Goal: Contribute content: Contribute content

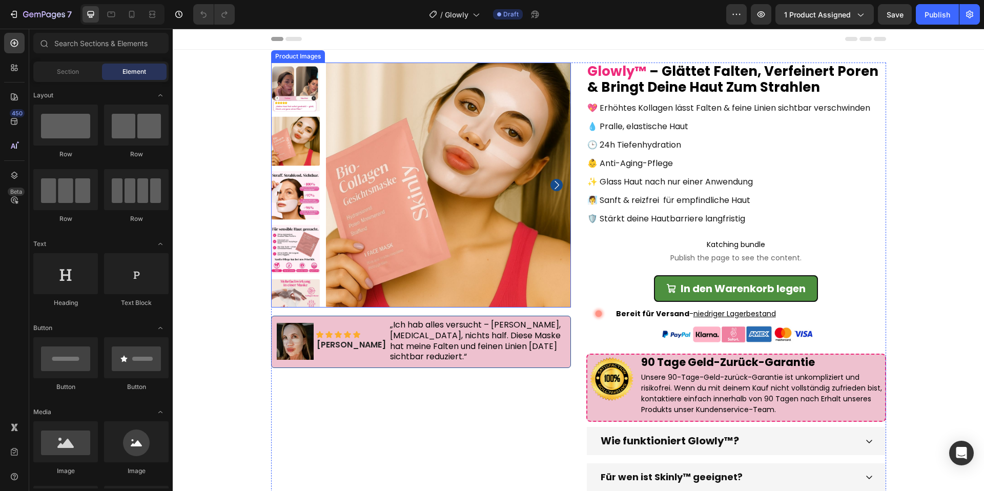
click at [449, 256] on img at bounding box center [448, 185] width 245 height 245
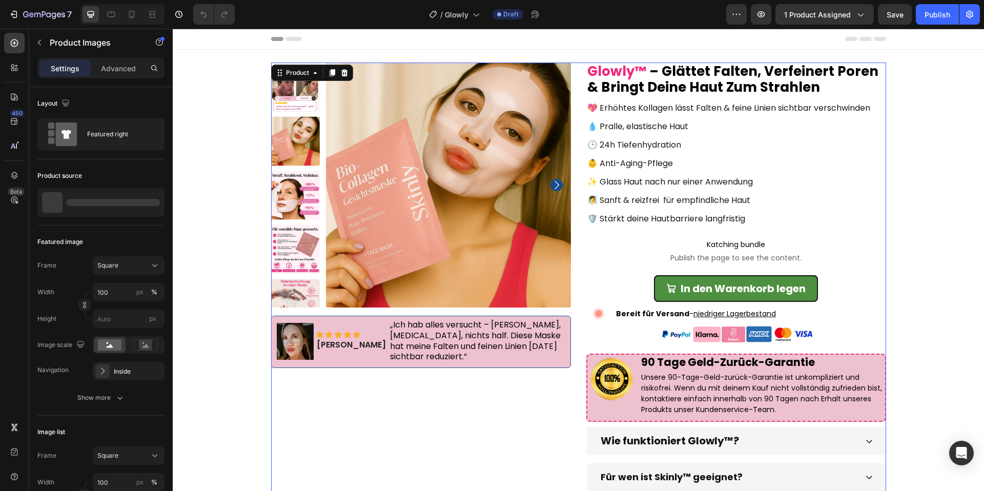
drag, startPoint x: 351, startPoint y: 420, endPoint x: 307, endPoint y: 302, distance: 125.6
click at [351, 420] on div "Product Images Image Icon Icon Icon Icon Icon Icon List Hannah K. Text Block „I…" at bounding box center [421, 316] width 300 height 506
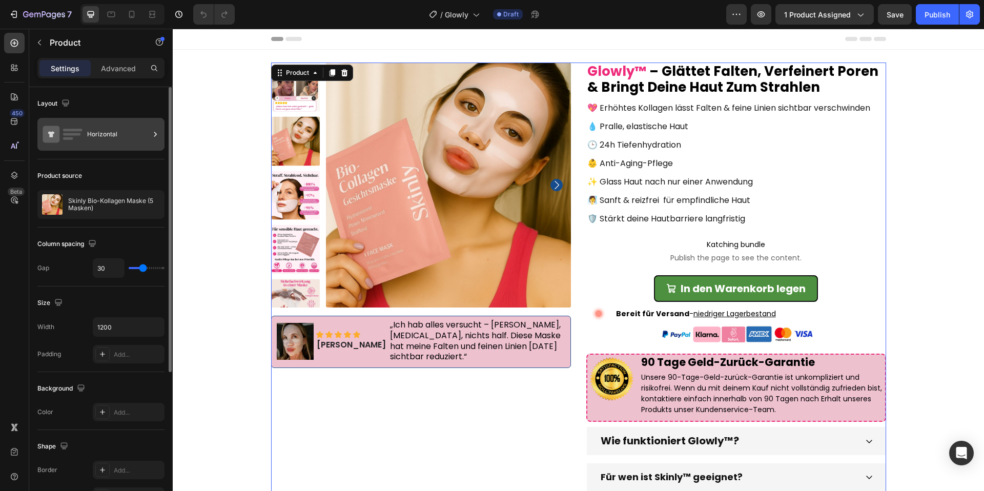
click at [96, 134] on div "Horizontal" at bounding box center [118, 134] width 63 height 24
click at [94, 202] on p "Skinly Bio-Kollagen Maske (5 Masken)" at bounding box center [114, 204] width 92 height 14
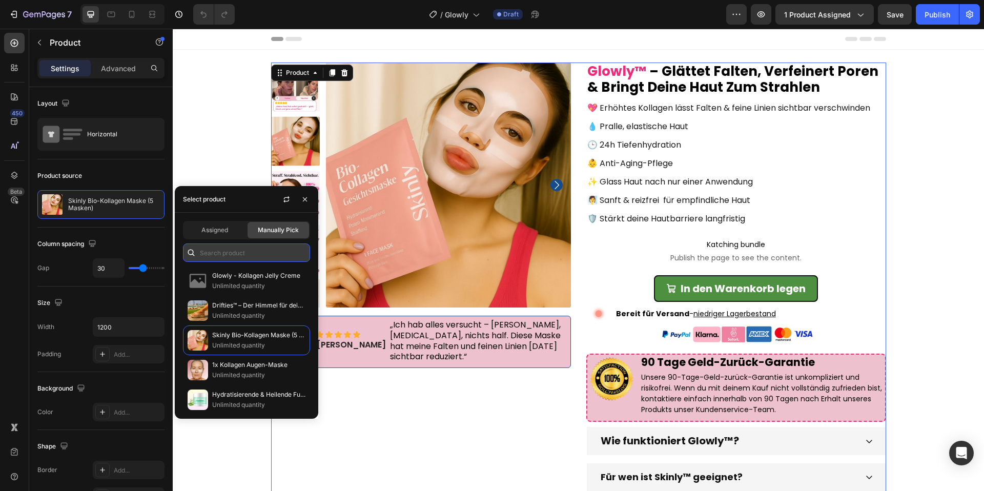
click at [237, 256] on input "text" at bounding box center [246, 252] width 127 height 18
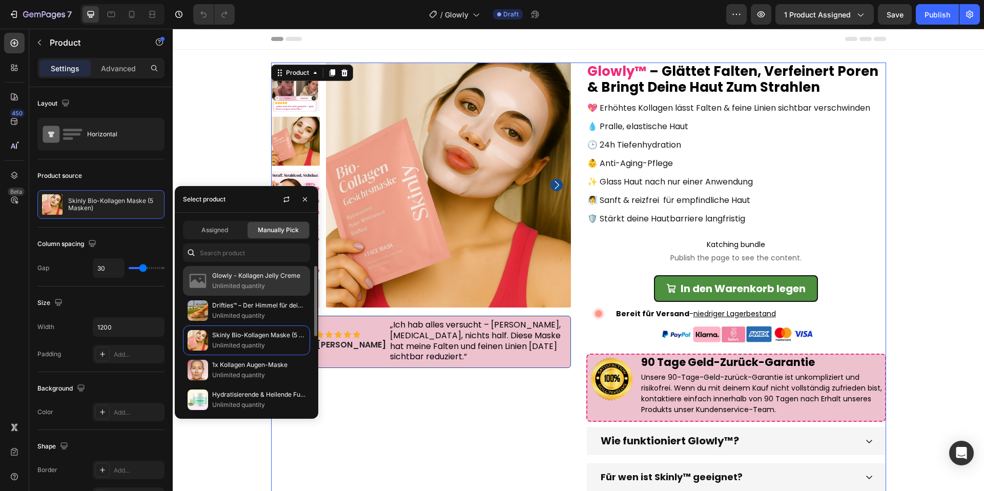
drag, startPoint x: 233, startPoint y: 280, endPoint x: 284, endPoint y: 267, distance: 53.3
click at [233, 281] on p "Unlimited quantity" at bounding box center [258, 286] width 93 height 10
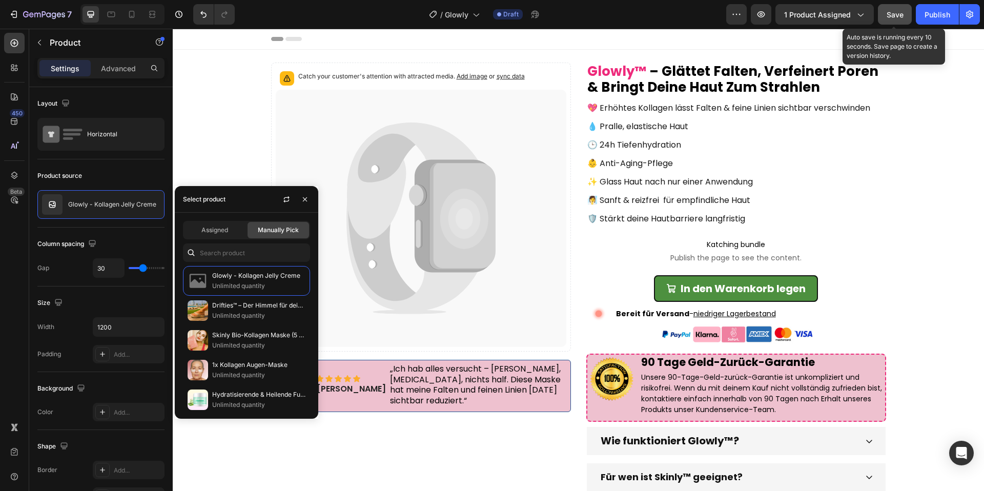
click at [885, 16] on button "Save" at bounding box center [895, 14] width 34 height 20
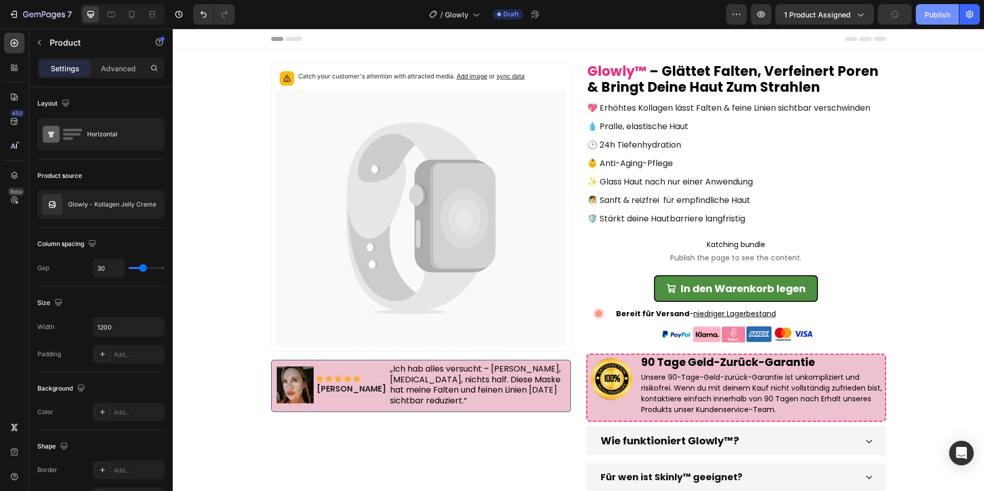
click at [930, 15] on div "Publish" at bounding box center [937, 14] width 26 height 11
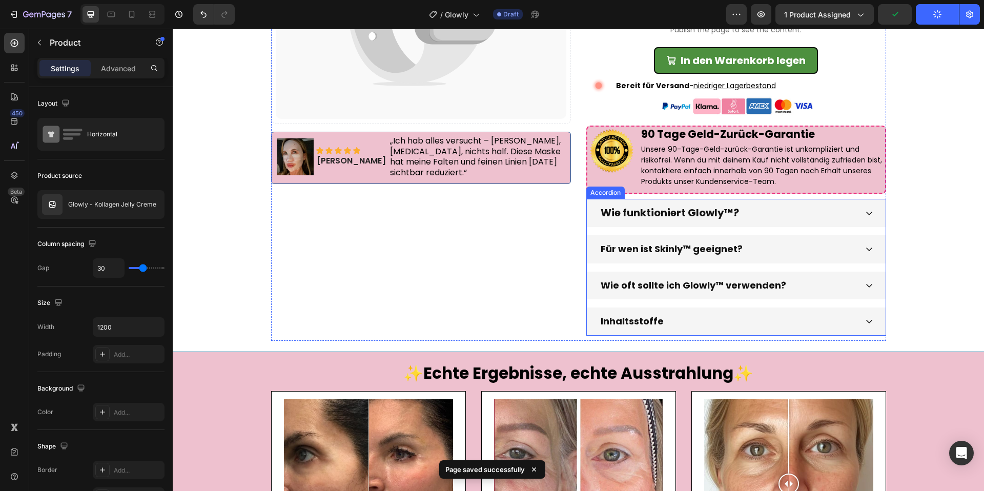
scroll to position [230, 0]
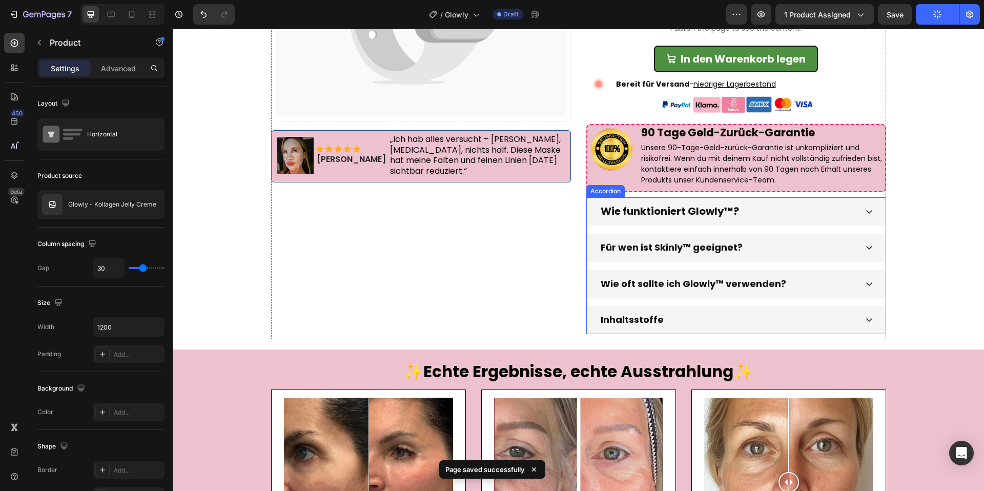
click at [774, 247] on div "Für wen ist Skinly™ geeignet?" at bounding box center [728, 247] width 258 height 19
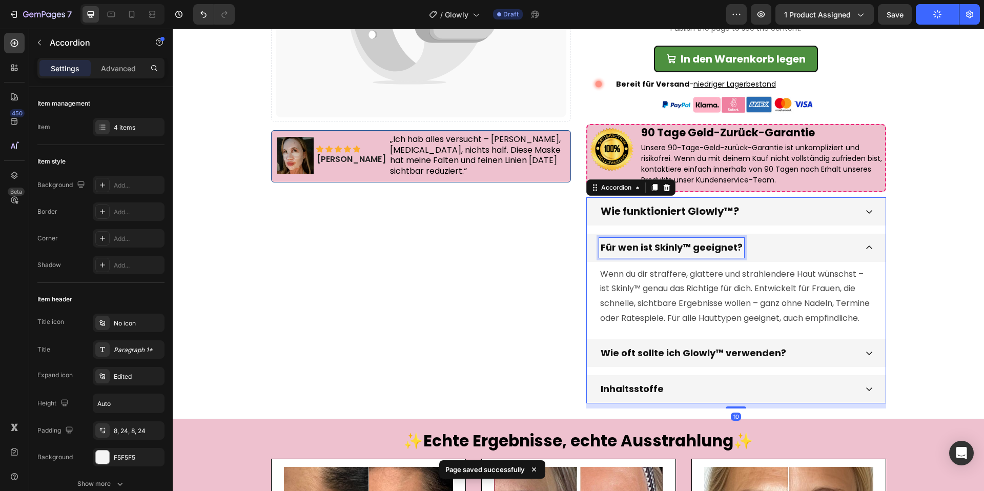
click at [653, 250] on strong "Für wen ist Skinly™ geeignet?" at bounding box center [672, 247] width 142 height 13
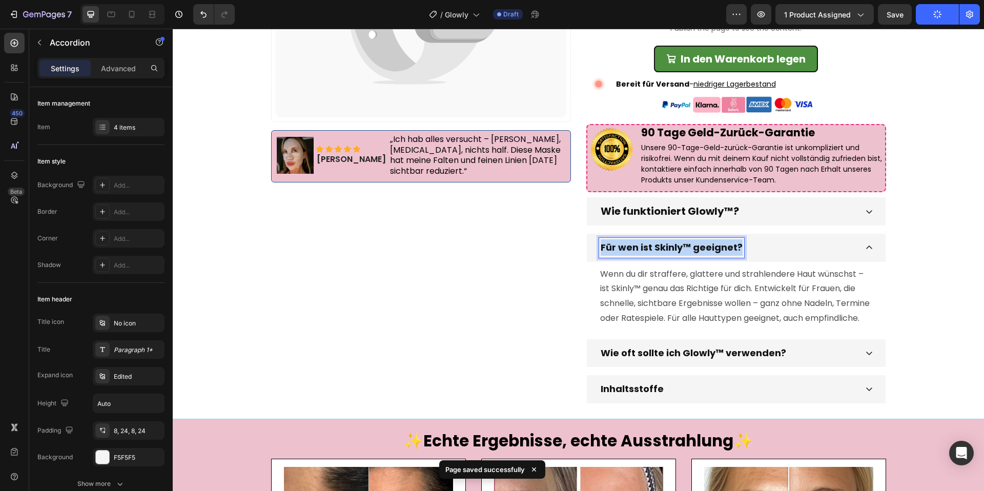
click at [653, 250] on strong "Für wen ist Skinly™ geeignet?" at bounding box center [672, 247] width 142 height 13
copy strong "Für wen ist Skinly™ geeignet?"
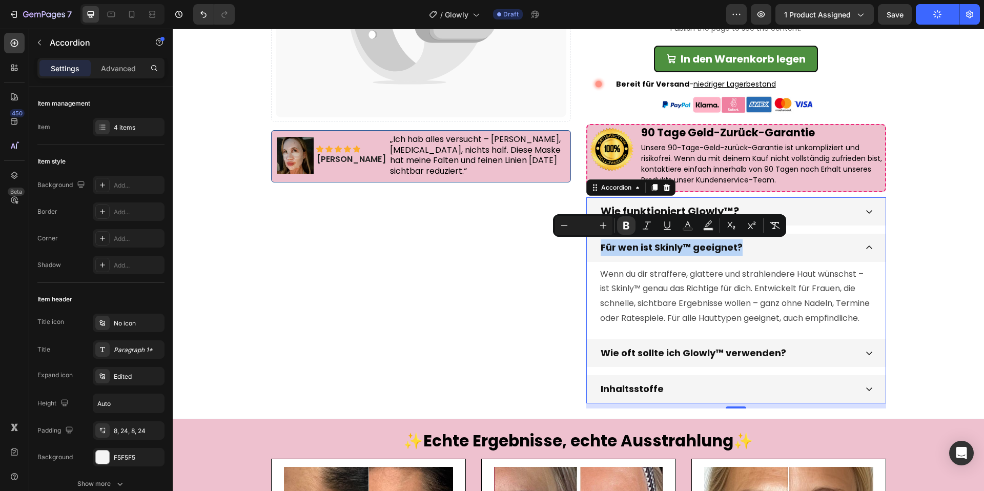
click at [700, 304] on p "Wenn du dir straffere, glattere und strahlendere Haut wünschst – ist Skinly™ ge…" at bounding box center [736, 296] width 272 height 59
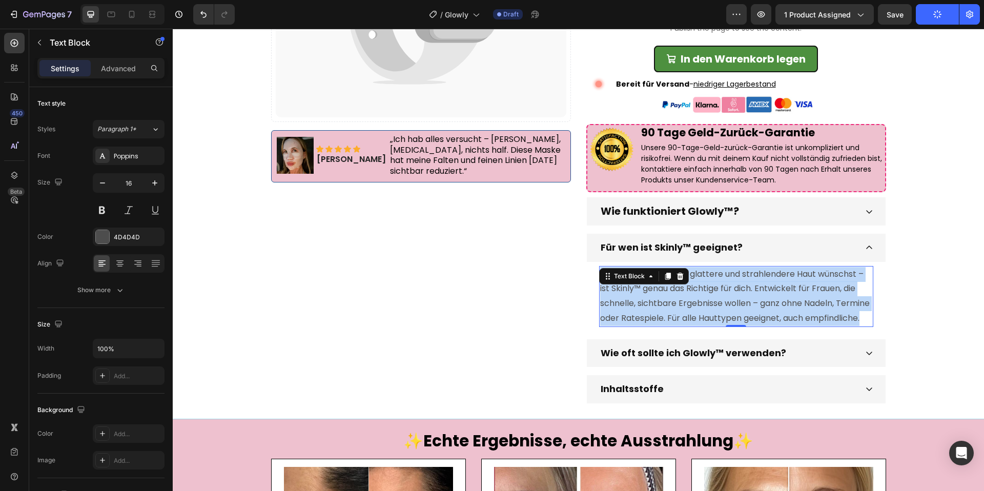
click at [700, 304] on p "Wenn du dir straffere, glattere und strahlendere Haut wünschst – ist Skinly™ ge…" at bounding box center [736, 296] width 272 height 59
copy p "Wenn du dir straffere, glattere und strahlendere Haut wünschst – ist Skinly™ ge…"
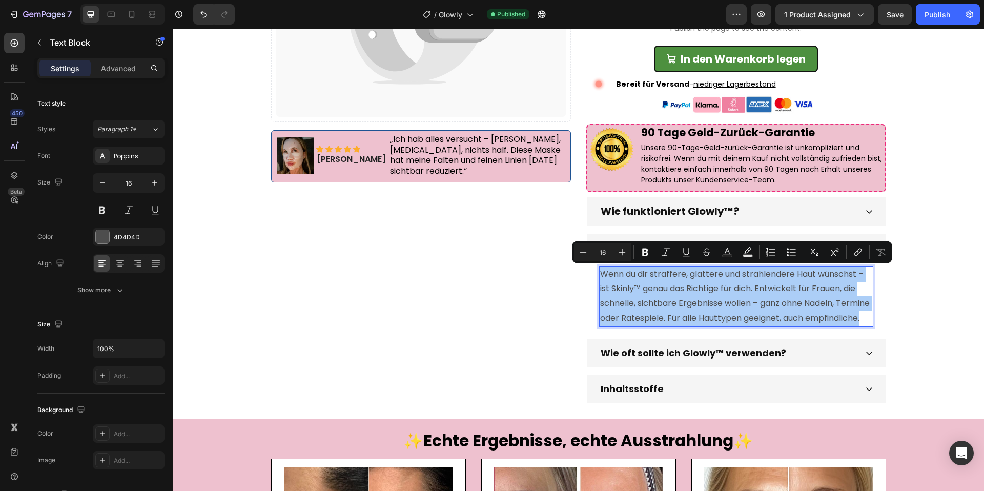
click at [721, 254] on button "Text Color" at bounding box center [727, 252] width 18 height 18
type input "4D4D4D"
click at [721, 254] on button "Text Color" at bounding box center [727, 252] width 18 height 18
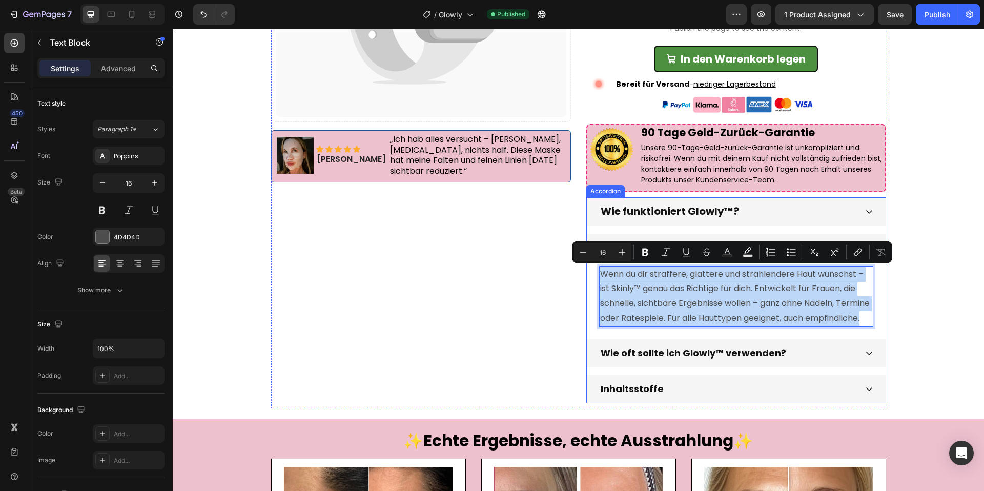
click at [652, 229] on div "Wie funktioniert Glowly™? Für wen ist Skinly™ geeignet? Wenn du dir straffere, …" at bounding box center [736, 300] width 300 height 206
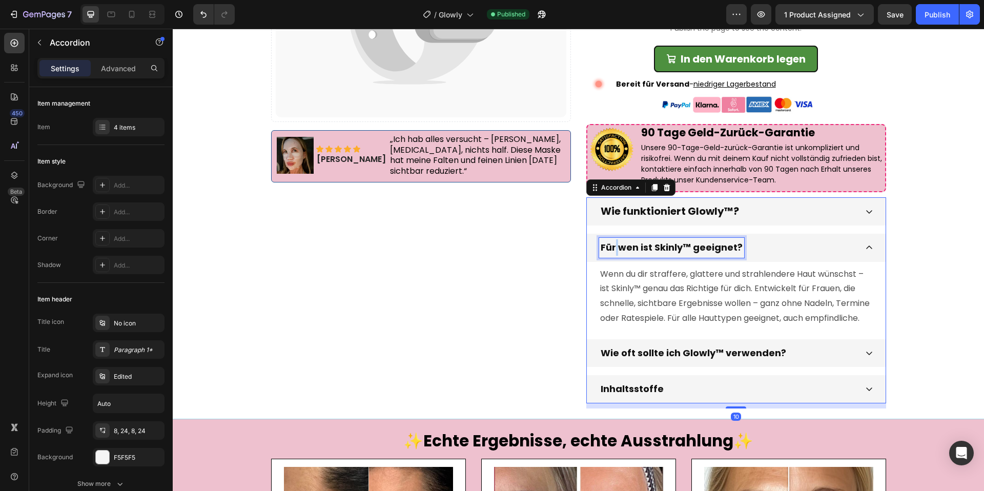
click at [615, 249] on strong "Für wen ist Skinly™ geeignet?" at bounding box center [672, 247] width 142 height 13
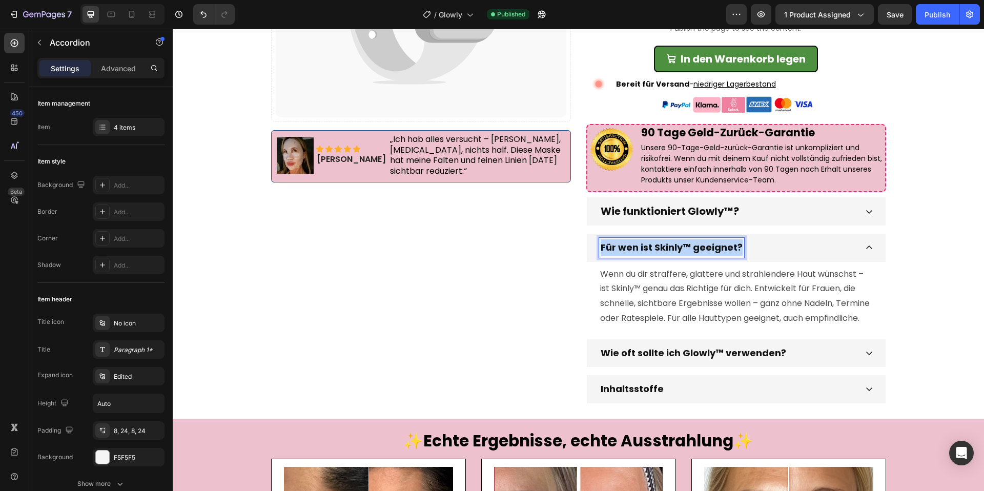
click at [615, 249] on strong "Für wen ist Skinly™ geeignet?" at bounding box center [672, 247] width 142 height 13
copy strong "Für wen ist Skinly™ geeignet?"
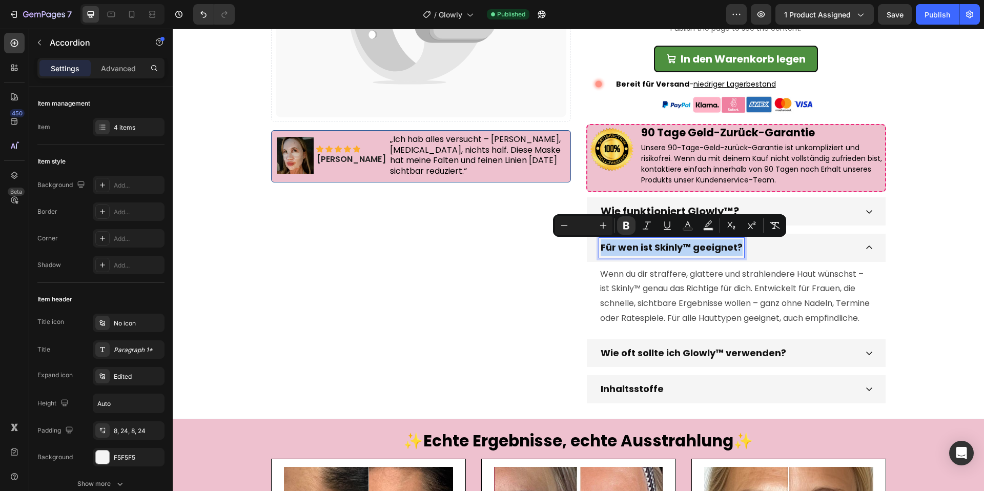
click at [662, 361] on p "Wie oft sollte ich Glowly™ verwenden?" at bounding box center [693, 353] width 185 height 16
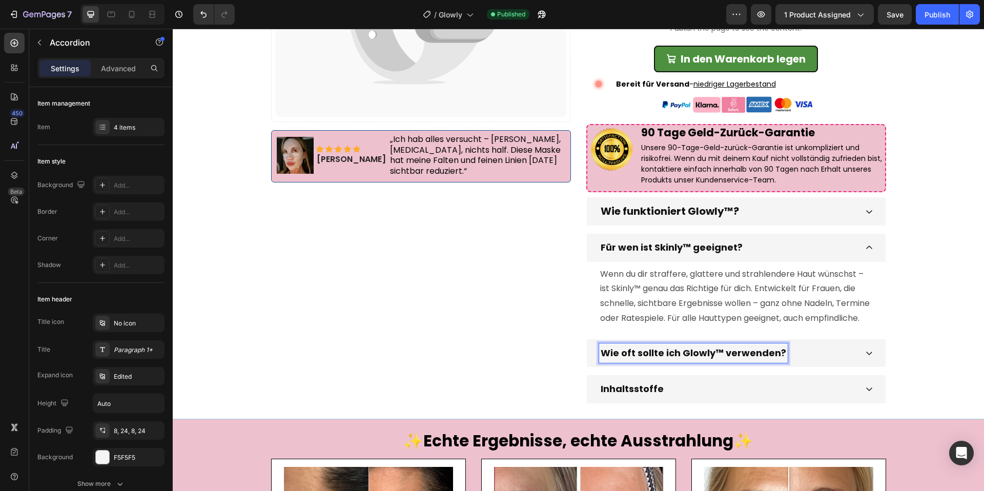
click at [724, 359] on strong "Wie oft sollte ich Glowly™ verwenden?" at bounding box center [693, 352] width 185 height 13
copy strong "Wie oft sollte ich Glowly™ verwenden?"
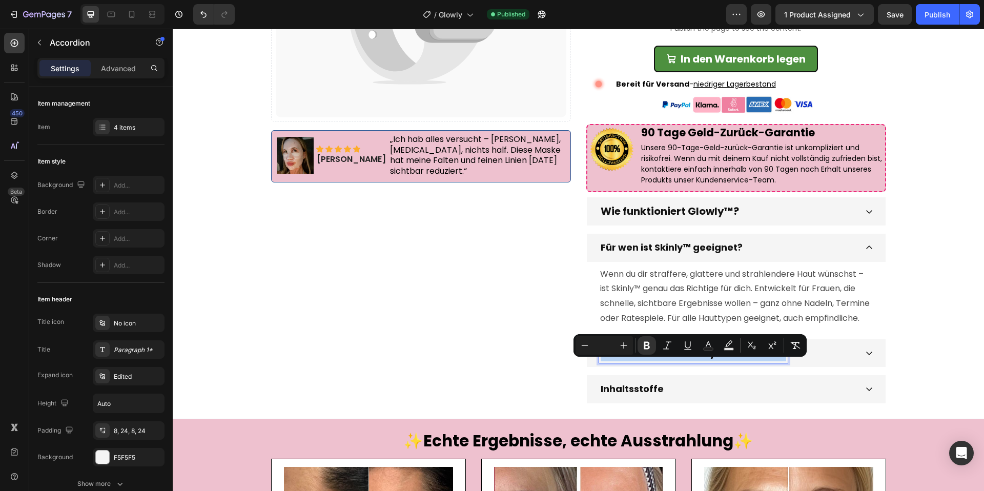
click at [816, 363] on div "Wie oft sollte ich Glowly™ verwenden?" at bounding box center [728, 352] width 258 height 19
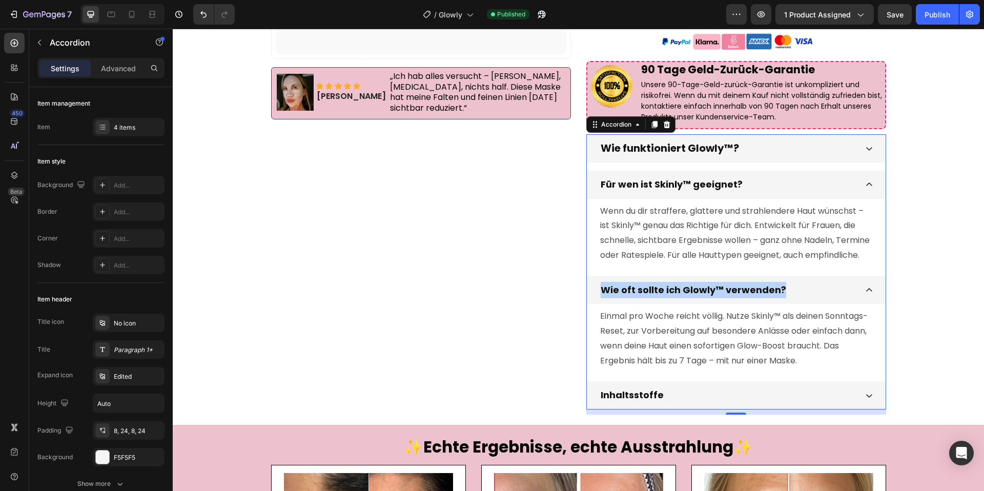
scroll to position [301, 0]
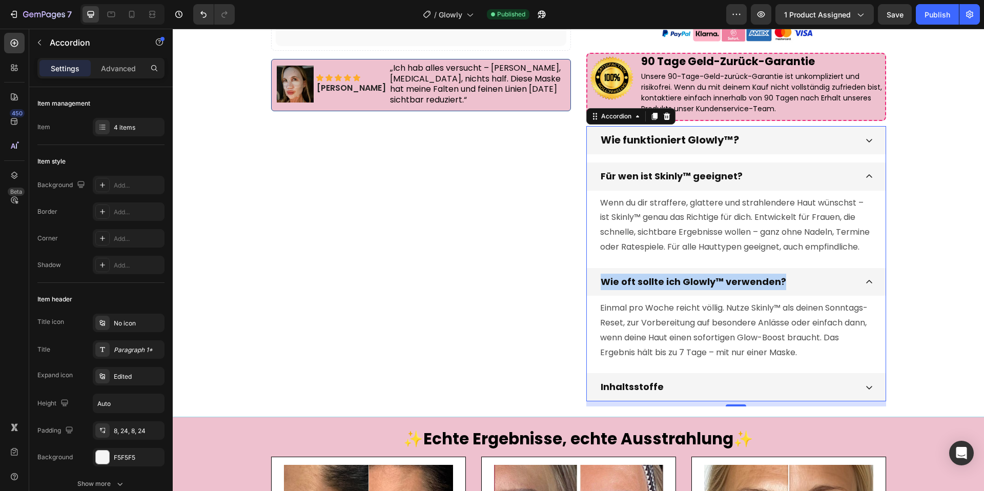
click at [729, 288] on strong "Wie oft sollte ich Glowly™ verwenden?" at bounding box center [693, 281] width 185 height 13
click at [725, 288] on strong "Wie oft sollte ich Glowly™ verwenden?" at bounding box center [693, 281] width 185 height 13
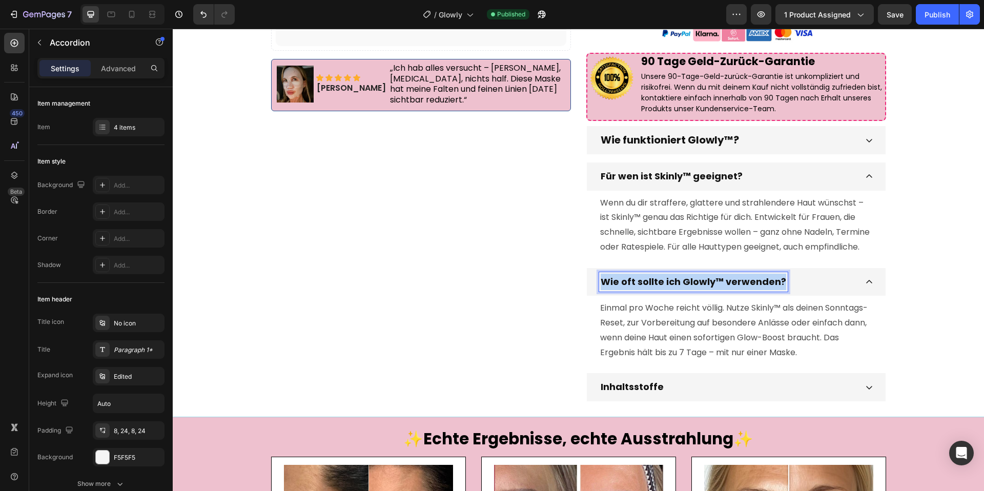
copy strong "Wie oft sollte ich Glowly™ verwenden?"
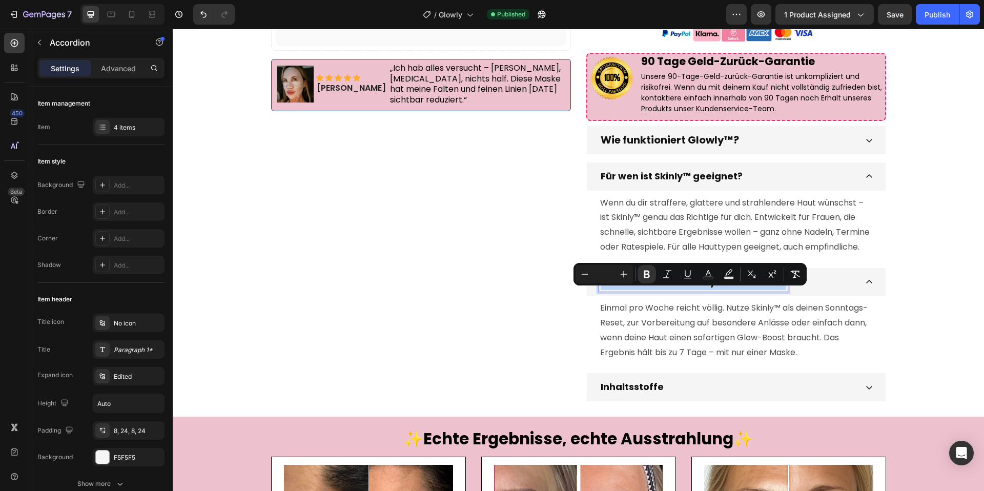
click at [674, 397] on div "Inhaltsstoffe" at bounding box center [728, 386] width 258 height 19
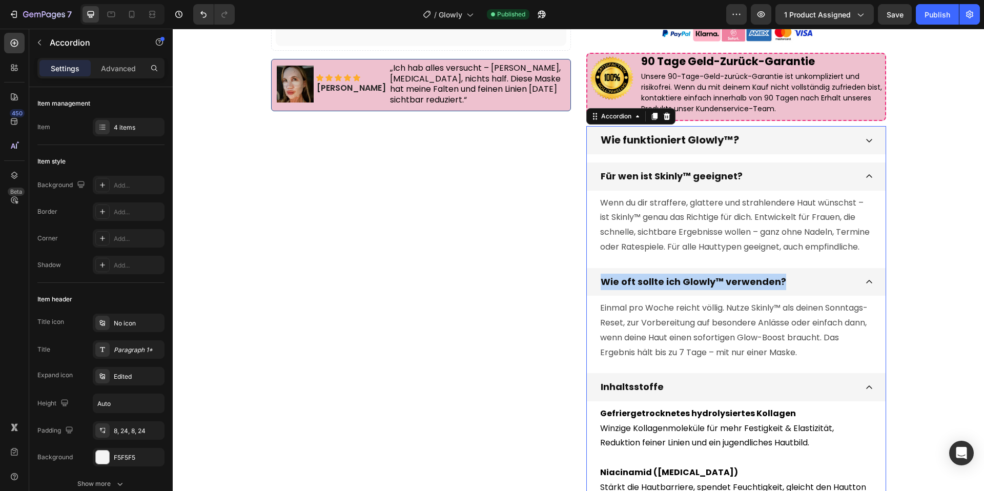
click at [703, 394] on div "Inhaltsstoffe" at bounding box center [728, 386] width 258 height 19
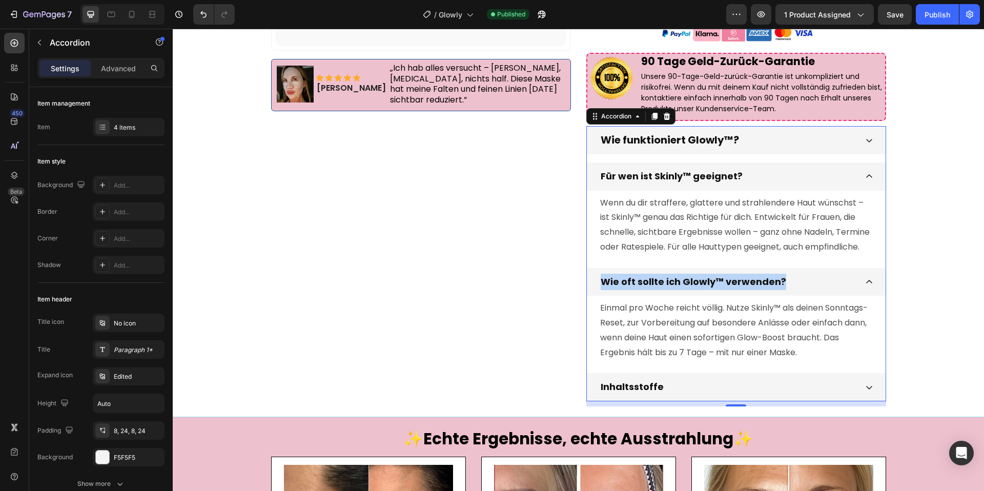
click at [671, 220] on p "Wenn du dir straffere, glattere und strahlendere Haut wünschst – ist Skinly™ ge…" at bounding box center [736, 225] width 272 height 59
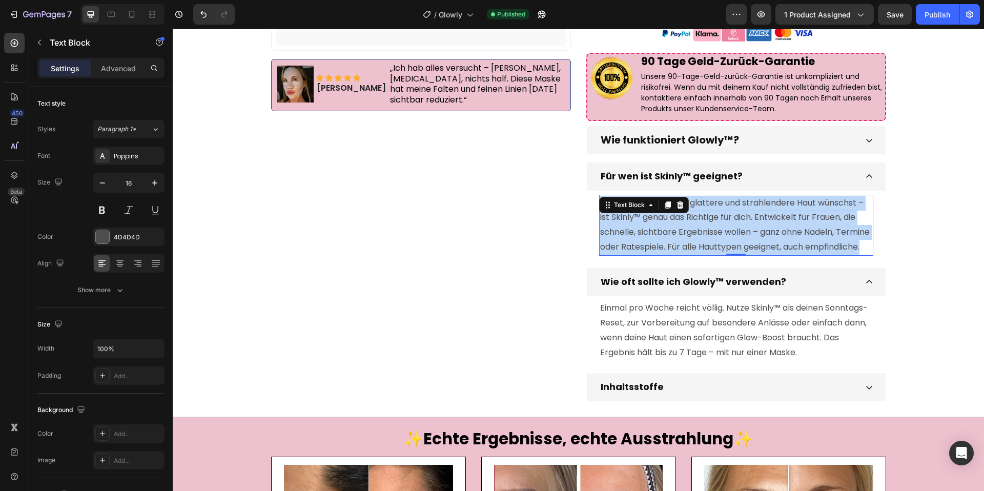
click at [671, 220] on p "Wenn du dir straffere, glattere und strahlendere Haut wünschst – ist Skinly™ ge…" at bounding box center [736, 225] width 272 height 59
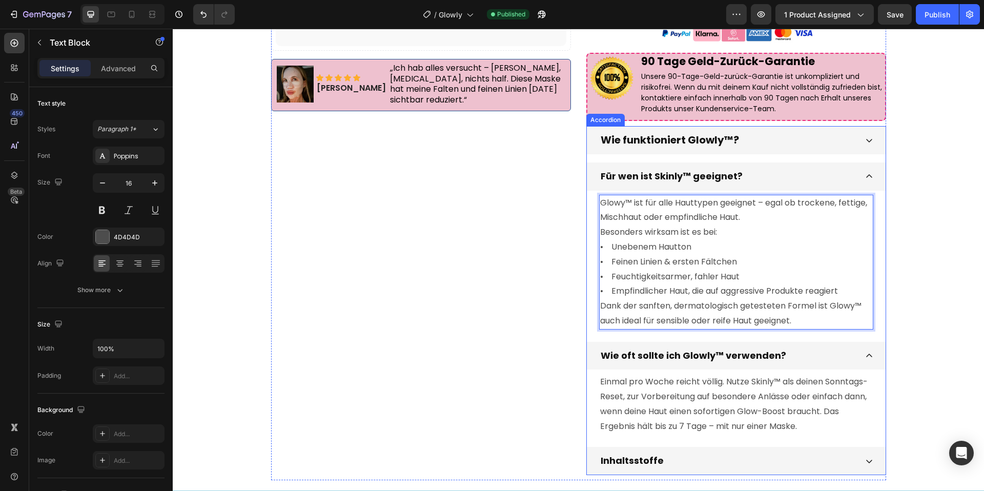
click at [862, 181] on div "Für wen ist Skinly™ geeignet?" at bounding box center [736, 176] width 299 height 28
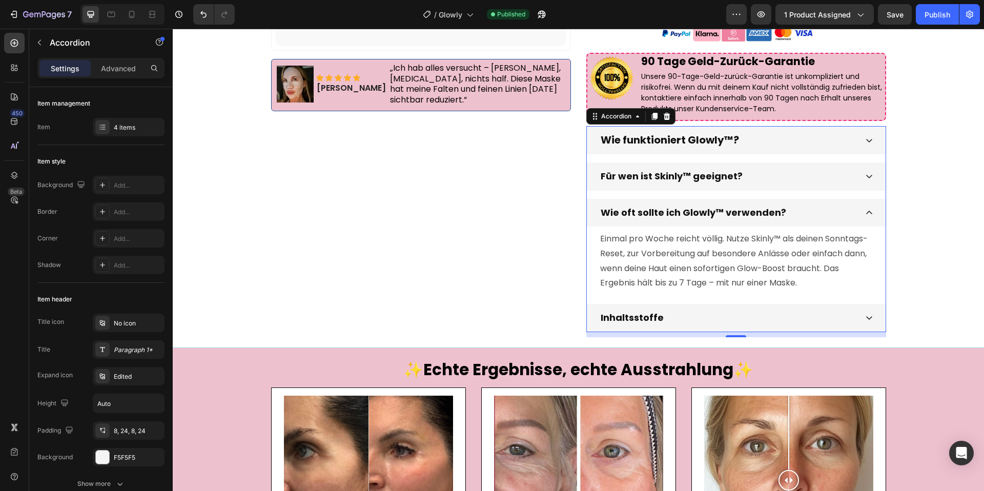
click at [659, 283] on p "Einmal pro Woche reicht völlig. Nutze Skinly™ als deinen Sonntags-Reset, zur Vo…" at bounding box center [736, 261] width 272 height 59
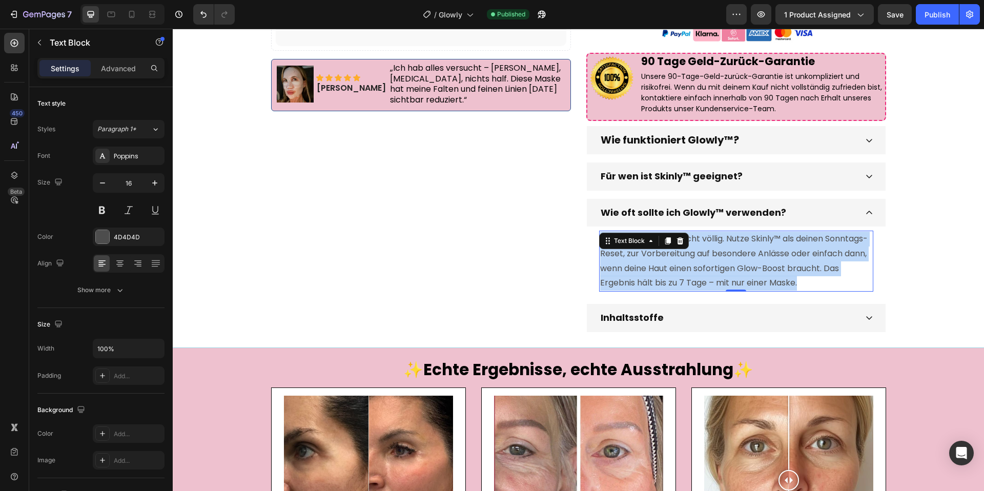
click at [659, 283] on p "Einmal pro Woche reicht völlig. Nutze Skinly™ als deinen Sonntags-Reset, zur Vo…" at bounding box center [736, 261] width 272 height 59
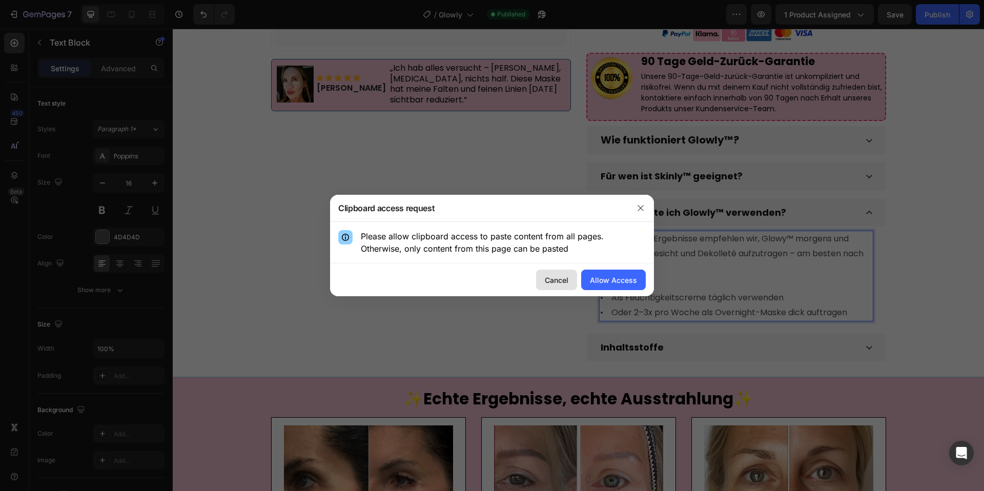
click at [549, 281] on div "Cancel" at bounding box center [557, 280] width 24 height 11
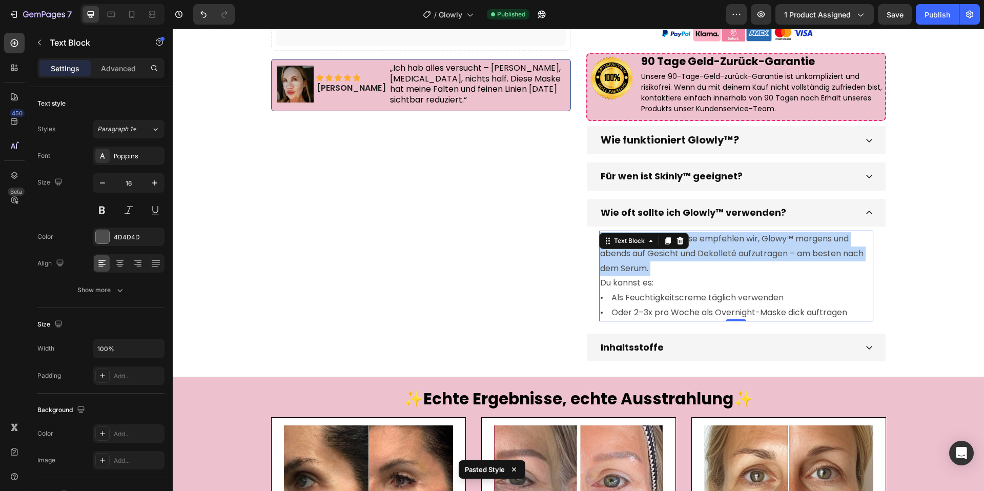
click at [683, 270] on p "Für optimale Ergebnisse empfehlen wir, Glowy™ morgens und abends auf Gesicht un…" at bounding box center [736, 276] width 272 height 89
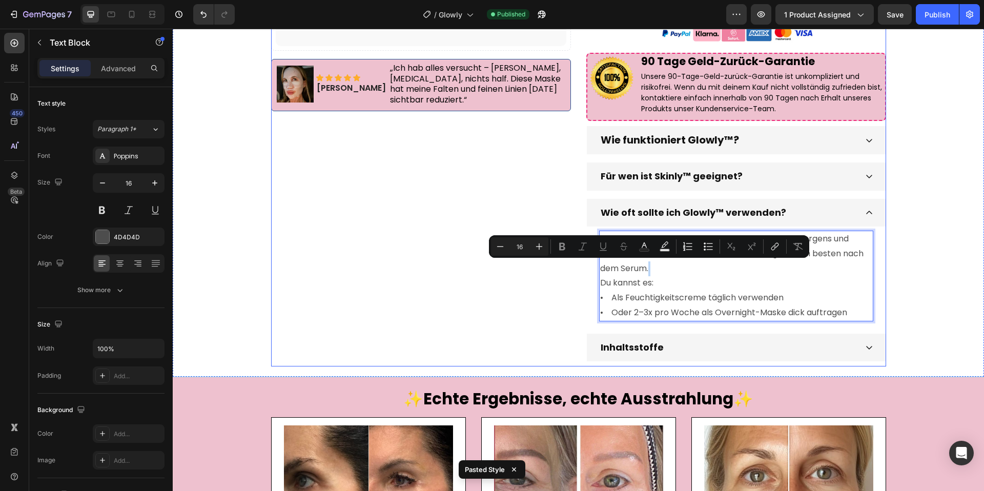
click at [479, 282] on div "Catch your customer's attention with attracted media. Add image or sync data Pr…" at bounding box center [421, 64] width 300 height 605
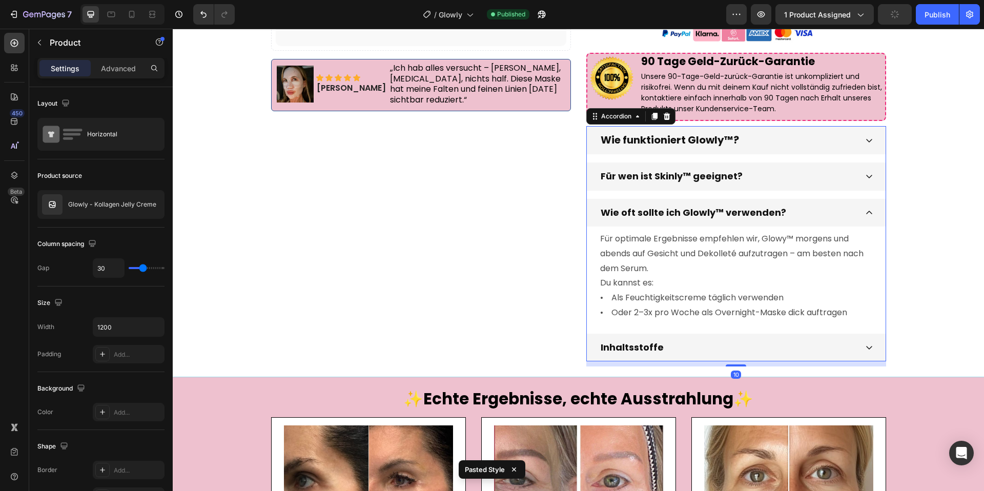
click at [834, 203] on div "Wie oft sollte ich Glowly™ verwenden?" at bounding box center [728, 212] width 258 height 19
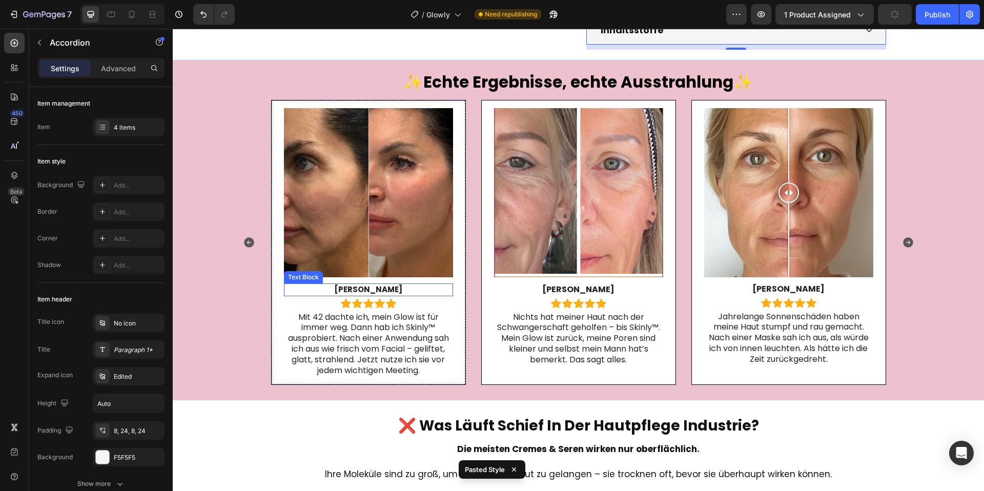
scroll to position [537, 0]
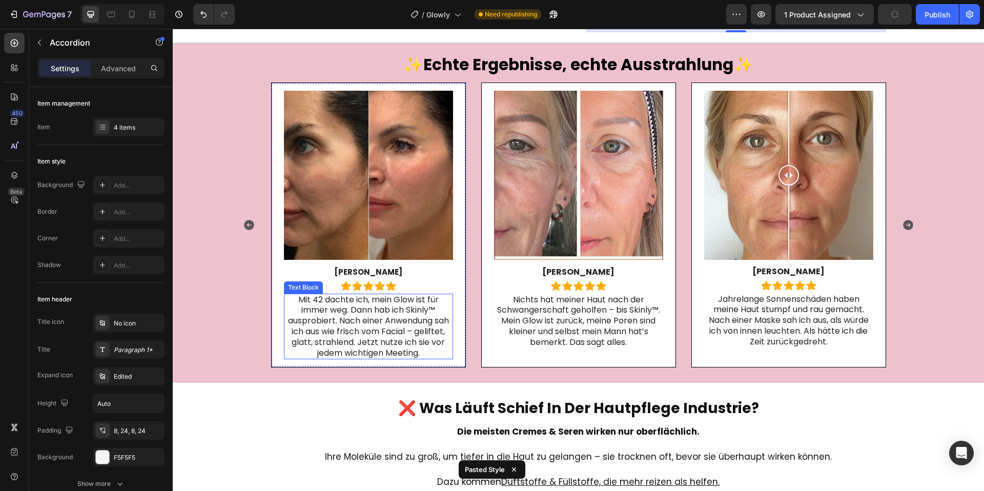
click at [413, 325] on span "Mit 42 dachte ich, mein Glow ist für immer weg. Dann hab ich Skinly™ ausprobier…" at bounding box center [368, 326] width 161 height 65
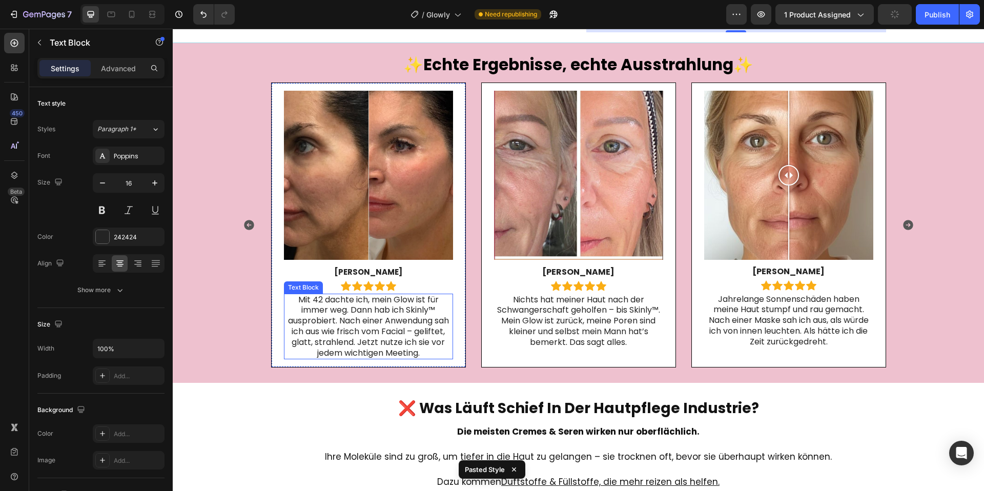
click at [413, 325] on span "Mit 42 dachte ich, mein Glow ist für immer weg. Dann hab ich Skinly™ ausprobier…" at bounding box center [368, 326] width 161 height 65
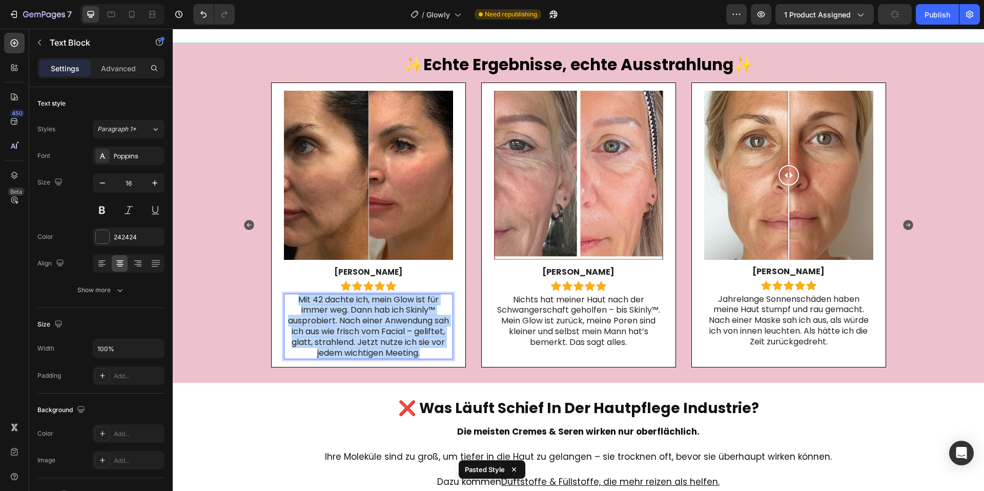
click at [413, 325] on span "Mit 42 dachte ich, mein Glow ist für immer weg. Dann hab ich Skinly™ ausprobier…" at bounding box center [368, 326] width 161 height 65
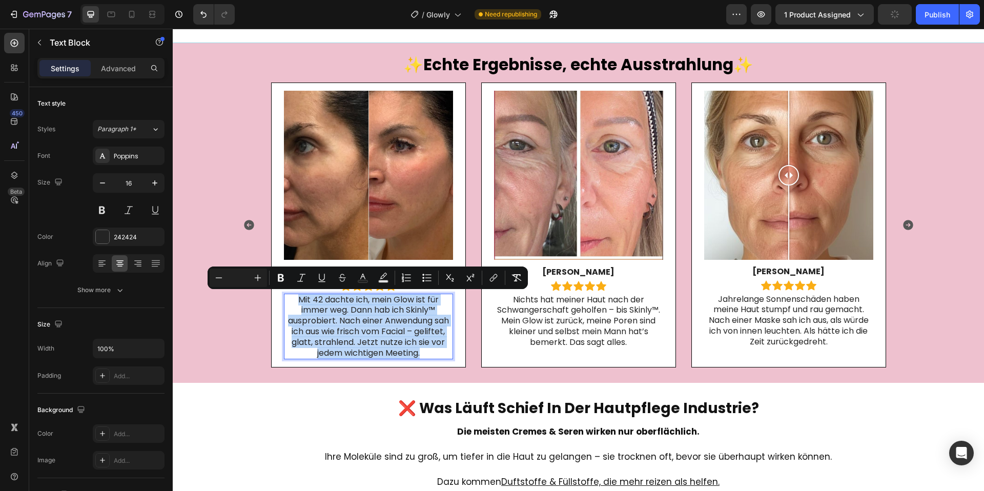
click at [413, 324] on span "Mit 42 dachte ich, mein Glow ist für immer weg. Dann hab ich Skinly™ ausprobier…" at bounding box center [368, 326] width 161 height 65
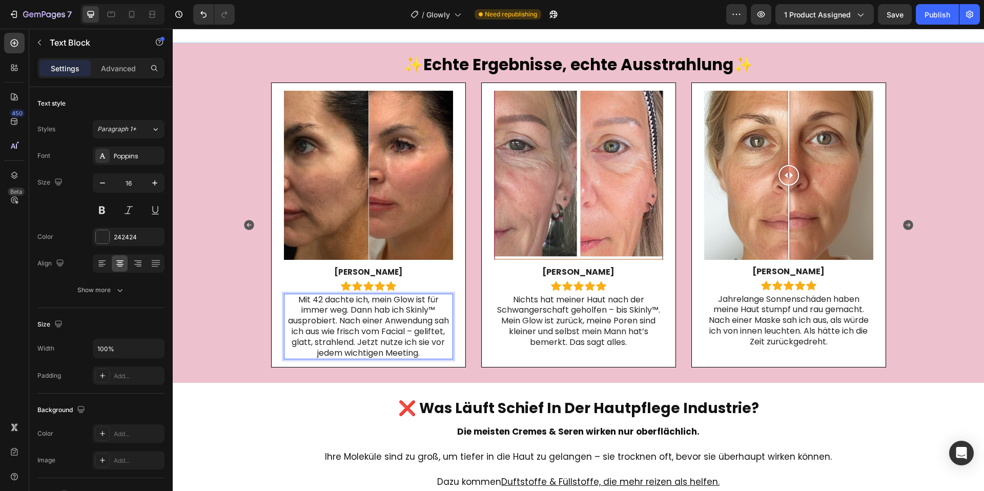
click at [609, 315] on span "Nichts hat meiner Haut nach der Schwangerschaft geholfen – bis Skinly™. Mein Gl…" at bounding box center [578, 321] width 163 height 54
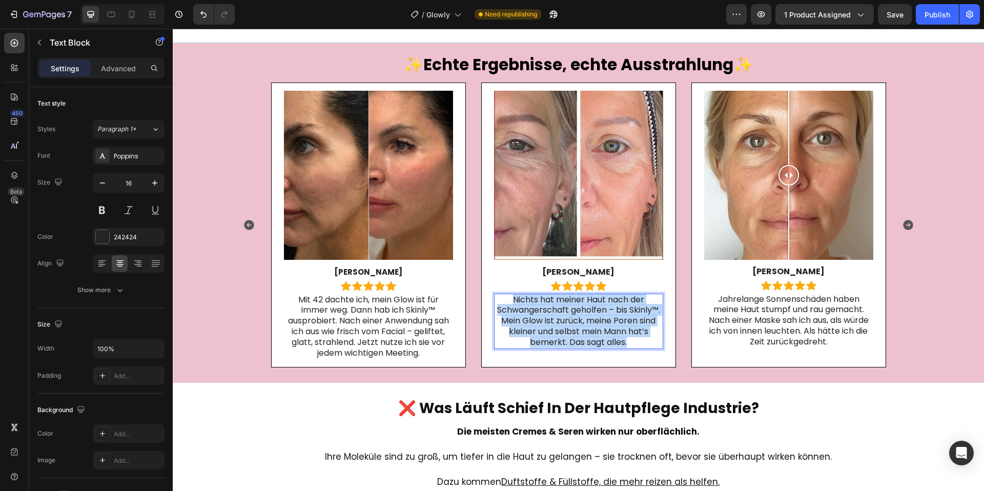
click at [609, 315] on span "Nichts hat meiner Haut nach der Schwangerschaft geholfen – bis Skinly™. Mein Gl…" at bounding box center [578, 321] width 163 height 54
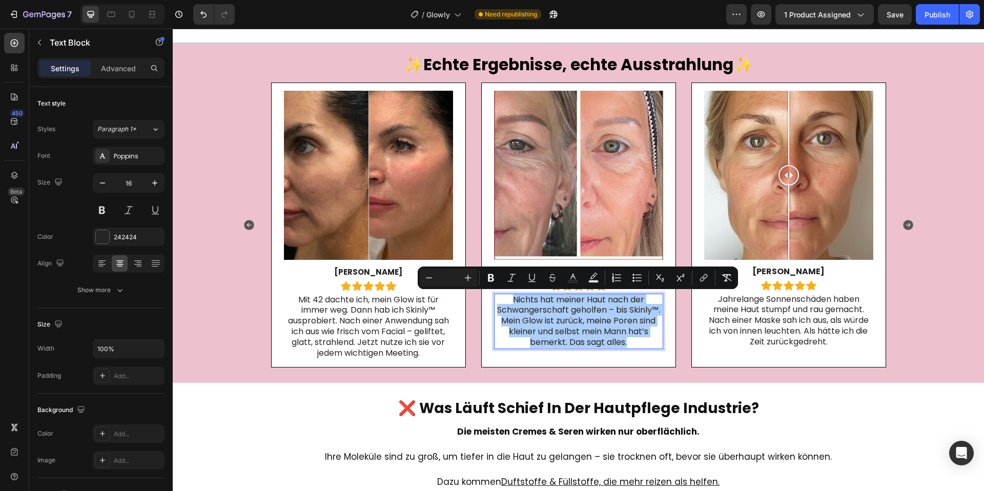
click at [811, 311] on p "Jahrelange Sonnenschäden haben meine Haut stumpf und rau gemacht. Nach einer Ma…" at bounding box center [788, 320] width 167 height 53
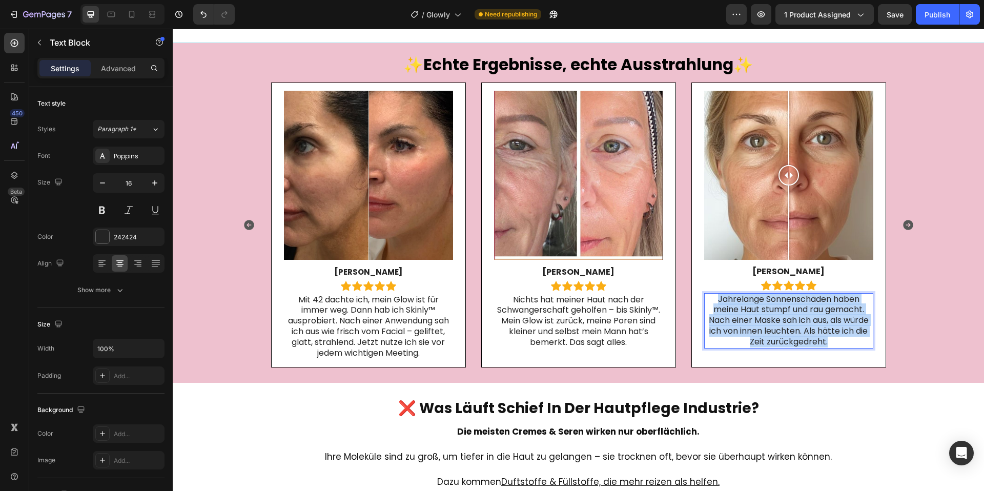
click at [811, 311] on p "Jahrelange Sonnenschäden haben meine Haut stumpf und rau gemacht. Nach einer Ma…" at bounding box center [788, 320] width 167 height 53
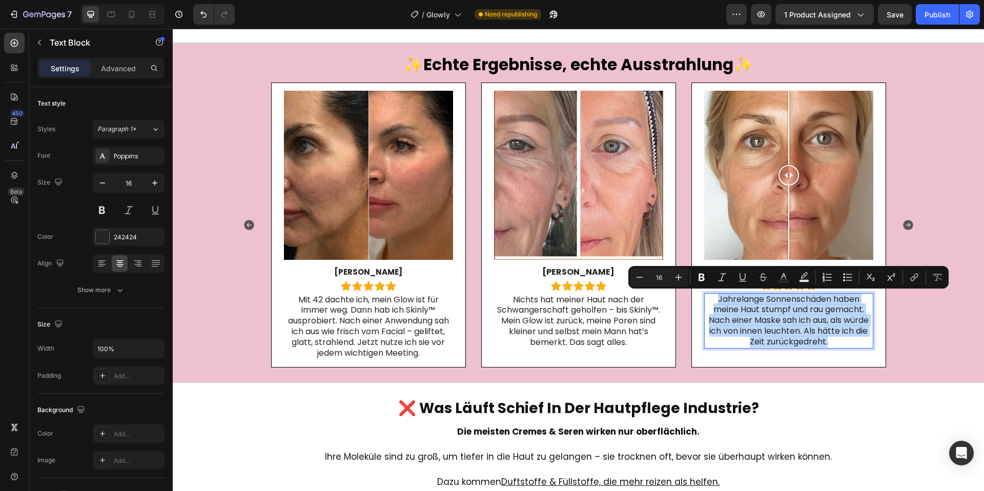
click at [905, 224] on icon "Carousel Next Arrow" at bounding box center [908, 225] width 10 height 10
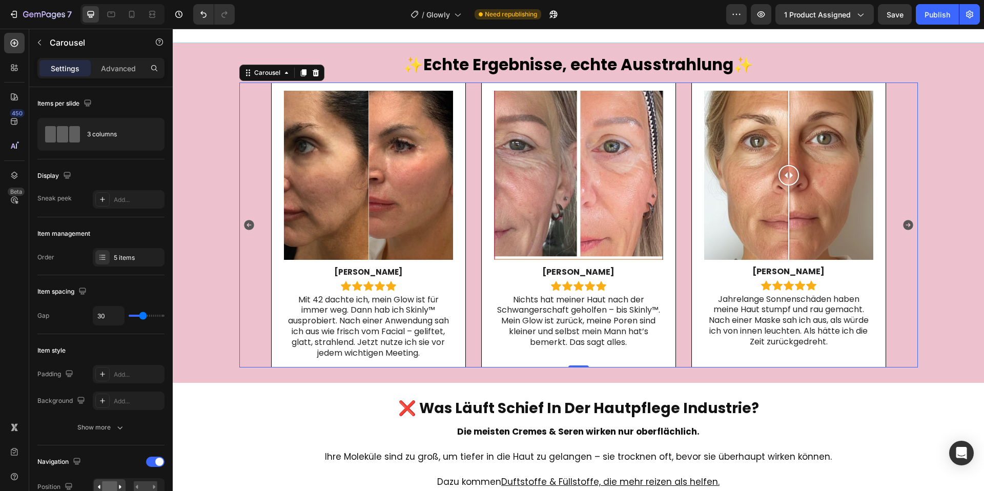
click at [908, 228] on icon "Carousel Next Arrow" at bounding box center [908, 225] width 10 height 10
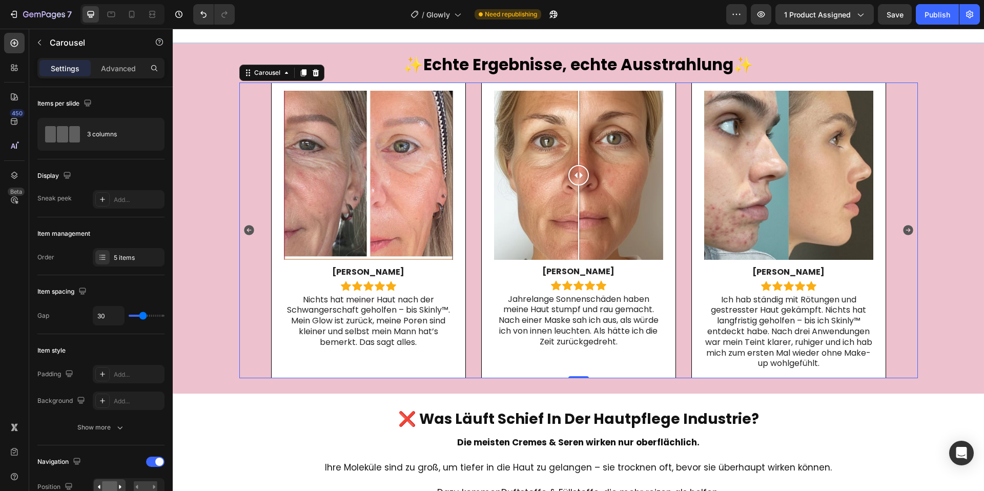
click at [913, 224] on icon "Carousel Next Arrow" at bounding box center [908, 230] width 12 height 12
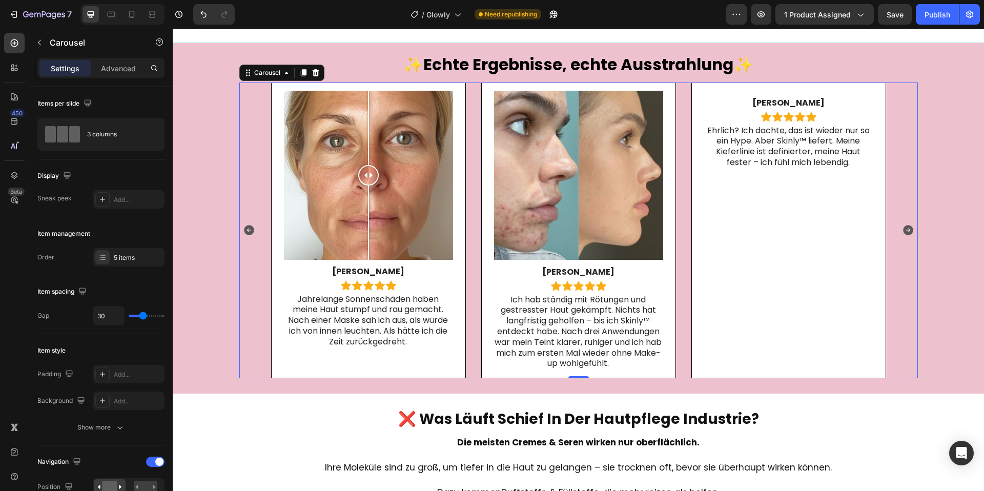
click at [478, 322] on div "Image Rachel T. Text Block Icon Icon Icon Icon Icon Icon List Row Mit 42 dachte…" at bounding box center [578, 231] width 615 height 296
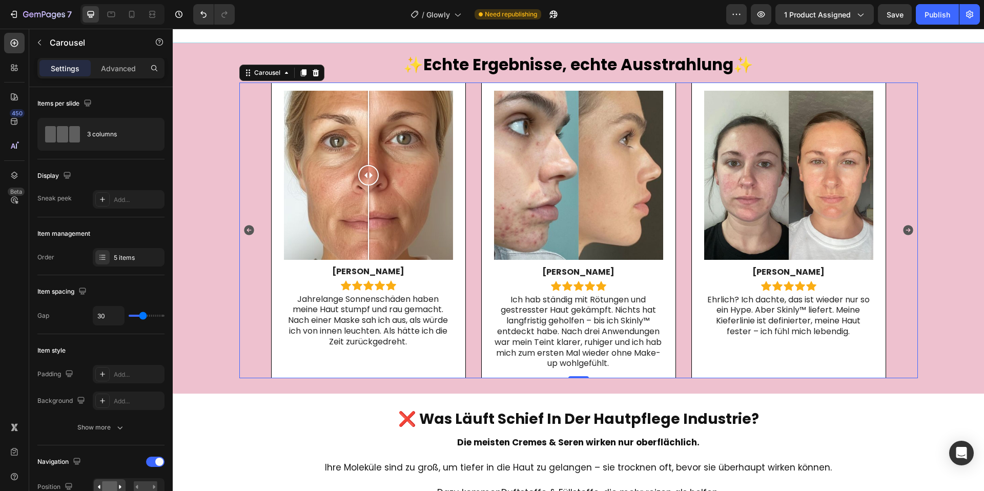
click at [545, 323] on p "Ich hab ständig mit Rötungen und gestresster Haut gekämpft. Nichts hat langfris…" at bounding box center [577, 332] width 167 height 75
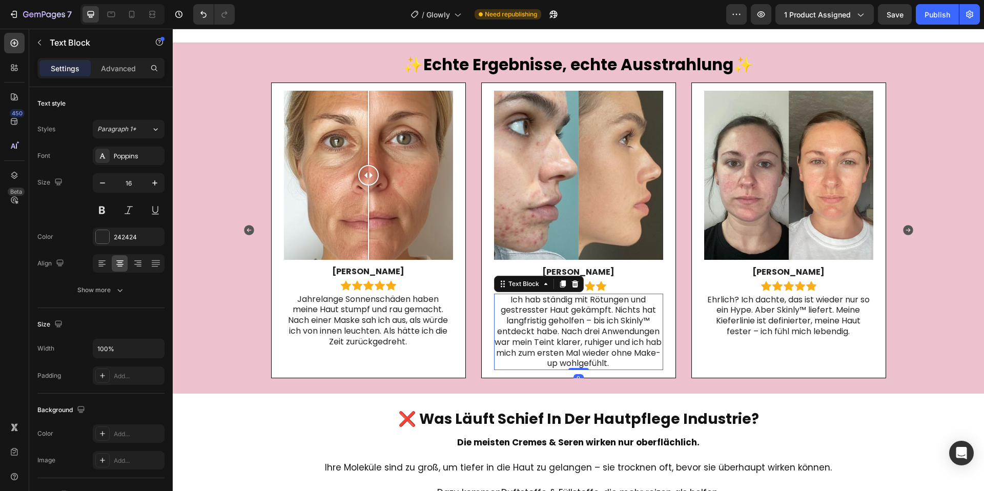
click at [545, 323] on p "Ich hab ständig mit Rötungen und gestresster Haut gekämpft. Nichts hat langfris…" at bounding box center [577, 332] width 167 height 75
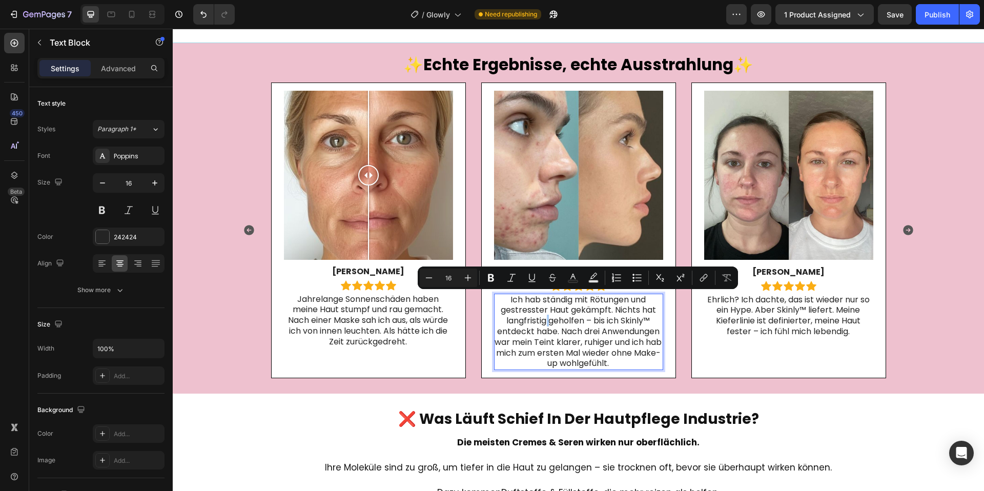
click at [800, 323] on p "Ehrlich? Ich dachte, das ist wieder nur so ein Hype. Aber Skinly™ liefert. Mein…" at bounding box center [788, 316] width 167 height 43
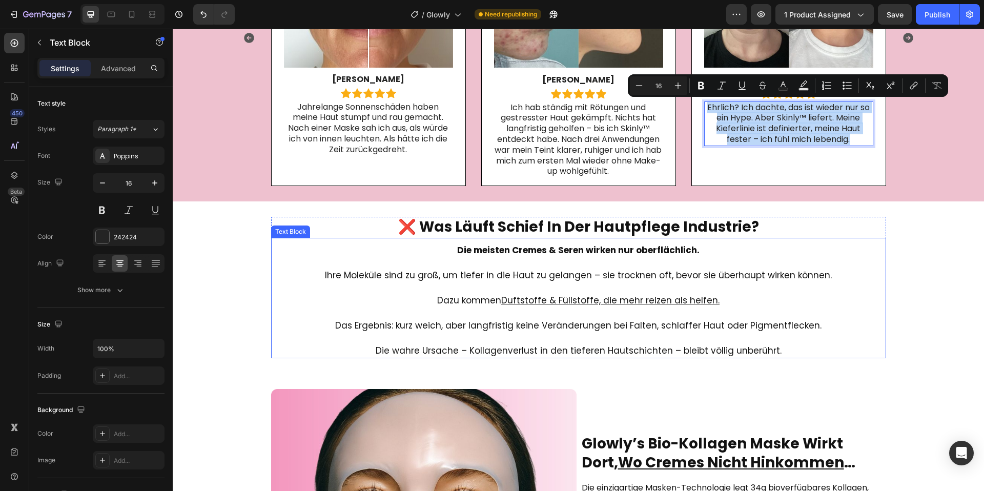
scroll to position [662, 0]
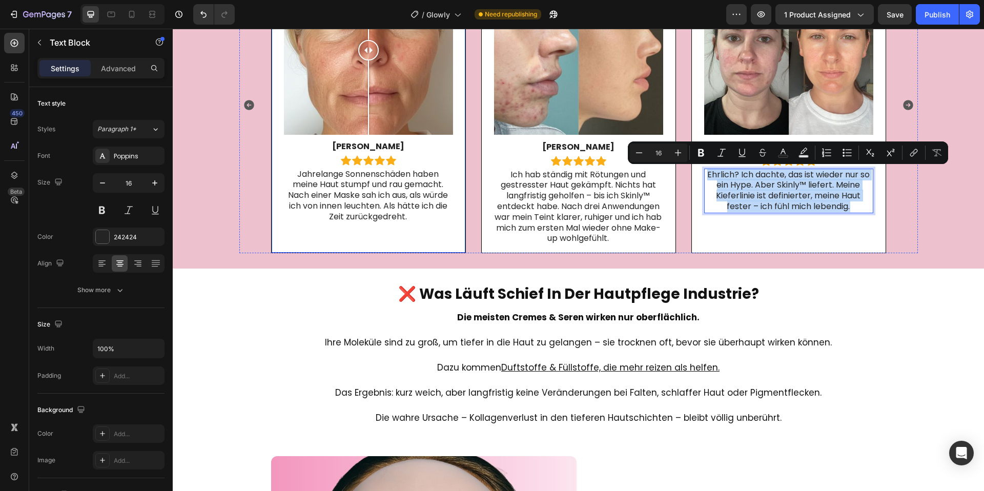
click at [292, 241] on div "Image Comparison Tina K. Text Block Icon Icon Icon Icon Icon Icon List Row Jahr…" at bounding box center [367, 105] width 169 height 279
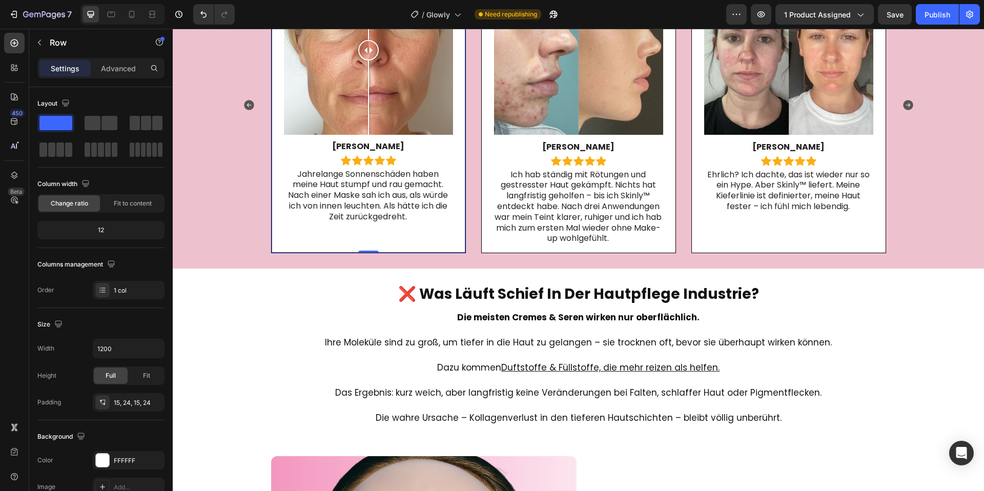
click at [344, 209] on p "Jahrelange Sonnenschäden haben meine Haut stumpf und rau gemacht. Nach einer Ma…" at bounding box center [367, 195] width 167 height 53
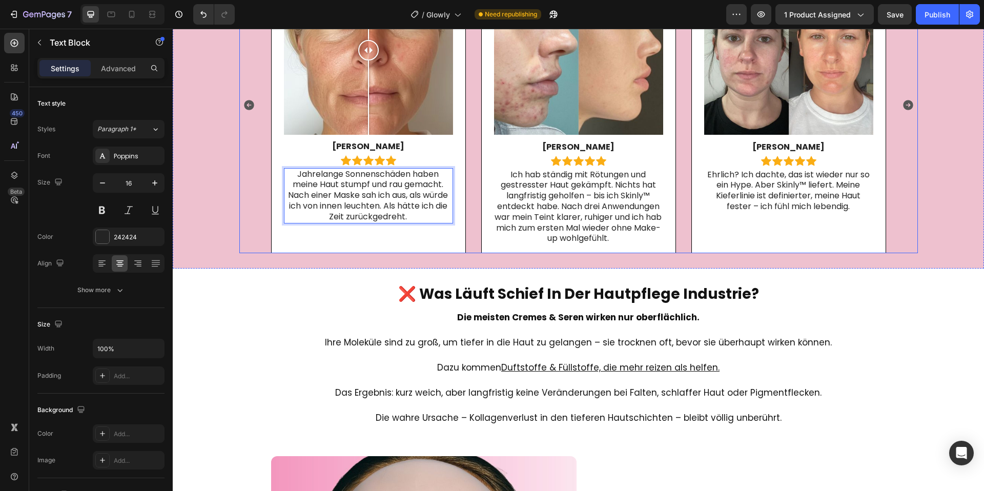
click at [908, 104] on icon "Carousel Next Arrow" at bounding box center [908, 105] width 10 height 10
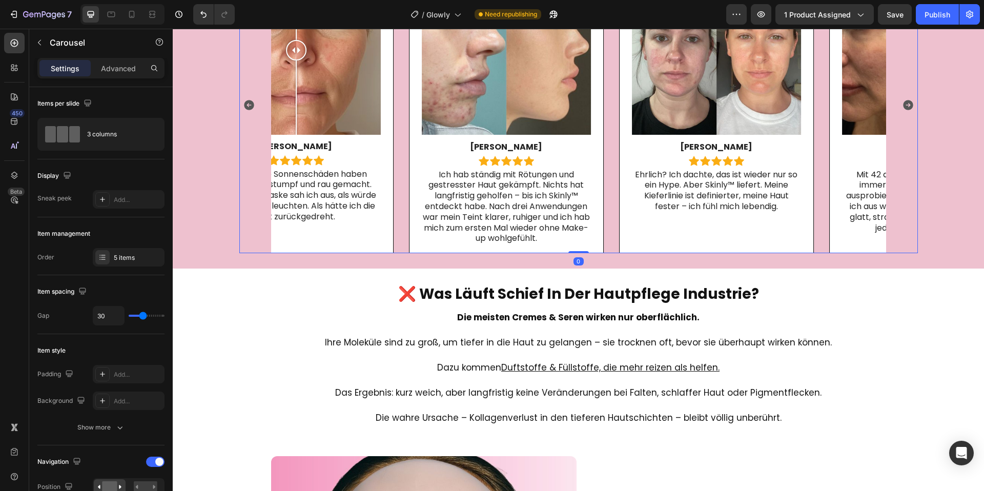
click at [908, 104] on icon "Carousel Next Arrow" at bounding box center [908, 105] width 10 height 10
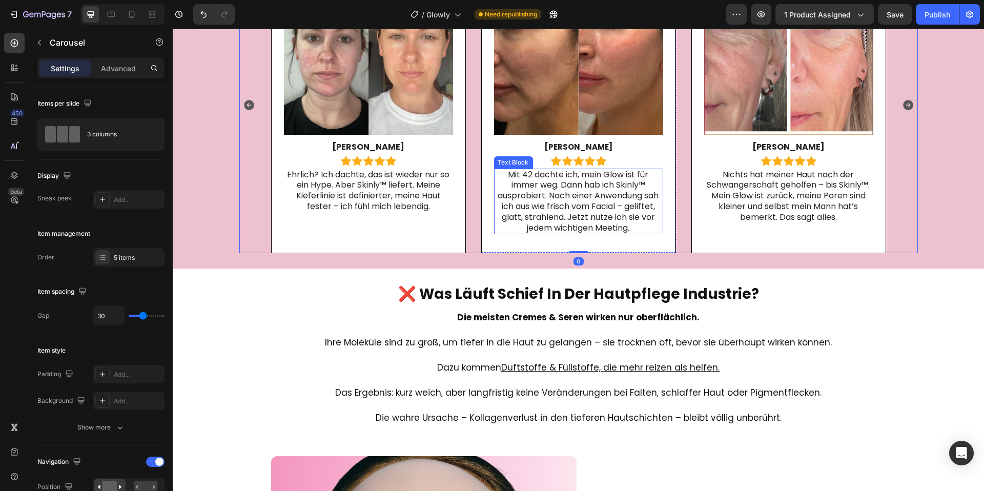
click at [481, 245] on div "Image Rachel T. Text Block Icon Icon Icon Icon Icon Icon List Row Mit 42 dachte…" at bounding box center [578, 105] width 195 height 296
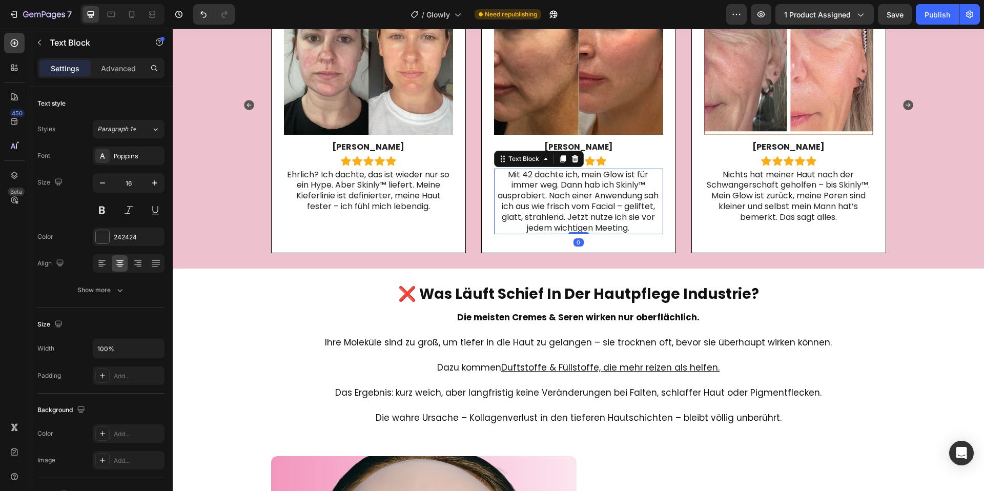
click at [581, 207] on span "Mit 42 dachte ich, mein Glow ist für immer weg. Dann hab ich Skinly™ ausprobier…" at bounding box center [578, 201] width 161 height 65
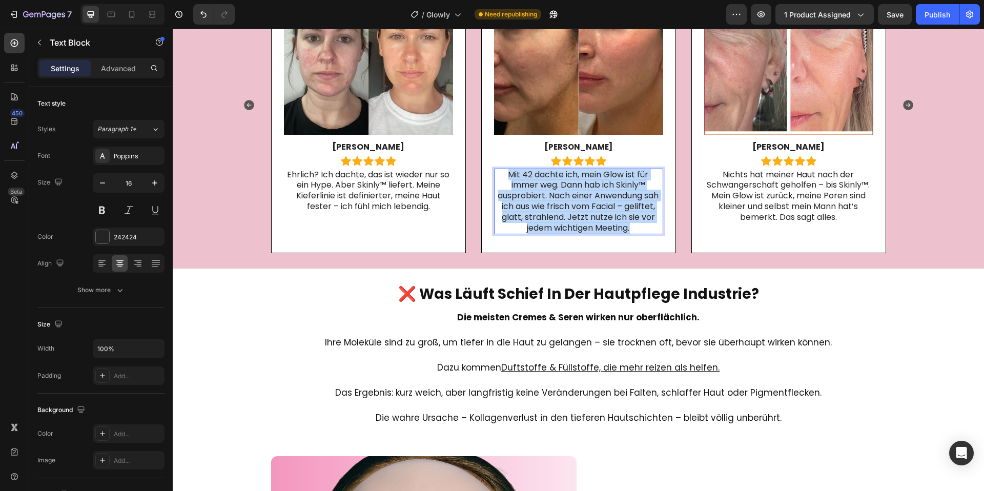
click at [581, 207] on span "Mit 42 dachte ich, mein Glow ist für immer weg. Dann hab ich Skinly™ ausprobier…" at bounding box center [578, 201] width 161 height 65
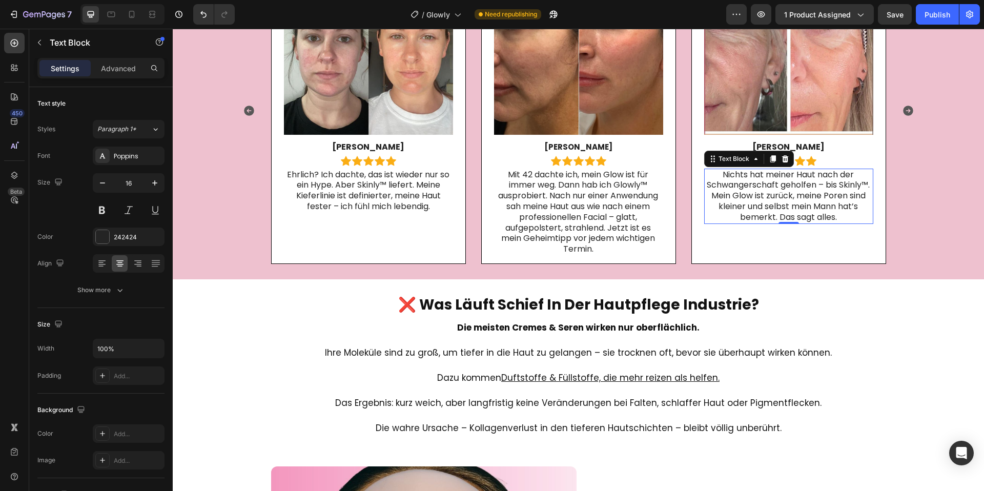
click at [765, 204] on span "Nichts hat meiner Haut nach der Schwangerschaft geholfen – bis Skinly™. Mein Gl…" at bounding box center [788, 196] width 163 height 54
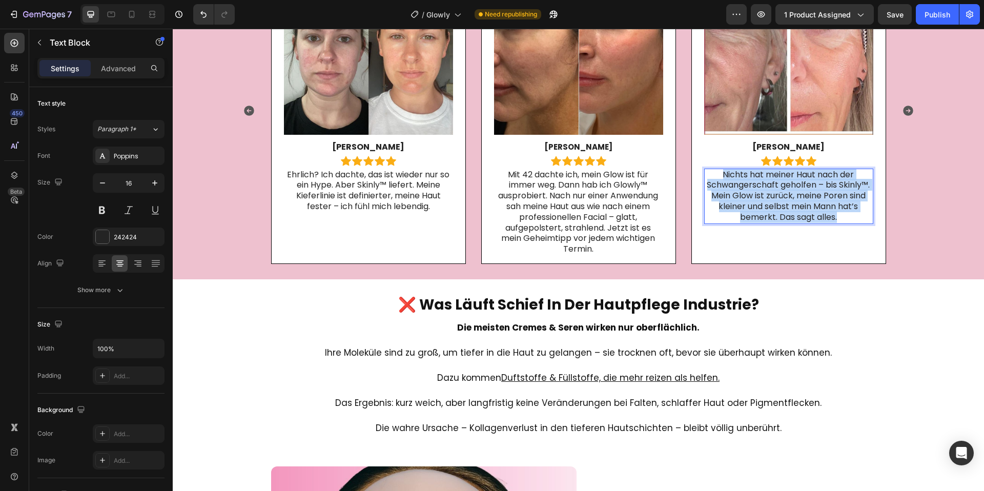
click at [765, 204] on span "Nichts hat meiner Haut nach der Schwangerschaft geholfen – bis Skinly™. Mein Gl…" at bounding box center [788, 196] width 163 height 54
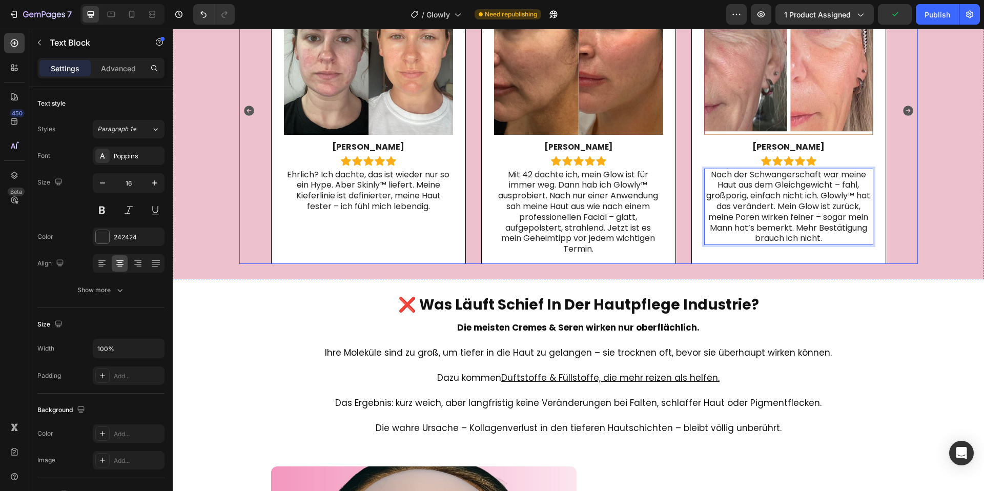
click at [905, 112] on icon "Carousel Next Arrow" at bounding box center [908, 111] width 10 height 10
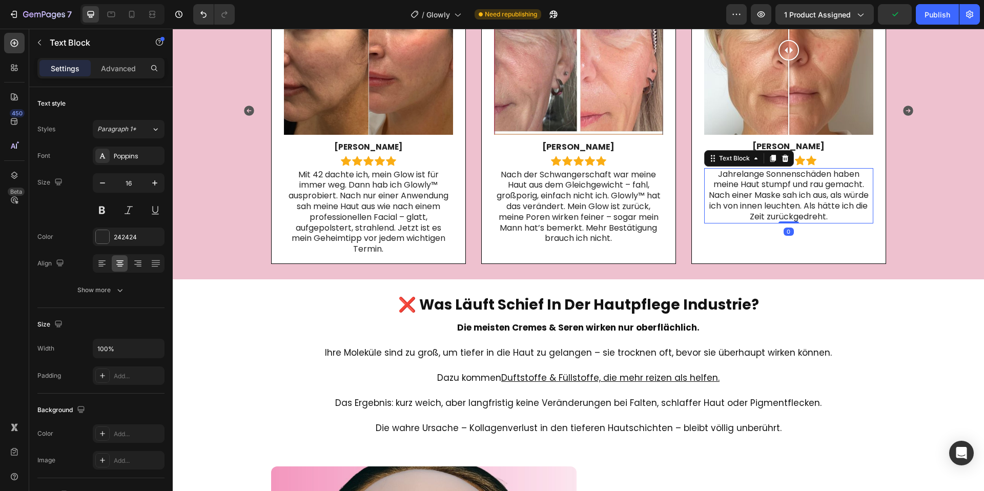
click at [749, 180] on p "Jahrelange Sonnenschäden haben meine Haut stumpf und rau gemacht. Nach einer Ma…" at bounding box center [788, 195] width 167 height 53
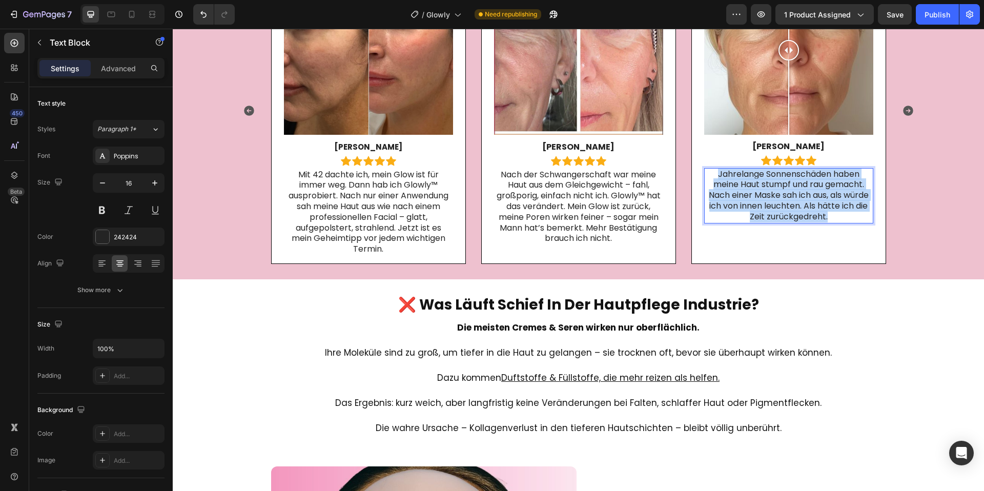
click at [749, 180] on p "Jahrelange Sonnenschäden haben meine Haut stumpf und rau gemacht. Nach einer Ma…" at bounding box center [788, 195] width 167 height 53
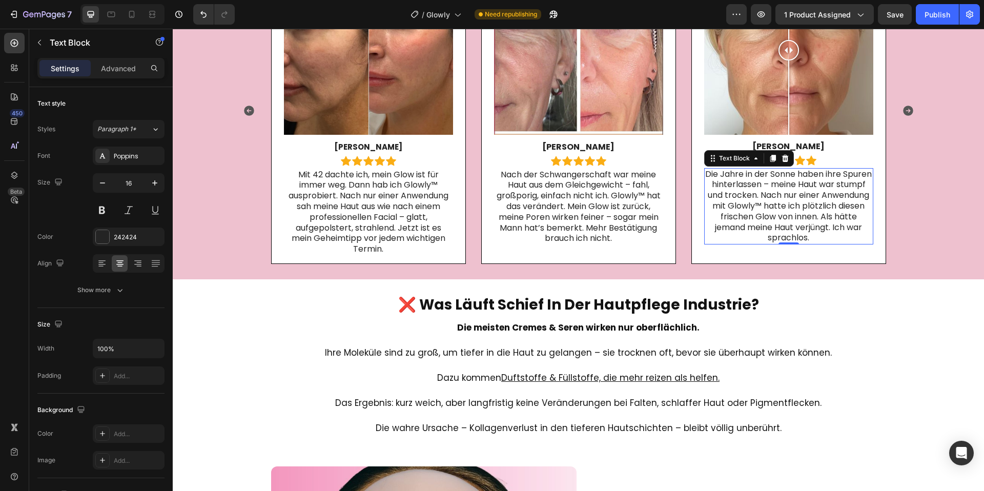
click at [738, 226] on p "Die Jahre in der Sonne haben ihre Spuren hinterlassen – meine Haut war stumpf u…" at bounding box center [788, 206] width 167 height 75
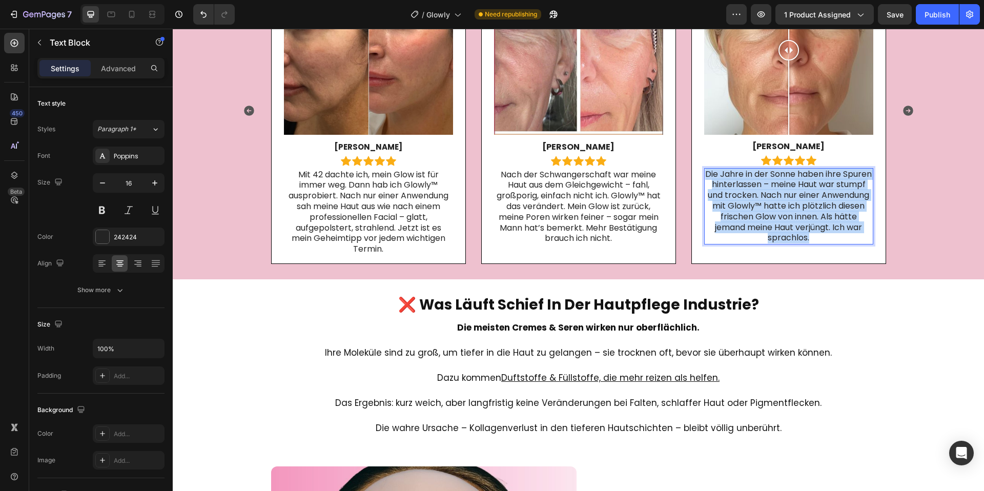
click at [738, 226] on p "Die Jahre in der Sonne haben ihre Spuren hinterlassen – meine Haut war stumpf u…" at bounding box center [788, 206] width 167 height 75
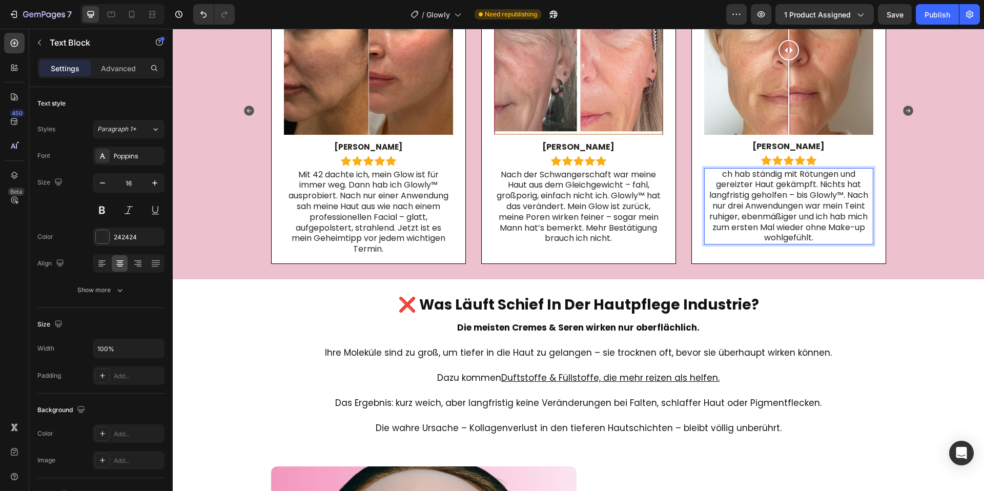
click at [716, 172] on p "ch hab ständig mit Rötungen und gereizter Haut gekämpft. Nichts hat langfristig…" at bounding box center [788, 206] width 167 height 75
click at [718, 174] on p "ch hab ständig mit Rötungen und gereizter Haut gekämpft. Nichts hat langfristig…" at bounding box center [788, 206] width 167 height 75
click at [902, 111] on icon "Carousel Next Arrow" at bounding box center [908, 111] width 12 height 12
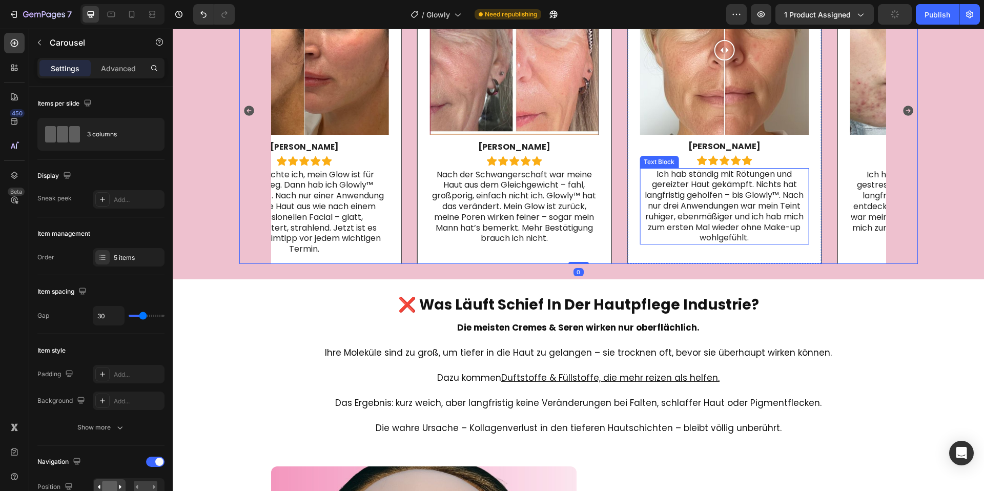
click at [837, 197] on div "Image Melinda C. Text Block Icon Icon Icon Icon Icon Icon List Row Ich hab stän…" at bounding box center [934, 110] width 195 height 306
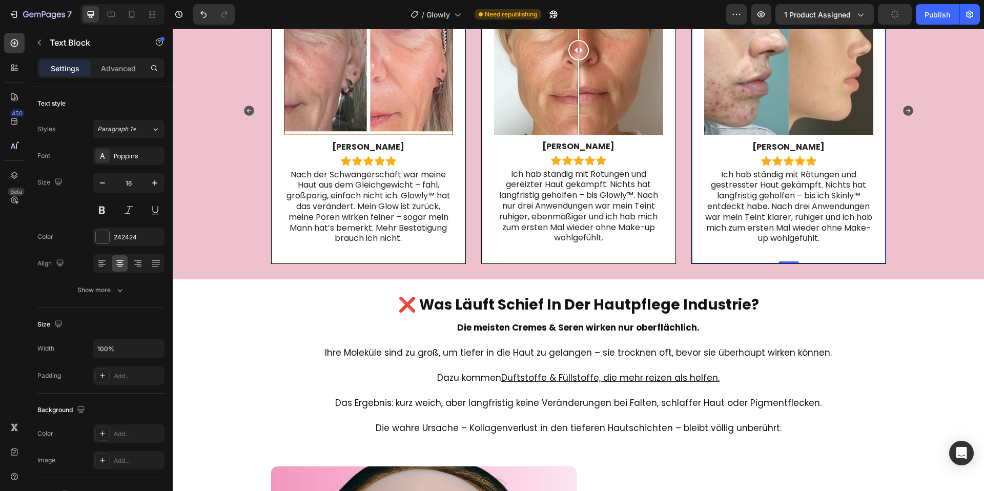
click at [770, 197] on p "Ich hab ständig mit Rötungen und gestresster Haut gekämpft. Nichts hat langfris…" at bounding box center [788, 207] width 167 height 75
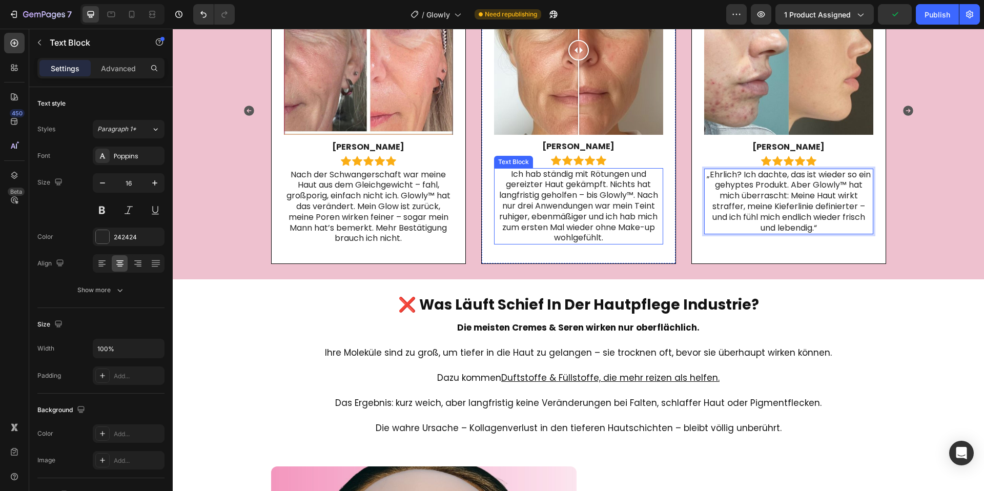
click at [506, 179] on p "Ich hab ständig mit Rötungen und gereizter Haut gekämpft. Nichts hat langfristi…" at bounding box center [578, 206] width 167 height 75
click at [622, 235] on p ""Ich hab ständig mit Rötungen und gereizter Haut gekämpft. Nichts hat langfrist…" at bounding box center [578, 206] width 167 height 75
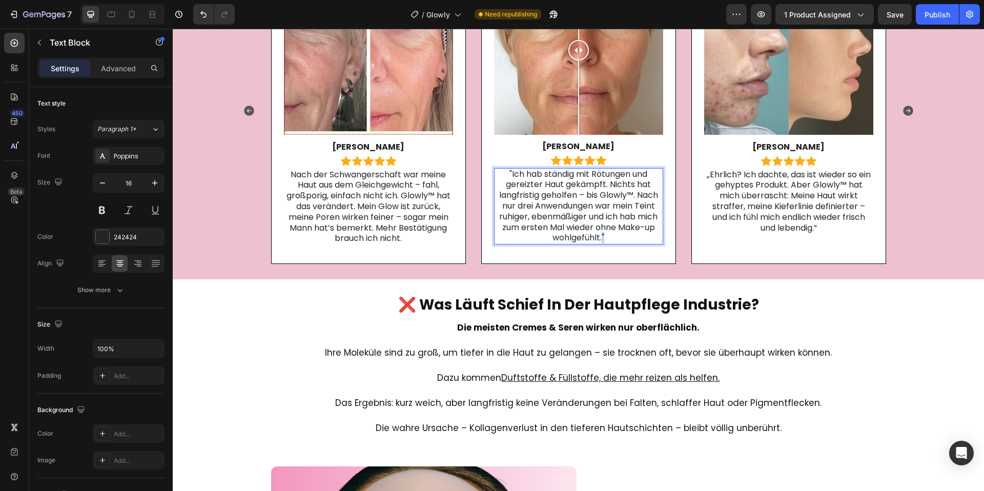
click at [602, 236] on p ""Ich hab ständig mit Rötungen und gereizter Haut gekämpft. Nichts hat langfrist…" at bounding box center [578, 206] width 167 height 75
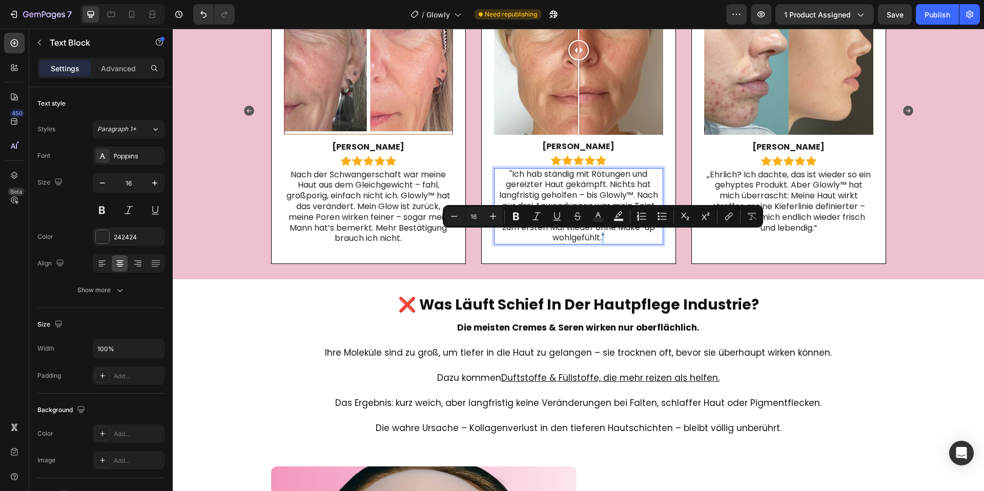
copy p """
click at [385, 238] on span "Nach der Schwangerschaft war meine Haut aus dem Gleichgewicht – fahl, großporig…" at bounding box center [368, 207] width 164 height 76
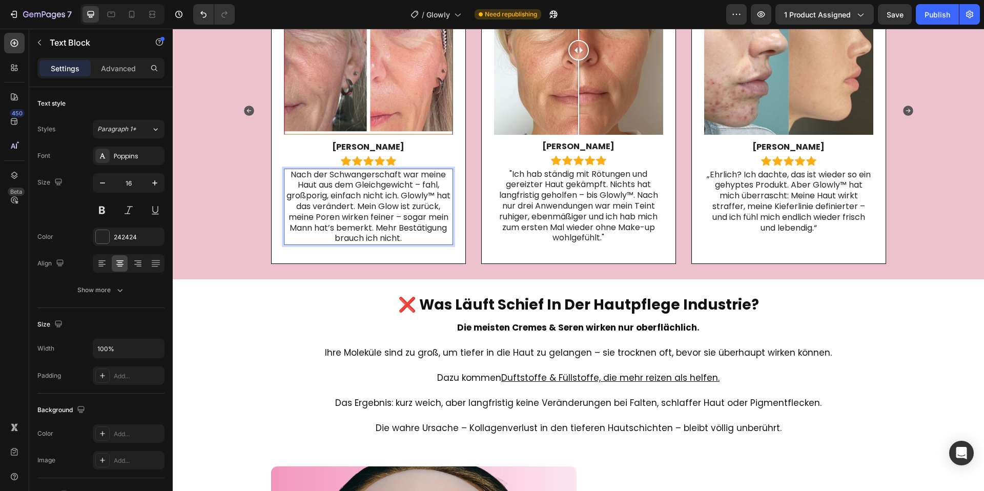
click at [404, 238] on p "Nach der Schwangerschaft war meine Haut aus dem Gleichgewicht – fahl, großporig…" at bounding box center [368, 207] width 167 height 75
click at [283, 176] on div "Image Emily J. Text Block Icon Icon Icon Icon Icon Icon List Row Nach der Schwa…" at bounding box center [368, 110] width 195 height 306
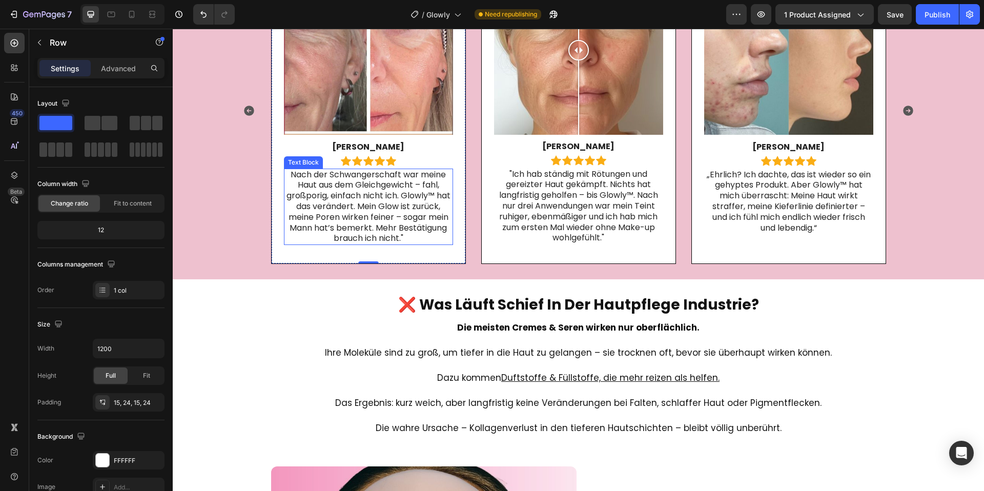
click at [290, 174] on span "Nach der Schwangerschaft war meine Haut aus dem Gleichgewicht – fahl, großporig…" at bounding box center [368, 207] width 164 height 76
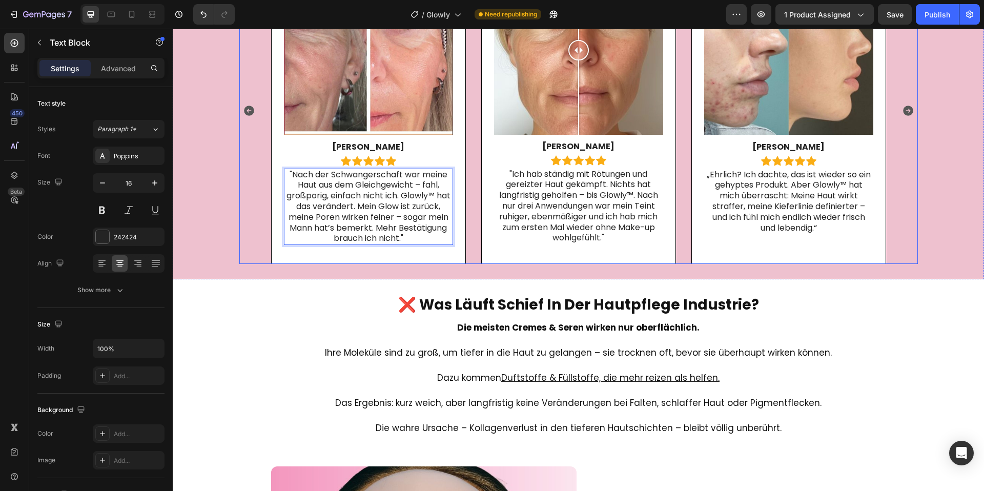
click at [245, 98] on div "Image Rachel T. Text Block Icon Icon Icon Icon Icon Icon List Row Mit 42 dachte…" at bounding box center [578, 110] width 678 height 306
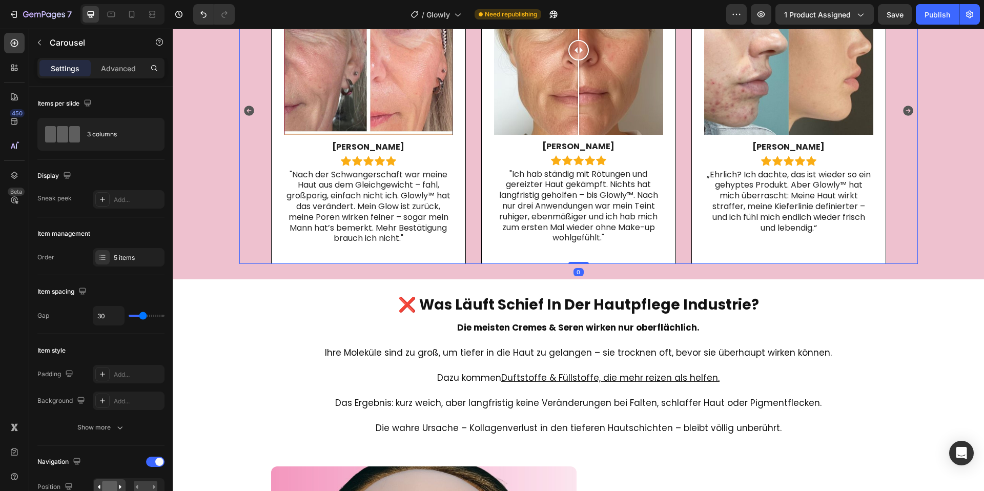
click at [250, 109] on icon "Carousel Back Arrow" at bounding box center [249, 111] width 10 height 10
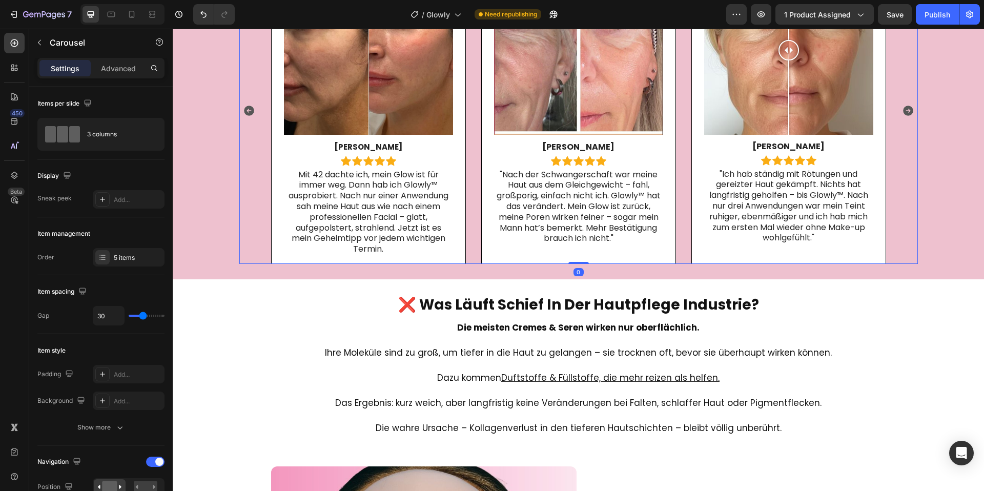
click at [251, 109] on icon "Carousel Back Arrow" at bounding box center [249, 111] width 10 height 10
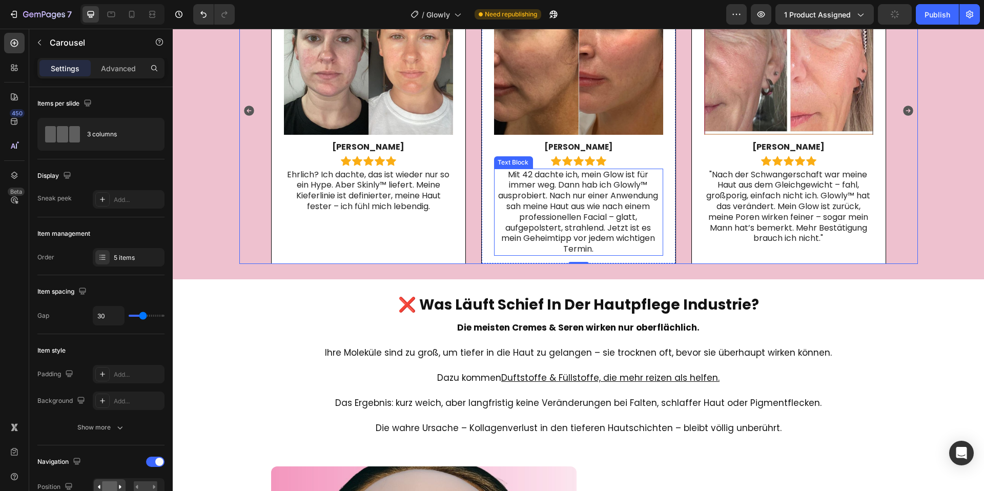
click at [503, 175] on p "Mit 42 dachte ich, mein Glow ist für immer weg. Dann hab ich Glowly™ ausprobier…" at bounding box center [577, 212] width 167 height 85
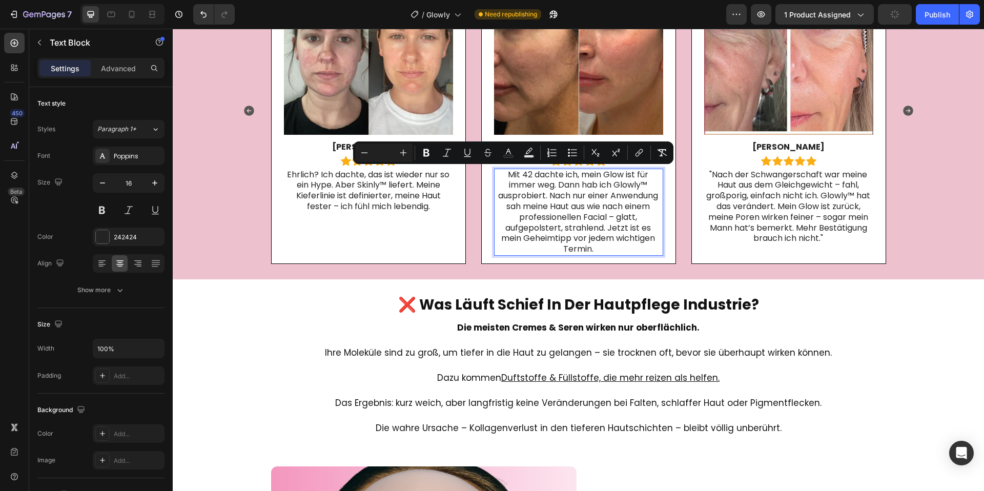
drag, startPoint x: 506, startPoint y: 175, endPoint x: 517, endPoint y: 196, distance: 23.8
click at [506, 176] on p "Mit 42 dachte ich, mein Glow ist für immer weg. Dann hab ich Glowly™ ausprobier…" at bounding box center [577, 212] width 167 height 85
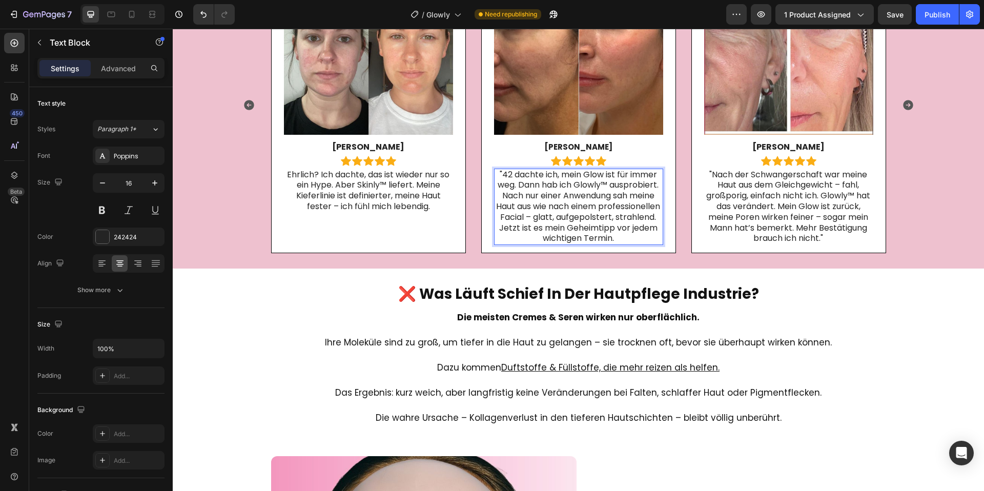
click at [606, 244] on p ""42 dachte ich, mein Glow ist für immer weg. Dann hab ich Glowly™ ausprobiert. …" at bounding box center [577, 207] width 167 height 75
drag, startPoint x: 436, startPoint y: 205, endPoint x: 444, endPoint y: 208, distance: 8.0
click at [437, 205] on p "Ehrlich? Ich dachte, das ist wieder nur so ein Hype. Aber Skinly™ liefert. Mein…" at bounding box center [368, 191] width 167 height 43
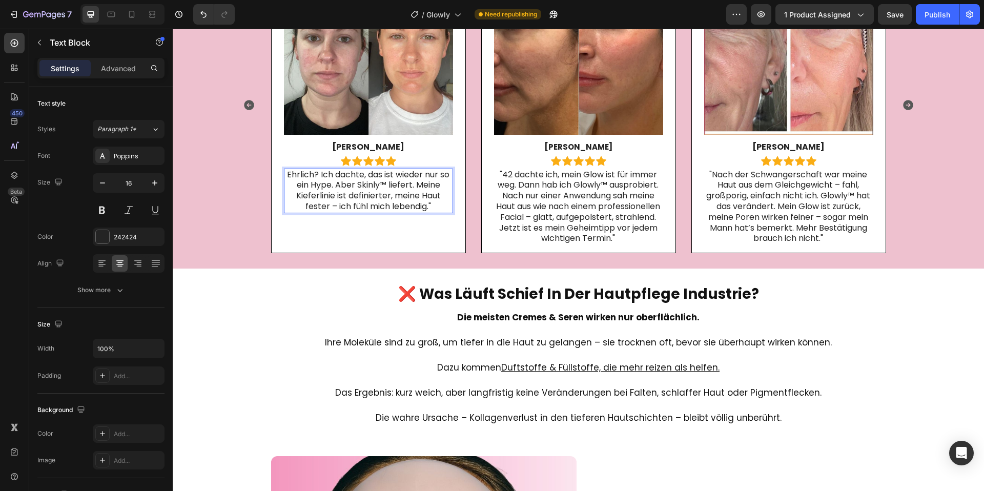
click at [288, 175] on p "Ehrlich? Ich dachte, das ist wieder nur so ein Hype. Aber Skinly™ liefert. Mein…" at bounding box center [368, 191] width 167 height 43
click at [287, 174] on p "Ehrlich? Ich dachte, das ist wieder nur so ein Hype. Aber Skinly™ liefert. Mein…" at bounding box center [368, 191] width 167 height 43
click at [286, 174] on p "Ehrlich? Ich dachte, das ist wieder nur so ein Hype. Aber Skinly™ liefert. Mein…" at bounding box center [368, 191] width 167 height 43
click at [243, 111] on icon "Carousel Back Arrow" at bounding box center [249, 105] width 12 height 12
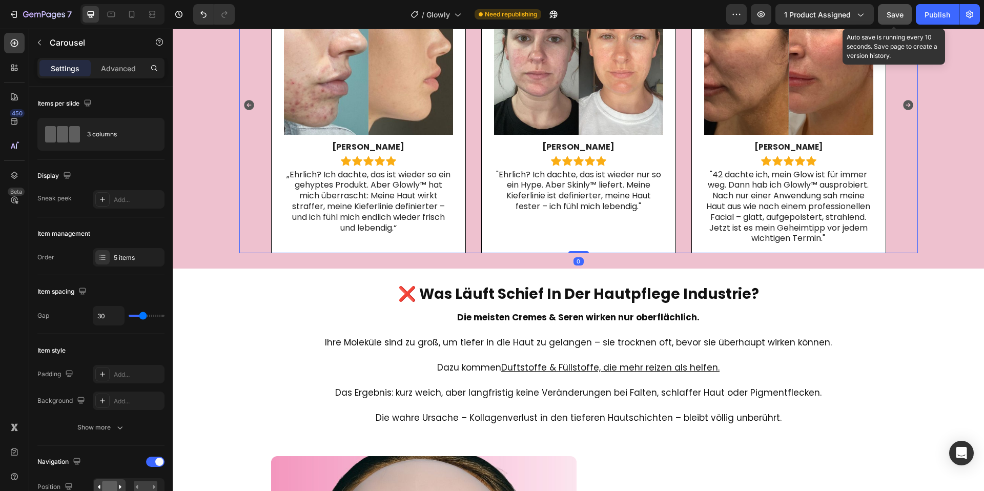
click at [905, 16] on button "Save" at bounding box center [895, 14] width 34 height 20
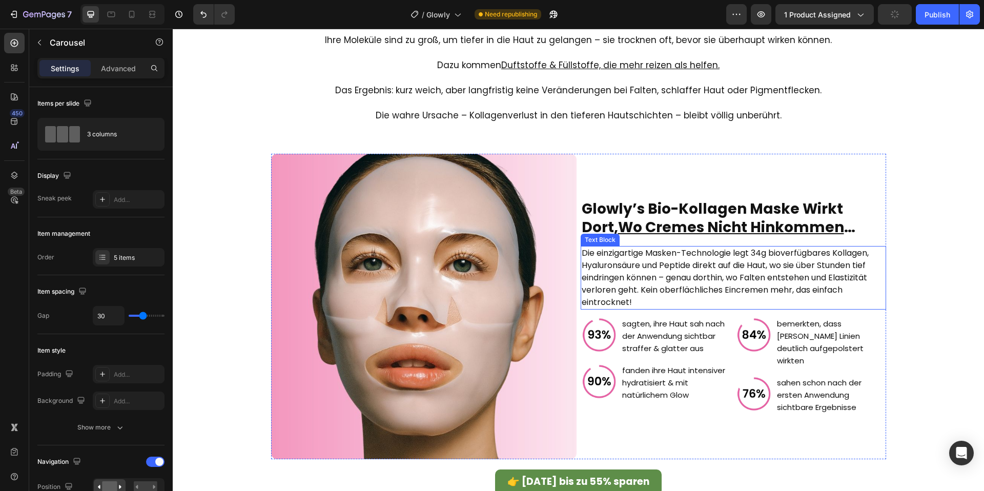
scroll to position [1048, 0]
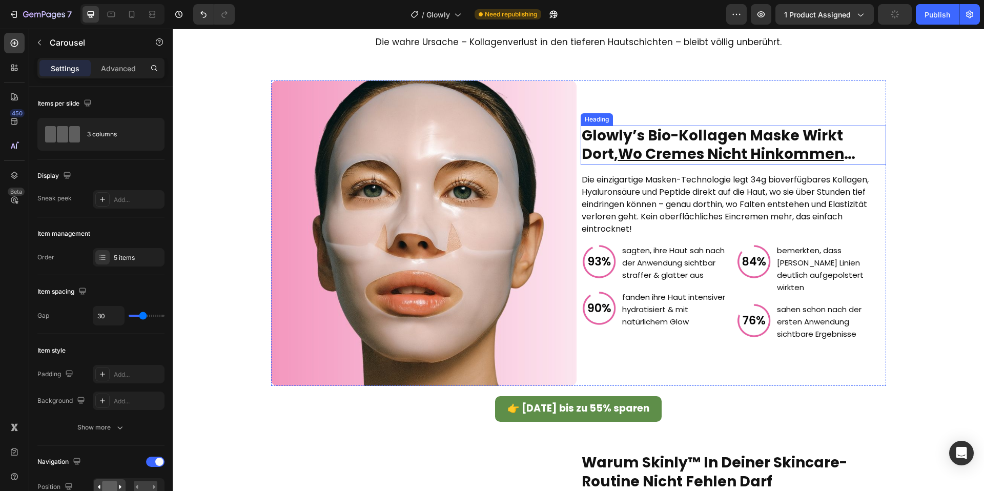
click at [685, 154] on u "wo cremes nicht hinkommen" at bounding box center [731, 154] width 226 height 20
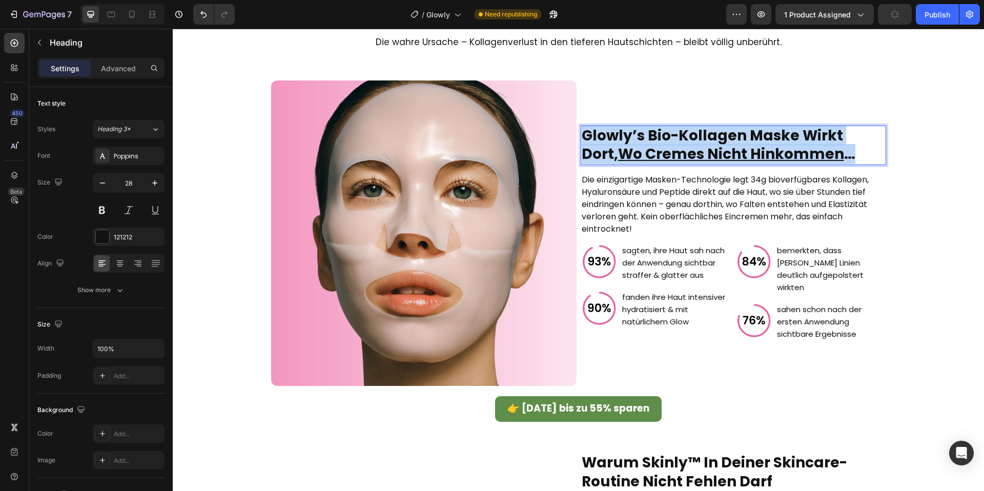
click at [685, 154] on u "wo cremes nicht hinkommen" at bounding box center [731, 154] width 226 height 20
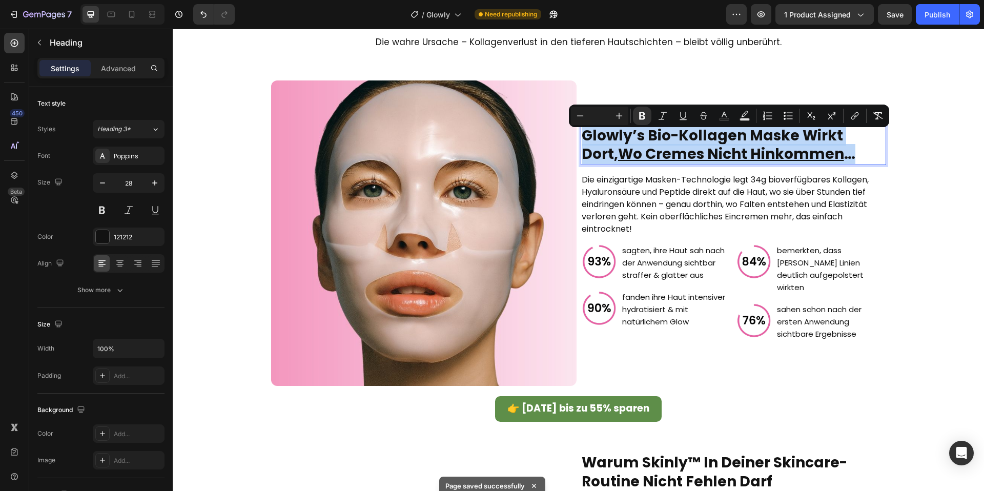
click at [687, 203] on span "Die einzigartige Masken-Technologie legt 34g bioverfügbares Kollagen, Hyalurons…" at bounding box center [725, 204] width 287 height 61
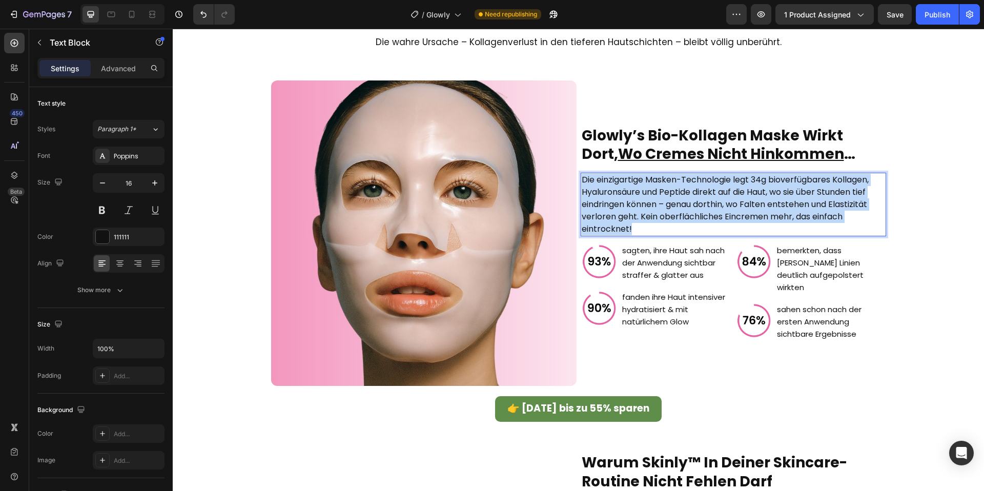
click at [687, 203] on span "Die einzigartige Masken-Technologie legt 34g bioverfügbares Kollagen, Hyalurons…" at bounding box center [725, 204] width 287 height 61
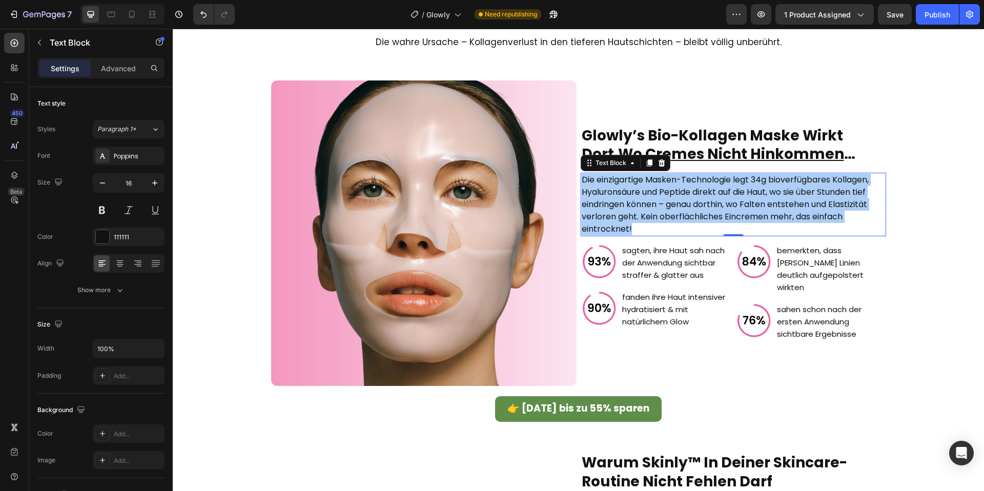
click at [662, 280] on span "sagten, ihre Haut sah nach der Anwendung sichtbar straffer & glatter aus" at bounding box center [673, 262] width 102 height 35
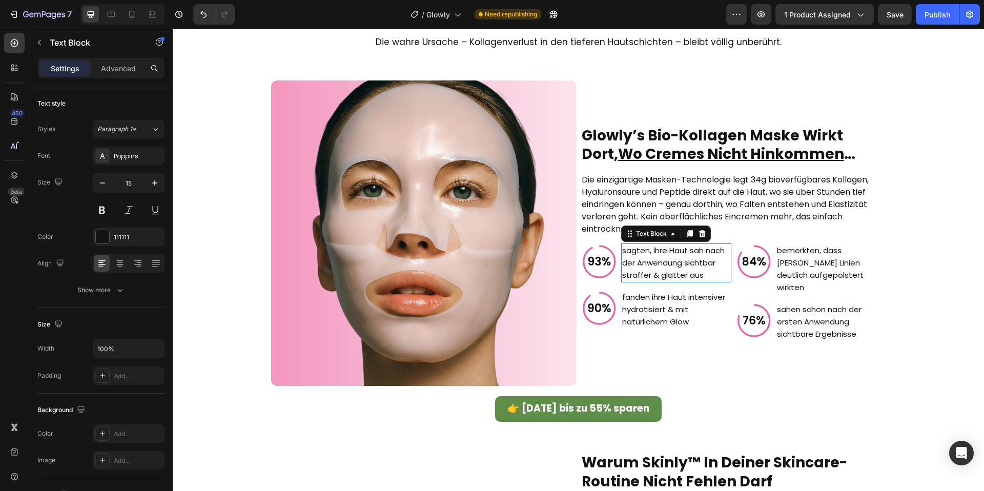
click at [662, 280] on span "sagten, ihre Haut sah nach der Anwendung sichtbar straffer & glatter aus" at bounding box center [673, 262] width 102 height 35
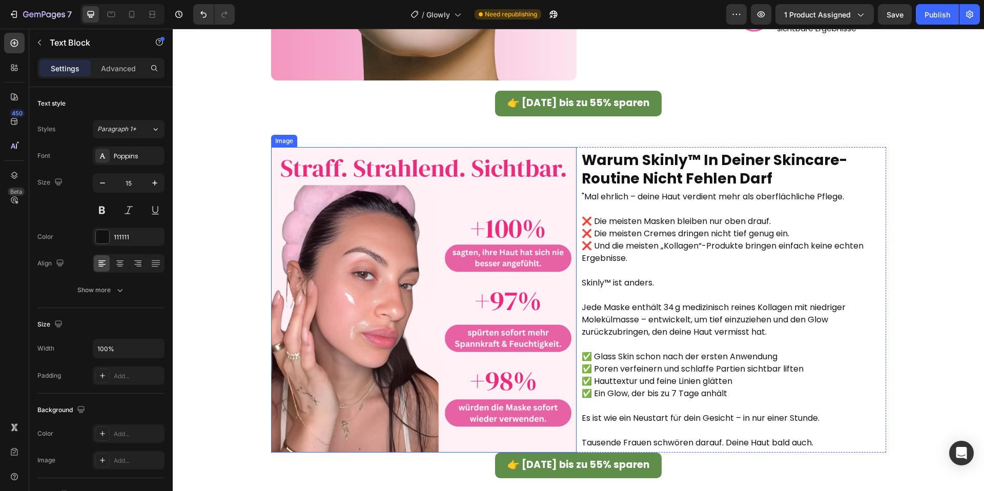
scroll to position [1388, 0]
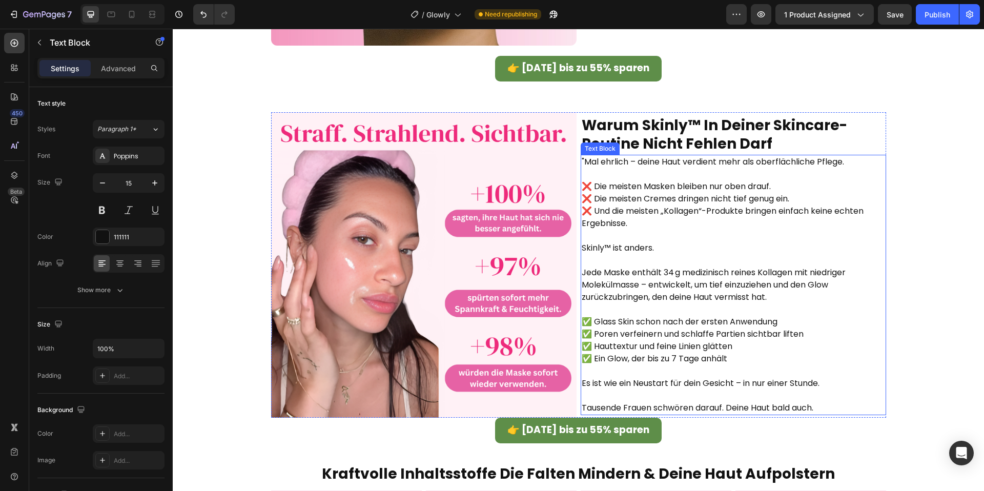
click at [654, 150] on strong "warum skinly™ in deiner skincare-routine nicht fehlen darf" at bounding box center [714, 134] width 265 height 38
click at [669, 168] on p at bounding box center [733, 174] width 303 height 12
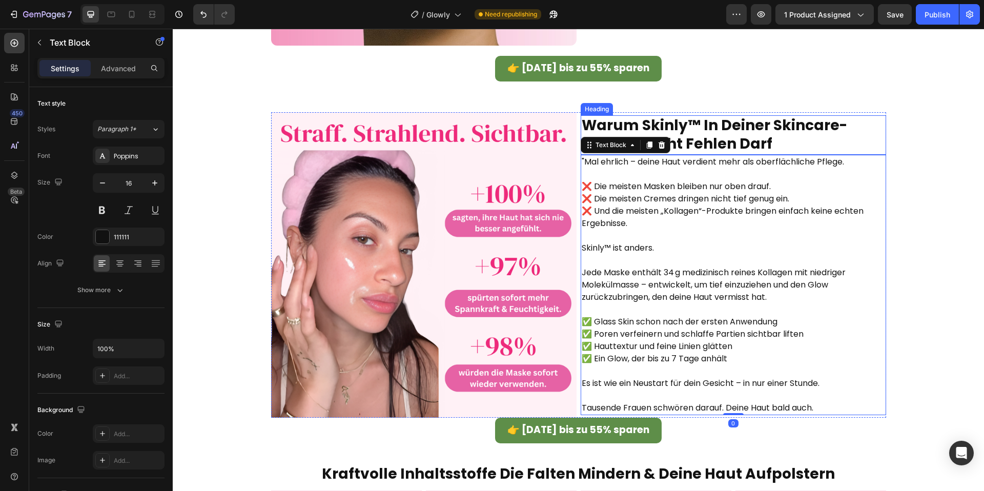
click at [675, 142] on strong "warum skinly™ in deiner skincare-routine nicht fehlen darf" at bounding box center [714, 134] width 265 height 38
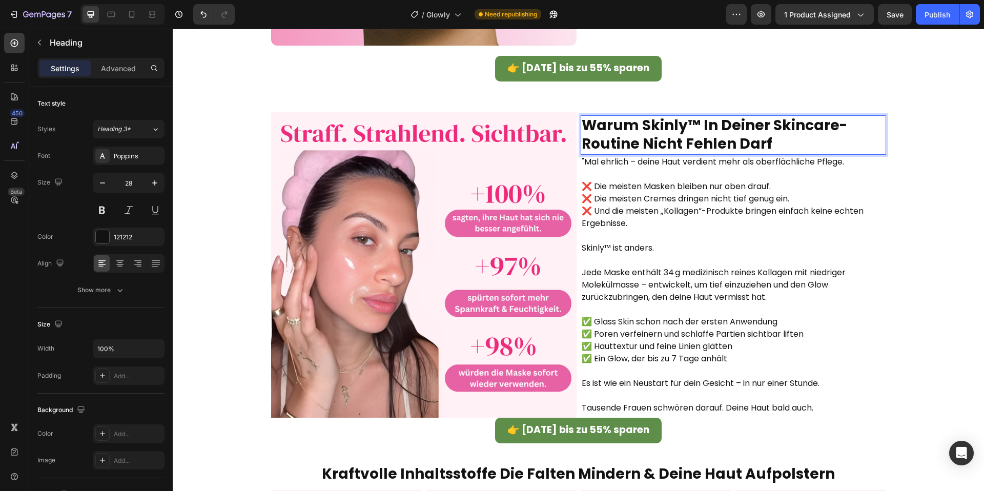
click at [675, 142] on strong "warum skinly™ in deiner skincare-routine nicht fehlen darf" at bounding box center [714, 134] width 265 height 38
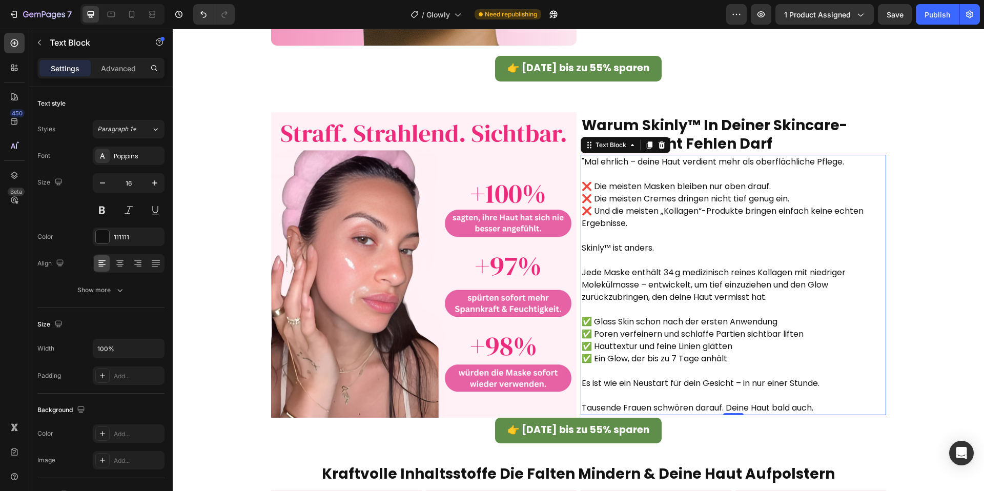
click at [772, 260] on p "Jede Maske enthält 34 g medizinisch reines Kollagen mit niedriger Molekülmasse …" at bounding box center [733, 278] width 303 height 49
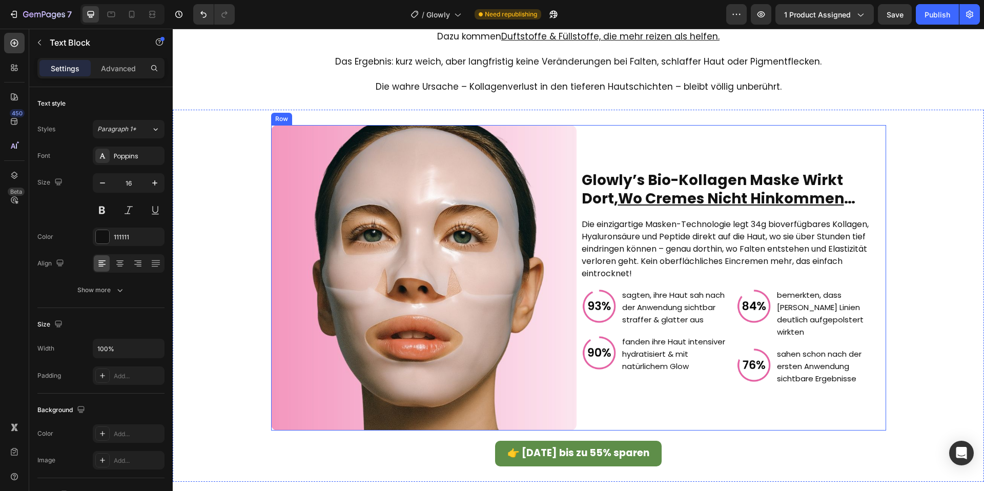
scroll to position [972, 0]
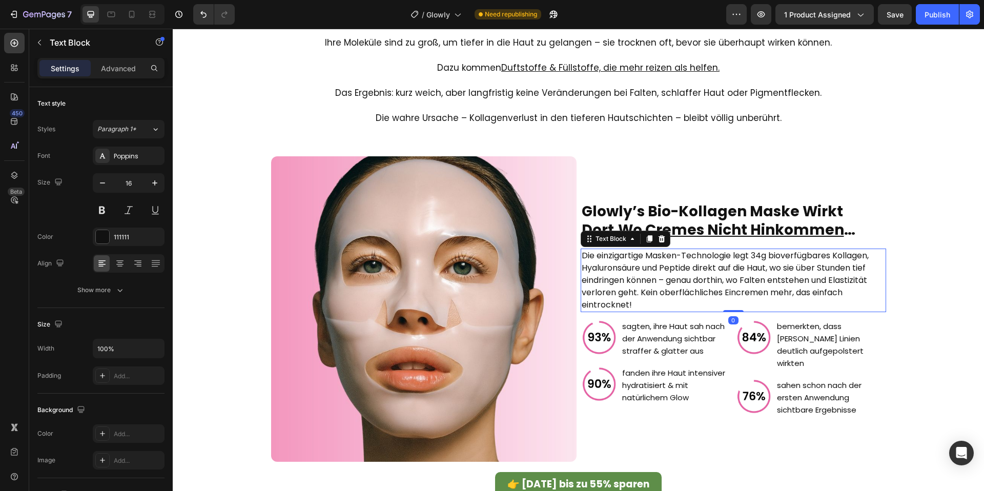
click at [663, 266] on span "Die einzigartige Masken-Technologie legt 34g bioverfügbares Kollagen, Hyalurons…" at bounding box center [725, 280] width 287 height 61
click at [665, 261] on span "Die einzigartige Masken-Technologie legt 34g bioverfügbares Kollagen, Hyalurons…" at bounding box center [725, 280] width 287 height 61
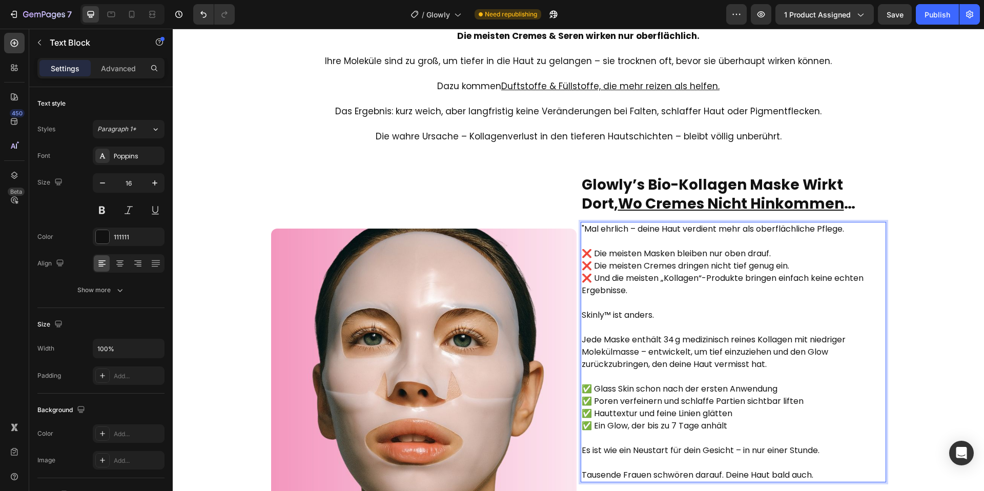
scroll to position [1005, 0]
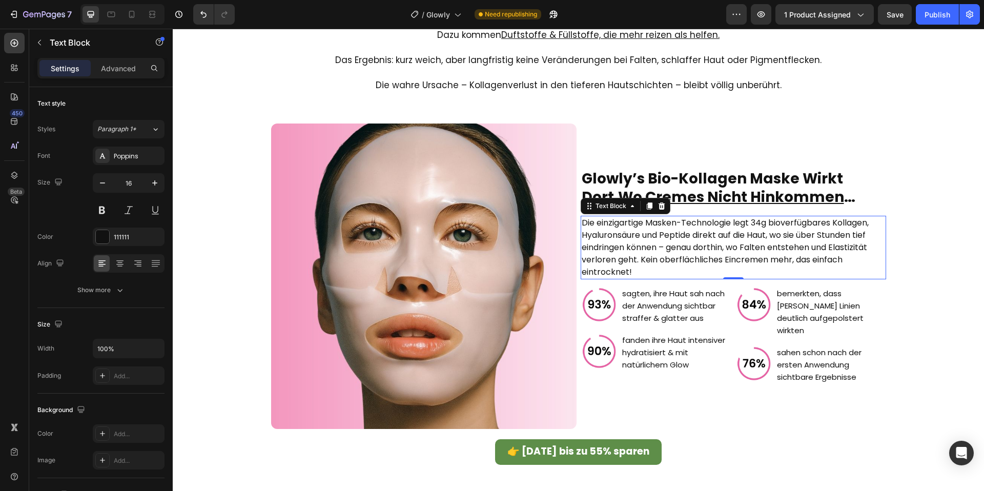
click at [696, 262] on span "Die einzigartige Masken-Technologie legt 34g bioverfügbares Kollagen, Hyalurons…" at bounding box center [725, 247] width 287 height 61
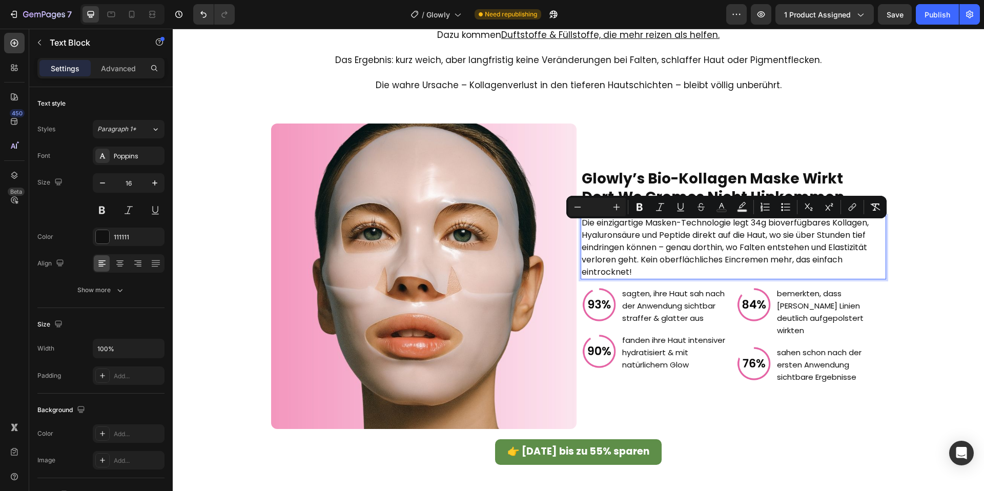
click at [696, 262] on span "Die einzigartige Masken-Technologie legt 34g bioverfügbares Kollagen, Hyalurons…" at bounding box center [725, 247] width 287 height 61
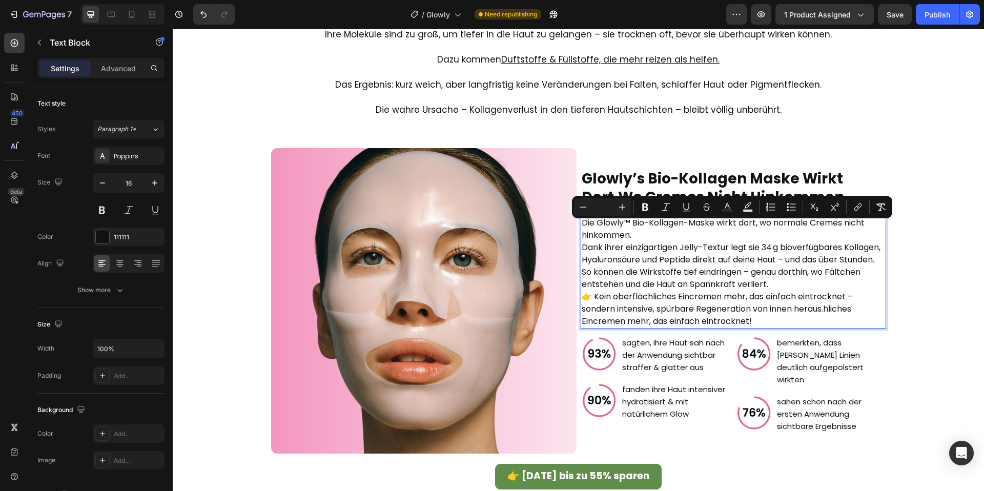
scroll to position [986, 0]
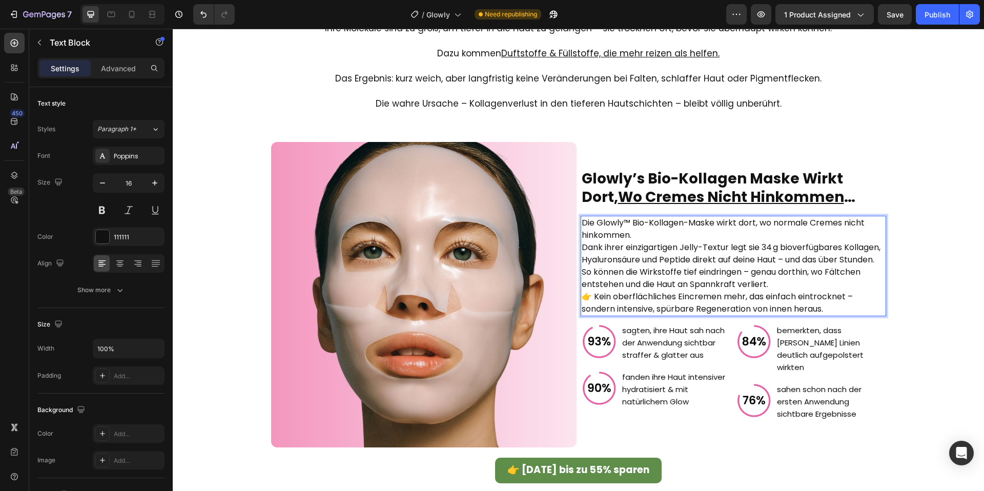
click at [646, 239] on p "Die Glowly™ Bio-Kollagen-Maske wirkt dort, wo normale Cremes nicht hinkommen. D…" at bounding box center [733, 241] width 303 height 49
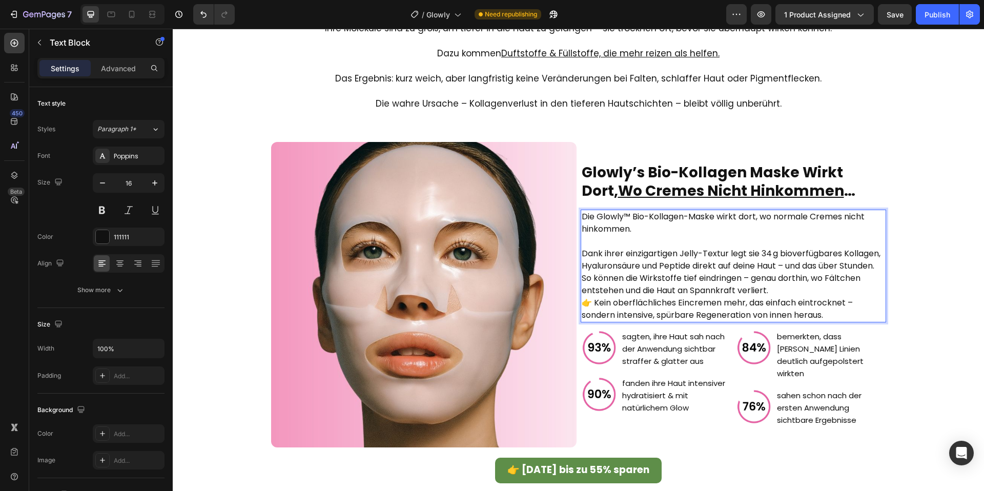
scroll to position [980, 0]
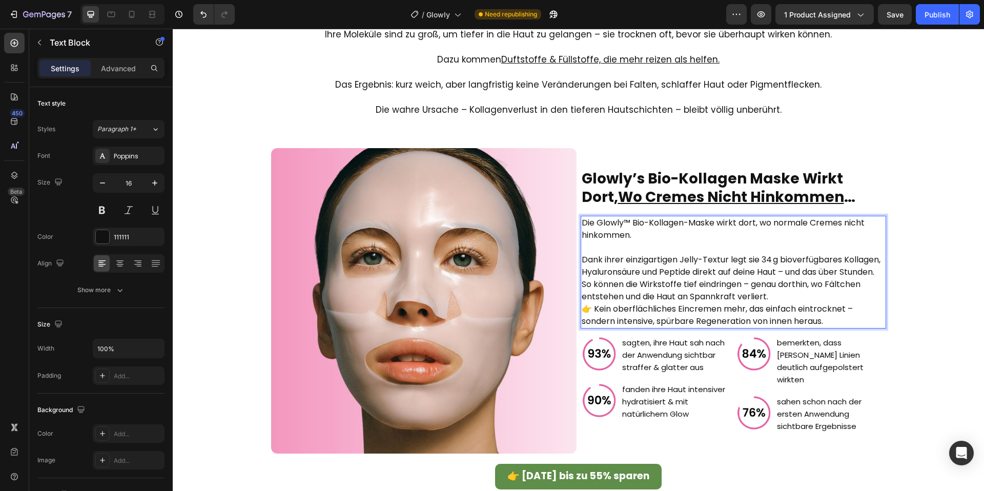
click at [775, 299] on p "So können die Wirkstoffe tief eindringen – genau dorthin, wo Fältchen entstehen…" at bounding box center [733, 302] width 303 height 49
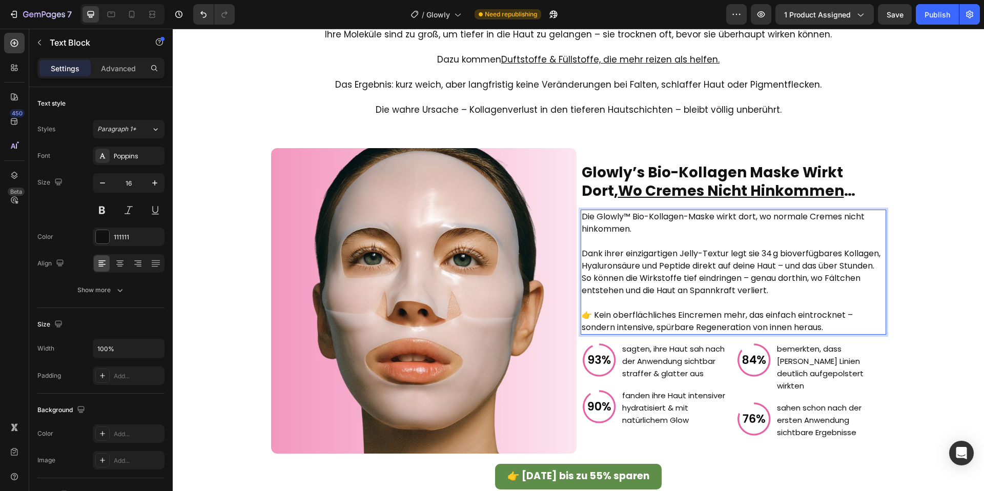
scroll to position [974, 0]
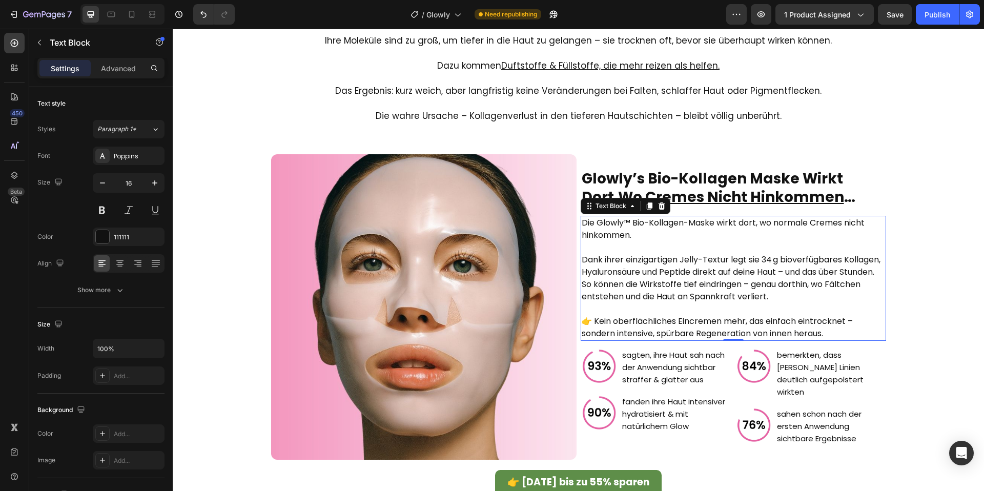
click at [676, 271] on span "Dank ihrer einzigartigen Jelly-Textur legt sie 34 g bioverfügbares Kollagen, Hy…" at bounding box center [731, 266] width 299 height 24
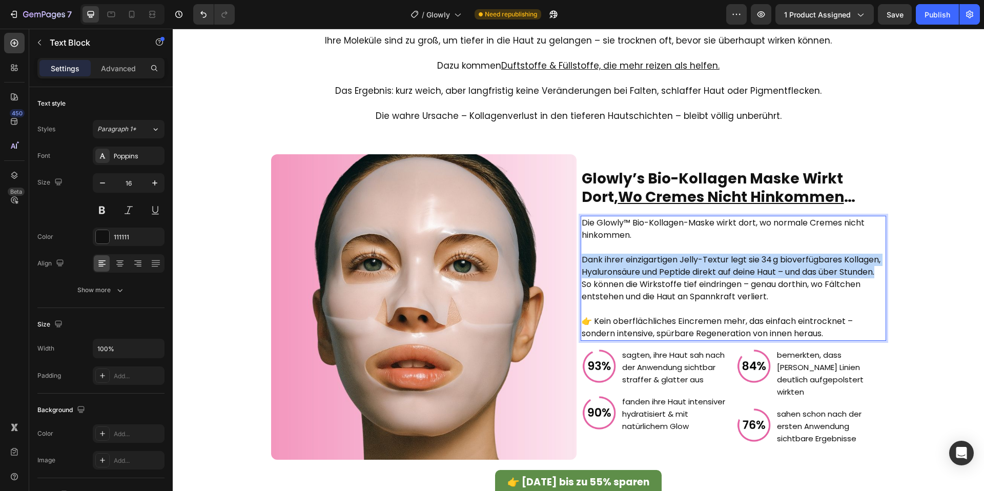
click at [676, 271] on span "Dank ihrer einzigartigen Jelly-Textur legt sie 34 g bioverfügbares Kollagen, Hy…" at bounding box center [731, 266] width 299 height 24
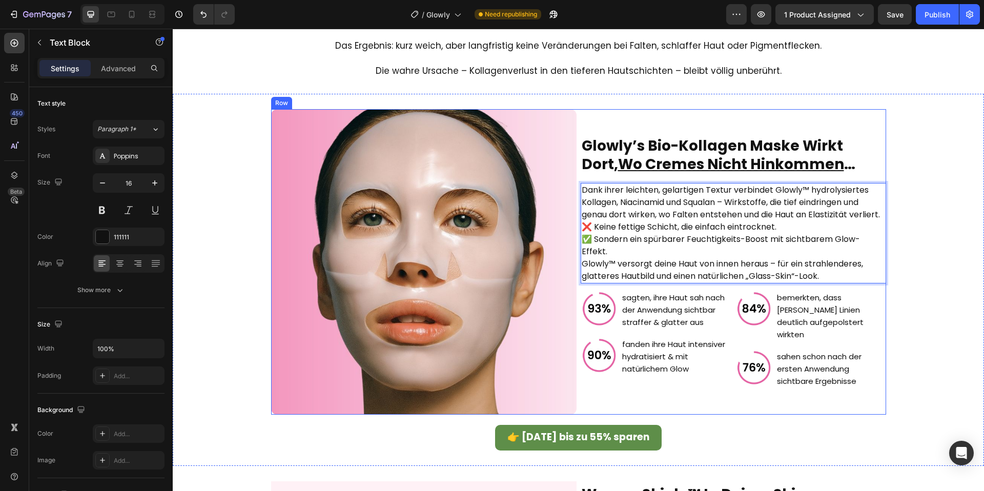
scroll to position [1056, 0]
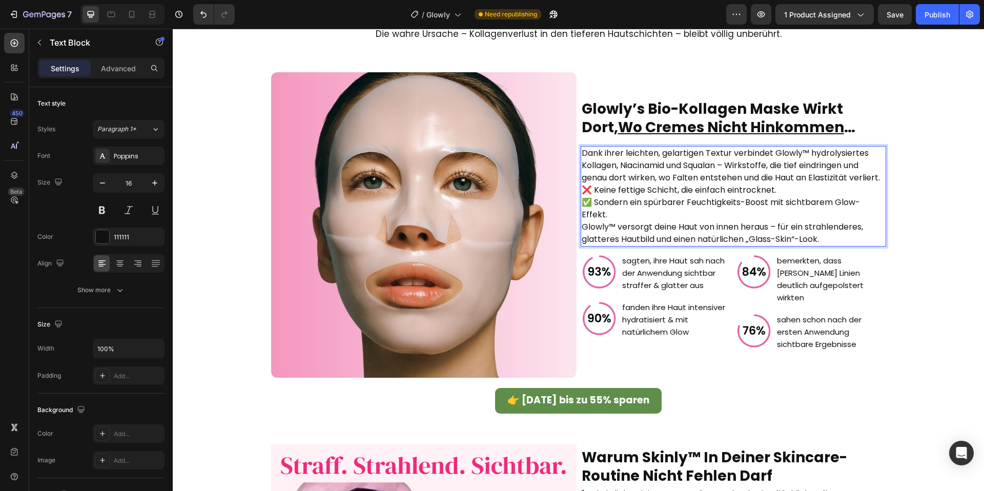
click at [884, 184] on p "Dank ihrer leichten, gelartigen Textur verbindet Glowly™ hydrolysiertes Kollage…" at bounding box center [733, 165] width 303 height 37
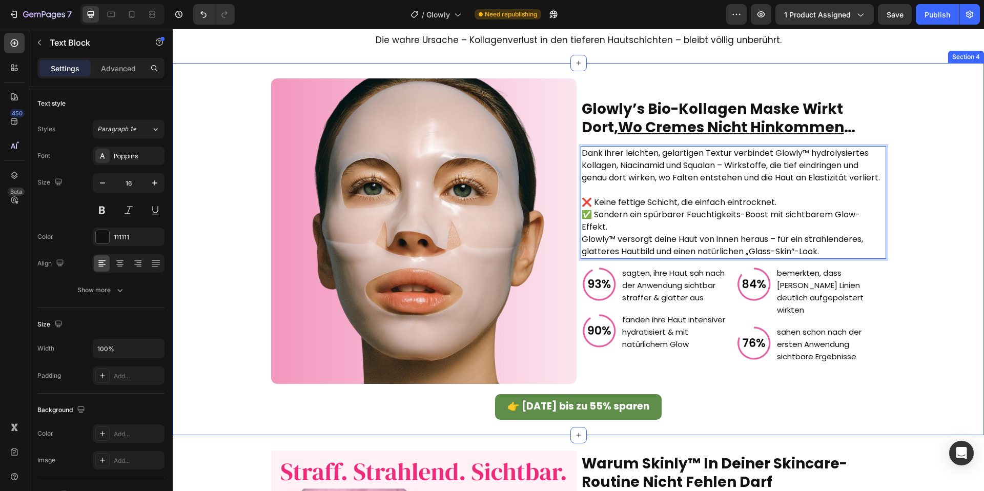
click at [888, 226] on div "Image ⁠⁠⁠⁠⁠⁠⁠ glowly’s bio-kollagen maske wirkt dort, wo cremes nicht hinkommen…" at bounding box center [578, 248] width 796 height 341
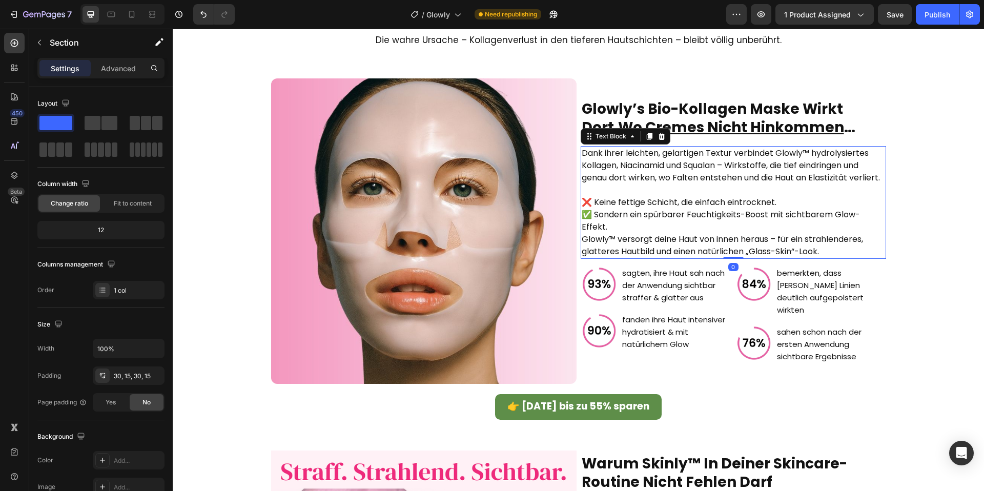
click at [884, 230] on p "❌ Keine fettige Schicht, die einfach eintrocknet. ✅ Sondern ein spürbarer Feuch…" at bounding box center [733, 214] width 303 height 37
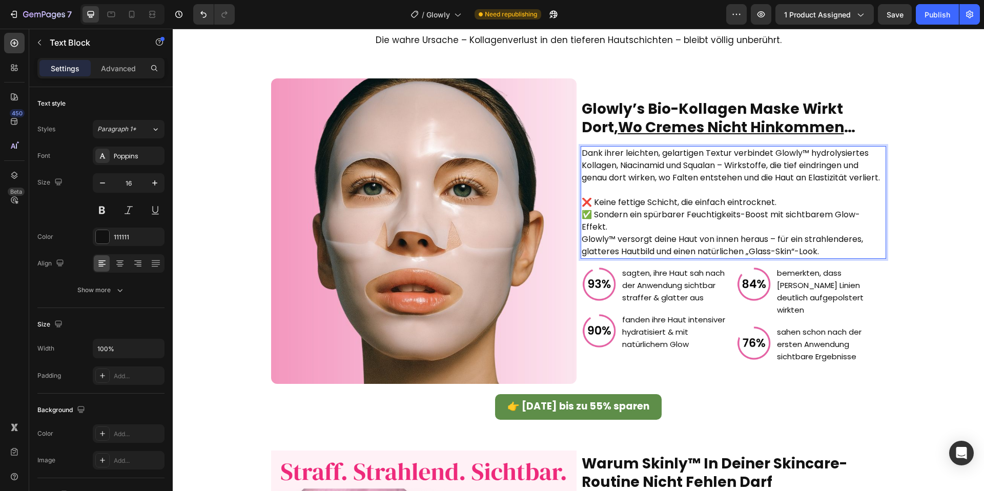
click at [860, 225] on span "✅ Sondern ein spürbarer Feuchtigkeits-Boost mit sichtbarem Glow-Effekt." at bounding box center [721, 221] width 278 height 24
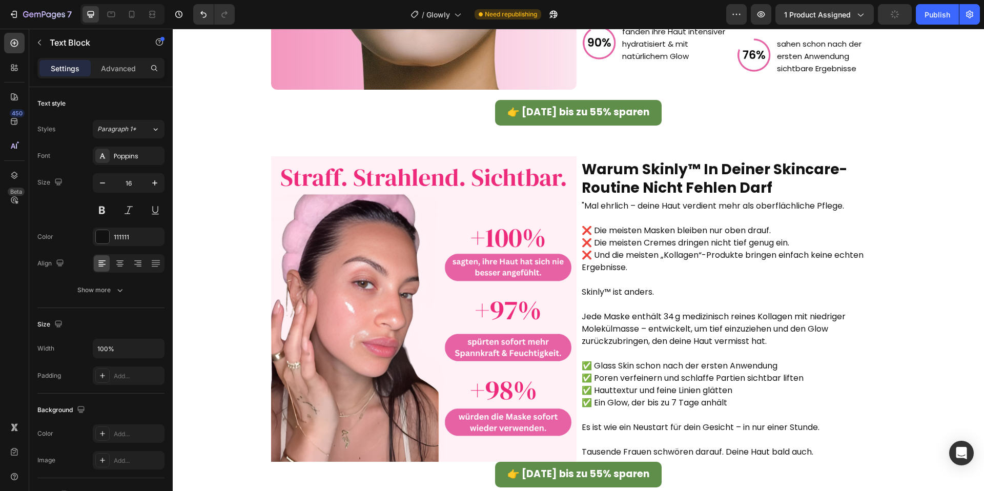
scroll to position [1460, 0]
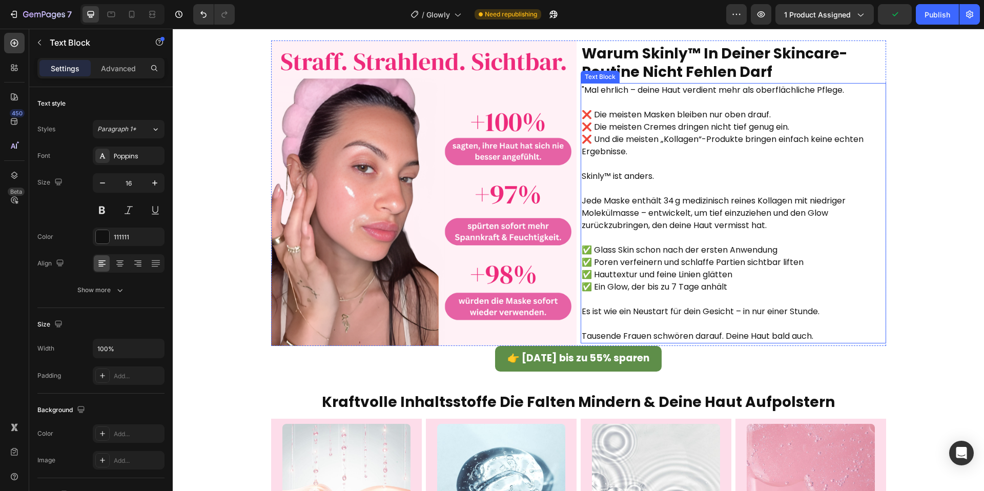
click at [635, 151] on p "❌ Die meisten Masken bleiben nur oben drauf. ❌ Die meisten Cremes dringen nicht…" at bounding box center [733, 133] width 303 height 49
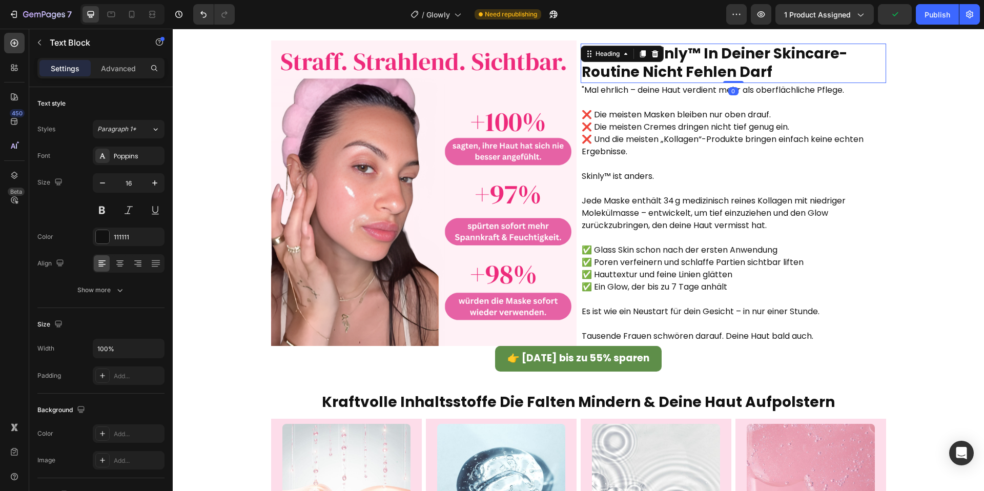
click at [733, 72] on strong "warum skinly™ in deiner skincare-routine nicht fehlen darf" at bounding box center [714, 63] width 265 height 38
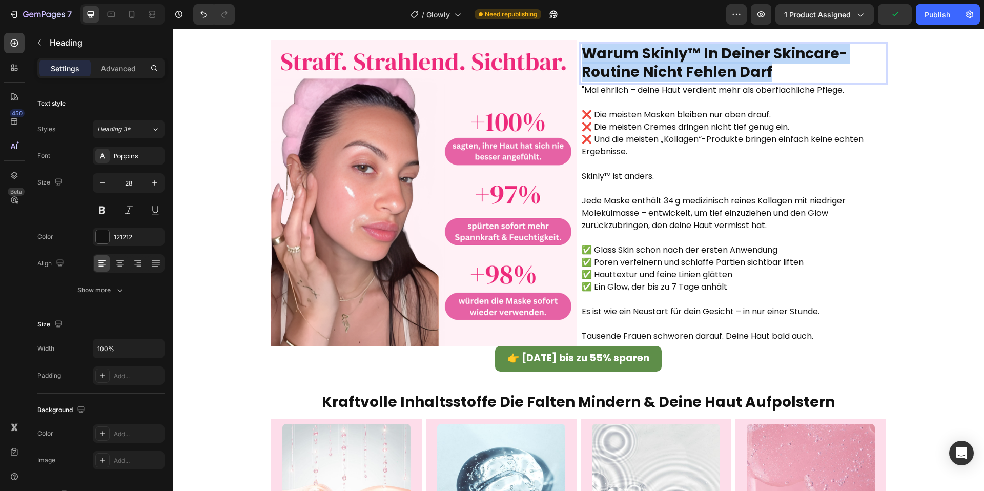
click at [733, 72] on strong "warum skinly™ in deiner skincare-routine nicht fehlen darf" at bounding box center [714, 63] width 265 height 38
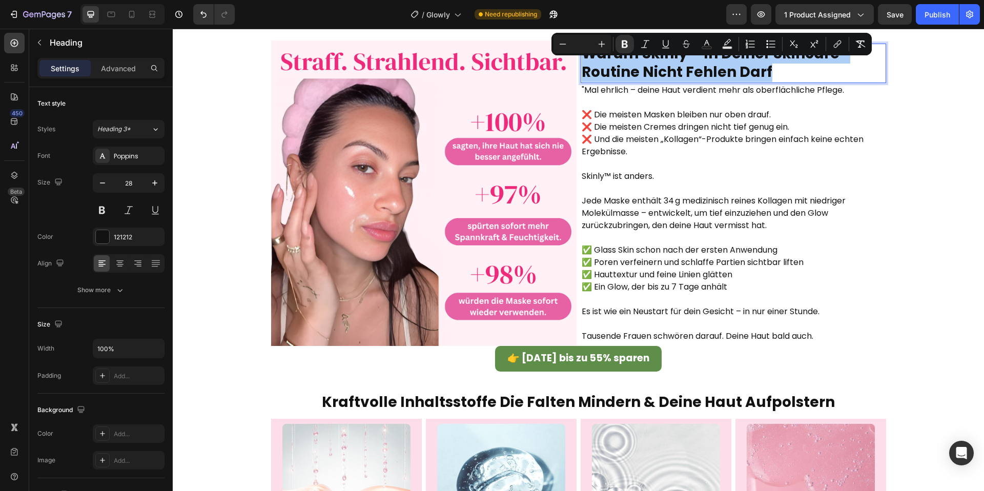
click at [694, 259] on span "✅ Poren verfeinern und schlaffe Partien sichtbar liften" at bounding box center [693, 262] width 222 height 12
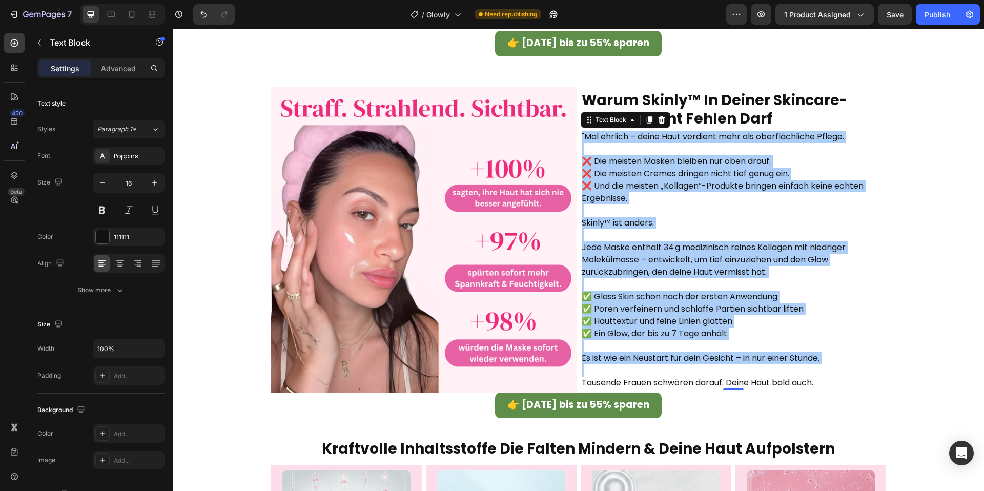
scroll to position [1408, 0]
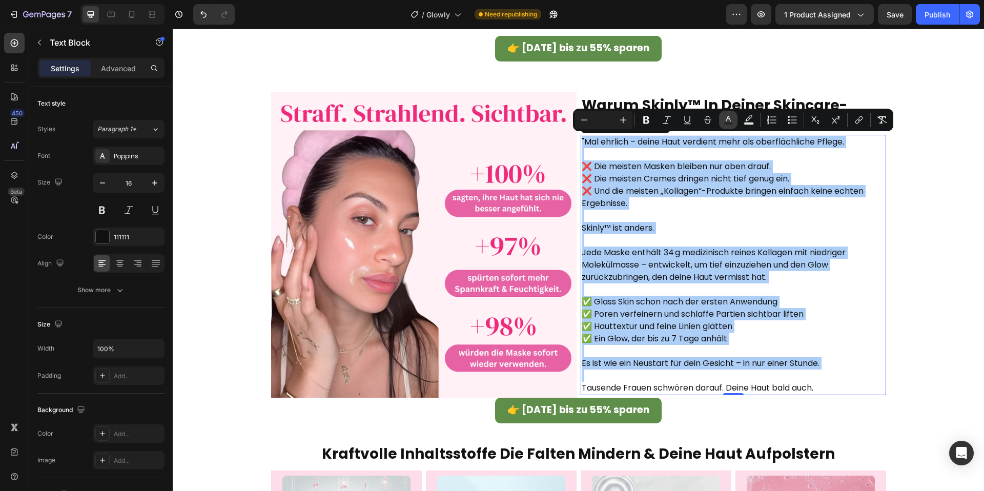
click at [734, 118] on button "Text Color" at bounding box center [728, 120] width 18 height 18
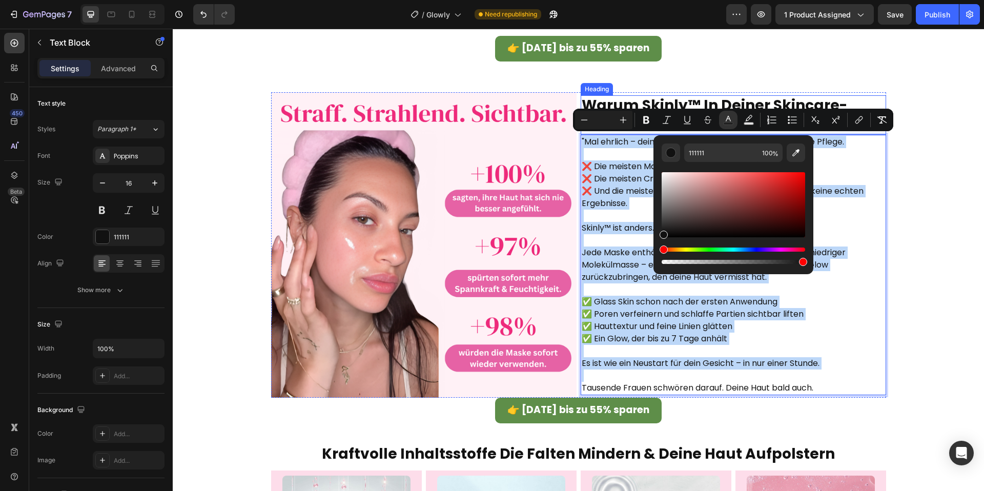
click at [728, 101] on strong "warum skinly™ in deiner skincare-routine nicht fehlen darf" at bounding box center [714, 114] width 265 height 38
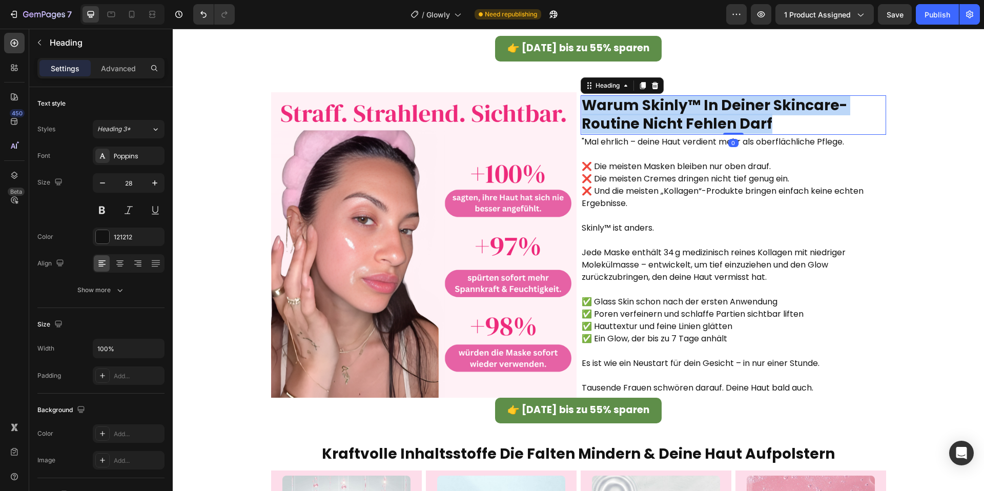
click at [728, 101] on strong "warum skinly™ in deiner skincare-routine nicht fehlen darf" at bounding box center [714, 114] width 265 height 38
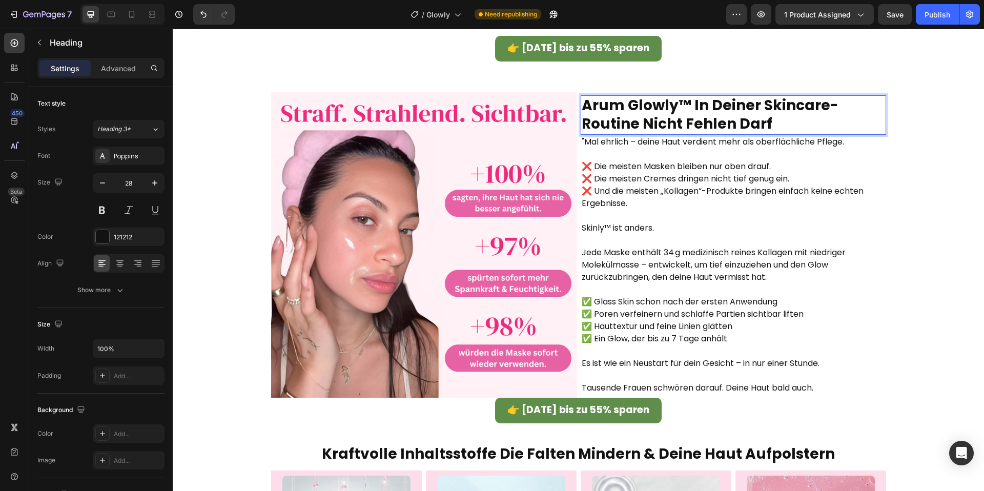
click at [592, 106] on strong "arum Glowly™ in deiner Skincare-Routine nicht fehlen darf" at bounding box center [710, 114] width 256 height 38
click at [704, 239] on p "Jede Maske enthält 34 g medizinisch reines Kollagen mit niedriger Molekülmasse …" at bounding box center [733, 258] width 303 height 49
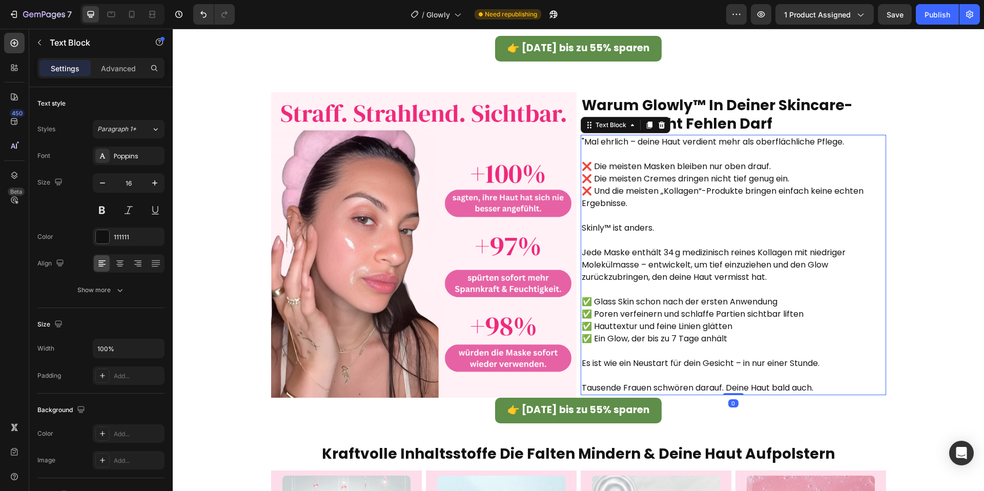
click at [704, 239] on p "Jede Maske enthält 34 g medizinisch reines Kollagen mit niedriger Molekülmasse …" at bounding box center [733, 258] width 303 height 49
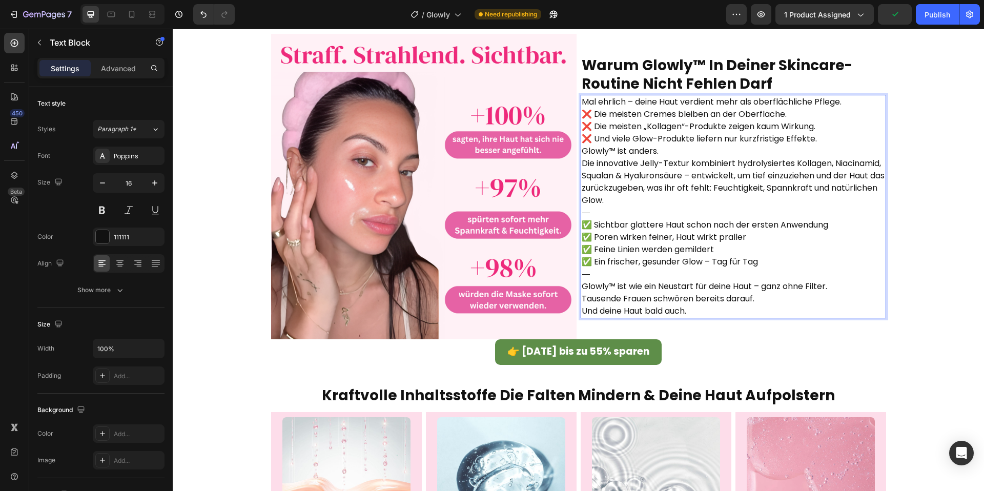
scroll to position [1493, 0]
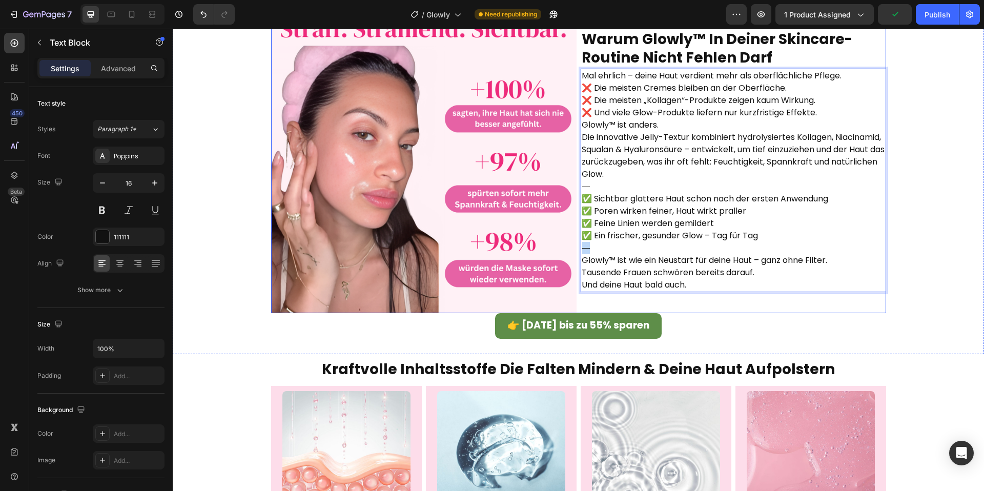
drag, startPoint x: 607, startPoint y: 252, endPoint x: 574, endPoint y: 249, distance: 32.4
click at [573, 249] on div "Image ⁠⁠⁠⁠⁠⁠⁠ Warum Glowly™ in deiner Skincare-Routine nicht fehlen darf Headin…" at bounding box center [578, 160] width 615 height 305
drag, startPoint x: 624, startPoint y: 183, endPoint x: 559, endPoint y: 182, distance: 65.1
click at [559, 182] on div "Image ⁠⁠⁠⁠⁠⁠⁠ Warum Glowly™ in deiner Skincare-Routine nicht fehlen darf Headin…" at bounding box center [578, 160] width 615 height 305
click at [667, 124] on p "Glowly™ ist anders." at bounding box center [733, 125] width 303 height 12
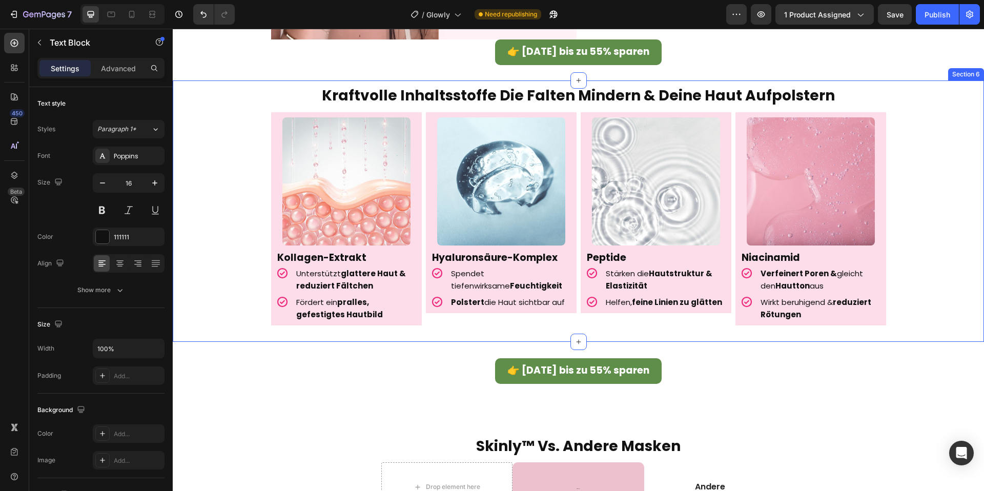
scroll to position [1723, 0]
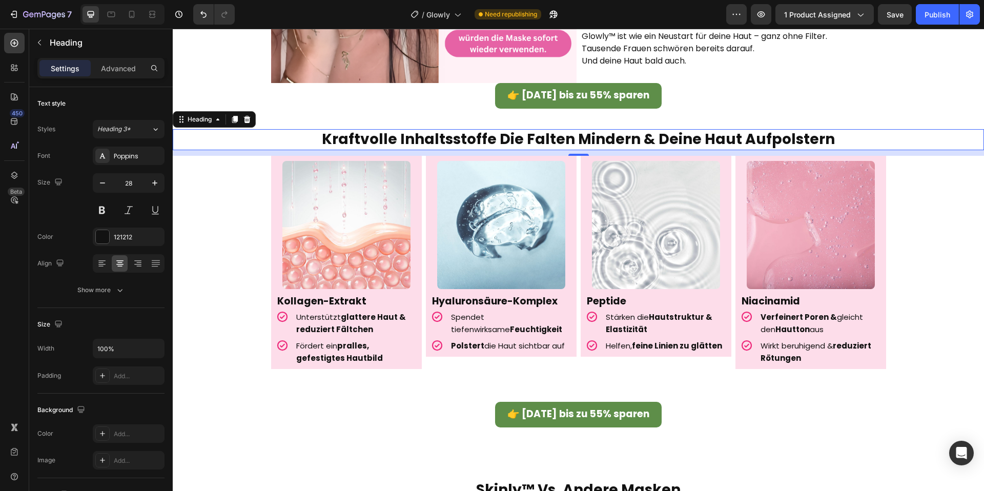
click at [467, 133] on strong "kraftvolle inhaltsstoffe die falten mindern & deine haut aufpolstern" at bounding box center [578, 139] width 513 height 20
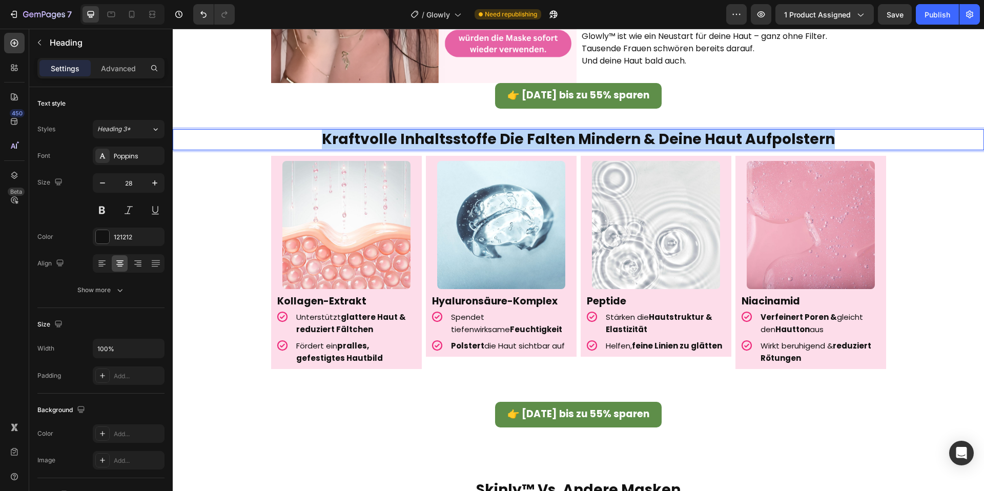
click at [467, 133] on strong "kraftvolle inhaltsstoffe die falten mindern & deine haut aufpolstern" at bounding box center [578, 139] width 513 height 20
click at [324, 299] on strong "Kollagen-Extrakt" at bounding box center [321, 301] width 89 height 14
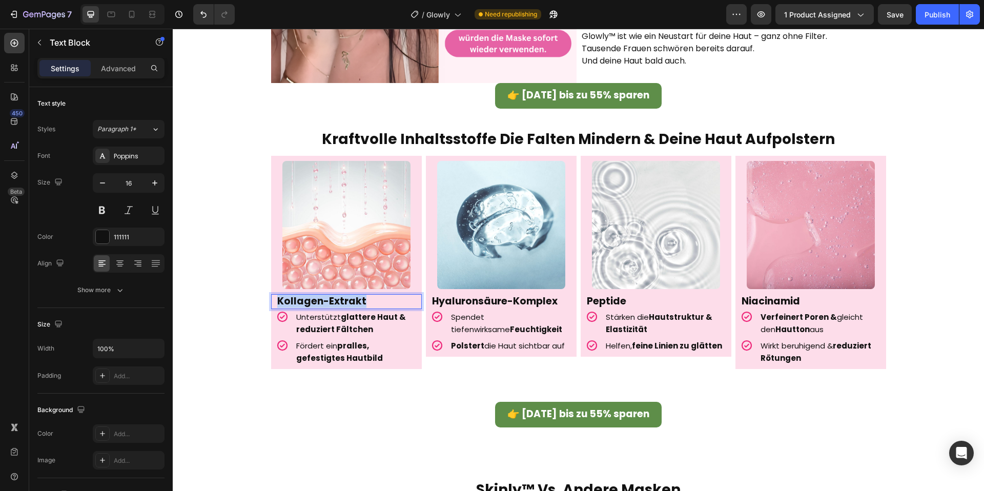
click at [324, 299] on strong "Kollagen-Extrakt" at bounding box center [321, 301] width 89 height 14
click at [611, 301] on strong "Peptide" at bounding box center [606, 301] width 39 height 14
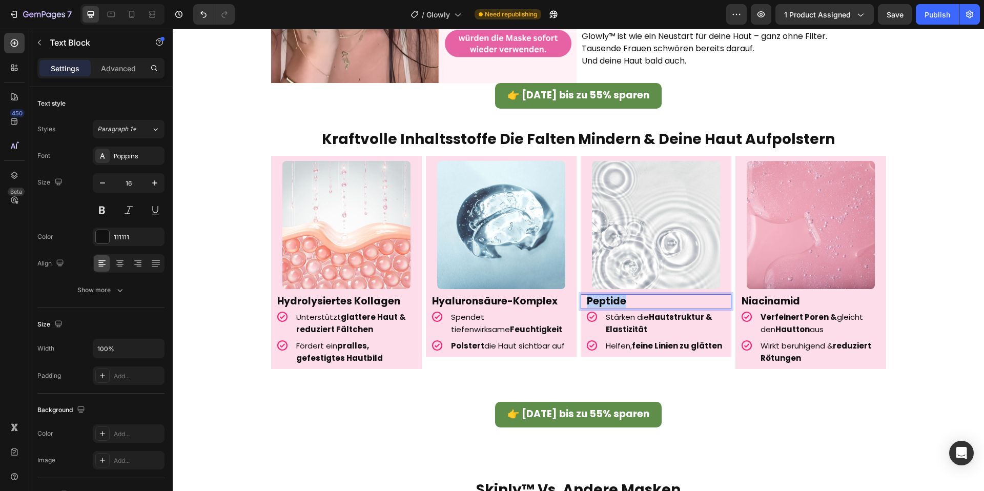
click at [611, 301] on strong "Peptide" at bounding box center [606, 301] width 39 height 14
click at [681, 330] on p "Stärken die Hautstruktur & Elastizität" at bounding box center [664, 323] width 117 height 25
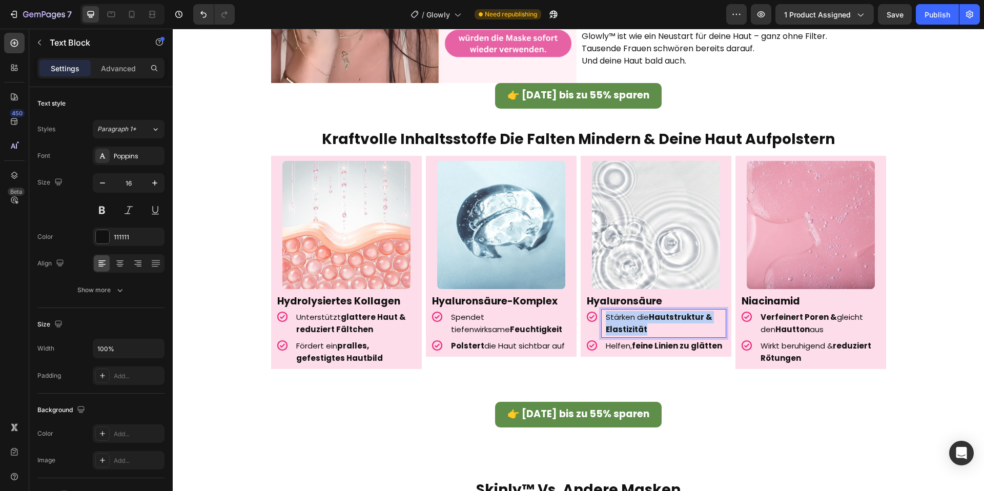
click at [681, 330] on p "Stärken die Hautstruktur & Elastizität" at bounding box center [664, 323] width 117 height 25
copy span "Stärken die Hautstruktur & Elastizität"
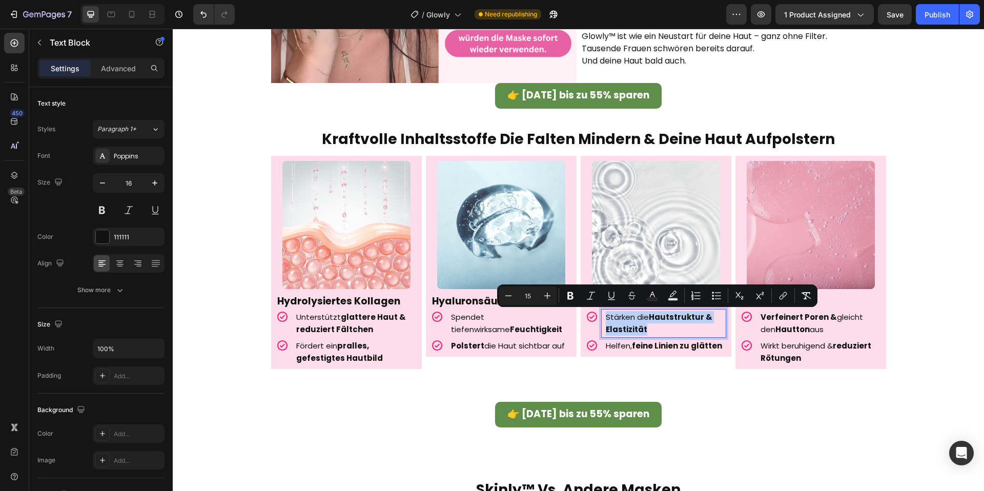
click at [651, 348] on strong "feine Linien zu glätten" at bounding box center [677, 345] width 90 height 11
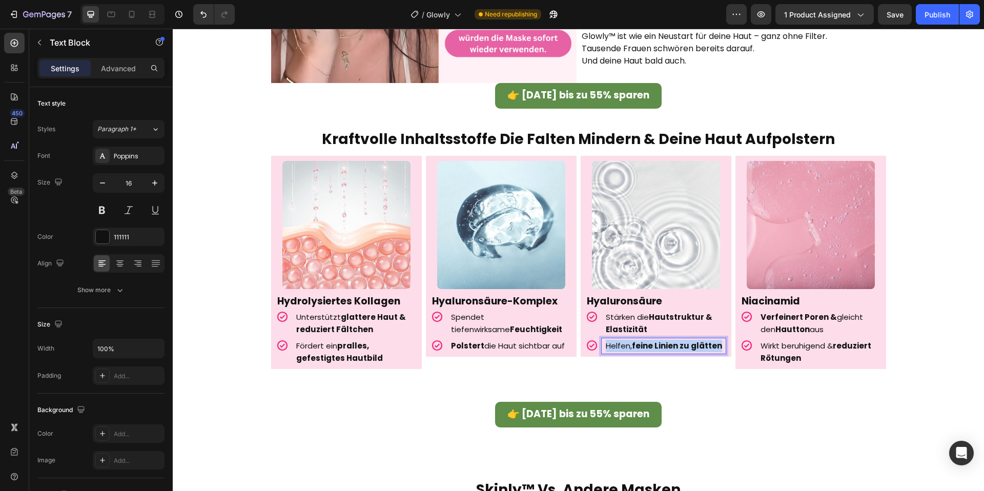
click at [651, 348] on strong "feine Linien zu glätten" at bounding box center [677, 345] width 90 height 11
copy span "Helfen, feine Linien zu glätten"
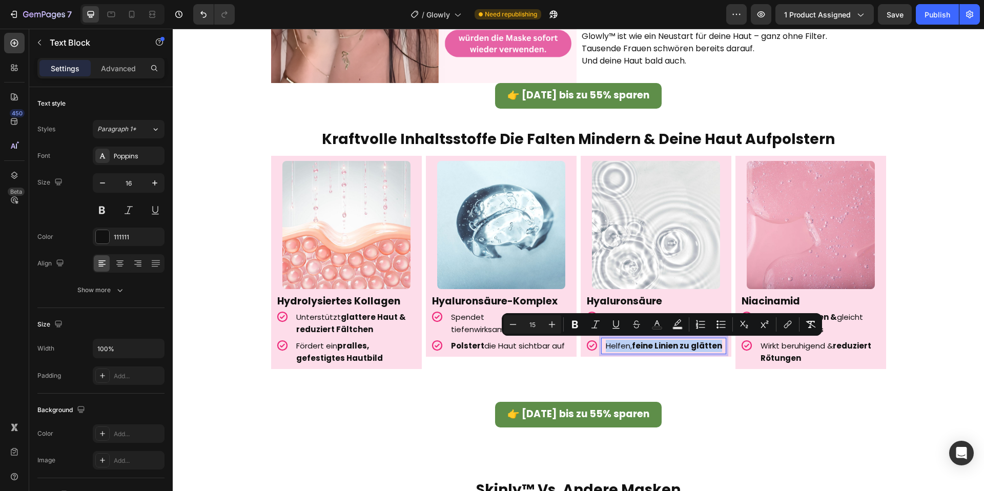
click at [628, 345] on span "Helfen, feine Linien zu glätten" at bounding box center [664, 345] width 116 height 11
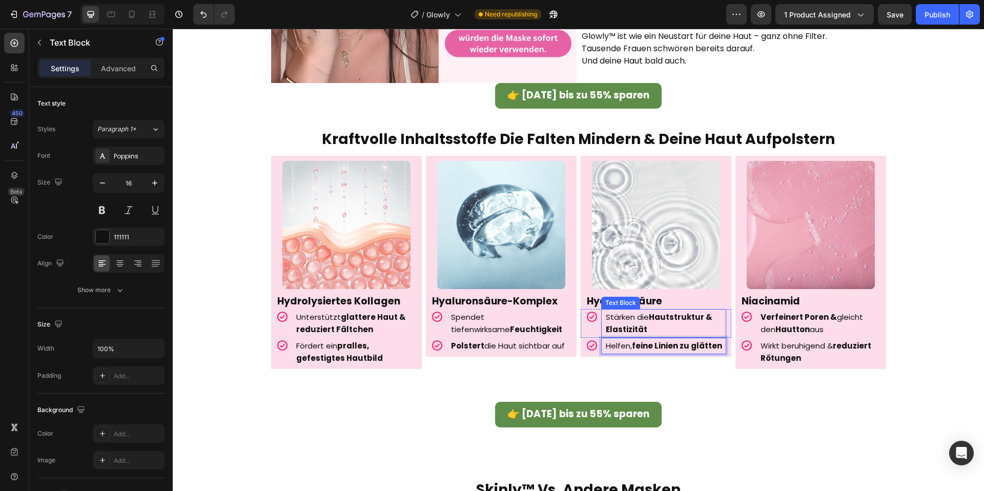
click at [645, 319] on span "Stärken die Hautstruktur & Elastizität" at bounding box center [659, 323] width 107 height 23
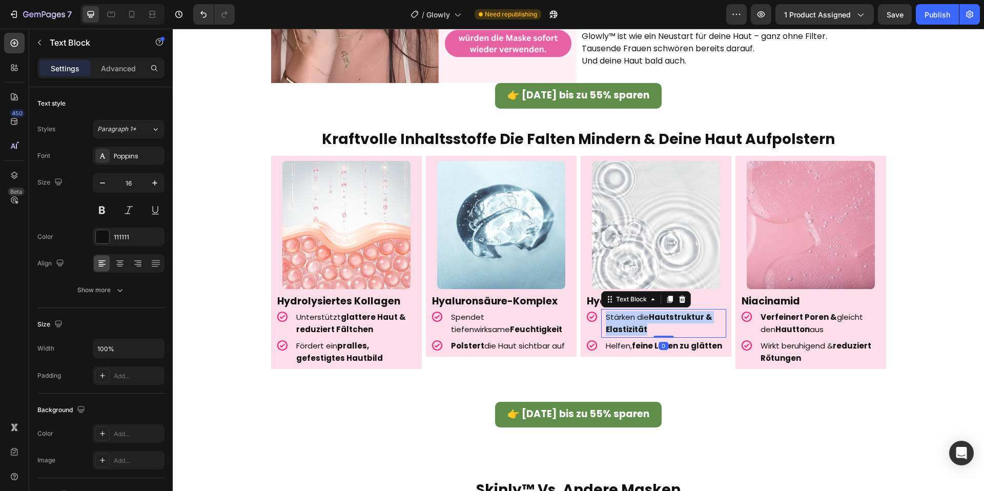
click at [645, 319] on span "Stärken die Hautstruktur & Elastizität" at bounding box center [659, 323] width 107 height 23
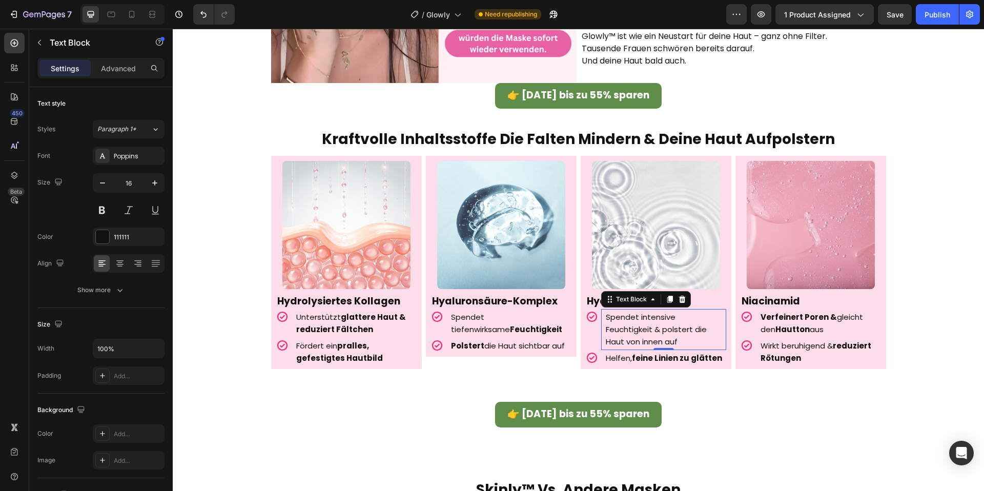
click at [659, 355] on strong "feine Linien zu glätten" at bounding box center [677, 358] width 90 height 11
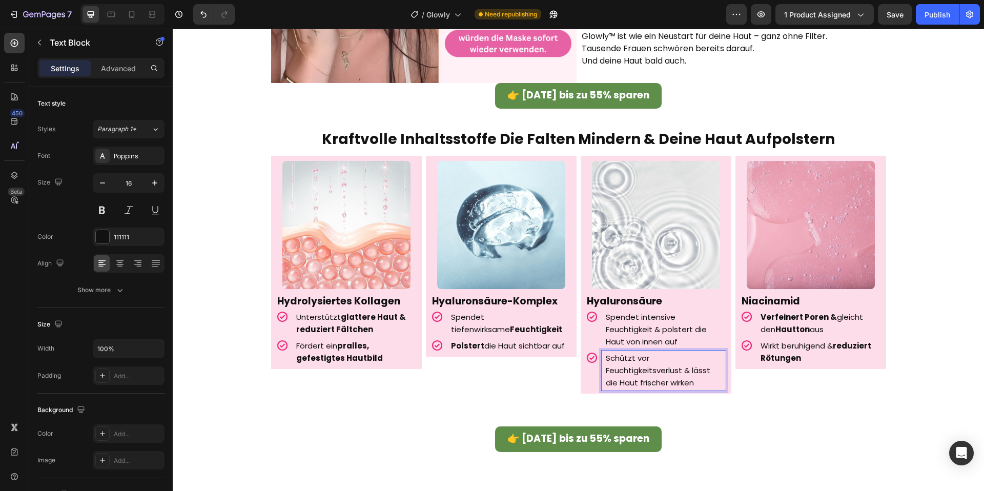
click at [677, 375] on span "Schützt vor Feuchtigkeitsverlust & lässt die Haut frischer wirken" at bounding box center [658, 370] width 105 height 35
click at [693, 379] on span "Schützt vor Feuchtigkeitsverlust & lässt die Haut frischer wirken" at bounding box center [658, 370] width 105 height 35
click at [638, 382] on span "Schützt vor Feuchtigkeitsverlust & lässt die Haut frischer wirken" at bounding box center [658, 370] width 105 height 35
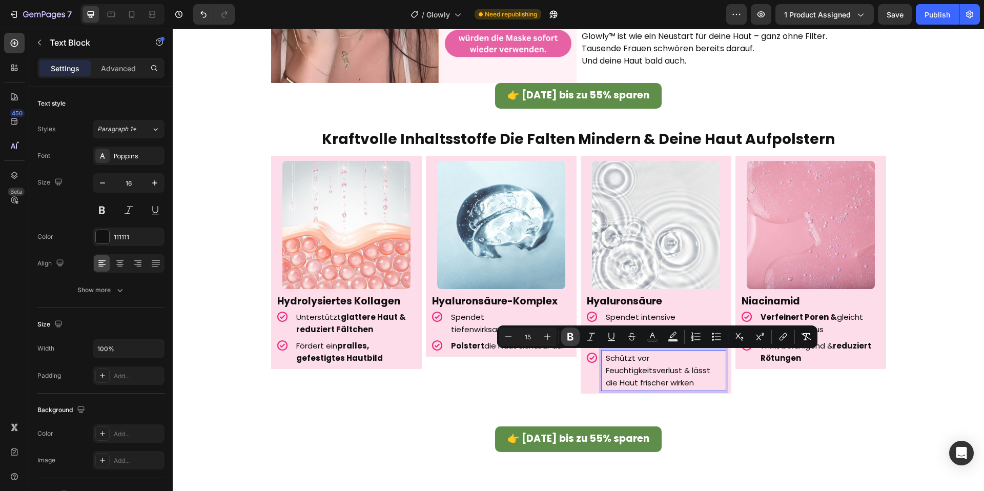
click at [575, 339] on icon "Editor contextual toolbar" at bounding box center [570, 337] width 10 height 10
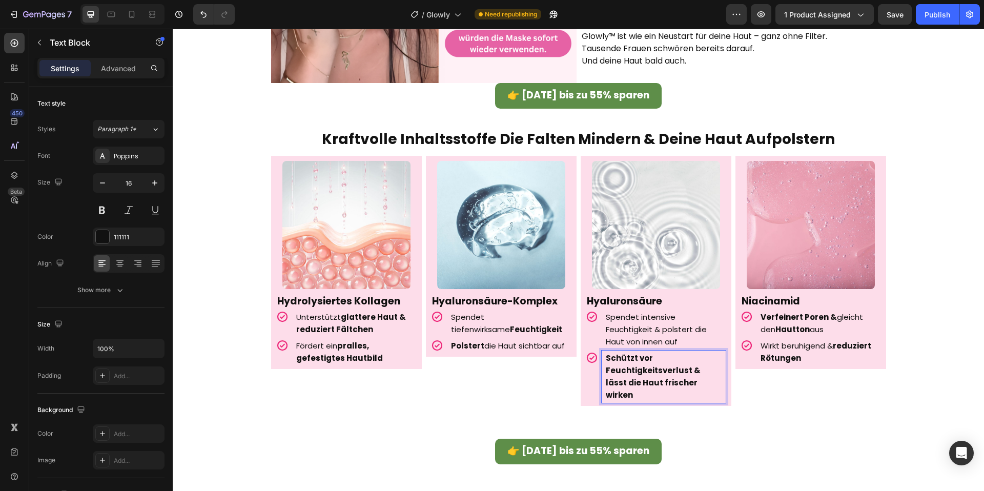
click at [670, 379] on strong "Schützt vor Feuchtigkeitsverlust & lässt die Haut frischer wirken" at bounding box center [653, 377] width 95 height 48
click at [707, 381] on p "Schützt vor Feuchtigkeitsverlust & lässt die Haut frischer wirken" at bounding box center [664, 376] width 117 height 49
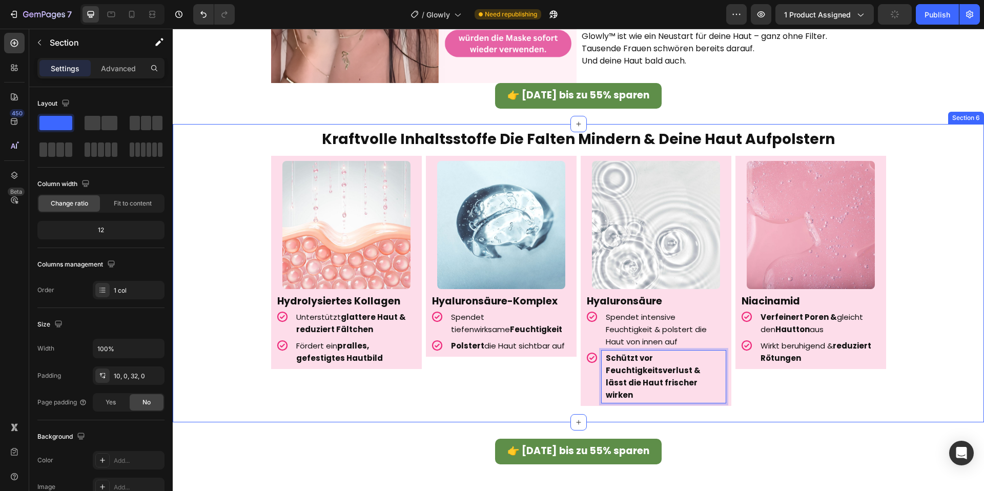
drag, startPoint x: 744, startPoint y: 395, endPoint x: 751, endPoint y: 410, distance: 17.4
click at [744, 395] on div "⁠⁠⁠⁠⁠⁠⁠ kraftvolle inhaltsstoffe die falten mindern & deine haut aufpolstern He…" at bounding box center [578, 273] width 811 height 298
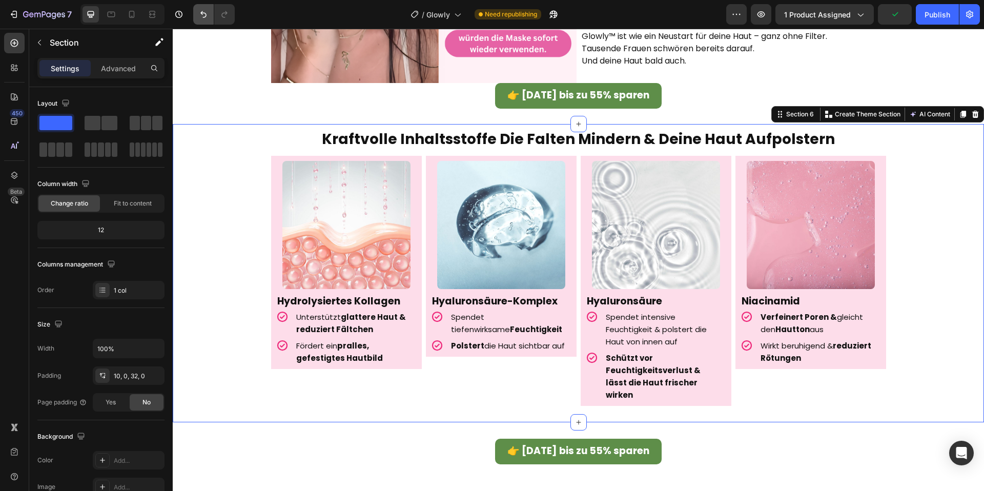
click at [193, 22] on button "Undo/Redo" at bounding box center [203, 14] width 20 height 20
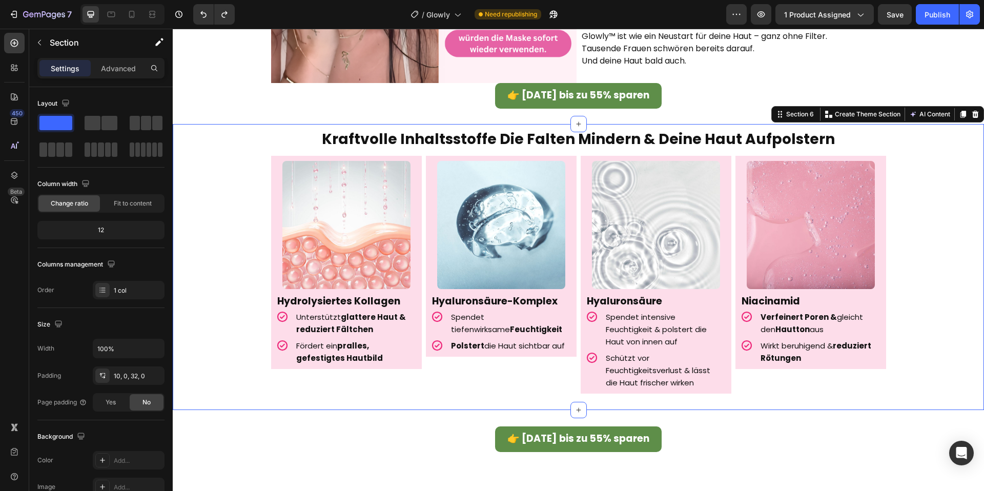
click at [796, 313] on strong "Verfeinert Poren &" at bounding box center [798, 317] width 76 height 11
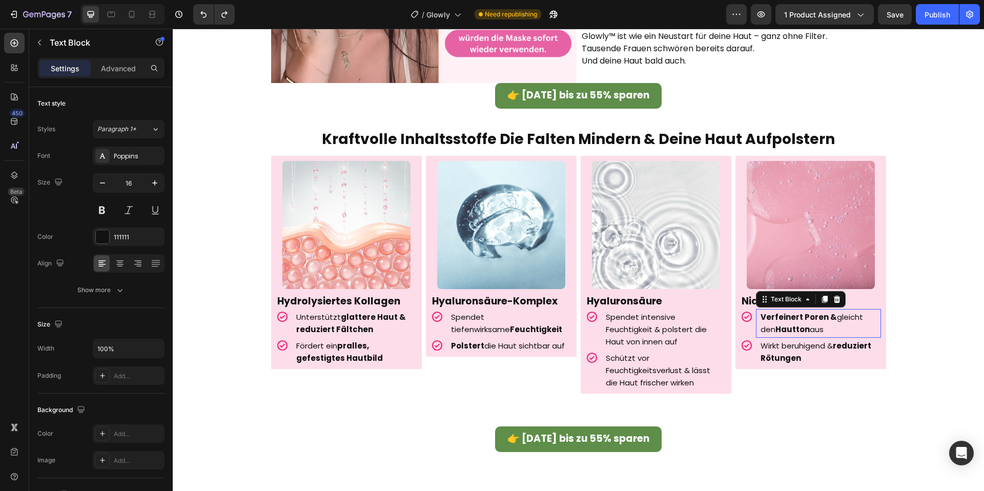
click at [796, 313] on strong "Verfeinert Poren &" at bounding box center [798, 317] width 76 height 11
click at [739, 300] on div "Niacinamid Text Block" at bounding box center [810, 301] width 151 height 15
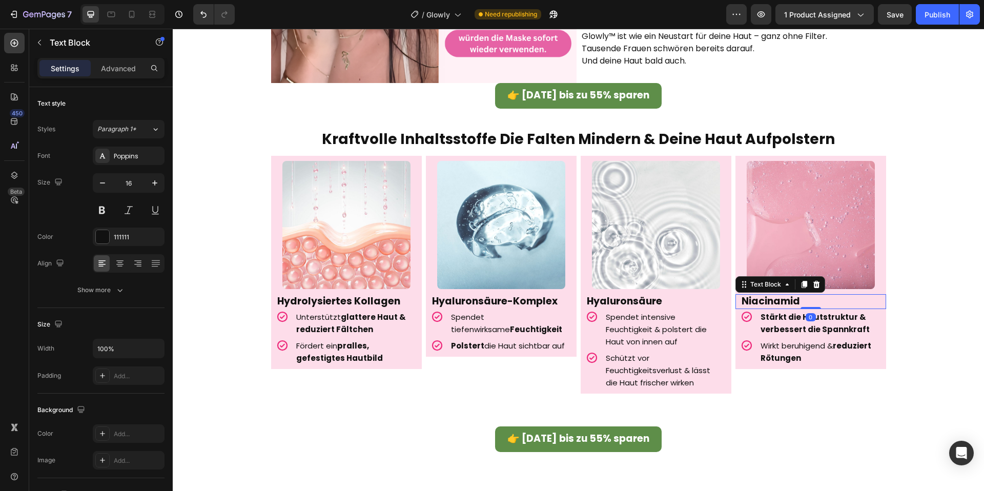
click at [739, 300] on div "Niacinamid Text Block 0" at bounding box center [810, 301] width 151 height 15
click at [751, 301] on strong "Niacinamid" at bounding box center [770, 301] width 58 height 14
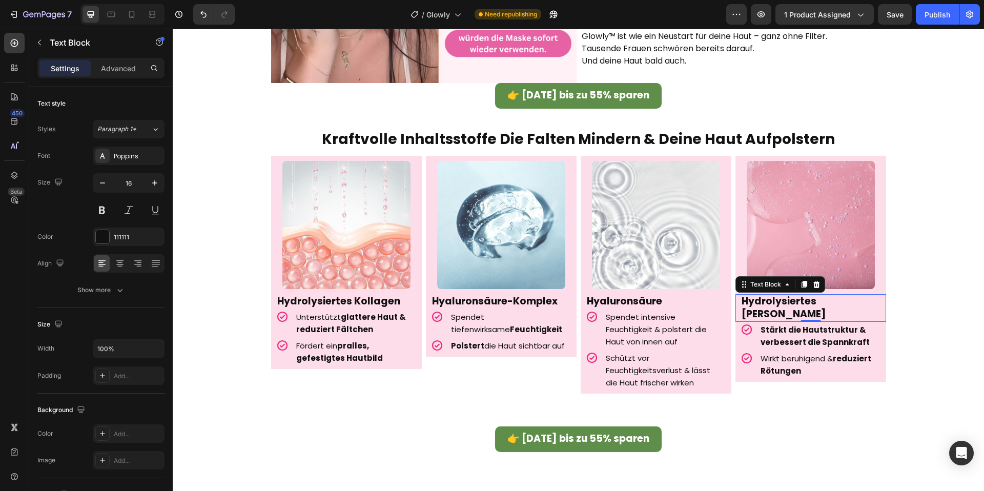
click at [778, 353] on span "Wirkt beruhigend & reduziert Rötungen" at bounding box center [815, 364] width 111 height 23
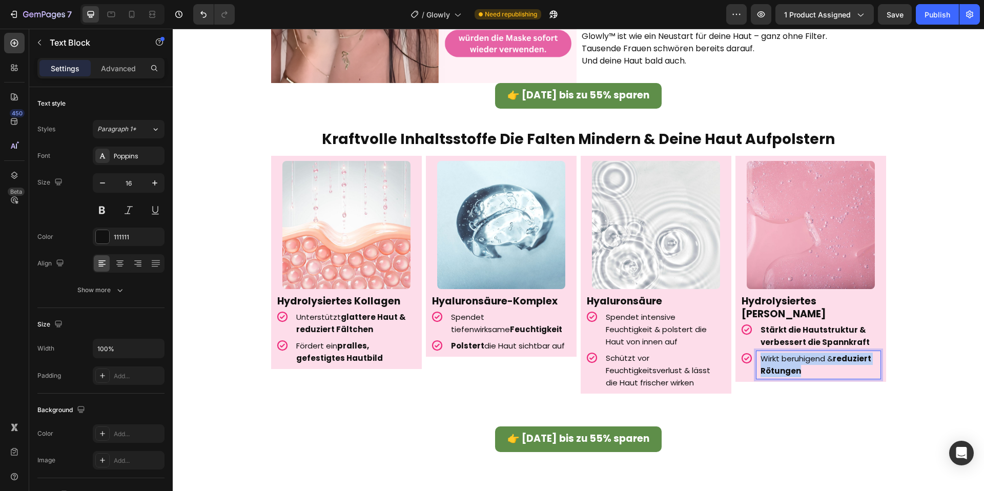
click at [778, 353] on span "Wirkt beruhigend & reduziert Rötungen" at bounding box center [815, 364] width 111 height 23
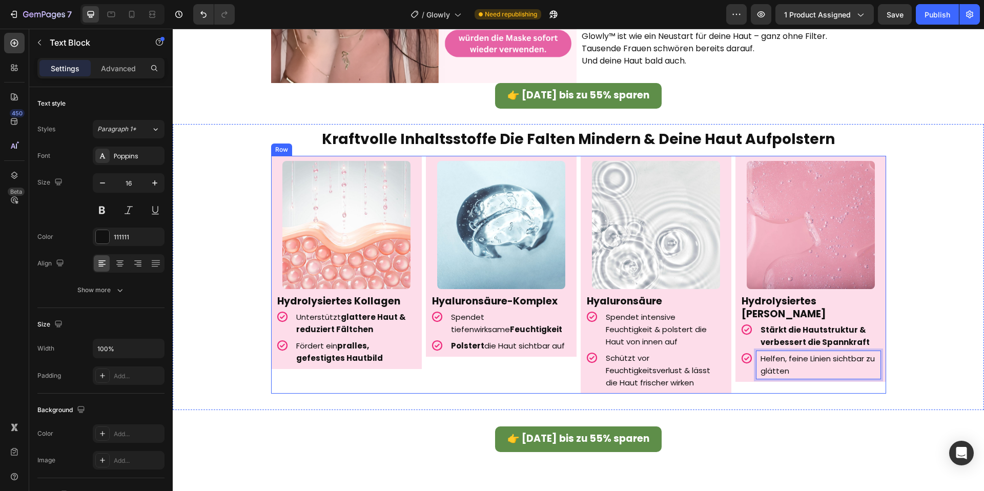
click at [872, 372] on div "Image Hydrolysiertes Elastin Text Block Icon Stärkt die Hautstruktur & verbesse…" at bounding box center [810, 275] width 151 height 238
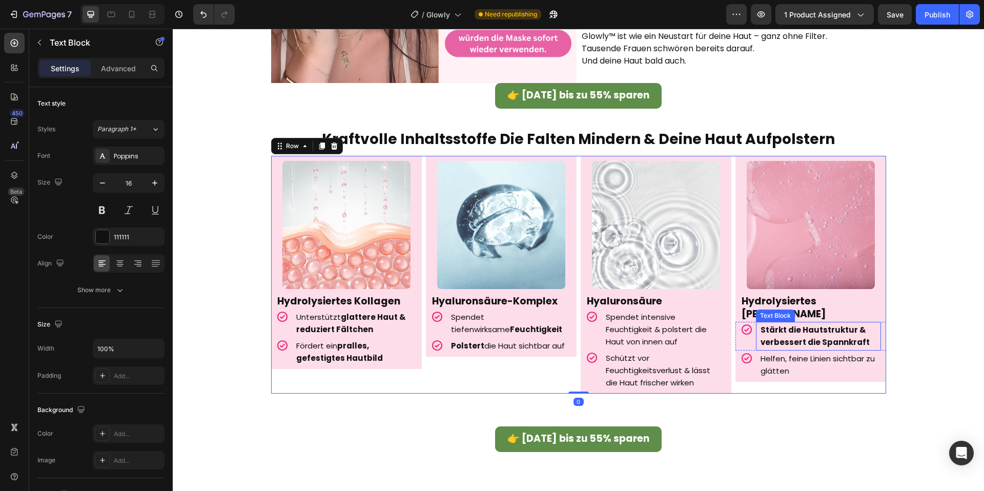
click at [831, 324] on strong "Stärkt die Hautstruktur & verbessert die Spannkraft" at bounding box center [814, 335] width 109 height 23
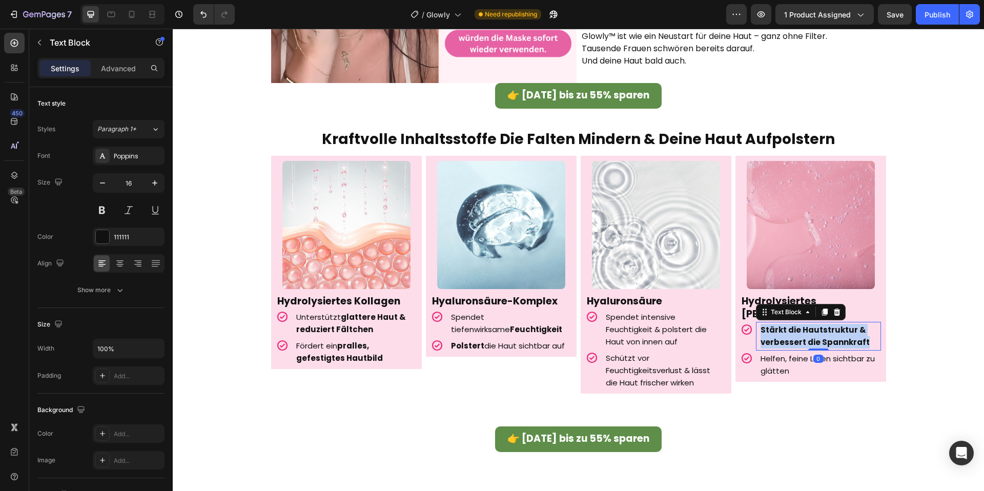
click at [831, 324] on strong "Stärkt die Hautstruktur & verbessert die Spannkraft" at bounding box center [814, 335] width 109 height 23
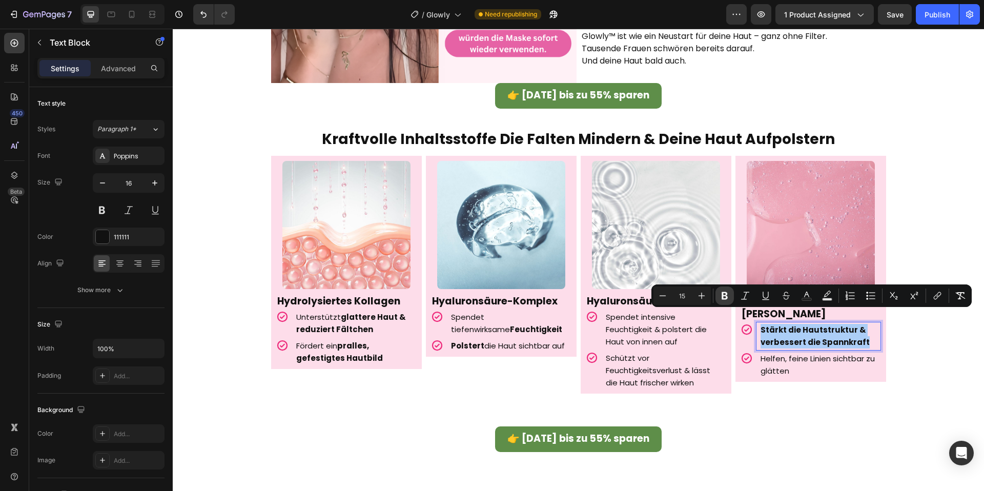
click at [729, 298] on icon "Editor contextual toolbar" at bounding box center [724, 296] width 10 height 10
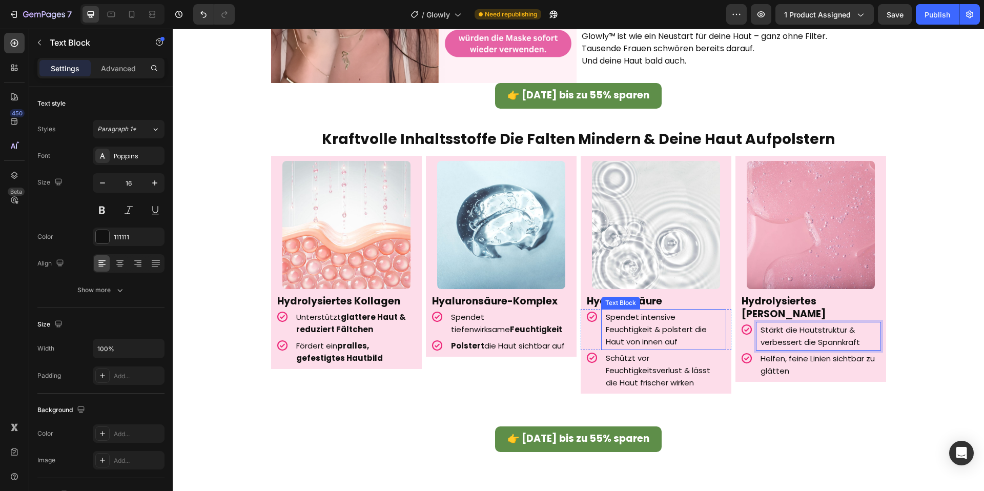
click at [648, 329] on span "Spendet intensive Feuchtigkeit & polstert die Haut von innen auf" at bounding box center [656, 329] width 101 height 35
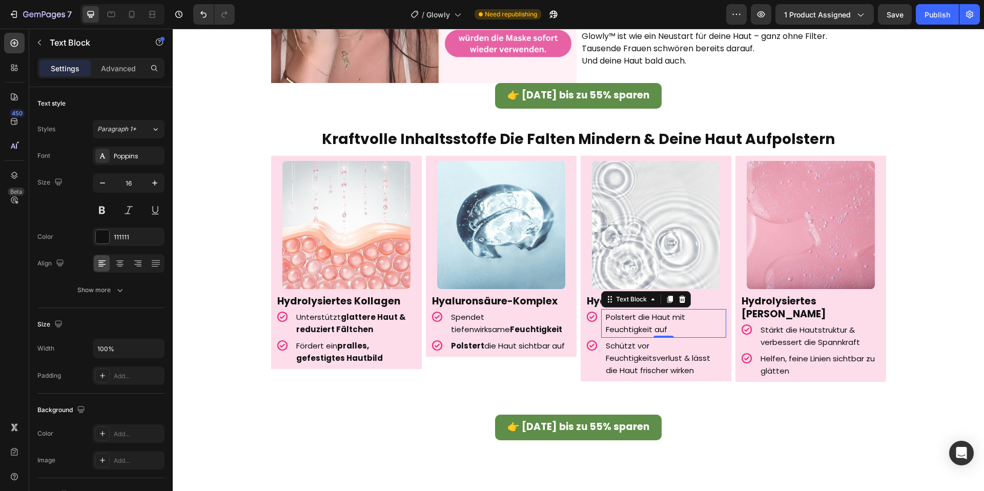
click at [645, 367] on span "Schützt vor Feuchtigkeitsverlust & lässt die Haut frischer wirken" at bounding box center [658, 357] width 105 height 35
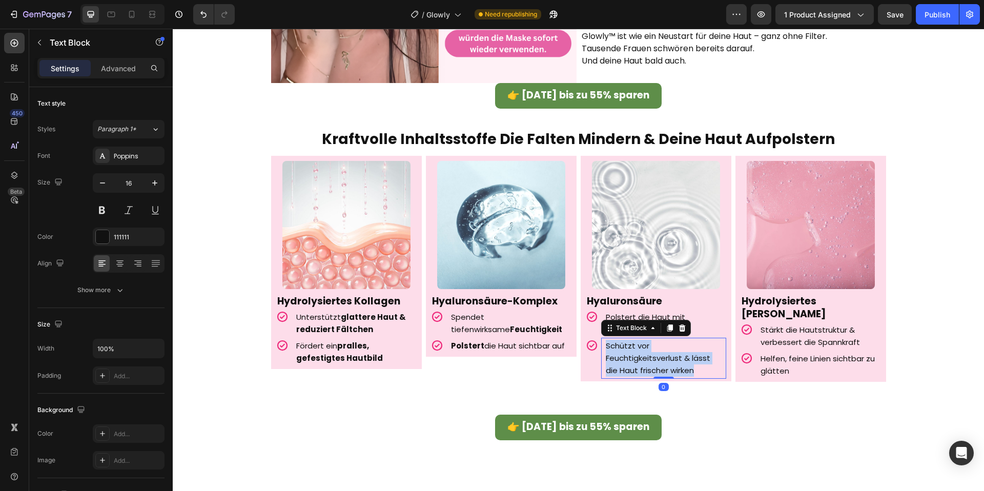
click at [645, 367] on span "Schützt vor Feuchtigkeitsverlust & lässt die Haut frischer wirken" at bounding box center [658, 357] width 105 height 35
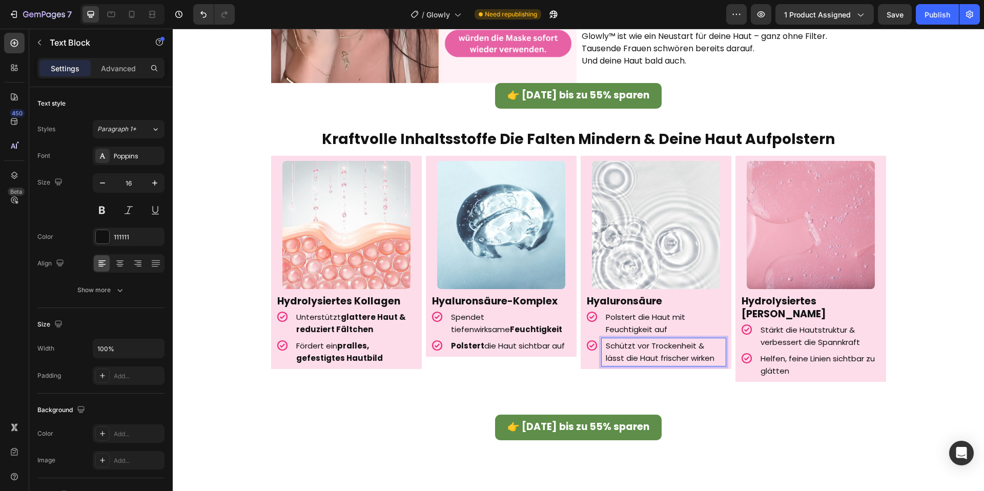
click at [682, 347] on span "Schützt vor Trockenheit & lässt die Haut frischer wirken" at bounding box center [660, 351] width 109 height 23
drag, startPoint x: 650, startPoint y: 346, endPoint x: 624, endPoint y: 347, distance: 26.2
click at [628, 347] on span "Schützt vor Trockenheit & lässt die Haut frischer wirken" at bounding box center [660, 351] width 109 height 23
drag, startPoint x: 607, startPoint y: 346, endPoint x: 690, endPoint y: 345, distance: 83.0
drag, startPoint x: 693, startPoint y: 345, endPoint x: 608, endPoint y: 345, distance: 85.1
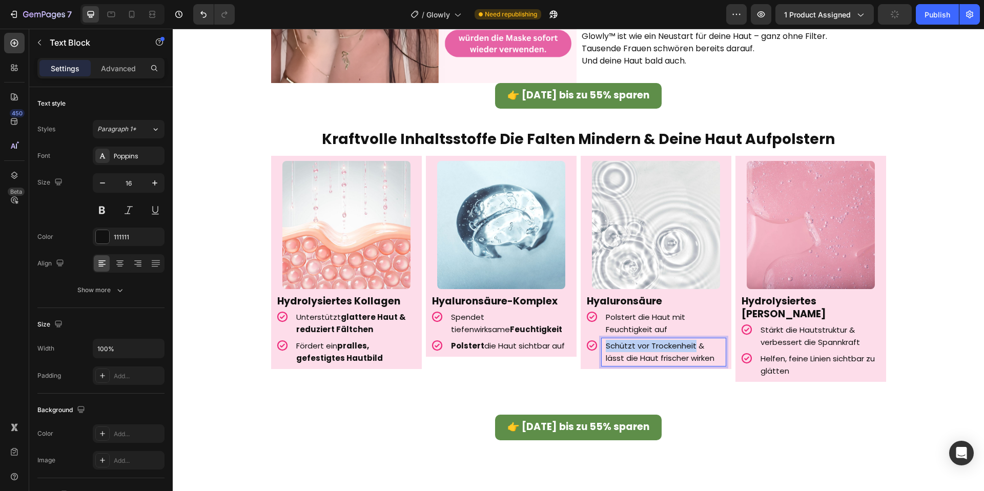
click at [608, 345] on span "Schützt vor Trockenheit & lässt die Haut frischer wirken" at bounding box center [660, 351] width 109 height 23
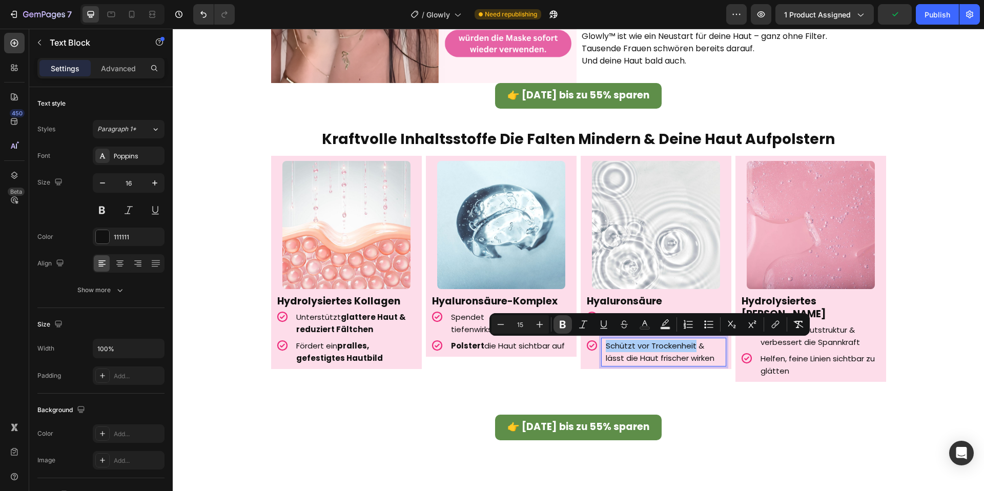
click at [563, 329] on button "Bold" at bounding box center [562, 324] width 18 height 18
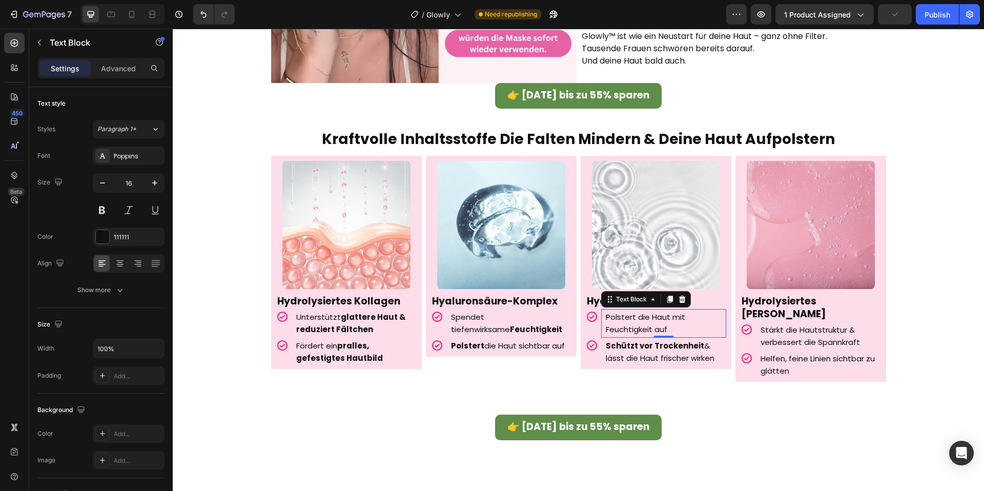
click at [625, 323] on p "Polstert die Haut mit Feuchtigkeit auf" at bounding box center [664, 323] width 117 height 25
drag, startPoint x: 605, startPoint y: 317, endPoint x: 656, endPoint y: 320, distance: 50.8
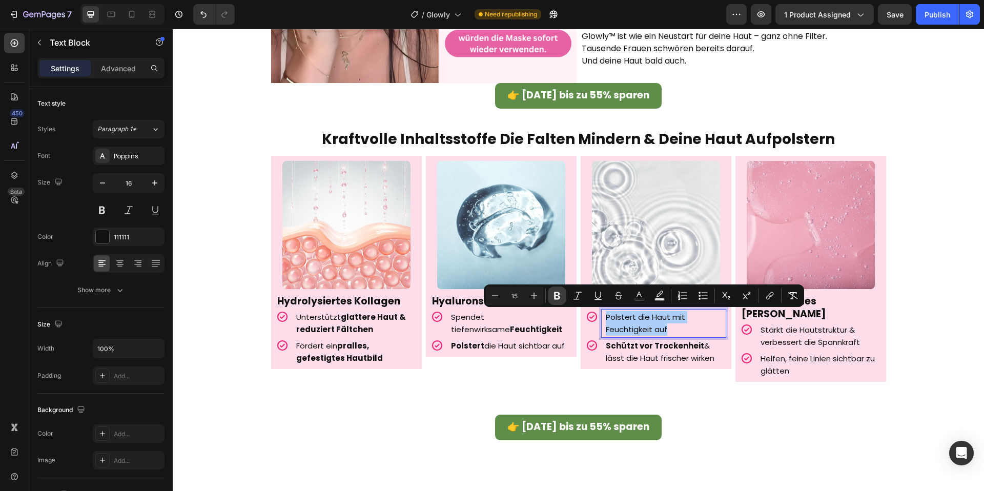
click at [558, 297] on icon "Editor contextual toolbar" at bounding box center [557, 296] width 10 height 10
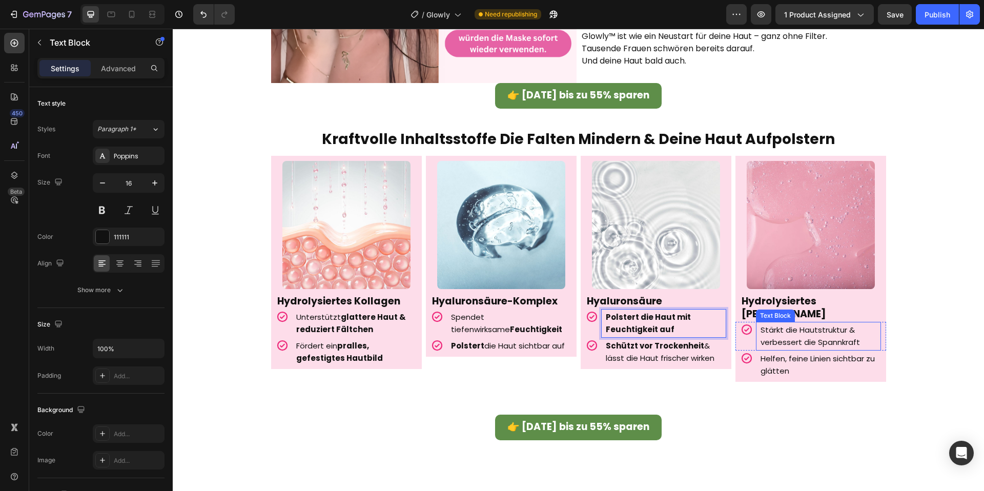
click at [811, 324] on span "Stärkt die Hautstruktur & verbessert die Spannkraft" at bounding box center [809, 335] width 99 height 23
drag, startPoint x: 759, startPoint y: 317, endPoint x: 846, endPoint y: 318, distance: 86.1
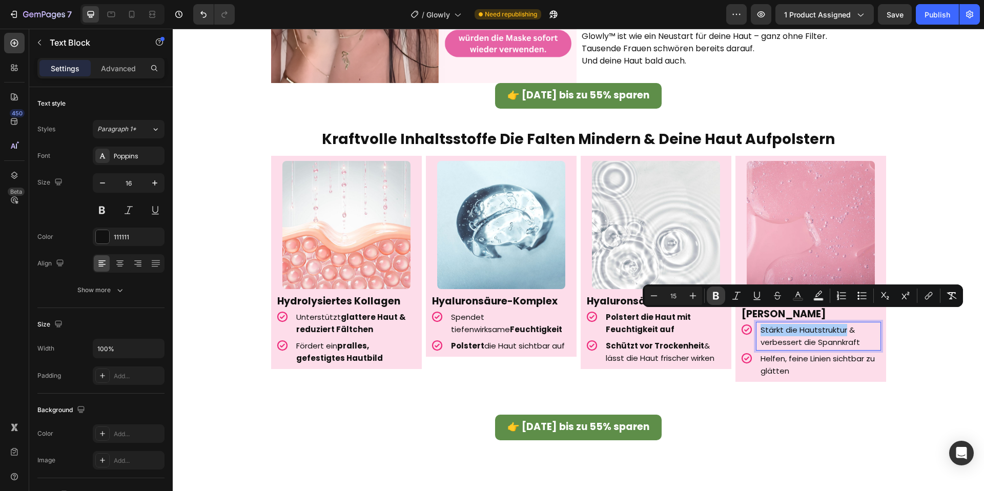
click at [717, 297] on icon "Editor contextual toolbar" at bounding box center [716, 296] width 6 height 8
click at [838, 324] on strong "Stärkt die Hautstruktur" at bounding box center [808, 329] width 97 height 11
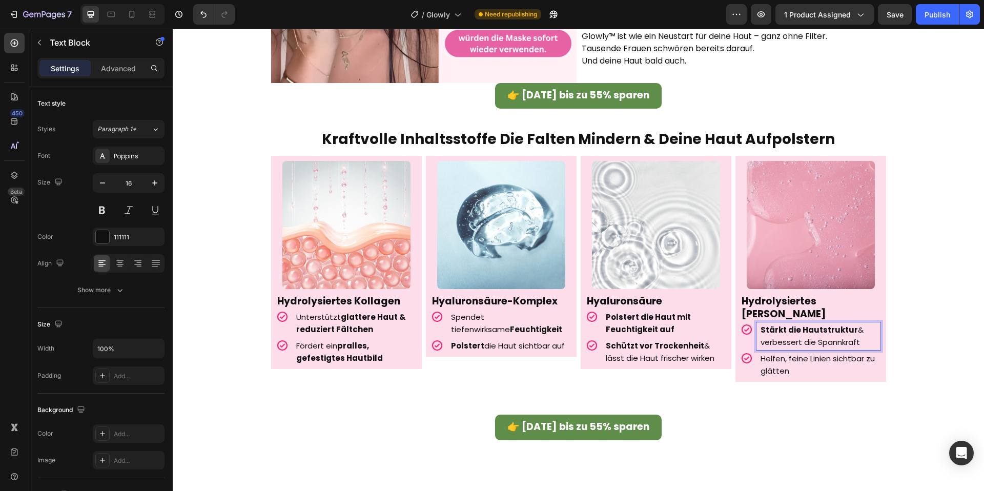
drag, startPoint x: 817, startPoint y: 329, endPoint x: 863, endPoint y: 328, distance: 46.1
click at [863, 328] on p "Stärkt die Hautstruktur & verbessert die Spannkraft" at bounding box center [818, 336] width 117 height 25
click at [839, 330] on span "Stärkt die Hautstruktur & verbessert die Spannkraft" at bounding box center [811, 335] width 103 height 23
drag, startPoint x: 819, startPoint y: 328, endPoint x: 862, endPoint y: 328, distance: 43.6
click at [862, 328] on p "Stärkt die Hautstruktur & verbessert die Spannkraft" at bounding box center [818, 336] width 117 height 25
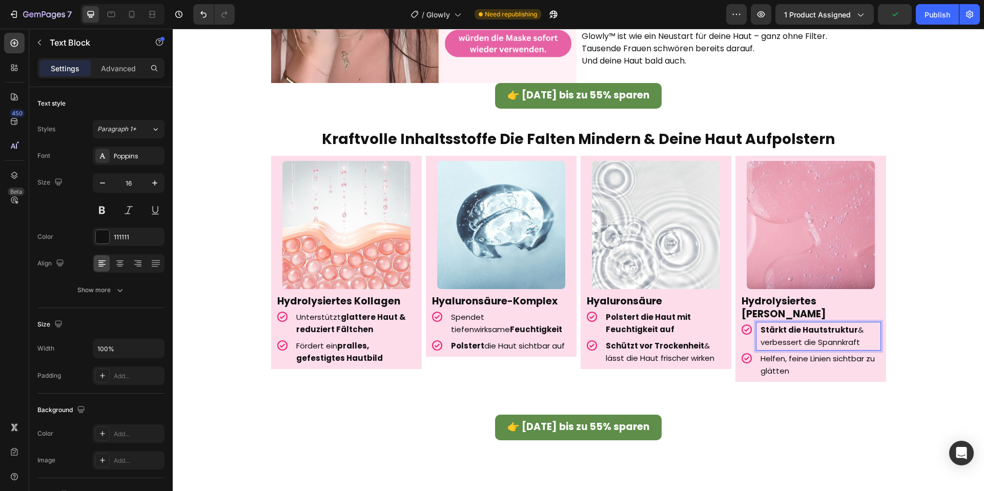
click at [862, 328] on p "Stärkt die Hautstruktur & verbessert die Spannkraft" at bounding box center [818, 336] width 117 height 25
drag, startPoint x: 859, startPoint y: 329, endPoint x: 820, endPoint y: 331, distance: 39.0
click at [820, 331] on p "Stärkt die Hautstruktur & verbessert die Spannkraft" at bounding box center [818, 336] width 117 height 25
drag, startPoint x: 818, startPoint y: 331, endPoint x: 859, endPoint y: 328, distance: 41.0
click at [859, 328] on p "Stärkt die Hautstruktur & verbessert die Spannkraft" at bounding box center [818, 336] width 117 height 25
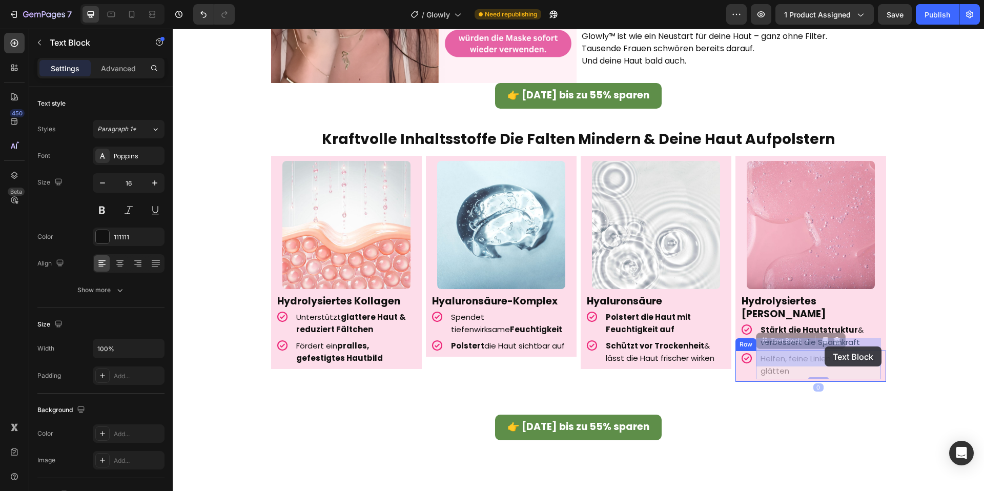
drag, startPoint x: 788, startPoint y: 346, endPoint x: 825, endPoint y: 346, distance: 36.9
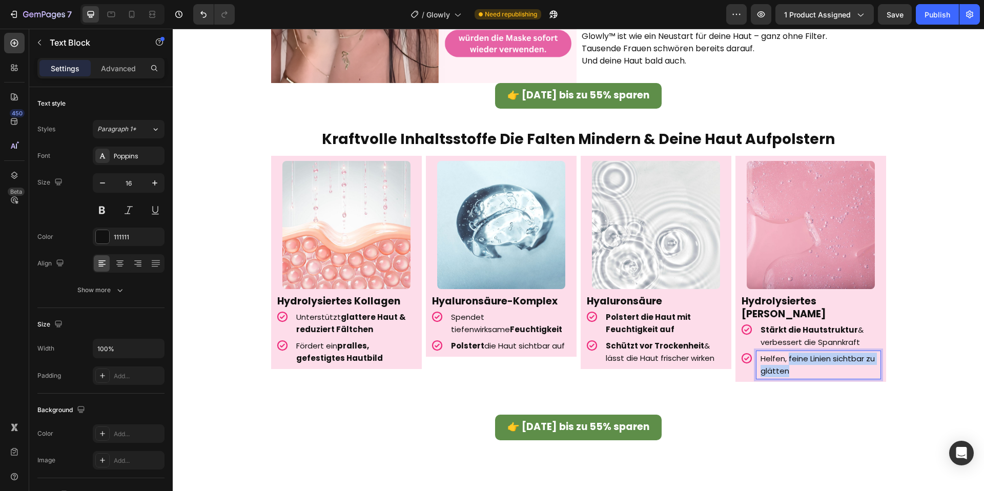
drag, startPoint x: 787, startPoint y: 347, endPoint x: 791, endPoint y: 356, distance: 9.9
click at [791, 359] on p "Helfen, feine Linien sichtbar zu glätten" at bounding box center [818, 365] width 117 height 25
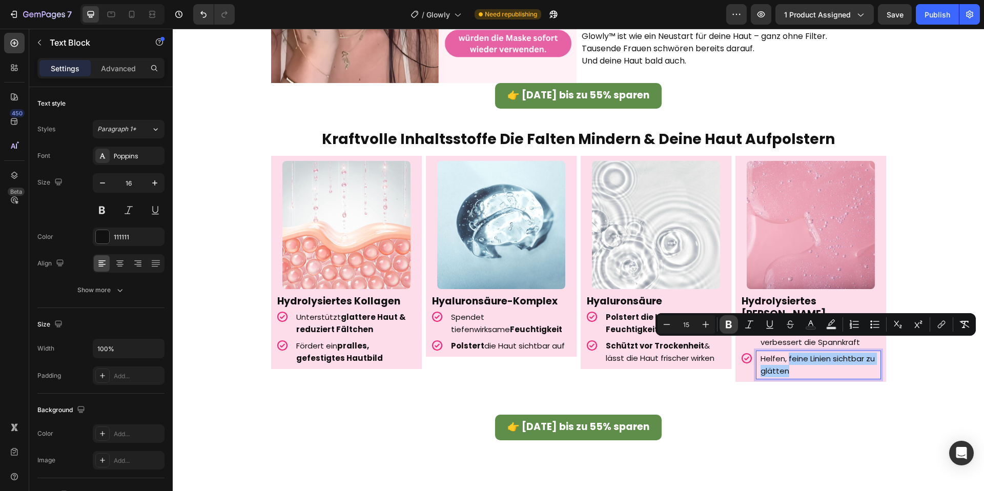
drag, startPoint x: 732, startPoint y: 327, endPoint x: 626, endPoint y: 364, distance: 112.3
click at [732, 327] on icon "Editor contextual toolbar" at bounding box center [729, 324] width 10 height 10
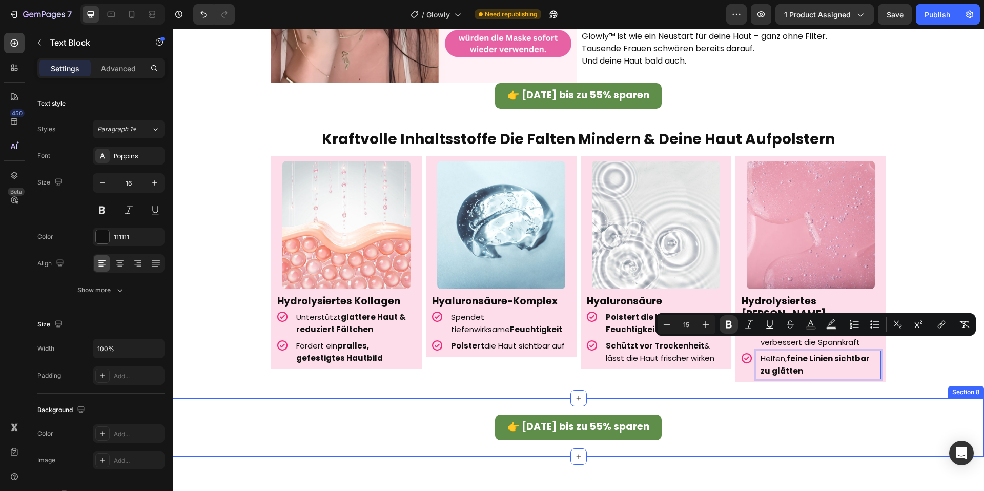
click at [798, 398] on div "👉 Heute bis zu 55% sparen Button Section 8" at bounding box center [578, 427] width 811 height 58
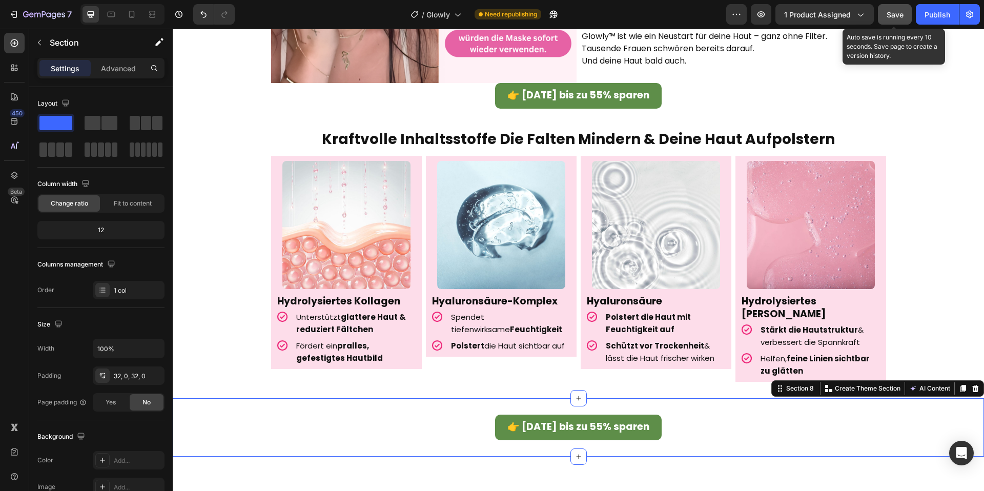
drag, startPoint x: 895, startPoint y: 17, endPoint x: 536, endPoint y: 232, distance: 418.8
click at [895, 17] on span "Save" at bounding box center [895, 14] width 17 height 9
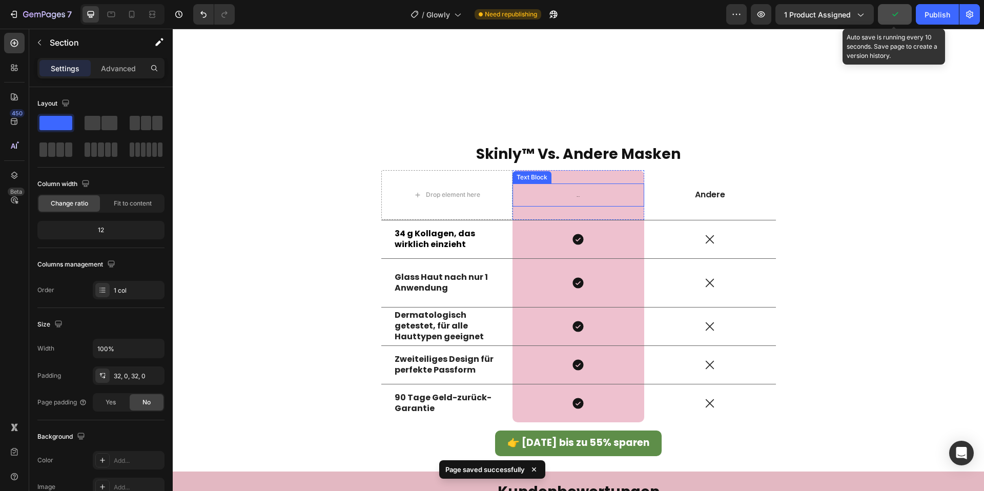
scroll to position [2155, 0]
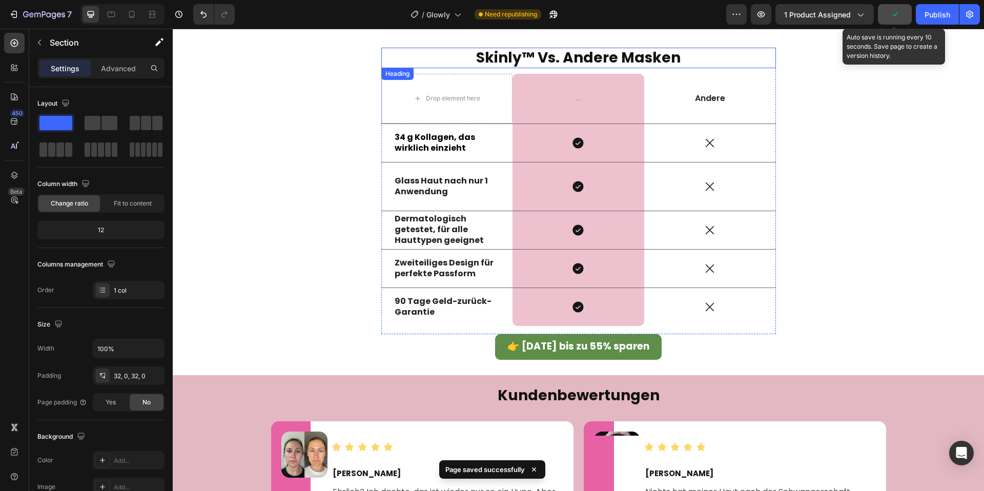
click at [505, 63] on strong "skinly™ vs. andere masken" at bounding box center [578, 58] width 204 height 20
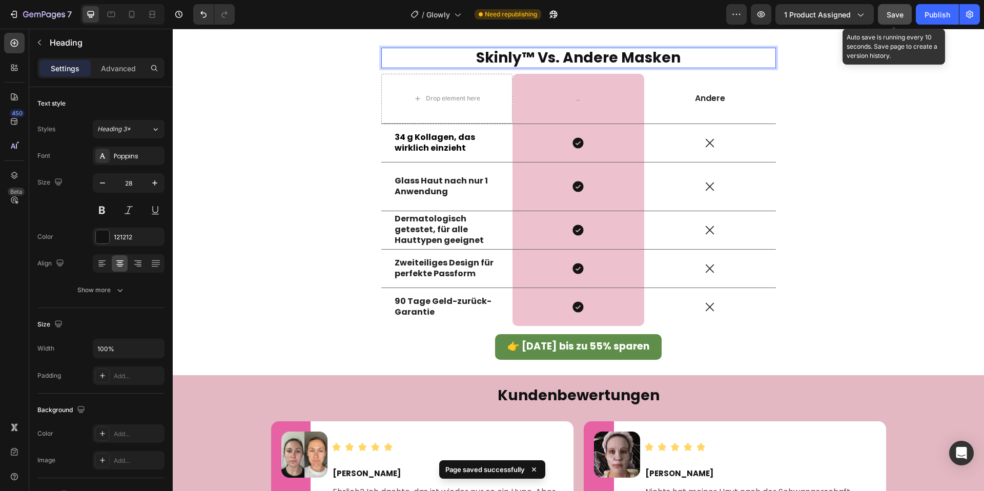
click at [524, 57] on strong "skinly™ vs. andere masken" at bounding box center [578, 58] width 204 height 20
drag, startPoint x: 521, startPoint y: 60, endPoint x: 480, endPoint y: 59, distance: 41.0
click at [480, 59] on strong "skinly™ vs. andere masken" at bounding box center [578, 58] width 204 height 20
click at [285, 121] on div "Glowy™ vs. andere masken Heading 11 Drop element here Skinly™ Text Block Row An…" at bounding box center [578, 193] width 796 height 333
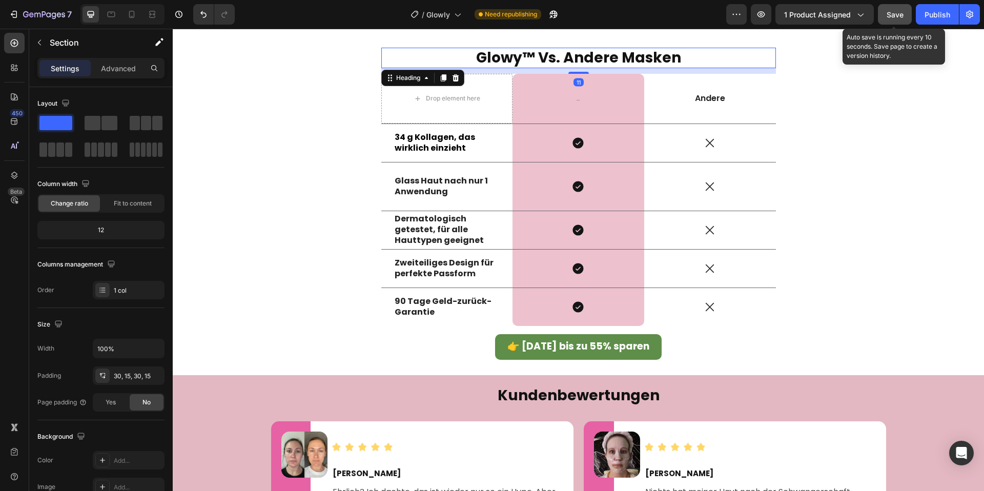
click at [567, 55] on strong "Glowy™ vs. andere masken" at bounding box center [578, 58] width 205 height 20
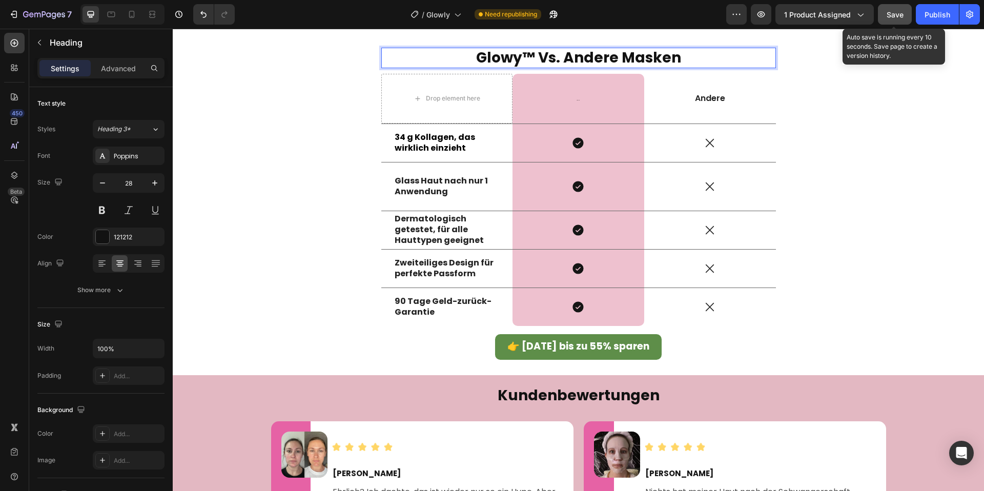
click at [564, 57] on strong "Glowy™ vs. andere masken" at bounding box center [578, 58] width 205 height 20
drag, startPoint x: 565, startPoint y: 58, endPoint x: 695, endPoint y: 58, distance: 130.2
click at [695, 58] on p "Glowy™ vs. andere masken" at bounding box center [578, 58] width 393 height 18
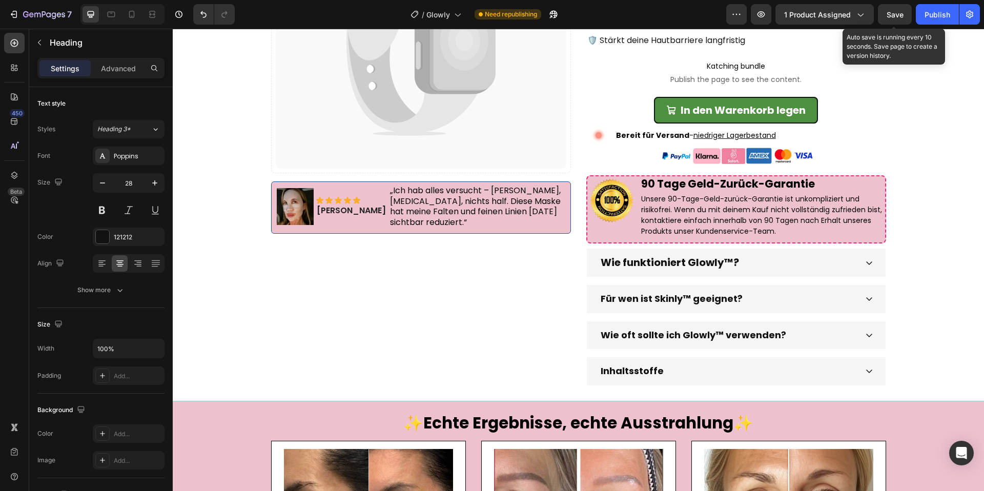
scroll to position [206, 0]
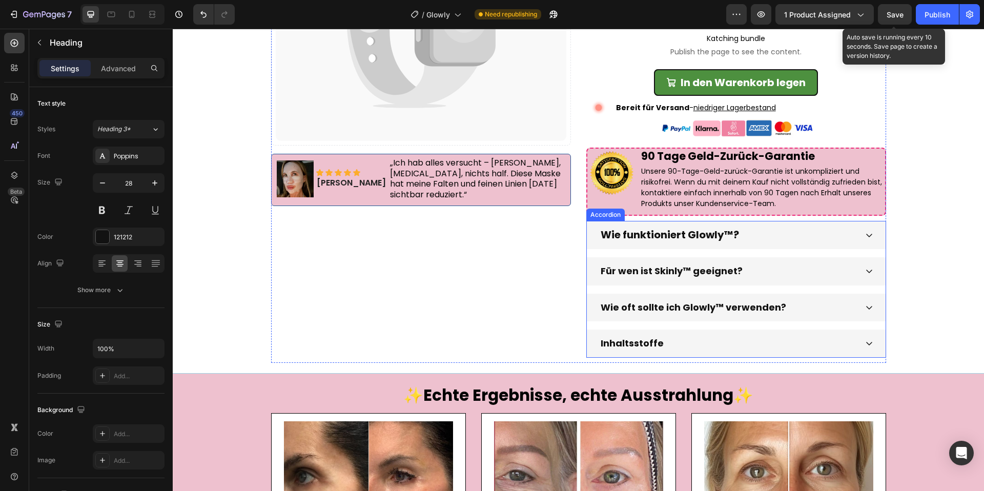
click at [682, 343] on div "Inhaltsstoffe" at bounding box center [728, 343] width 258 height 19
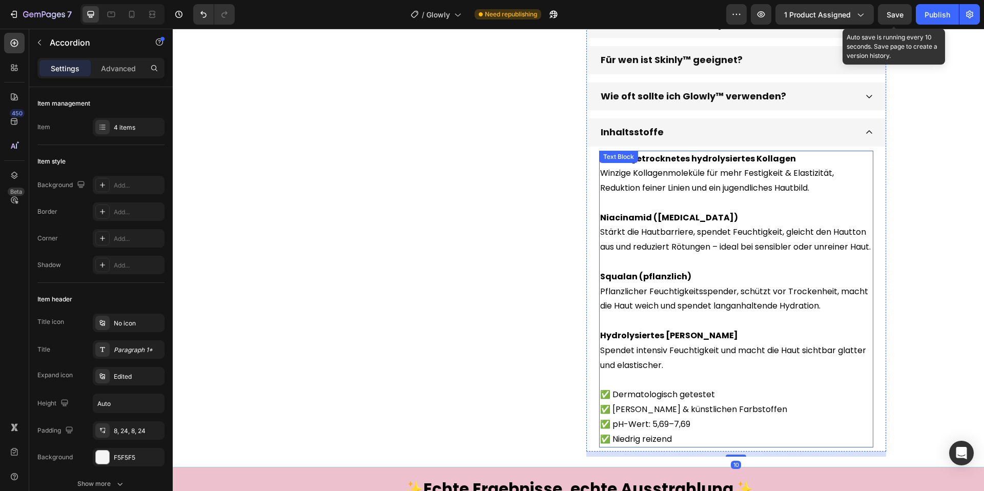
scroll to position [479, 0]
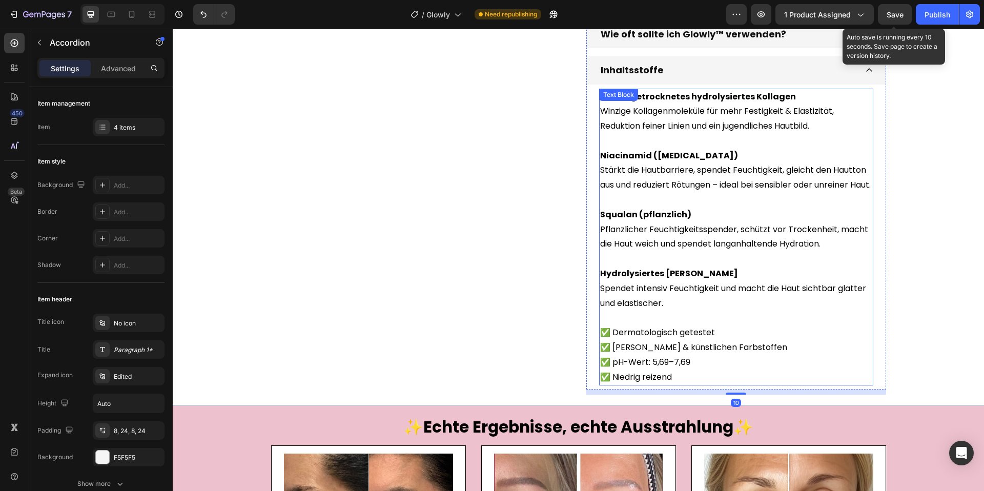
click at [704, 311] on p "Spendet intensiv Feuchtigkeit und macht die Haut sichtbar glatter und elastisch…" at bounding box center [736, 296] width 272 height 30
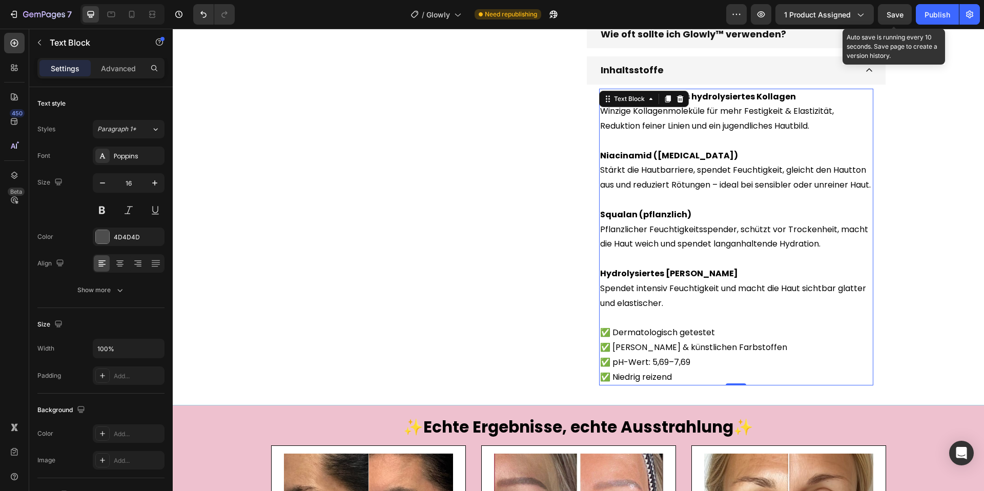
click at [703, 311] on p "Spendet intensiv Feuchtigkeit und macht die Haut sichtbar glatter und elastisch…" at bounding box center [736, 296] width 272 height 30
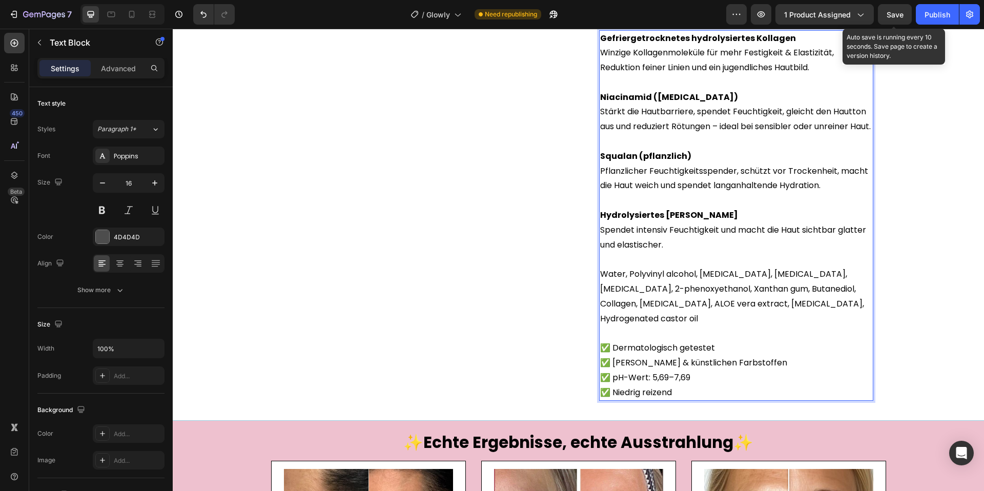
scroll to position [614, 0]
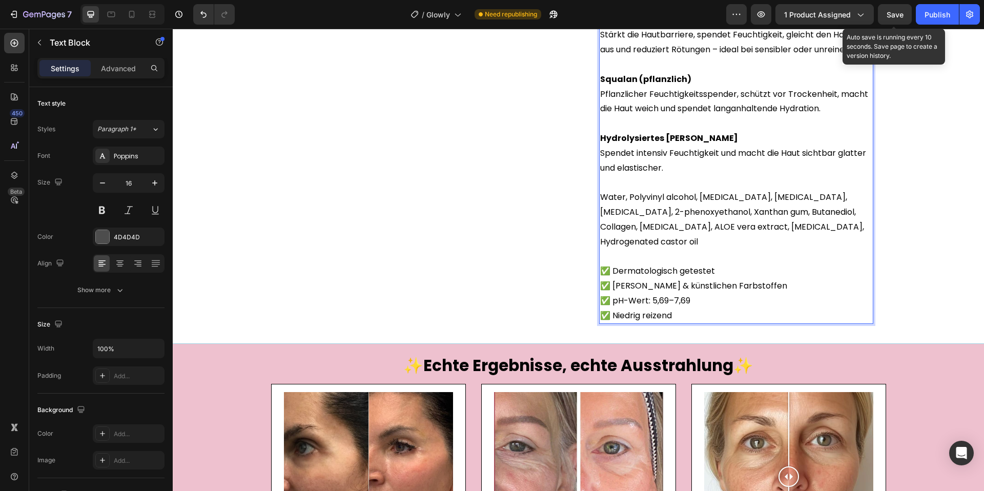
click at [813, 232] on span "Water, Polyvinyl alcohol, [MEDICAL_DATA], [MEDICAL_DATA], [MEDICAL_DATA], 2-phe…" at bounding box center [732, 219] width 264 height 56
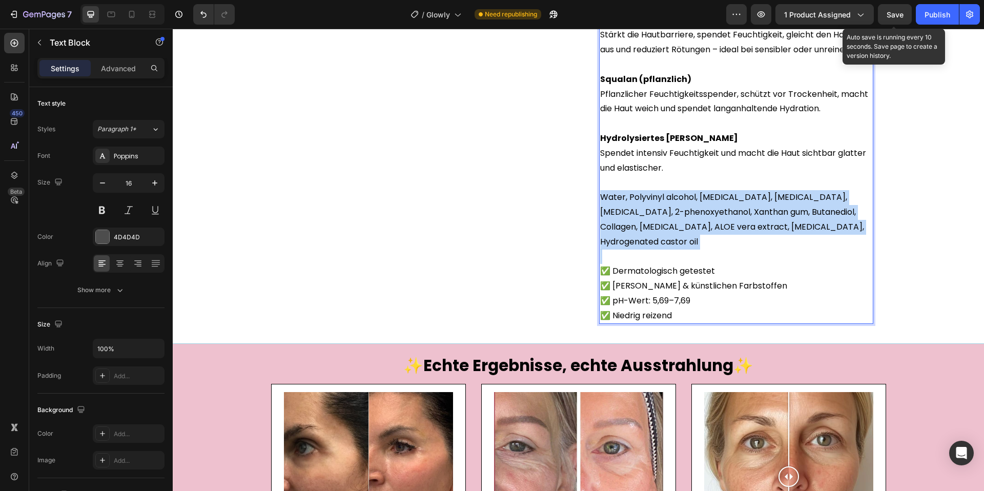
click at [813, 232] on span "Water, Polyvinyl alcohol, [MEDICAL_DATA], [MEDICAL_DATA], [MEDICAL_DATA], 2-phe…" at bounding box center [732, 219] width 264 height 56
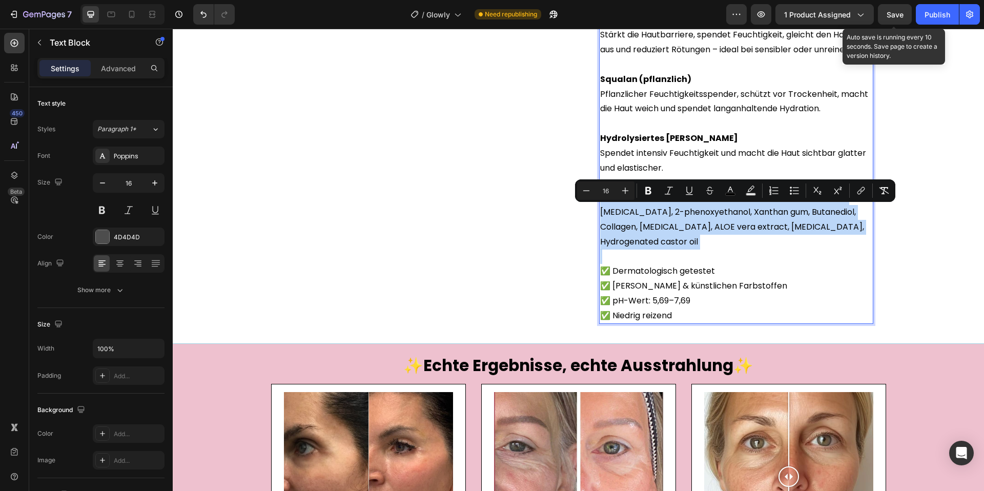
copy span "Water, Polyvinyl alcohol, [MEDICAL_DATA], [MEDICAL_DATA], [MEDICAL_DATA], 2-phe…"
click at [720, 243] on span "Water, Polyvinyl alcohol, [MEDICAL_DATA], [MEDICAL_DATA], [MEDICAL_DATA], 2-phe…" at bounding box center [732, 219] width 264 height 56
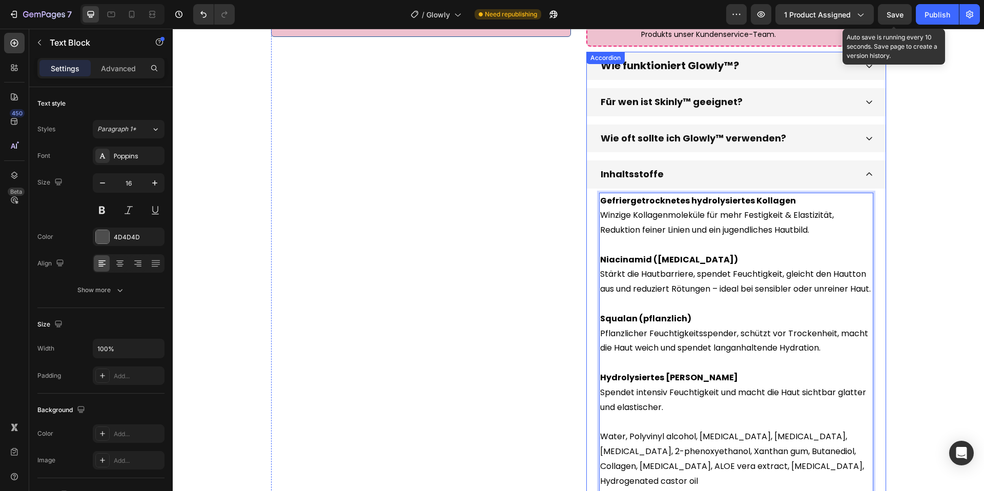
click at [761, 181] on div "Inhaltsstoffe" at bounding box center [728, 173] width 258 height 19
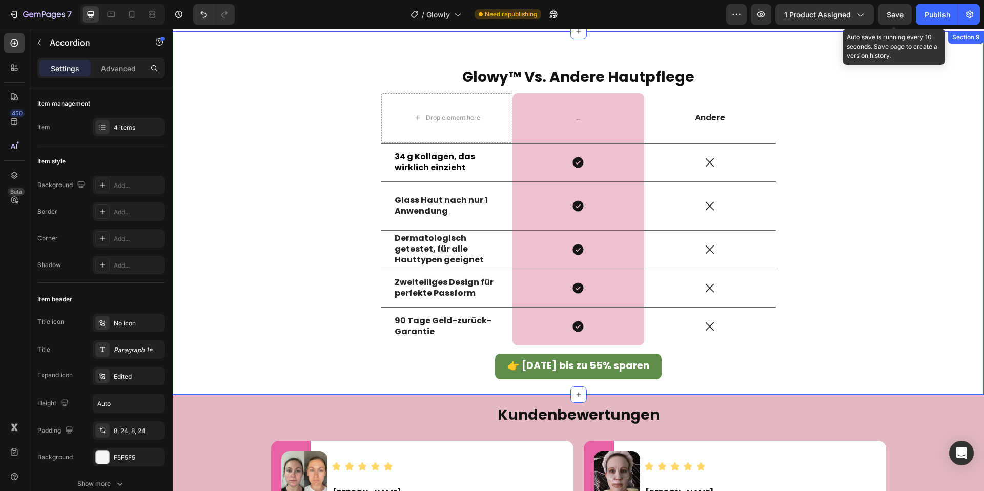
scroll to position [2136, 0]
click at [428, 159] on strong "34 g Kollagen, das wirklich einzieht" at bounding box center [435, 161] width 80 height 23
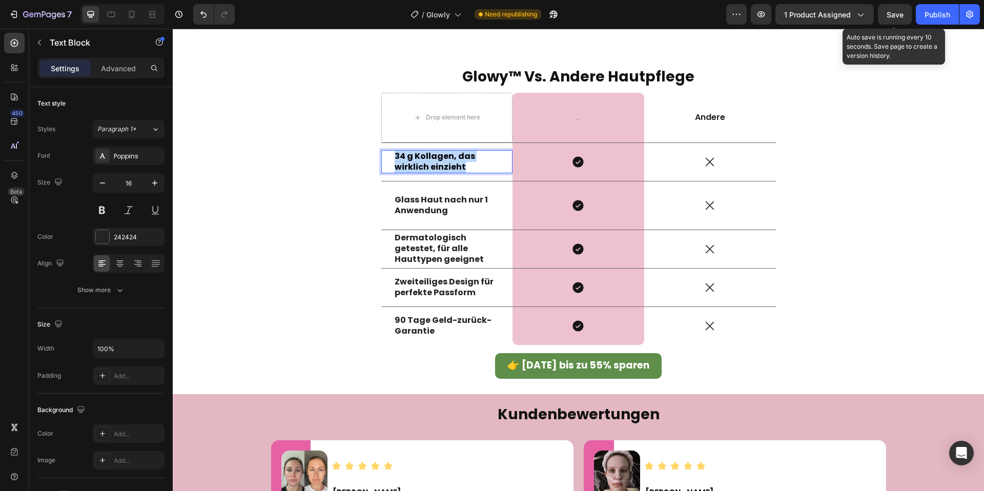
click at [428, 159] on strong "34 g Kollagen, das wirklich einzieht" at bounding box center [435, 161] width 80 height 23
click at [480, 204] on strong "Glass Haut nach nur 1 Anwendung" at bounding box center [441, 205] width 93 height 23
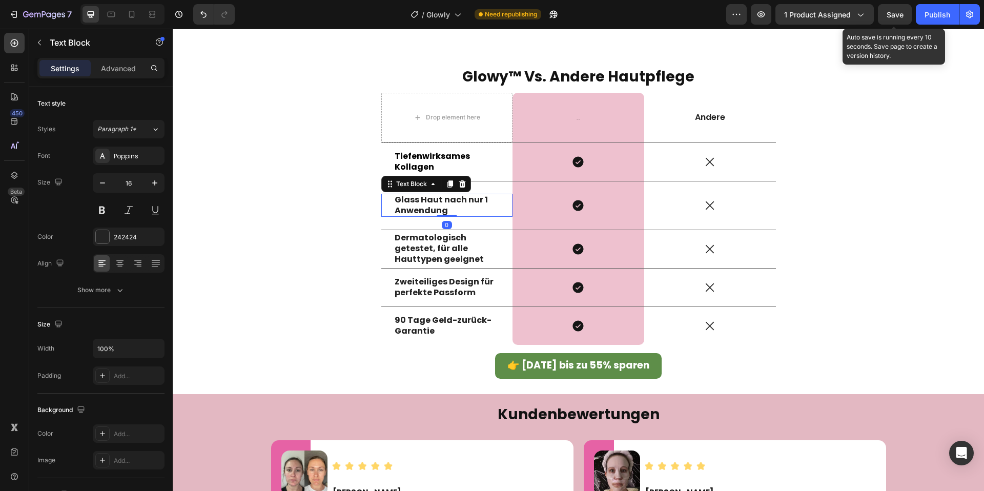
click at [480, 204] on strong "Glass Haut nach nur 1 Anwendung" at bounding box center [441, 205] width 93 height 23
click at [396, 244] on strong "Dermatologisch getestet, für alle Hauttypen geeignet" at bounding box center [439, 248] width 89 height 33
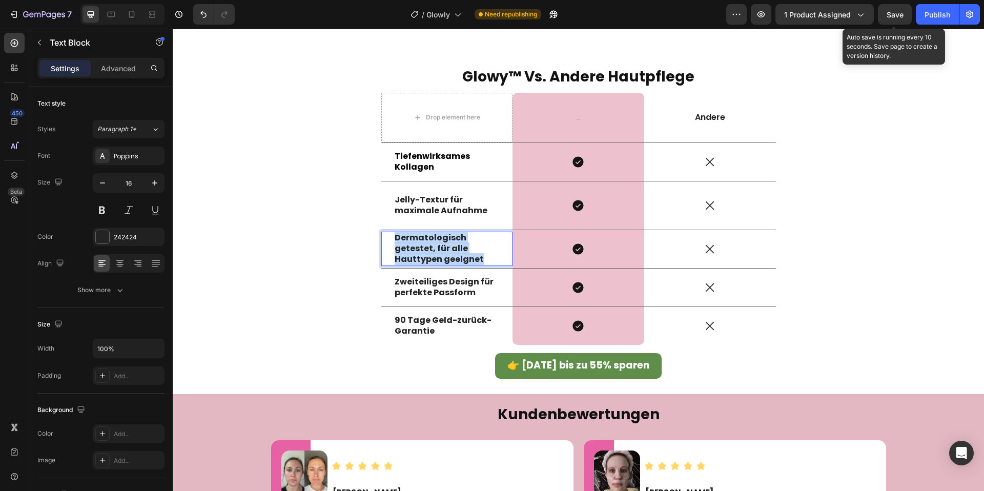
click at [396, 244] on strong "Dermatologisch getestet, für alle Hauttypen geeignet" at bounding box center [439, 248] width 89 height 33
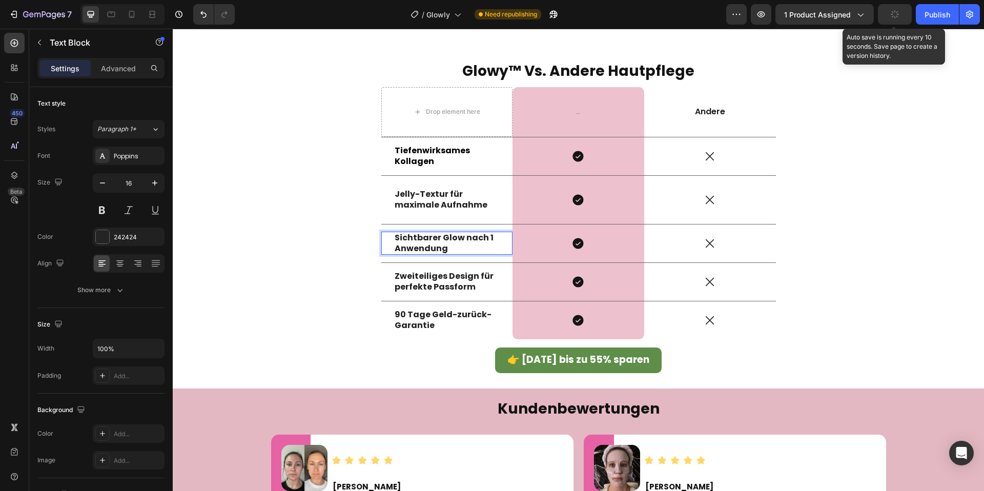
click at [458, 288] on strong "Zweiteiliges Design für perfekte Passform" at bounding box center [444, 281] width 99 height 23
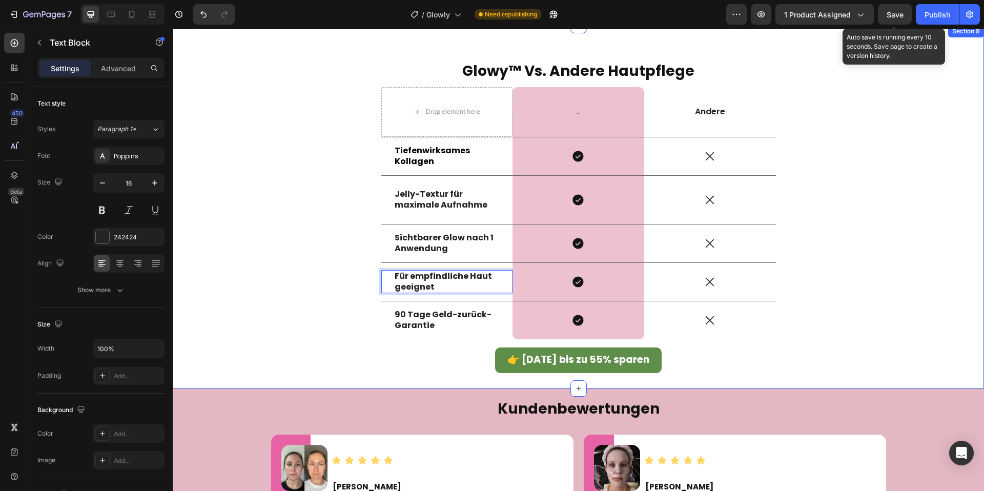
click at [338, 309] on div "glowy™ vs. andere hautpflege Heading Drop element here Skinly™ Text Block Row A…" at bounding box center [578, 206] width 796 height 333
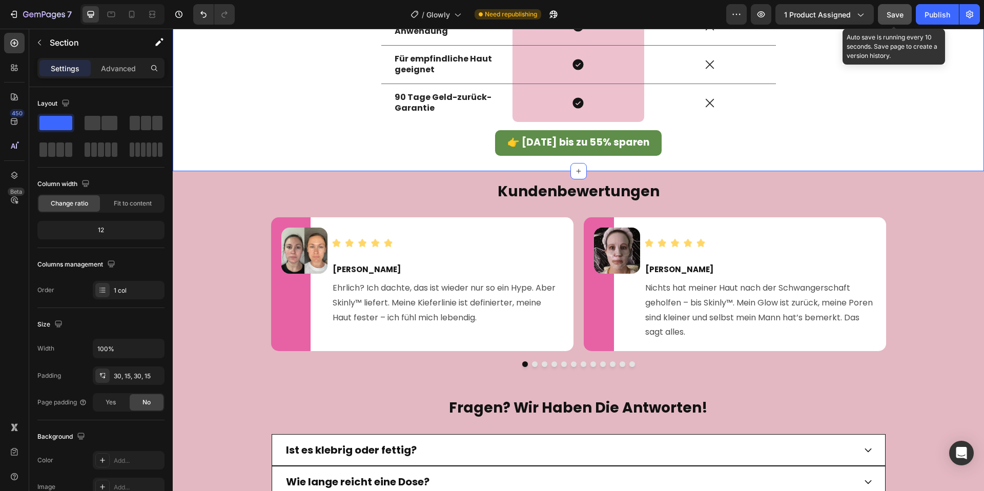
click at [895, 11] on span "Save" at bounding box center [895, 14] width 17 height 9
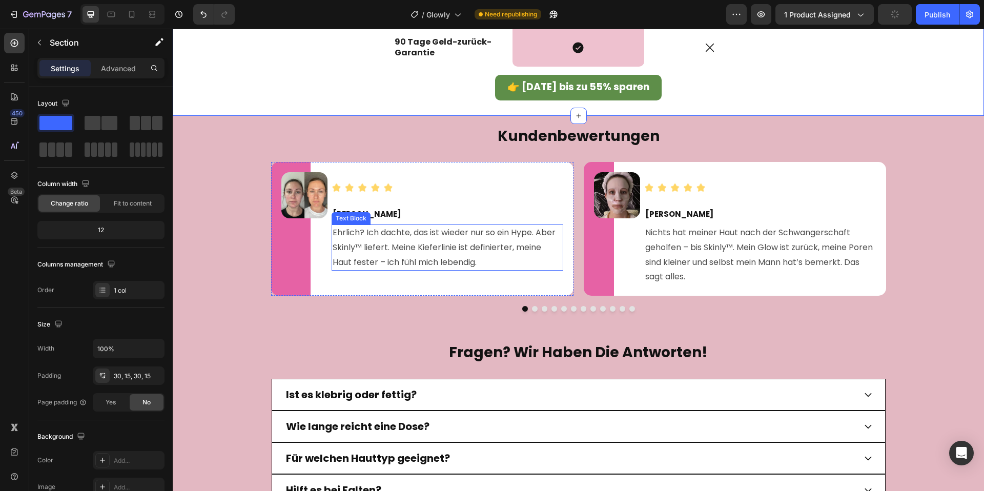
scroll to position [2431, 0]
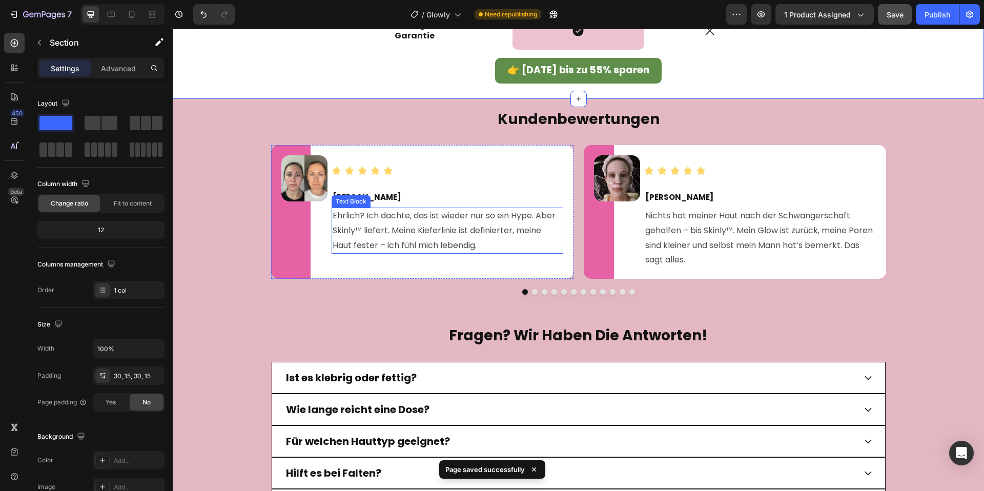
click at [356, 230] on span "Ehrlich? Ich dachte, das ist wieder nur so ein Hype. Aber Skinly™ liefert. Mein…" at bounding box center [444, 231] width 223 height 42
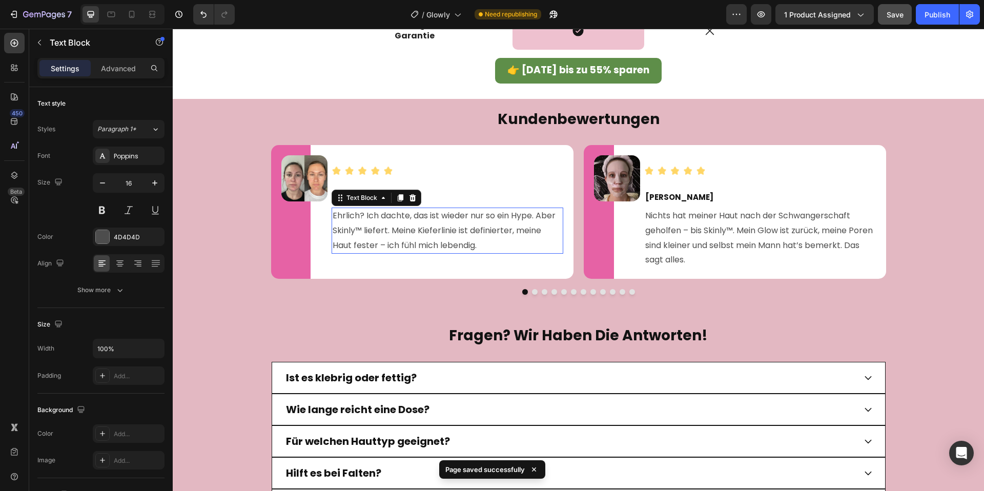
click at [356, 230] on span "Ehrlich? Ich dachte, das ist wieder nur so ein Hype. Aber Skinly™ liefert. Mein…" at bounding box center [444, 231] width 223 height 42
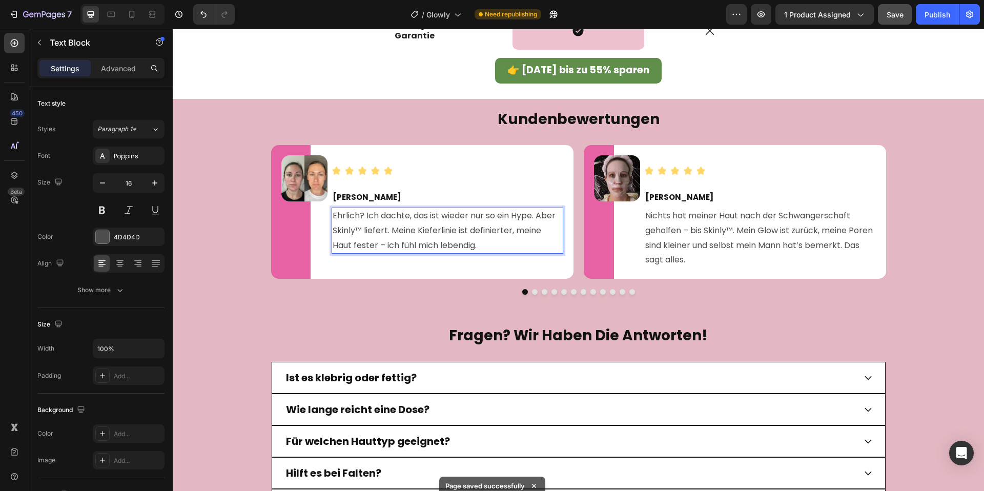
drag, startPoint x: 354, startPoint y: 231, endPoint x: 336, endPoint y: 232, distance: 18.0
click at [336, 232] on span "Ehrlich? Ich dachte, das ist wieder nur so ein Hype. Aber Skinly™ liefert. Mein…" at bounding box center [444, 231] width 223 height 42
drag, startPoint x: 335, startPoint y: 231, endPoint x: 354, endPoint y: 232, distance: 19.0
click at [354, 232] on span "Ehrlich? Ich dachte, das ist wieder nur so ein Hype. Aber Skinly™ liefert. Mein…" at bounding box center [444, 231] width 223 height 42
drag, startPoint x: 360, startPoint y: 231, endPoint x: 329, endPoint y: 230, distance: 30.8
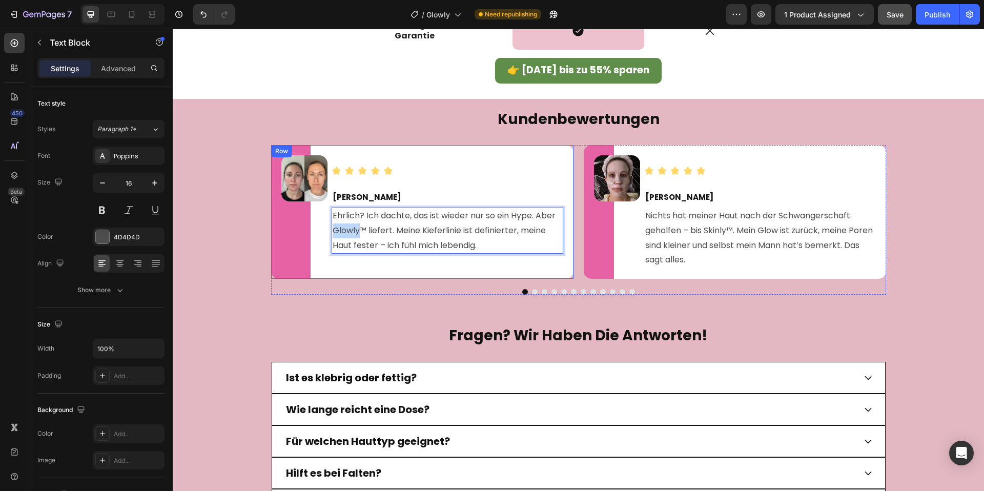
click at [329, 230] on div "Image Image [PERSON_NAME] Text Block Ehrlich? Ich dachte, das ist wieder nur so…" at bounding box center [422, 212] width 302 height 134
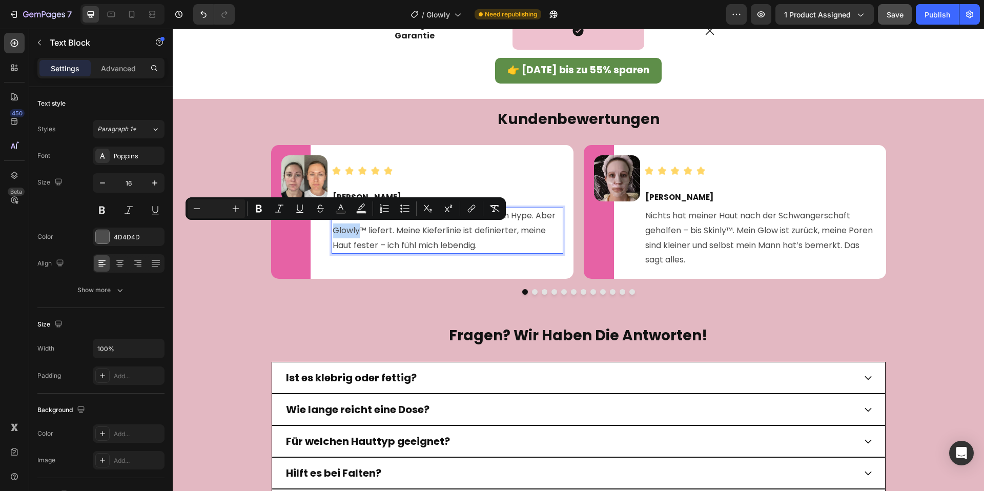
copy span "Glowly"
click at [704, 219] on span "Nichts hat meiner Haut nach der Schwangerschaft geholfen – bis Skinly™. Mein Gl…" at bounding box center [759, 238] width 228 height 56
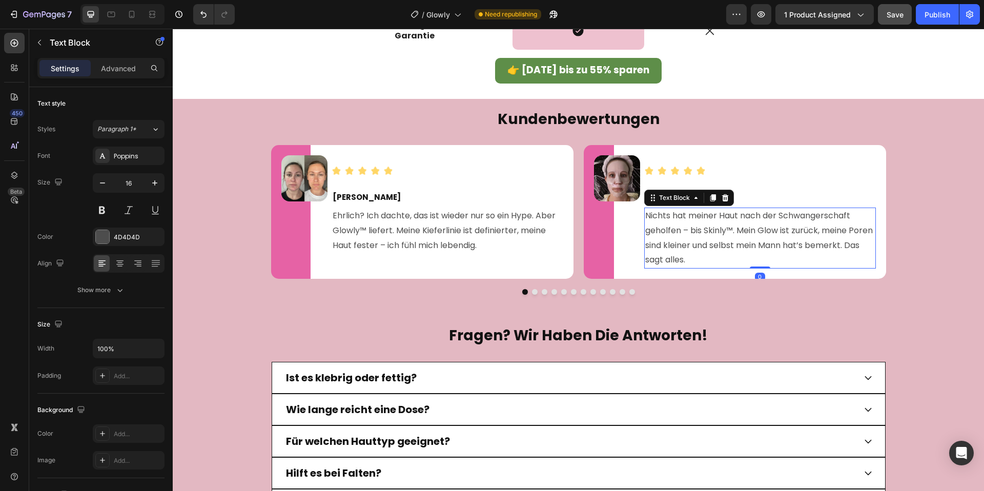
click at [705, 230] on span "Nichts hat meiner Haut nach der Schwangerschaft geholfen – bis Skinly™. Mein Gl…" at bounding box center [759, 238] width 228 height 56
drag, startPoint x: 705, startPoint y: 232, endPoint x: 727, endPoint y: 230, distance: 21.6
click at [727, 230] on span "Nichts hat meiner Haut nach der Schwangerschaft geholfen – bis Skinly™. Mein Gl…" at bounding box center [759, 238] width 228 height 56
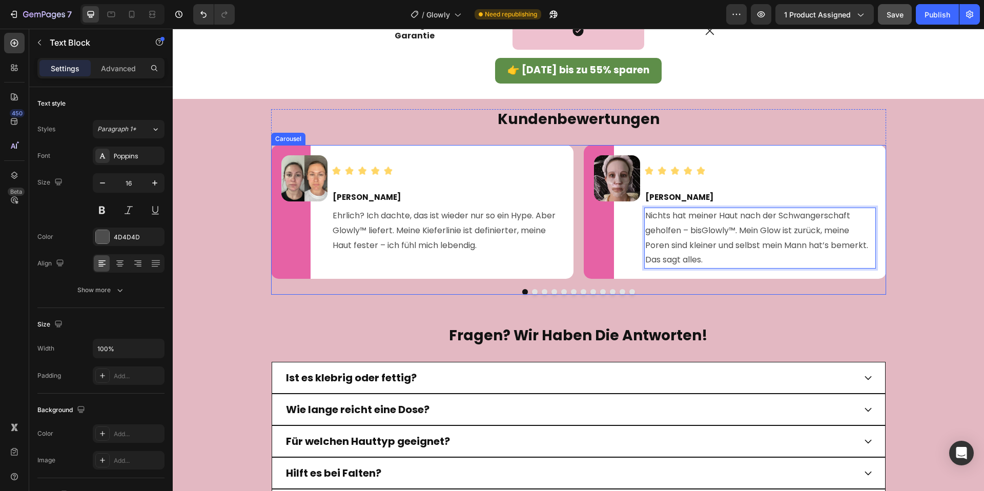
click at [535, 290] on button "Dot" at bounding box center [535, 292] width 6 height 6
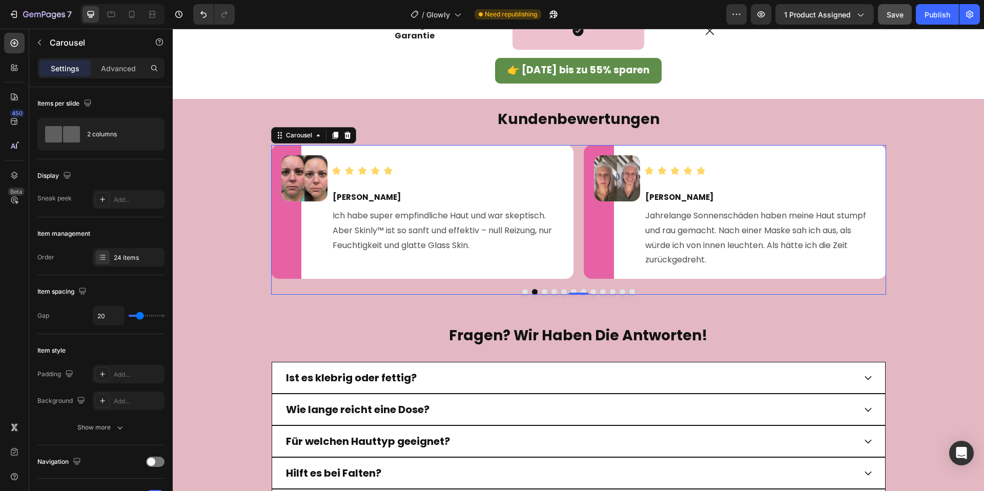
click at [526, 292] on button "Dot" at bounding box center [525, 292] width 6 height 6
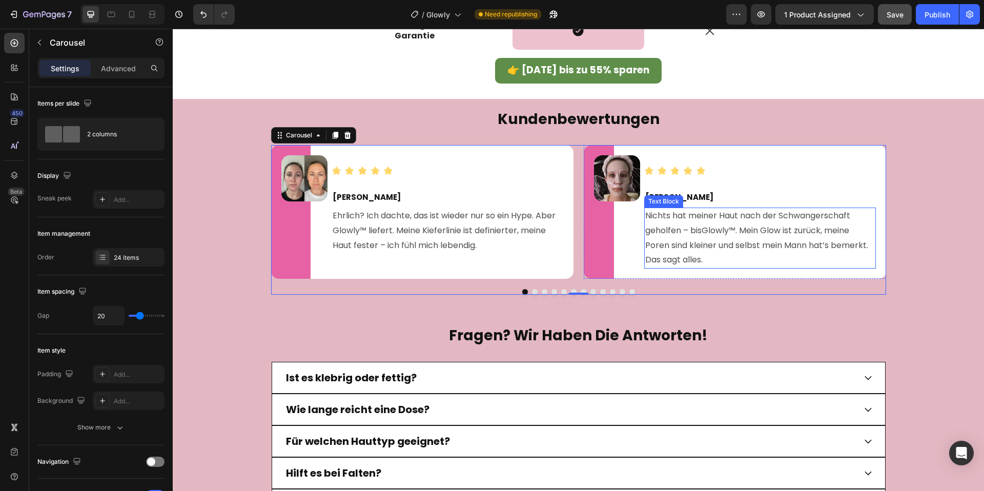
click at [730, 220] on span "Nichts hat meiner Haut nach der Schwangerschaft geholfen – bis" at bounding box center [747, 223] width 205 height 27
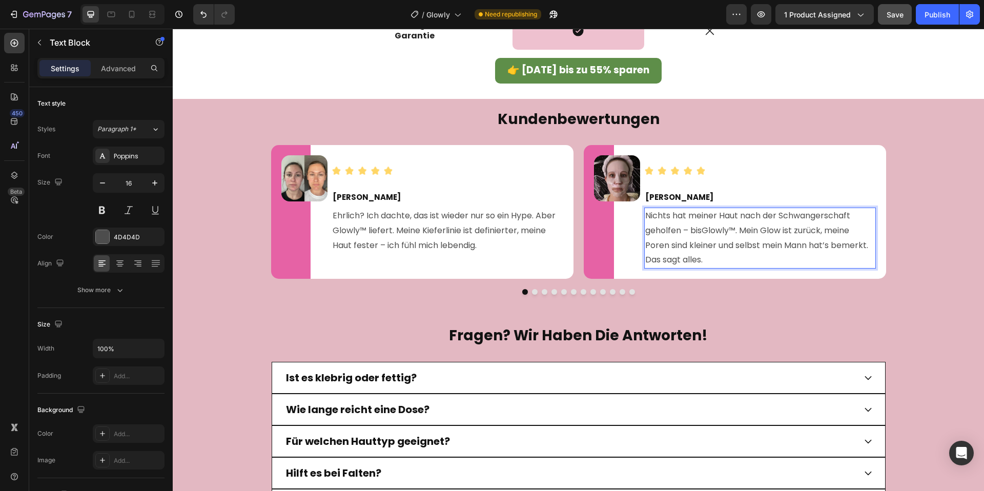
click at [710, 229] on span "Glowly" at bounding box center [715, 230] width 27 height 12
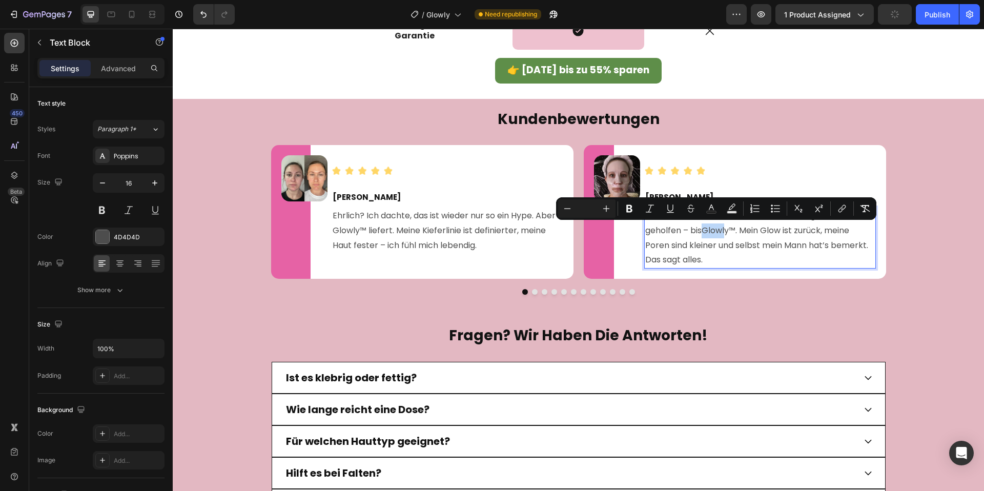
drag, startPoint x: 708, startPoint y: 232, endPoint x: 730, endPoint y: 232, distance: 22.0
click at [729, 232] on span "Glowly" at bounding box center [715, 230] width 27 height 12
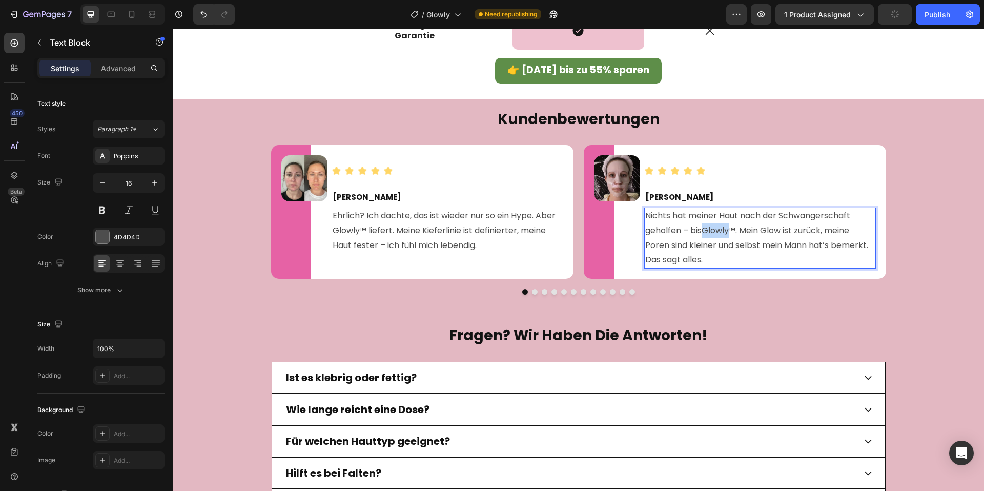
drag, startPoint x: 731, startPoint y: 233, endPoint x: 707, endPoint y: 233, distance: 24.1
click at [707, 233] on span "Glowly" at bounding box center [715, 230] width 27 height 12
click at [616, 170] on div "Image" at bounding box center [617, 178] width 46 height 46
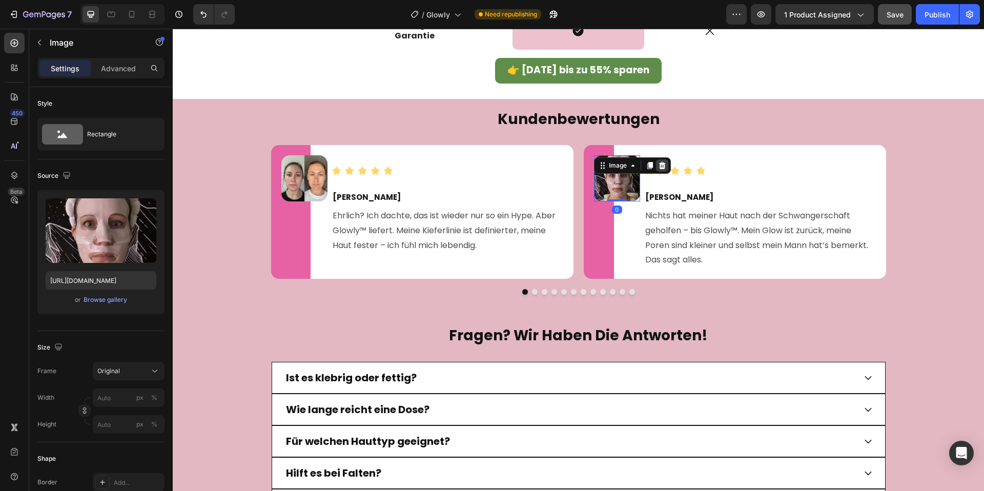
click at [662, 166] on icon at bounding box center [662, 165] width 8 height 8
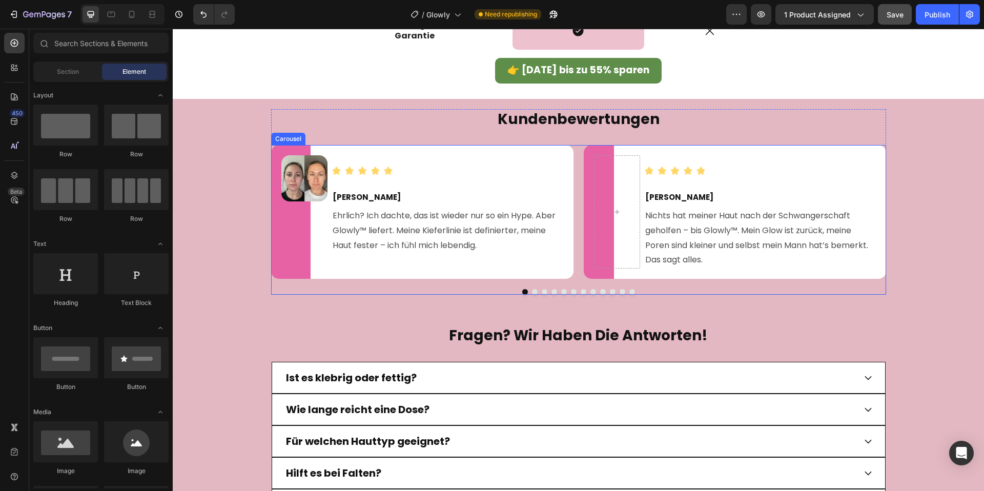
click at [535, 292] on button "Dot" at bounding box center [535, 292] width 6 height 6
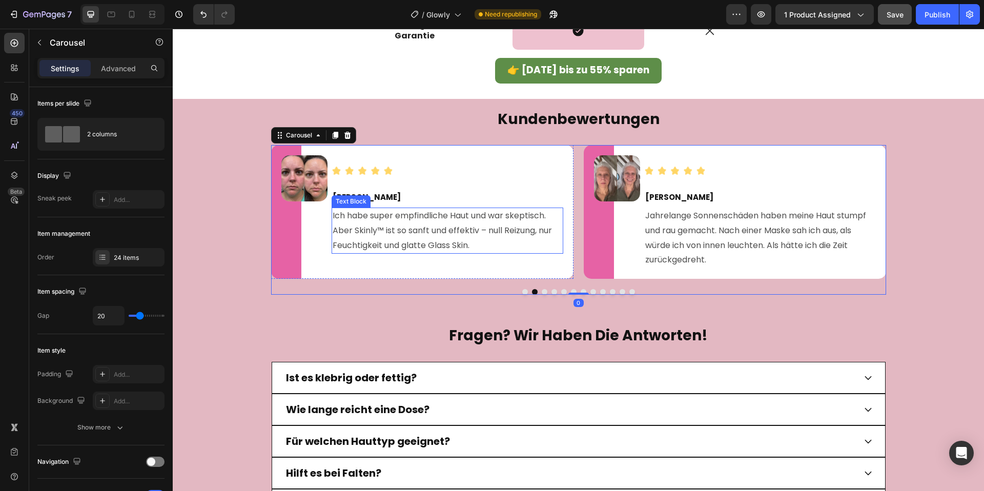
click at [374, 230] on span "Ich habe super empfindliche Haut und war skeptisch. Aber Skinly™ ist so sanft u…" at bounding box center [442, 231] width 219 height 42
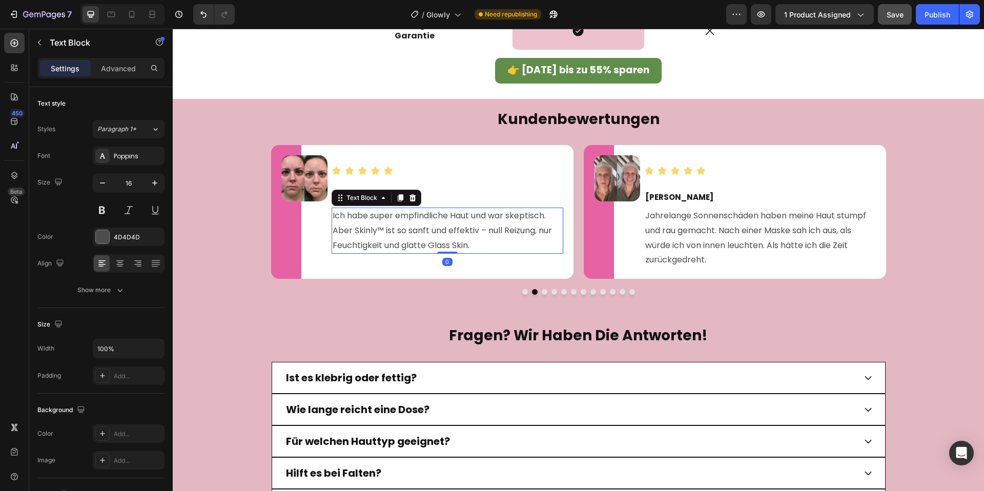
drag, startPoint x: 356, startPoint y: 232, endPoint x: 375, endPoint y: 231, distance: 19.0
click at [373, 231] on span "Ich habe super empfindliche Haut und war skeptisch. Aber Skinly™ ist so sanft u…" at bounding box center [442, 231] width 219 height 42
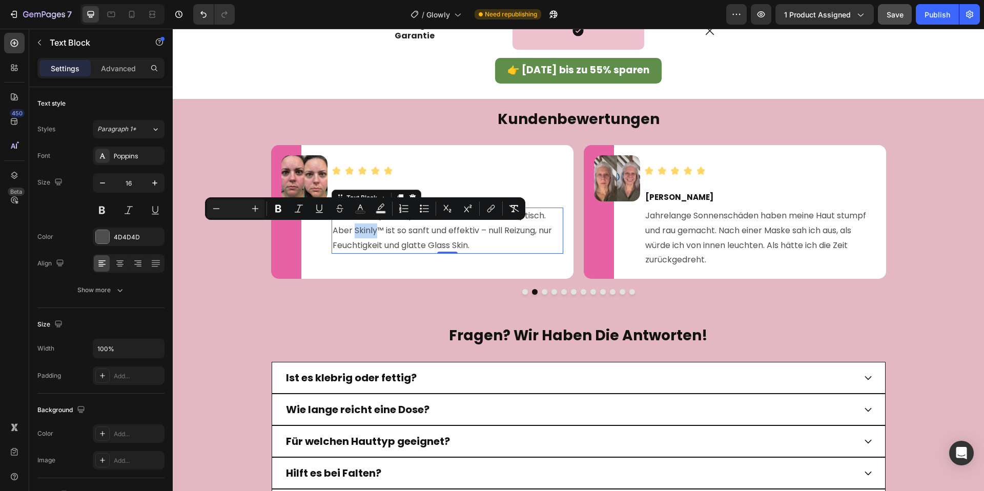
drag, startPoint x: 377, startPoint y: 231, endPoint x: 356, endPoint y: 231, distance: 20.5
click at [356, 231] on span "Ich habe super empfindliche Haut und war skeptisch. Aber Skinly™ ist so sanft u…" at bounding box center [442, 231] width 219 height 42
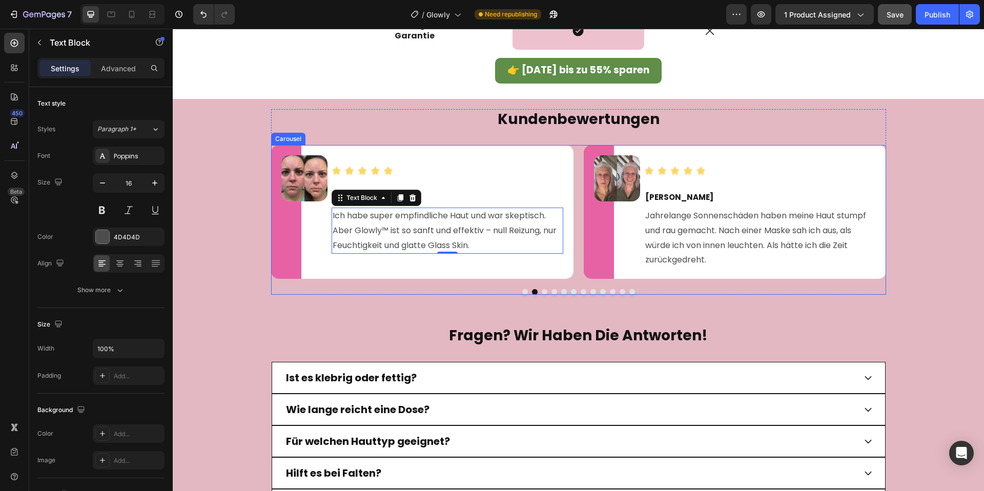
click at [546, 292] on button "Dot" at bounding box center [545, 292] width 6 height 6
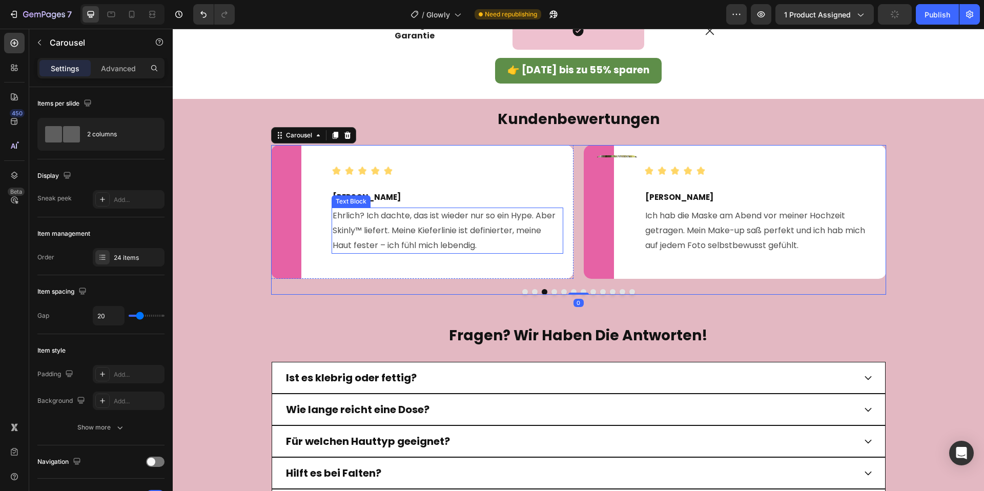
click at [344, 234] on span "Ehrlich? Ich dachte, das ist wieder nur so ein Hype. Aber Skinly™ liefert. Mein…" at bounding box center [444, 231] width 223 height 42
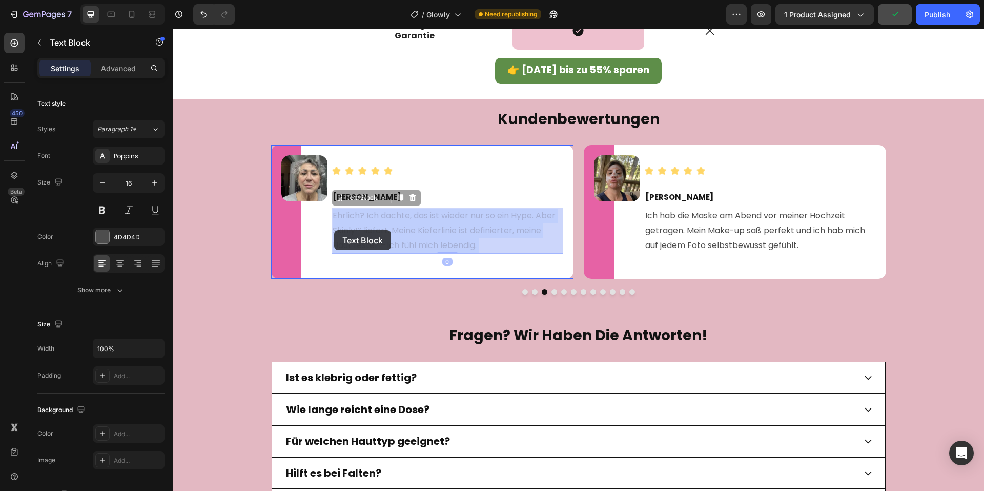
drag, startPoint x: 355, startPoint y: 231, endPoint x: 337, endPoint y: 230, distance: 17.9
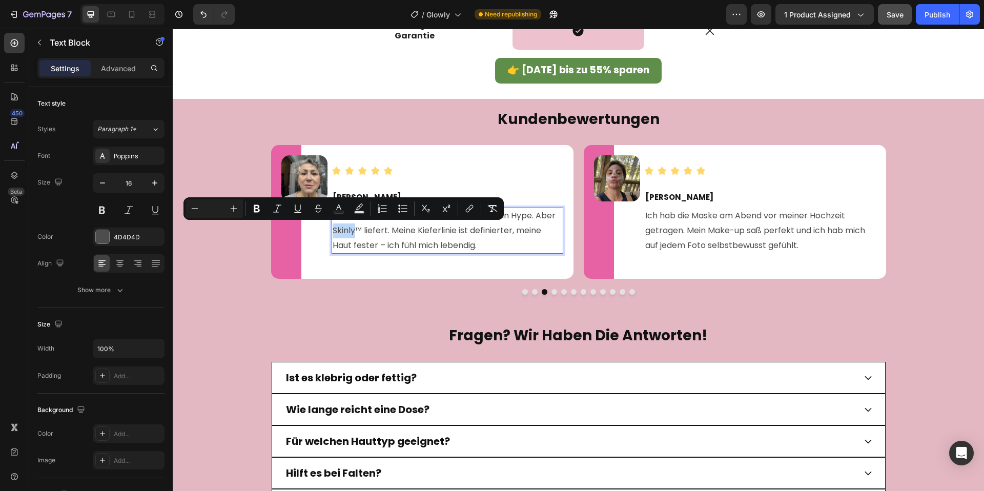
drag, startPoint x: 355, startPoint y: 231, endPoint x: 332, endPoint y: 231, distance: 23.1
click at [333, 231] on span "Ehrlich? Ich dachte, das ist wieder nur so ein Hype. Aber Skinly™ liefert. Mein…" at bounding box center [444, 231] width 223 height 42
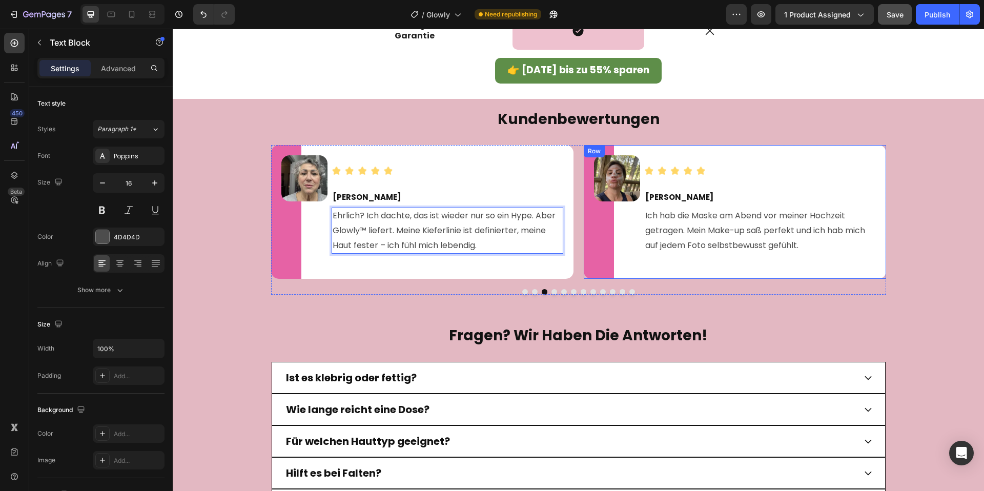
click at [625, 181] on img at bounding box center [617, 178] width 46 height 46
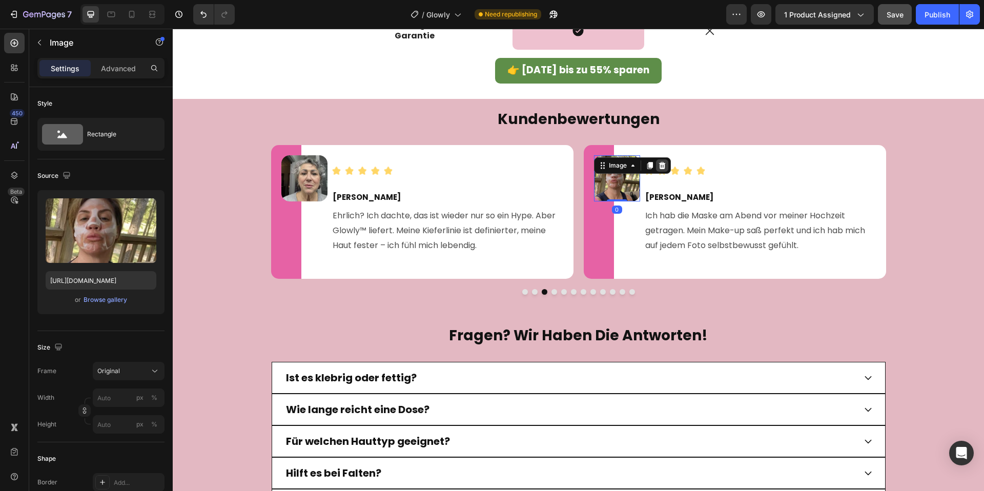
click at [664, 167] on icon at bounding box center [661, 165] width 7 height 7
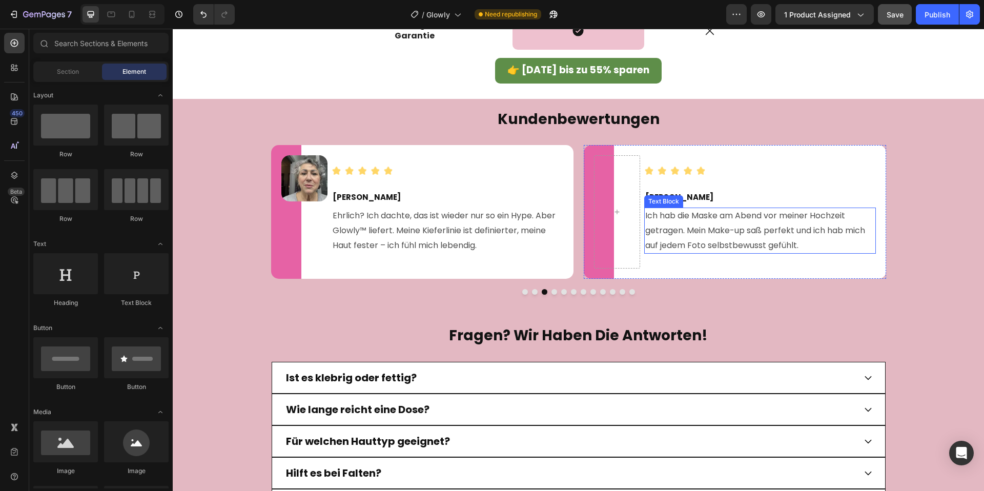
click at [688, 235] on span "Ich hab die Maske am Abend vor meiner Hochzeit getragen. Mein Make-up saß perfe…" at bounding box center [755, 231] width 220 height 42
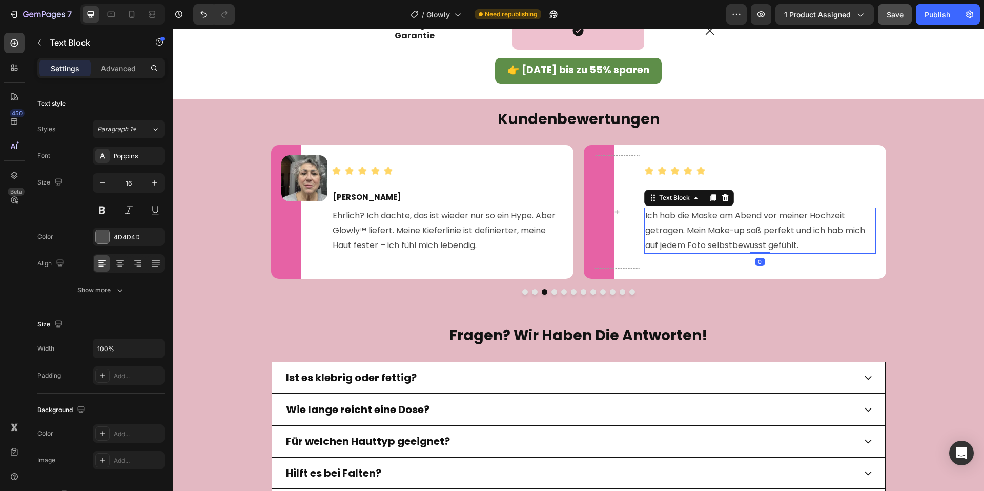
click at [699, 231] on span "Ich hab die Maske am Abend vor meiner Hochzeit getragen. Mein Make-up saß perfe…" at bounding box center [755, 231] width 220 height 42
click at [550, 290] on div at bounding box center [578, 292] width 615 height 6
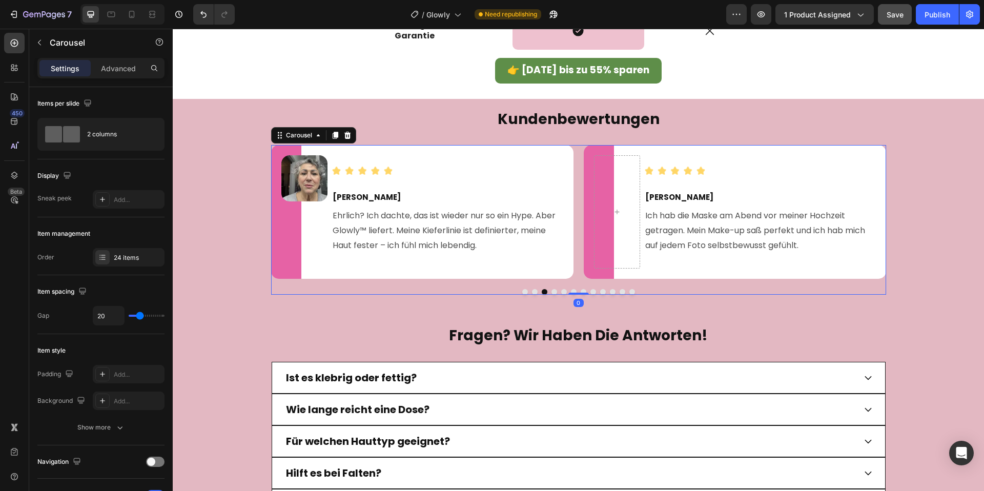
click at [552, 292] on button "Dot" at bounding box center [554, 292] width 6 height 6
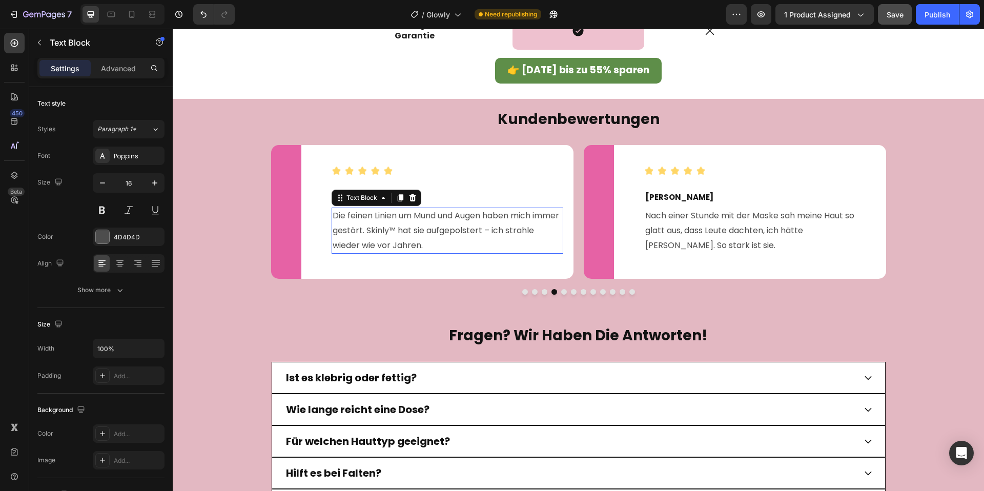
click at [398, 226] on span "Die feinen Linien um Mund und Augen haben mich immer gestört. Skinly™ hat sie a…" at bounding box center [446, 231] width 226 height 42
click at [397, 230] on span "Die feinen Linien um Mund und Augen haben mich immer gestört. Skinly™ hat sie a…" at bounding box center [446, 231] width 226 height 42
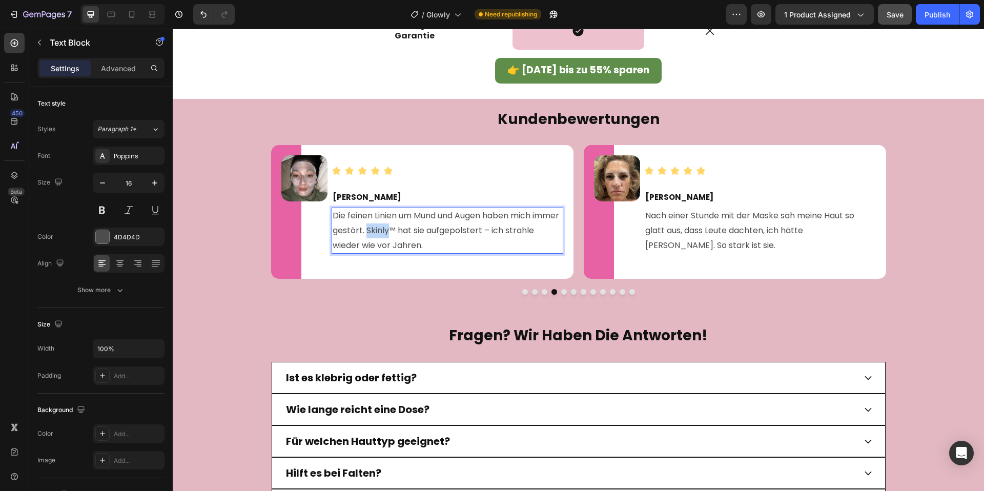
drag, startPoint x: 402, startPoint y: 231, endPoint x: 418, endPoint y: 231, distance: 15.4
click at [418, 231] on span "Die feinen Linien um Mund und Augen haben mich immer gestört. Skinly™ hat sie a…" at bounding box center [446, 231] width 226 height 42
click at [569, 292] on div at bounding box center [578, 292] width 615 height 6
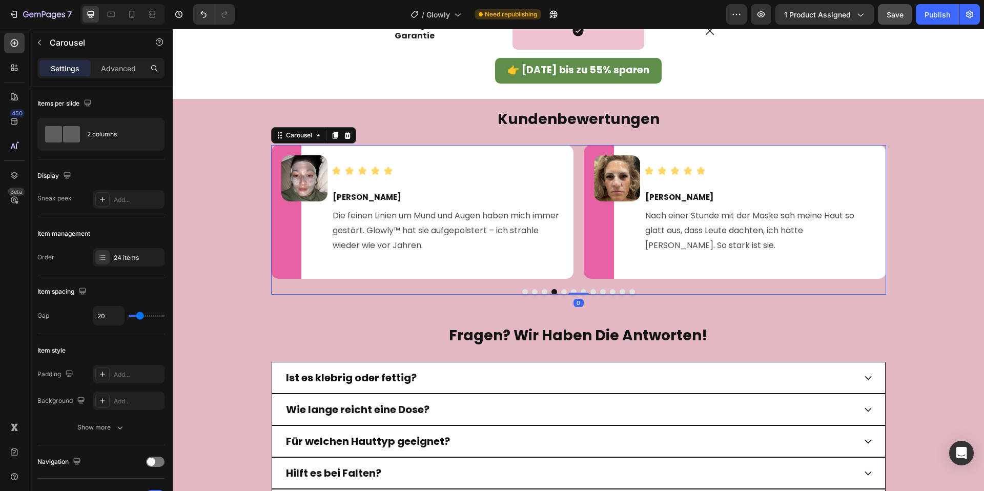
click at [566, 293] on button "Dot" at bounding box center [564, 292] width 6 height 6
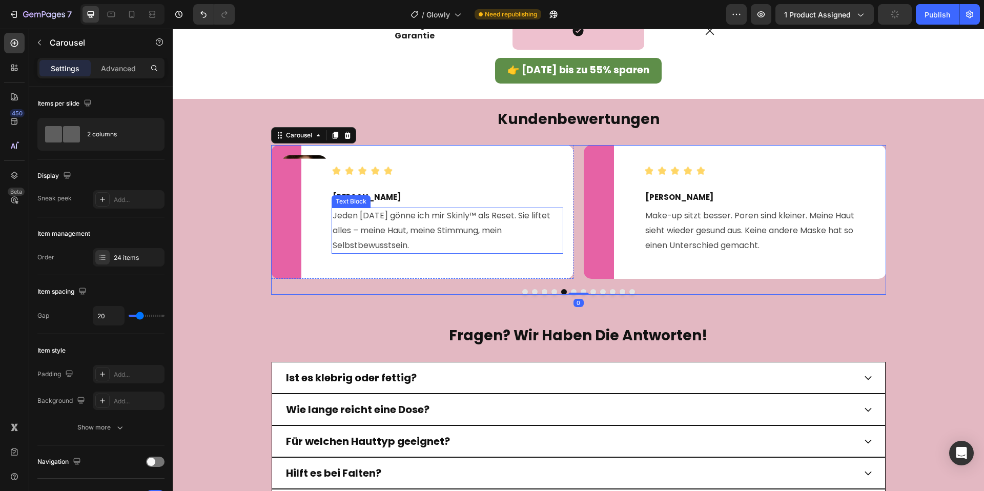
click at [465, 217] on span "Jeden [DATE] gönne ich mir Skinly™ als Reset. Sie liftet alles – meine Haut, me…" at bounding box center [442, 231] width 218 height 42
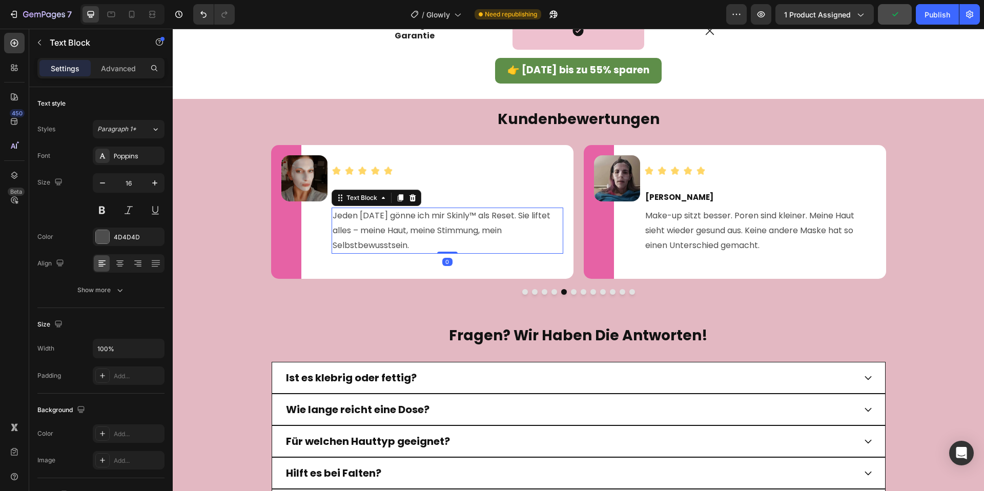
click at [456, 216] on span "Jeden [DATE] gönne ich mir Skinly™ als Reset. Sie liftet alles – meine Haut, me…" at bounding box center [442, 231] width 218 height 42
drag, startPoint x: 457, startPoint y: 217, endPoint x: 478, endPoint y: 216, distance: 21.0
click at [478, 216] on span "Jeden [DATE] gönne ich mir Skinly™ als Reset. Sie liftet alles – meine Haut, me…" at bounding box center [442, 231] width 218 height 42
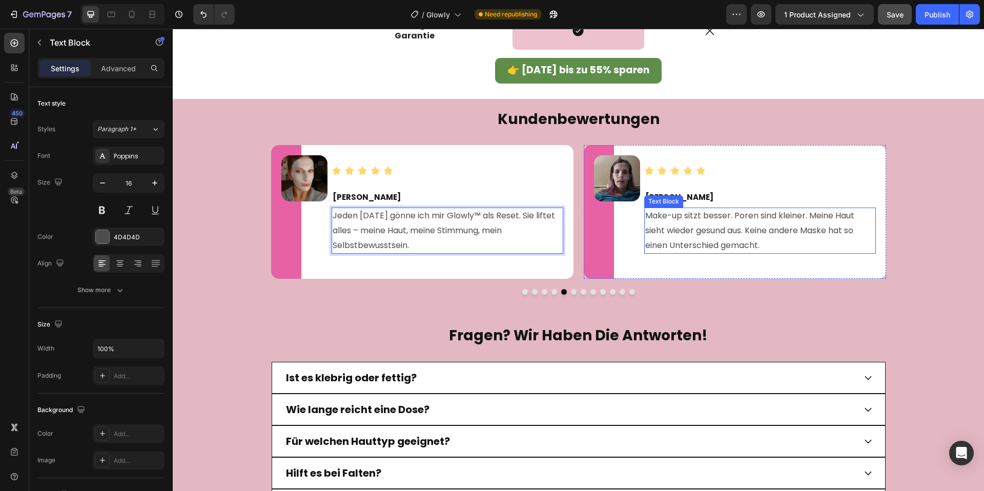
drag, startPoint x: 725, startPoint y: 232, endPoint x: 715, endPoint y: 235, distance: 9.7
click at [724, 232] on span "Make-up sitzt besser. Poren sind kleiner. Meine Haut sieht wieder gesund aus. K…" at bounding box center [749, 231] width 209 height 42
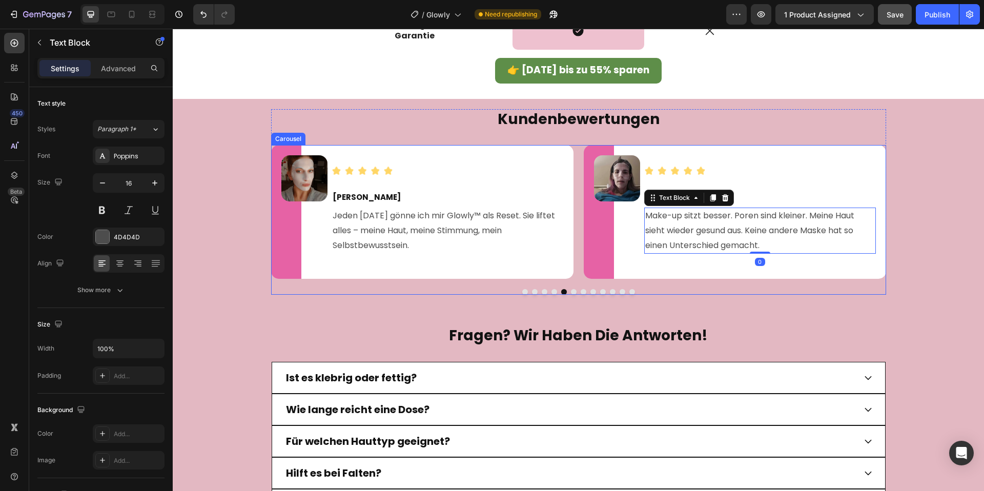
click at [576, 292] on button "Dot" at bounding box center [574, 292] width 6 height 6
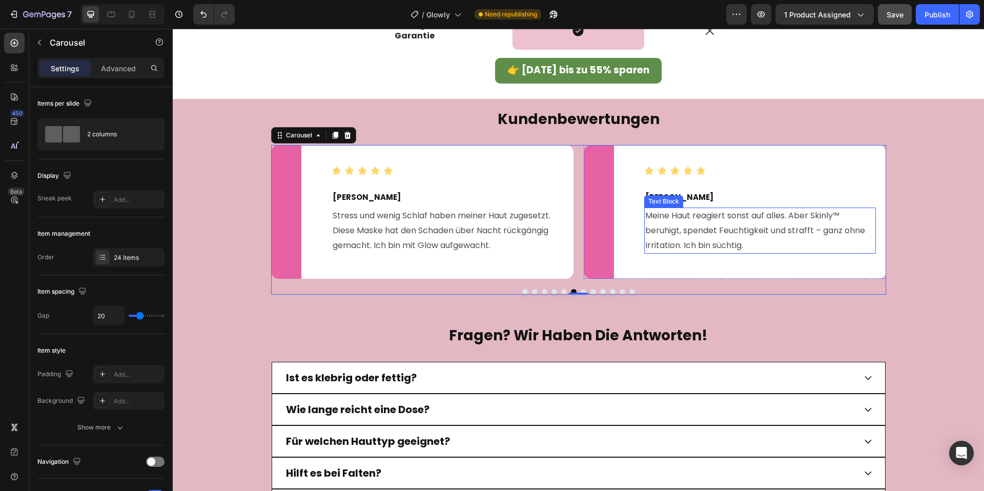
click at [810, 213] on span "Meine Haut reagiert sonst auf alles. Aber Skinly™ beruhigt, spendet Feuchtigkei…" at bounding box center [755, 231] width 220 height 42
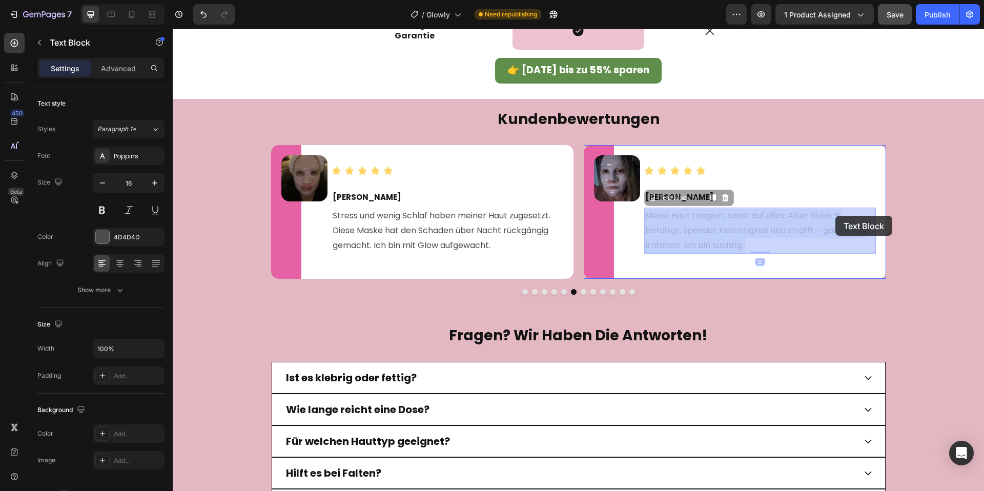
drag, startPoint x: 812, startPoint y: 216, endPoint x: 830, endPoint y: 216, distance: 17.9
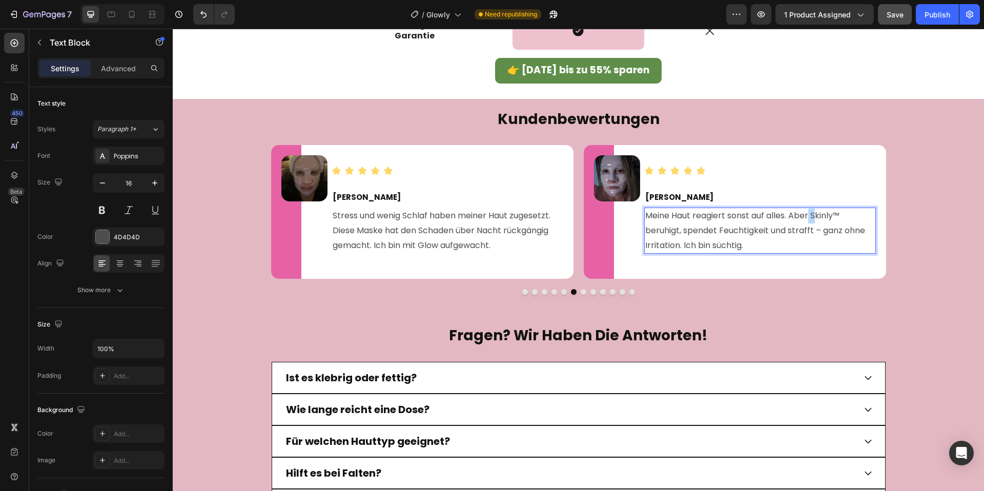
drag, startPoint x: 810, startPoint y: 216, endPoint x: 815, endPoint y: 216, distance: 5.7
click at [815, 216] on span "Meine Haut reagiert sonst auf alles. Aber Skinly™ beruhigt, spendet Feuchtigkei…" at bounding box center [755, 231] width 220 height 42
drag, startPoint x: 811, startPoint y: 217, endPoint x: 833, endPoint y: 217, distance: 22.0
click at [833, 217] on span "Meine Haut reagiert sonst auf alles. Aber Skinly™ beruhigt, spendet Feuchtigkei…" at bounding box center [755, 231] width 220 height 42
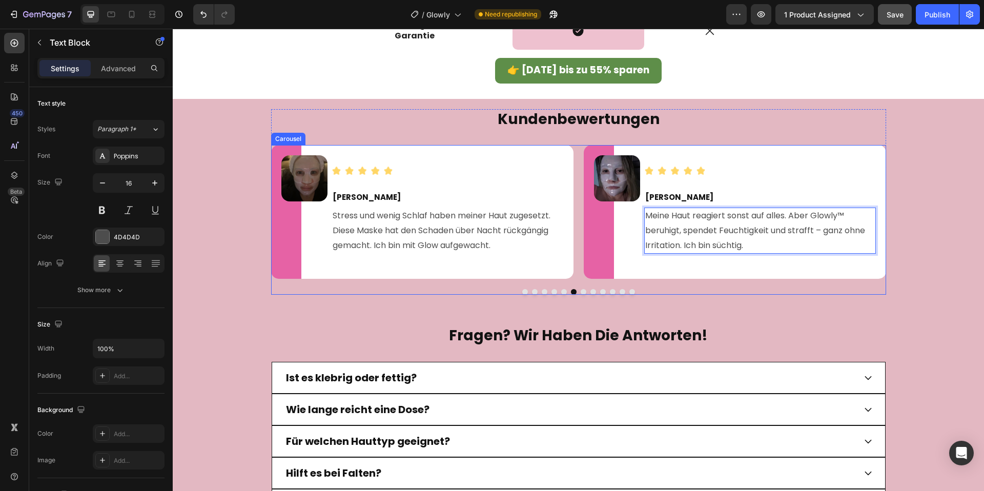
click at [580, 293] on div at bounding box center [578, 292] width 615 height 6
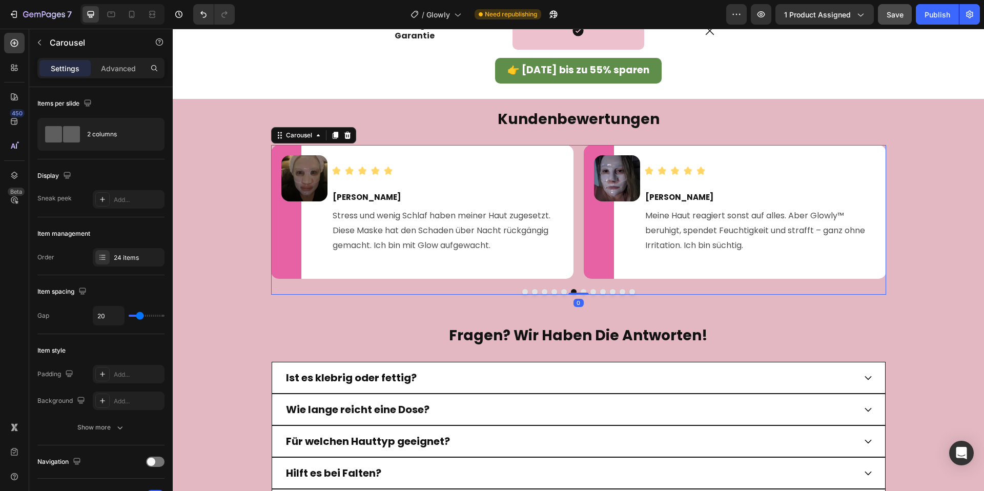
click at [584, 291] on button "Dot" at bounding box center [584, 292] width 6 height 6
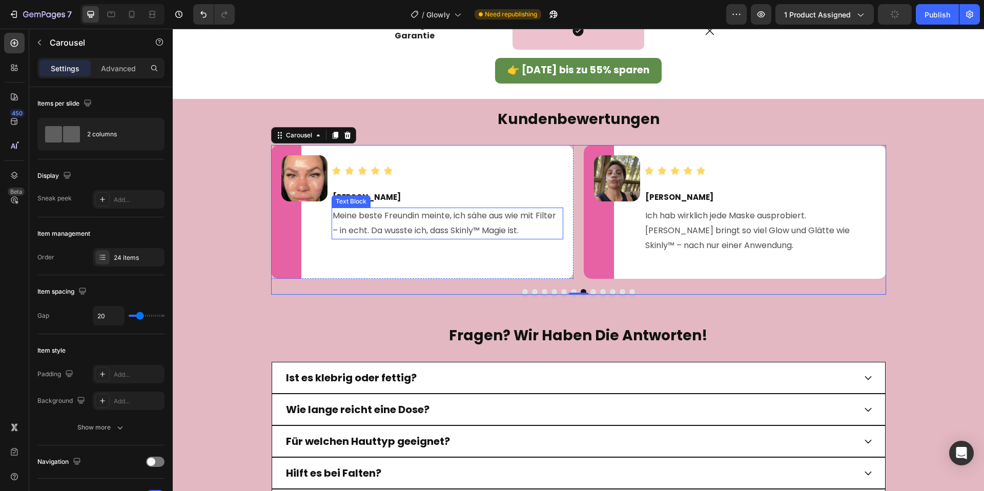
click at [460, 231] on span "Meine beste Freundin meinte, ich sähe aus wie mit Filter – in echt. Da wusste i…" at bounding box center [444, 223] width 223 height 27
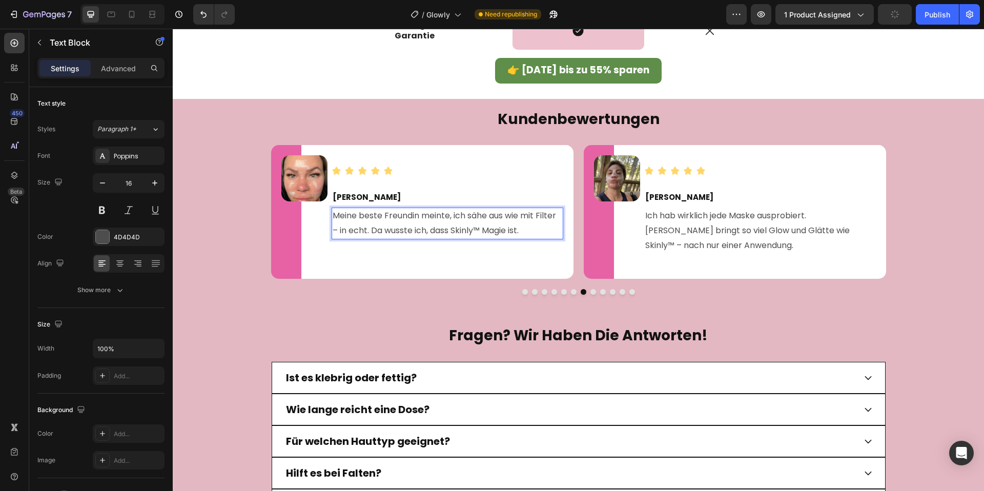
click at [456, 230] on span "Meine beste Freundin meinte, ich sähe aus wie mit Filter – in echt. Da wusste i…" at bounding box center [444, 223] width 223 height 27
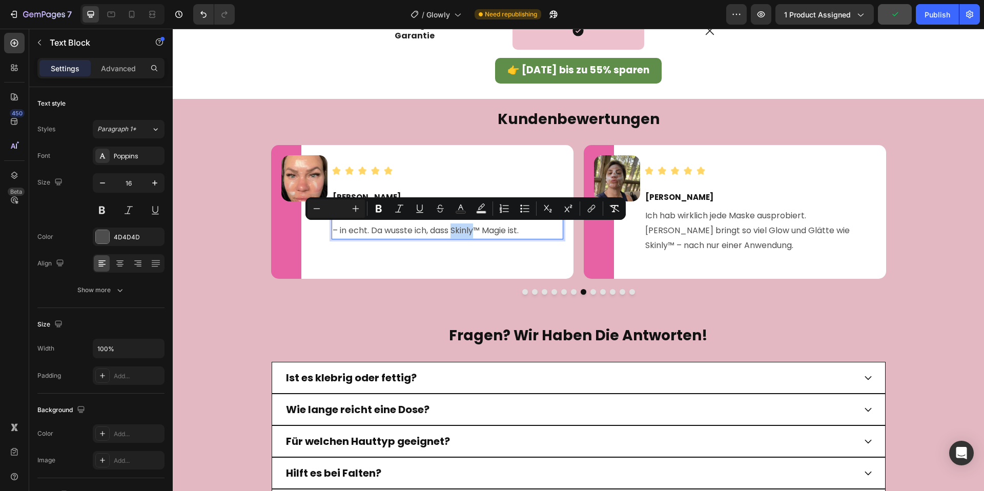
drag, startPoint x: 458, startPoint y: 230, endPoint x: 478, endPoint y: 230, distance: 19.5
click at [478, 230] on span "Meine beste Freundin meinte, ich sähe aus wie mit Filter – in echt. Da wusste i…" at bounding box center [444, 223] width 223 height 27
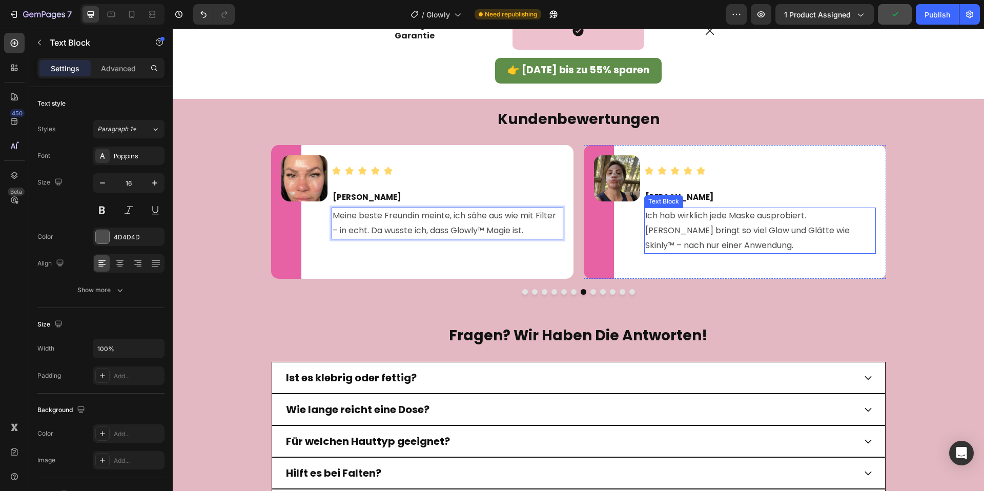
click at [748, 231] on span "Ich hab wirklich jede Maske ausprobiert. [PERSON_NAME] bringt so viel Glow und …" at bounding box center [747, 231] width 204 height 42
click at [746, 232] on span "Ich hab wirklich jede Maske ausprobiert. [PERSON_NAME] bringt so viel Glow und …" at bounding box center [747, 231] width 204 height 42
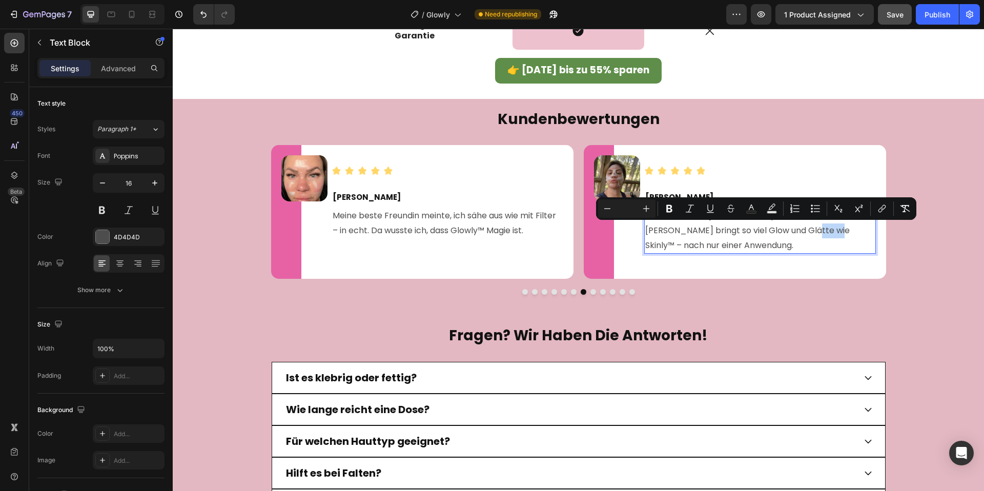
drag, startPoint x: 746, startPoint y: 231, endPoint x: 703, endPoint y: 249, distance: 46.6
click at [766, 230] on span "Ich hab wirklich jede Maske ausprobiert. [PERSON_NAME] bringt so viel Glow und …" at bounding box center [747, 231] width 204 height 42
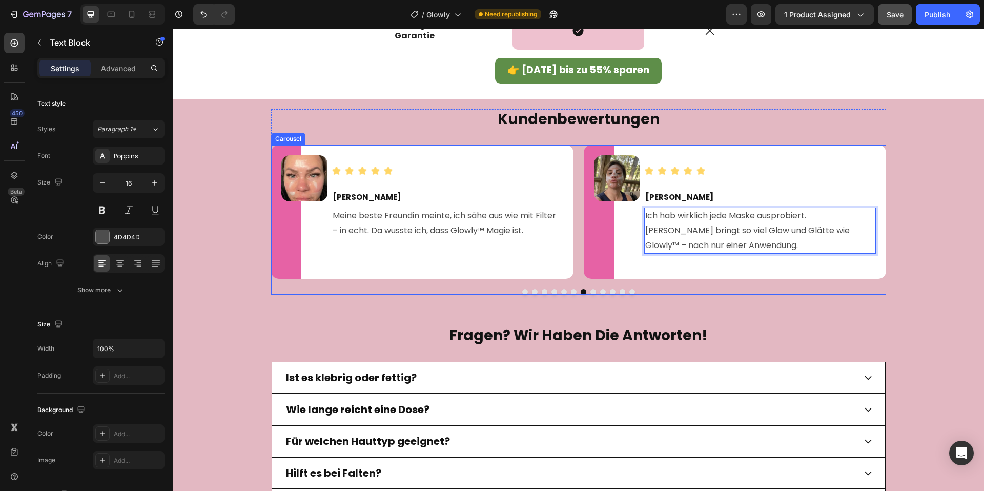
click at [593, 290] on button "Dot" at bounding box center [593, 292] width 6 height 6
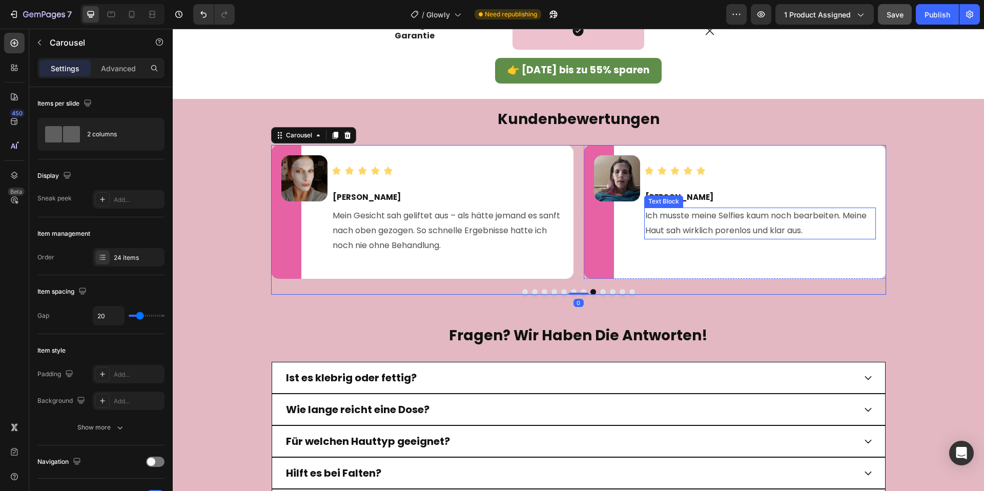
click at [660, 216] on span "Ich musste meine Selfies kaum noch bearbeiten. Meine Haut sah wirklich porenlos…" at bounding box center [755, 223] width 221 height 27
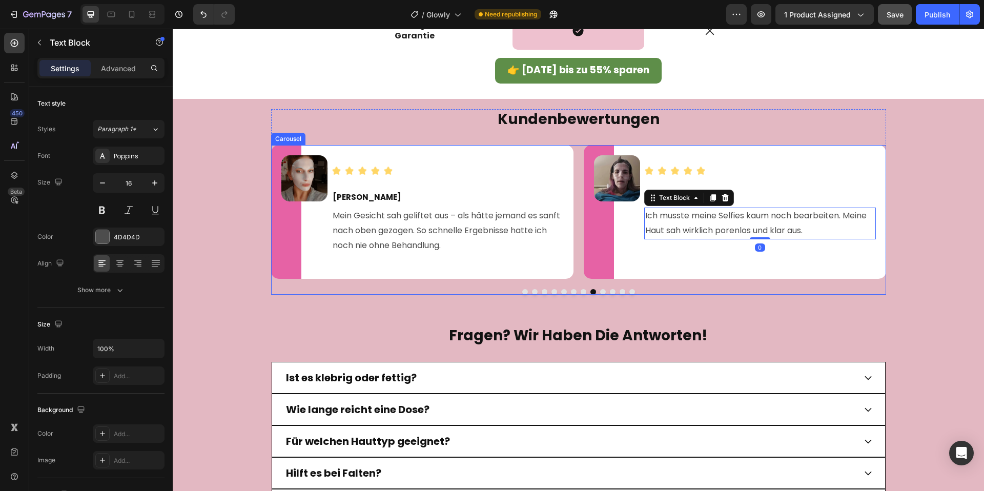
click at [598, 289] on div at bounding box center [578, 292] width 615 height 6
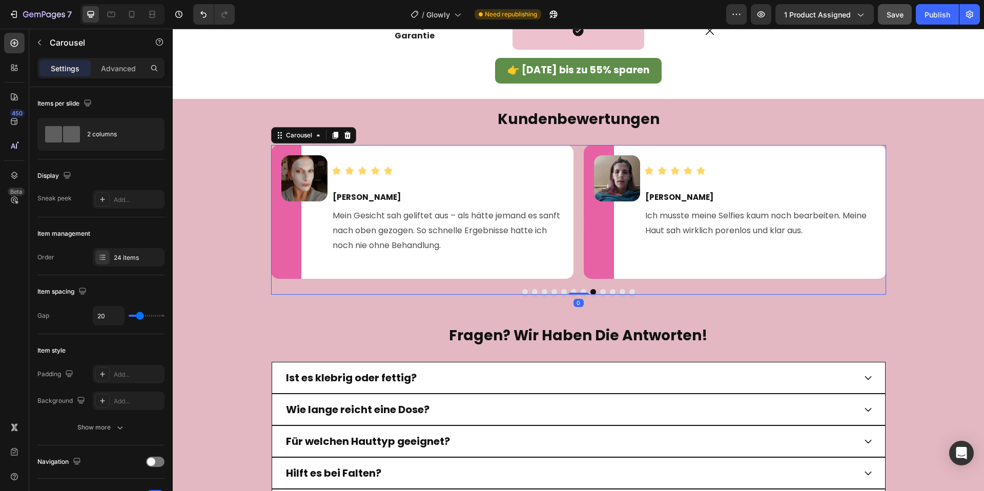
click at [603, 290] on button "Dot" at bounding box center [603, 292] width 6 height 6
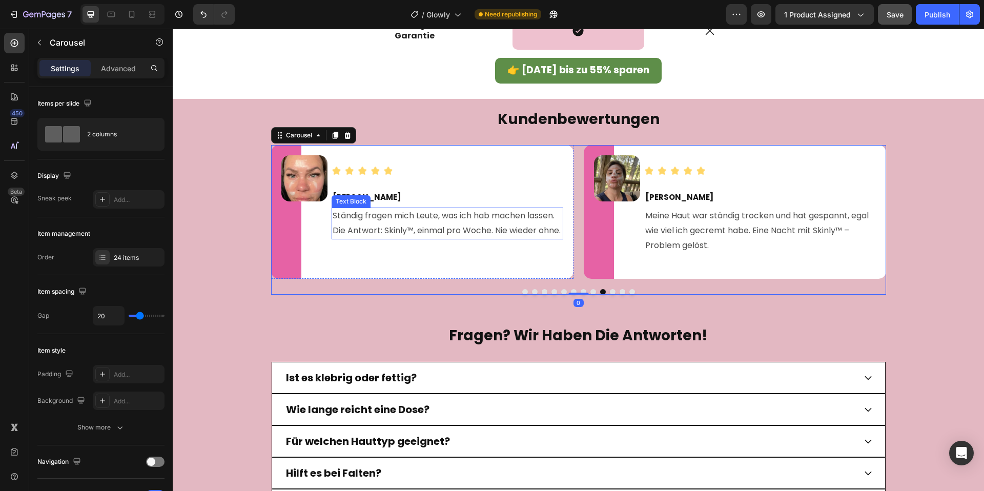
click at [364, 228] on span "Ständig fragen mich Leute, was ich hab machen lassen. Die Antwort: Skinly™, ein…" at bounding box center [447, 223] width 228 height 27
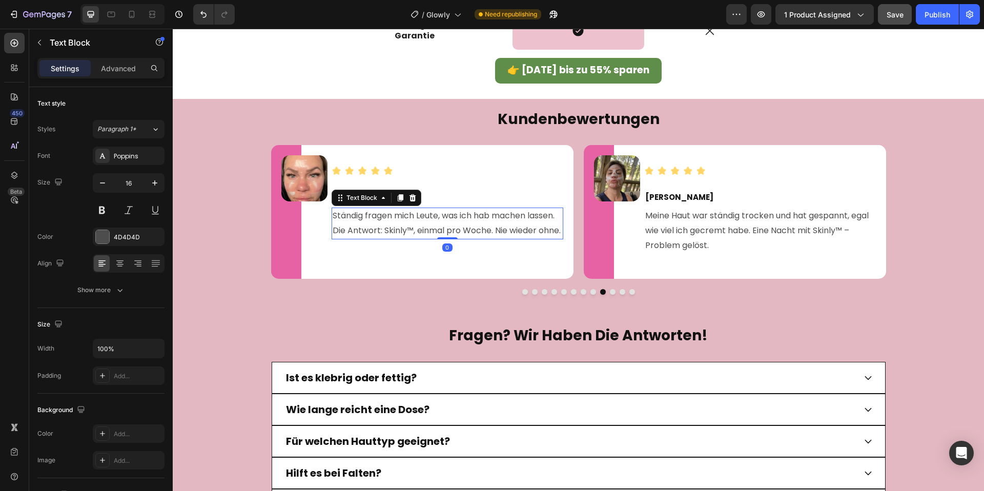
click at [380, 231] on span "Ständig fragen mich Leute, was ich hab machen lassen. Die Antwort: Skinly™, ein…" at bounding box center [447, 223] width 228 height 27
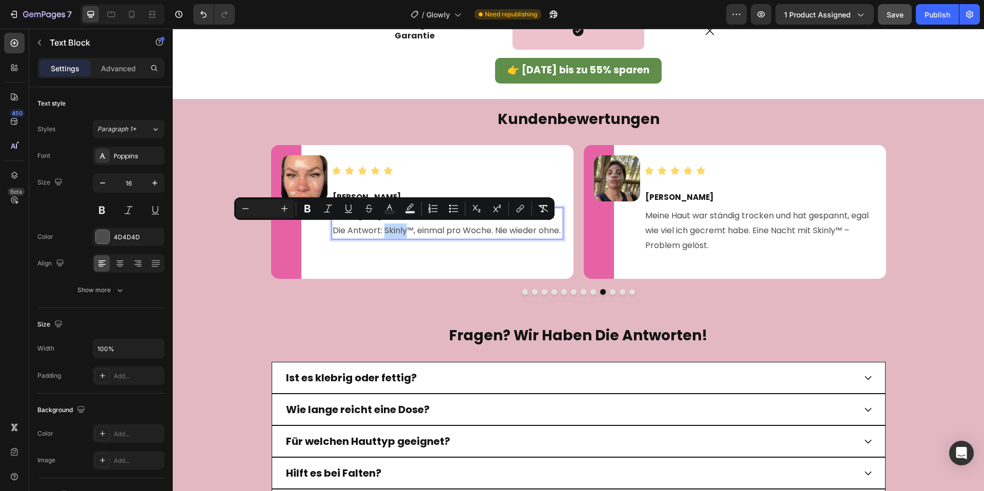
drag, startPoint x: 385, startPoint y: 230, endPoint x: 408, endPoint y: 231, distance: 22.6
click at [408, 231] on span "Ständig fragen mich Leute, was ich hab machen lassen. Die Antwort: Skinly™, ein…" at bounding box center [447, 223] width 228 height 27
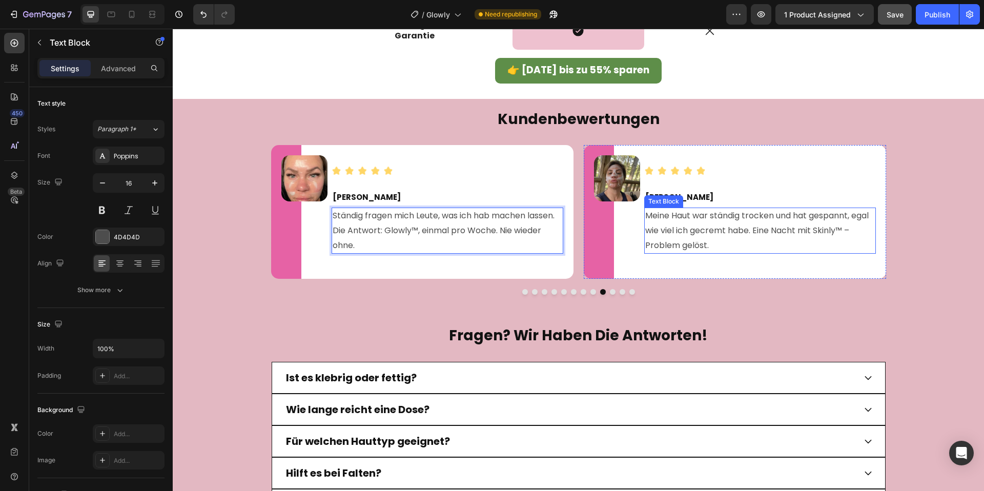
click at [815, 233] on span "Meine Haut war ständig trocken und hat gespannt, egal wie viel ich gecremt habe…" at bounding box center [756, 231] width 223 height 42
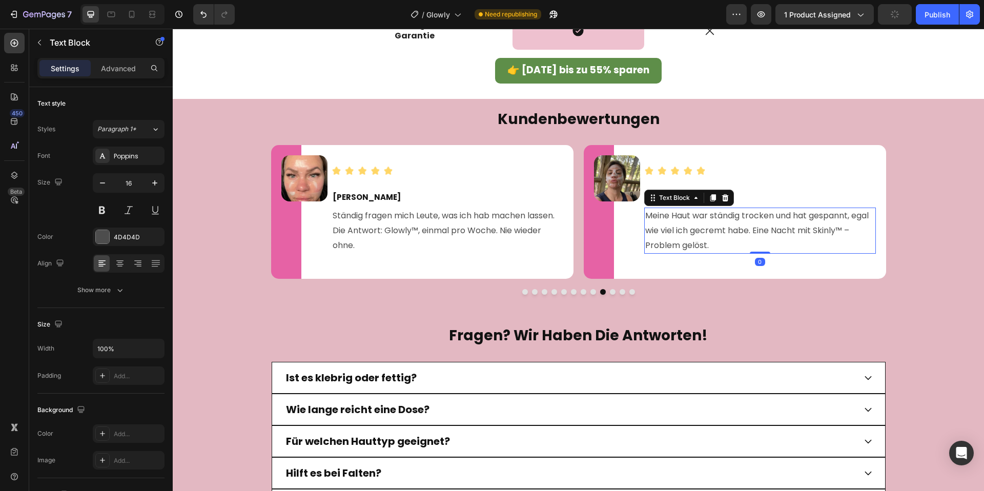
click at [820, 231] on span "Meine Haut war ständig trocken und hat gespannt, egal wie viel ich gecremt habe…" at bounding box center [756, 231] width 223 height 42
drag, startPoint x: 816, startPoint y: 233, endPoint x: 837, endPoint y: 231, distance: 21.6
click at [837, 231] on span "Meine Haut war ständig trocken und hat gespannt, egal wie viel ich gecremt habe…" at bounding box center [756, 231] width 223 height 42
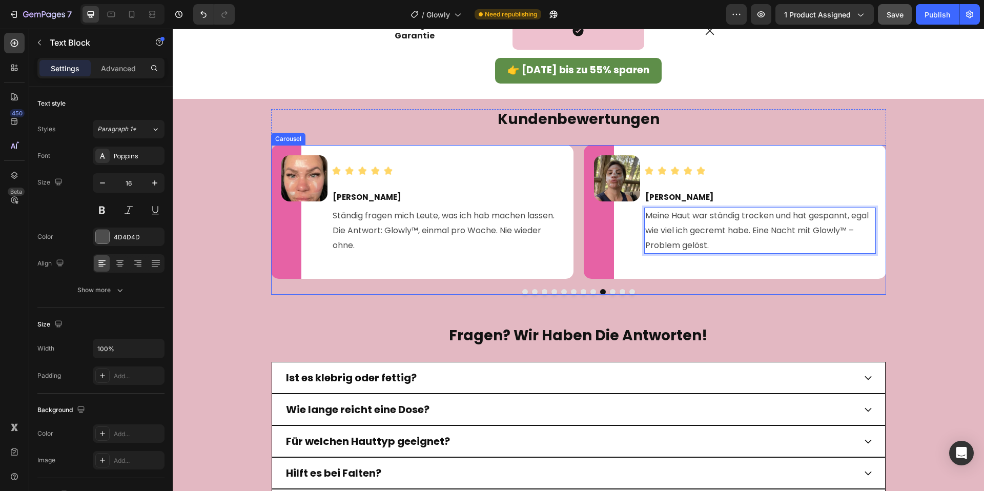
click at [610, 288] on div "Image Image [PERSON_NAME] Text Block Ehrlich? Ich dachte, das ist wieder nur so…" at bounding box center [578, 220] width 615 height 150
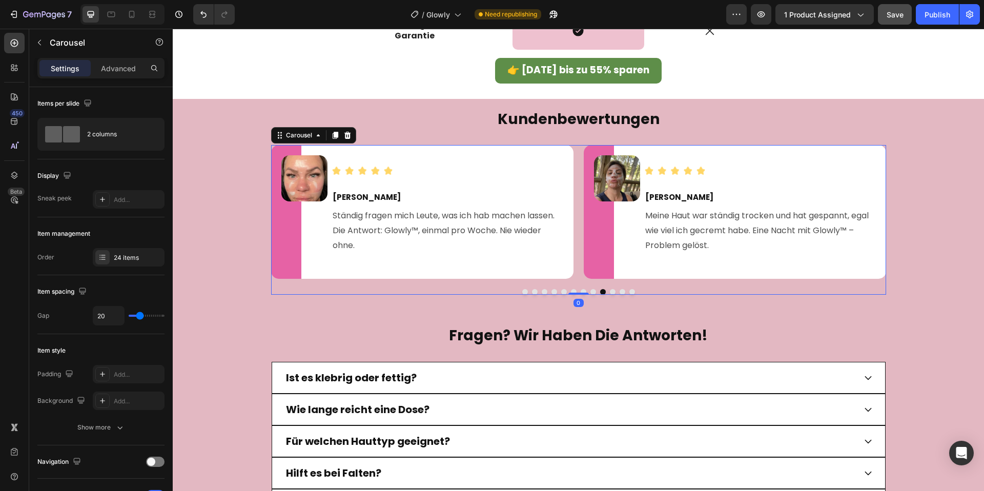
click at [612, 291] on button "Dot" at bounding box center [613, 292] width 6 height 6
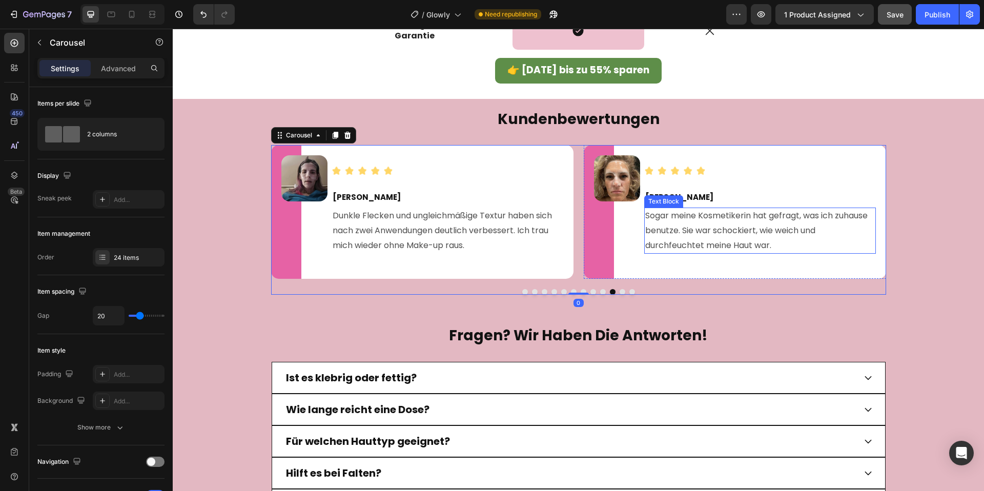
click at [663, 224] on span "Sogar meine Kosmetikerin hat gefragt, was ich zuhause benutze. Sie war schockie…" at bounding box center [756, 231] width 222 height 42
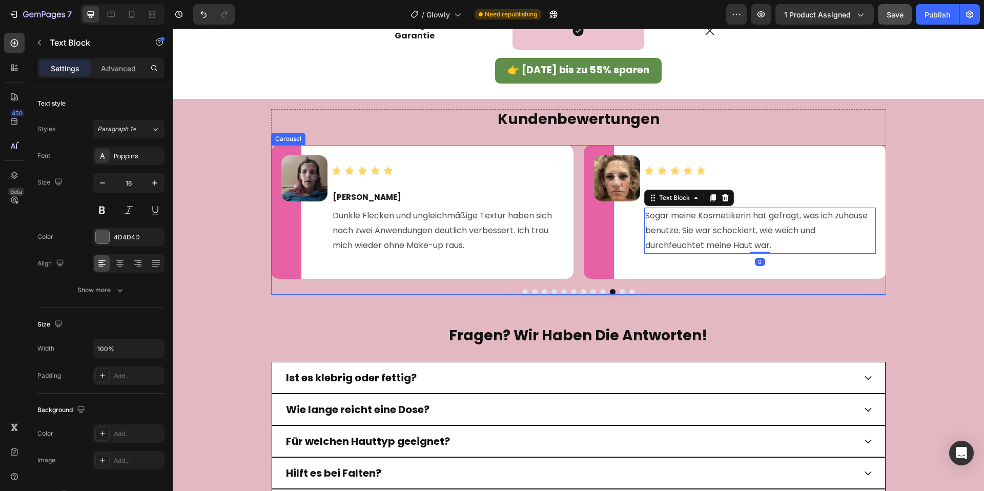
click at [622, 289] on button "Dot" at bounding box center [623, 292] width 6 height 6
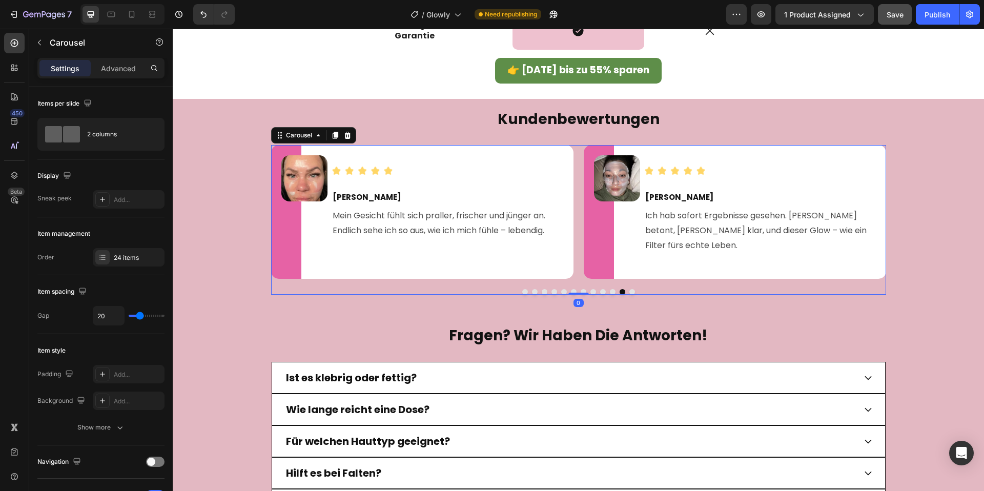
click at [633, 290] on button "Dot" at bounding box center [632, 292] width 6 height 6
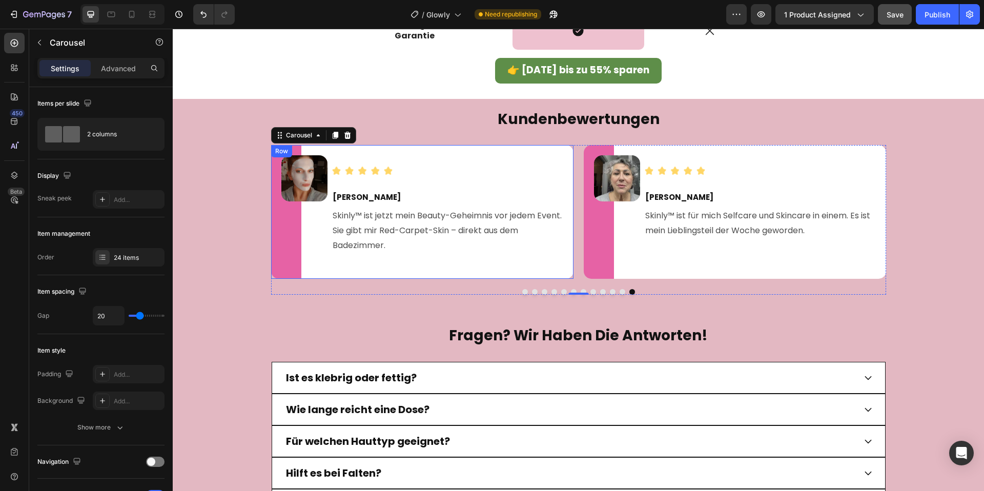
click at [310, 174] on img at bounding box center [304, 178] width 46 height 46
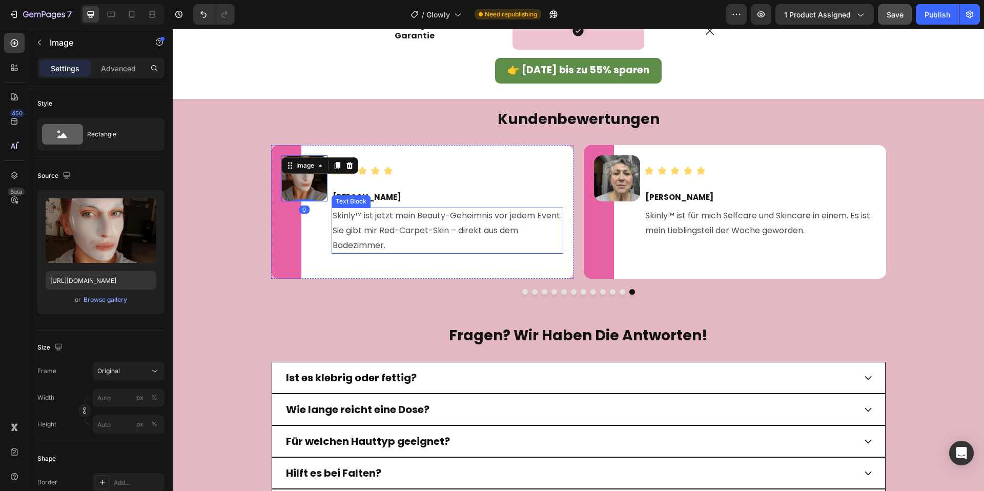
click at [357, 213] on span "Skinly™ ist jetzt mein Beauty-Geheimnis vor jedem Event. Sie gibt mir Red-Carpe…" at bounding box center [447, 231] width 229 height 42
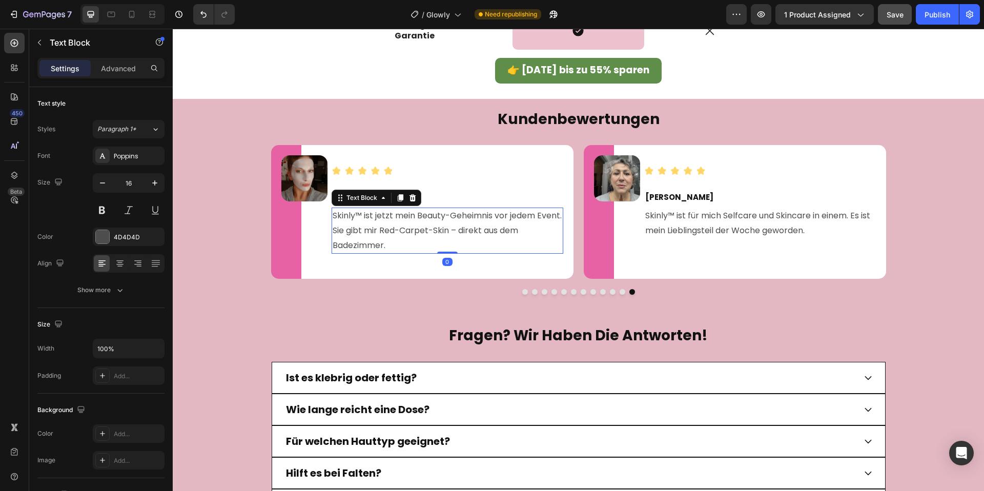
click at [357, 216] on span "Skinly™ ist jetzt mein Beauty-Geheimnis vor jedem Event. Sie gibt mir Red-Carpe…" at bounding box center [447, 231] width 229 height 42
drag, startPoint x: 356, startPoint y: 216, endPoint x: 334, endPoint y: 215, distance: 22.6
click at [334, 215] on span "Skinly™ ist jetzt mein Beauty-Geheimnis vor jedem Event. Sie gibt mir Red-Carpe…" at bounding box center [447, 231] width 229 height 42
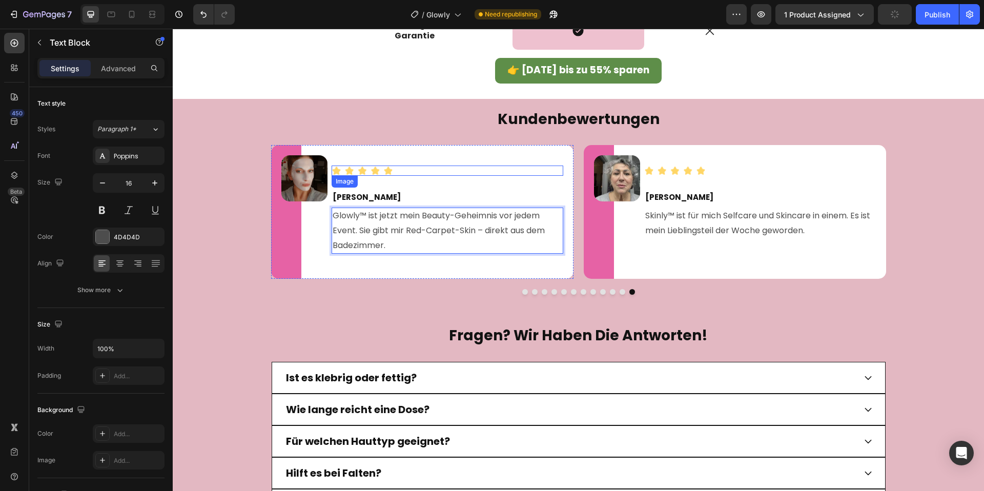
click at [324, 170] on img at bounding box center [304, 178] width 46 height 46
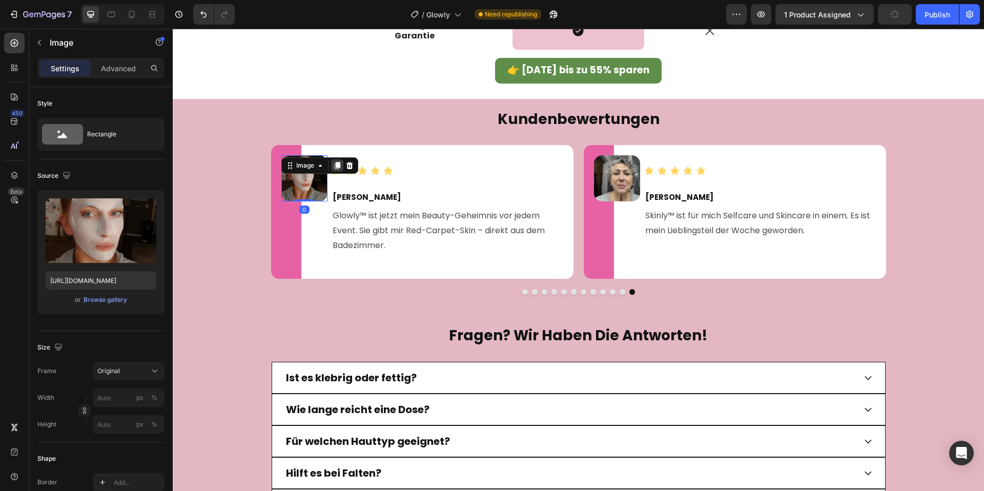
click at [334, 162] on icon at bounding box center [337, 165] width 8 height 8
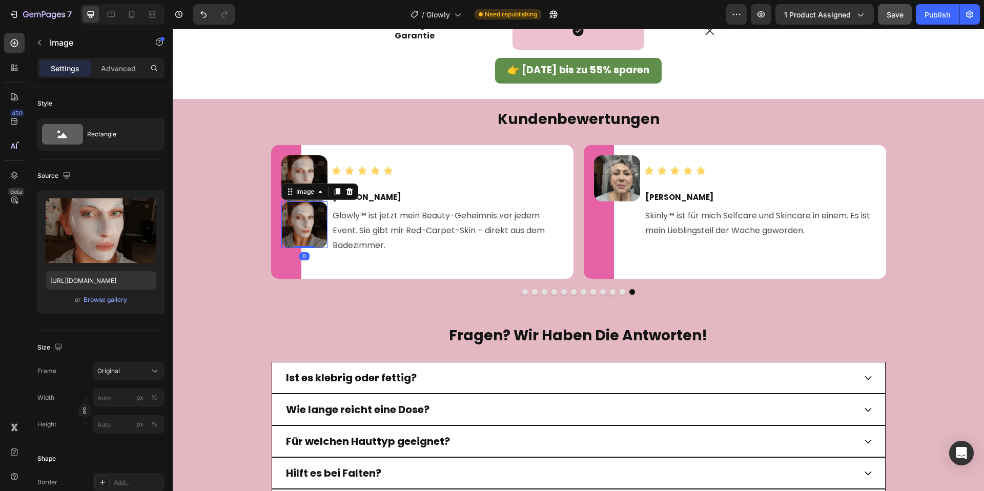
drag, startPoint x: 348, startPoint y: 192, endPoint x: 327, endPoint y: 180, distance: 23.9
click at [348, 192] on icon at bounding box center [349, 192] width 8 height 8
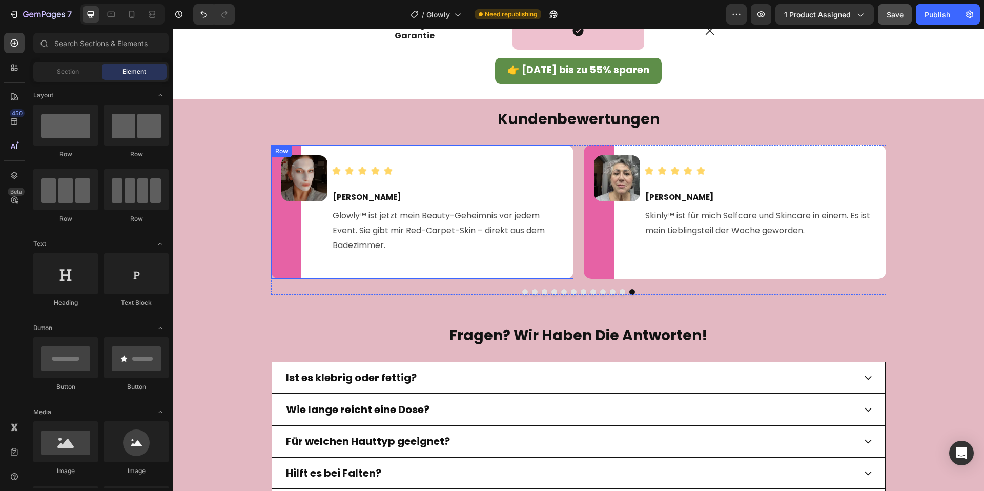
click at [316, 174] on img at bounding box center [304, 178] width 46 height 46
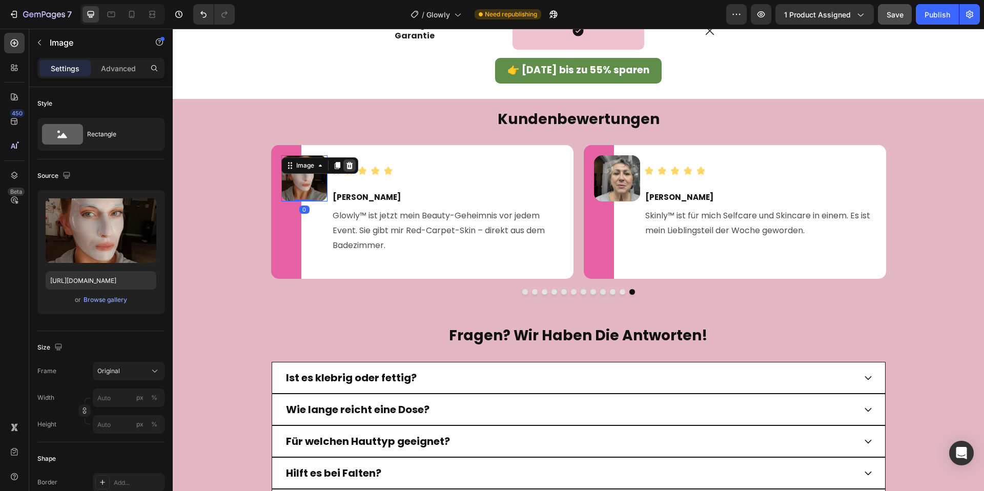
click at [353, 166] on icon at bounding box center [349, 165] width 8 height 8
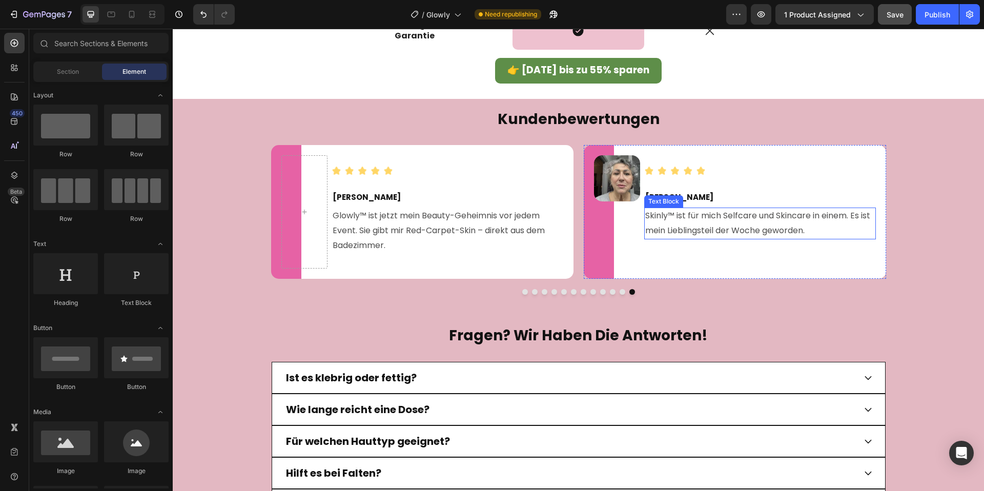
click at [667, 219] on span "Skinly™ ist für mich Selfcare und Skincare in einem. Es ist mein Lieblingsteil …" at bounding box center [757, 223] width 225 height 27
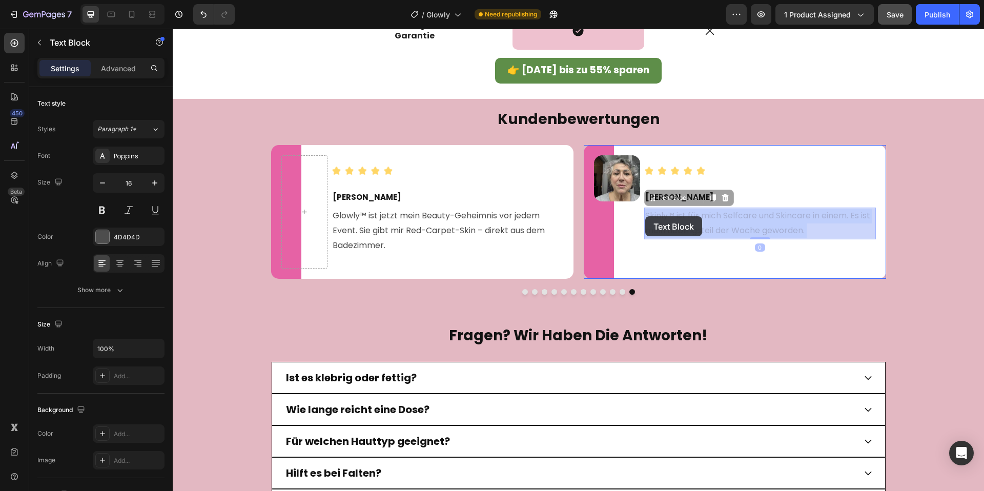
drag, startPoint x: 668, startPoint y: 216, endPoint x: 656, endPoint y: 217, distance: 11.3
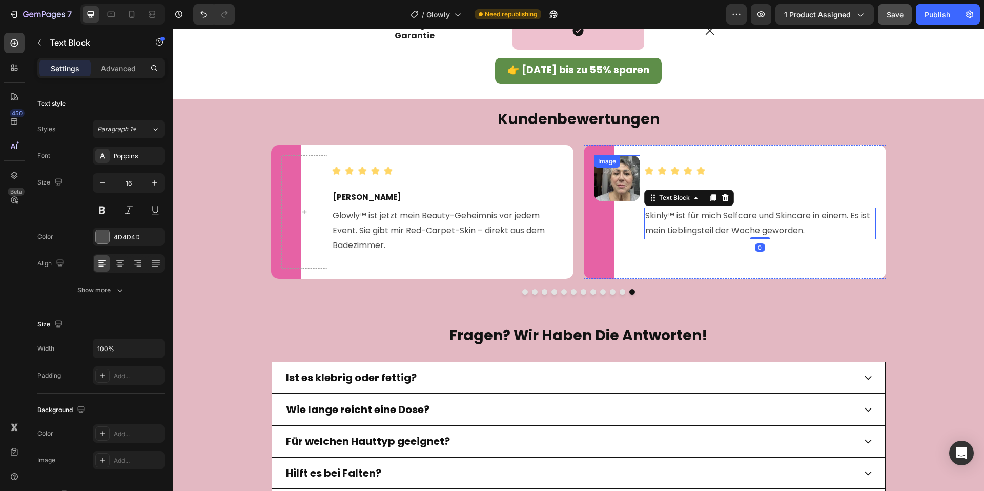
click at [607, 182] on img at bounding box center [617, 178] width 46 height 46
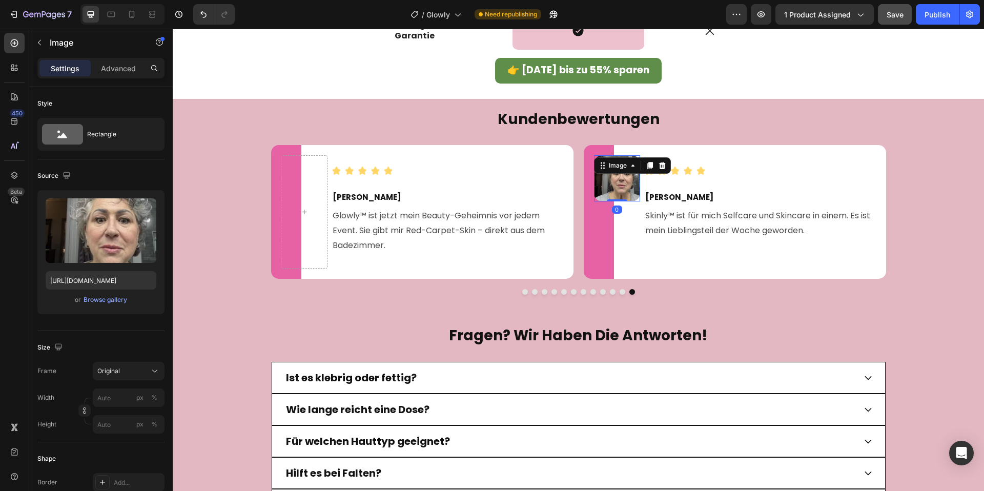
click at [658, 167] on icon at bounding box center [662, 165] width 8 height 8
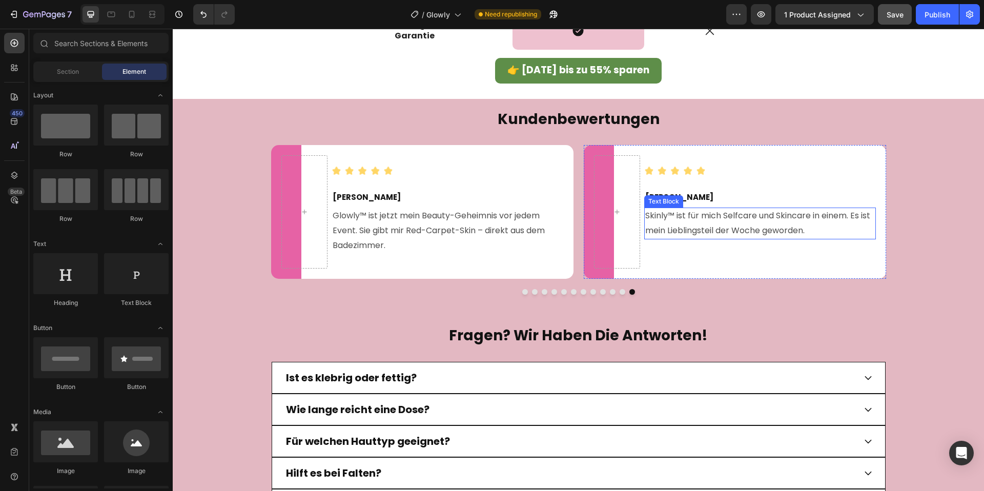
click at [660, 212] on span "Skinly™ ist für mich Selfcare und Skincare in einem. Es ist mein Lieblingsteil …" at bounding box center [757, 223] width 225 height 27
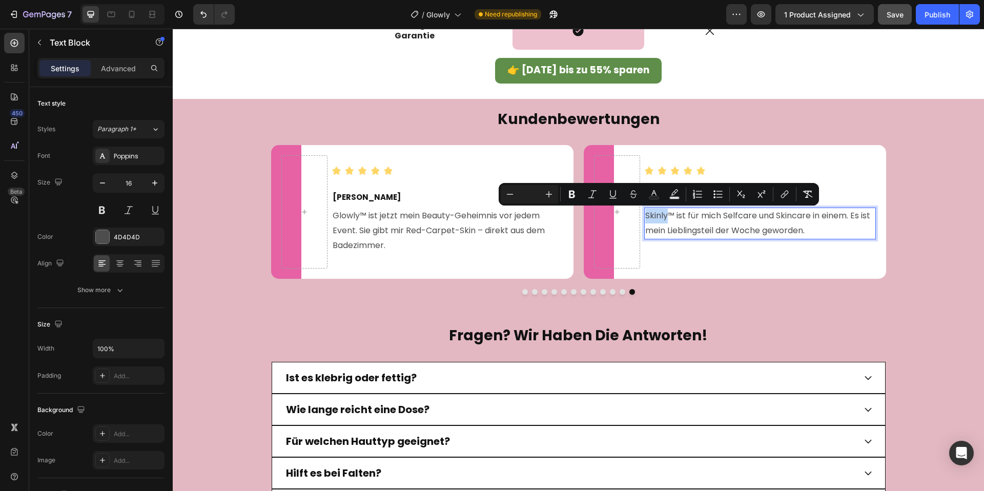
drag, startPoint x: 667, startPoint y: 215, endPoint x: 647, endPoint y: 215, distance: 20.0
click at [647, 215] on span "Skinly™ ist für mich Selfcare und Skincare in einem. Es ist mein Lieblingsteil …" at bounding box center [757, 223] width 225 height 27
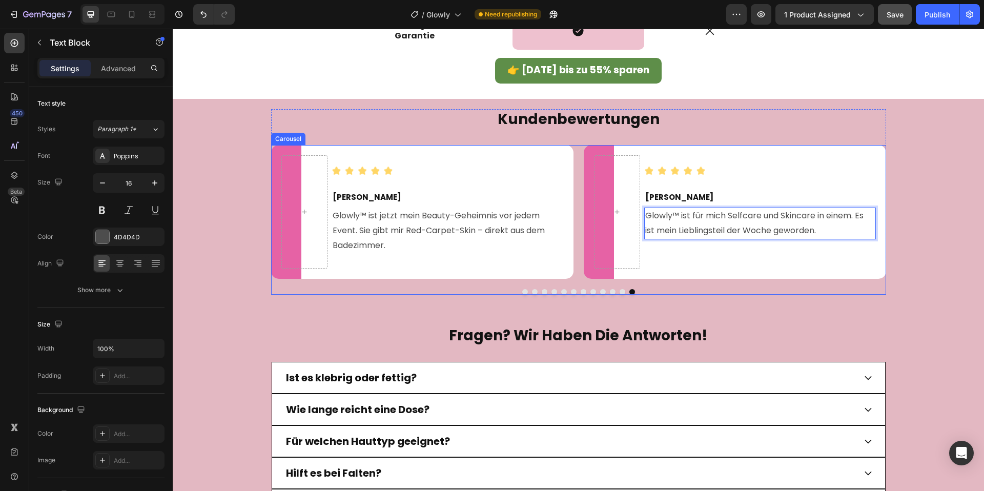
click at [613, 291] on button "Dot" at bounding box center [613, 292] width 6 height 6
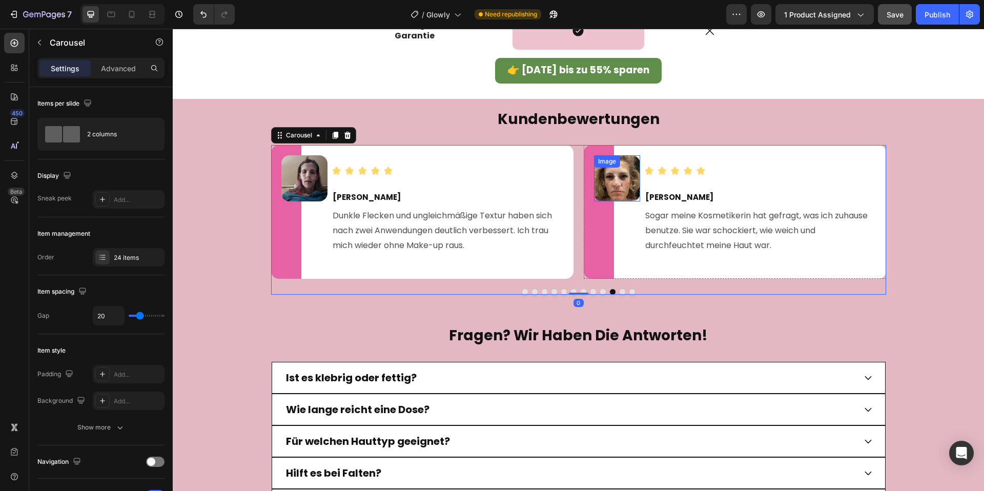
click at [623, 187] on img at bounding box center [617, 178] width 46 height 46
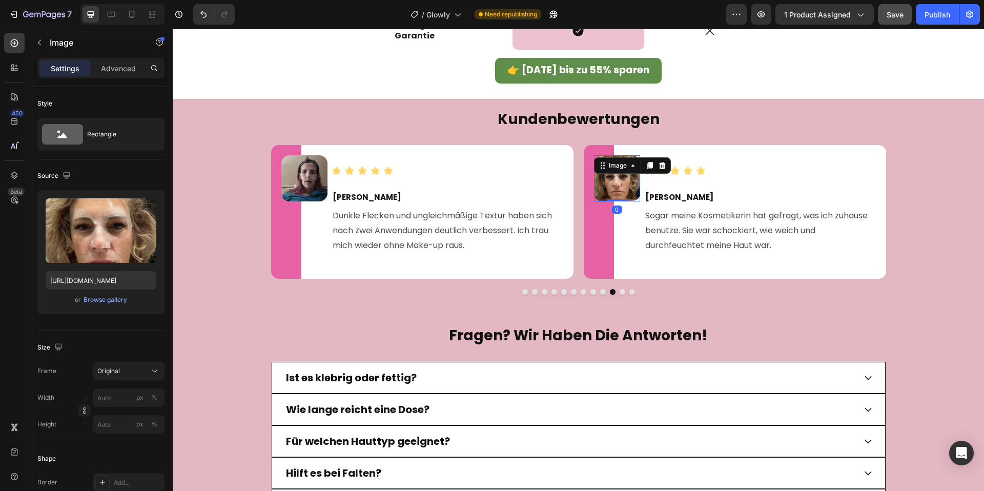
click at [662, 166] on icon at bounding box center [661, 165] width 7 height 7
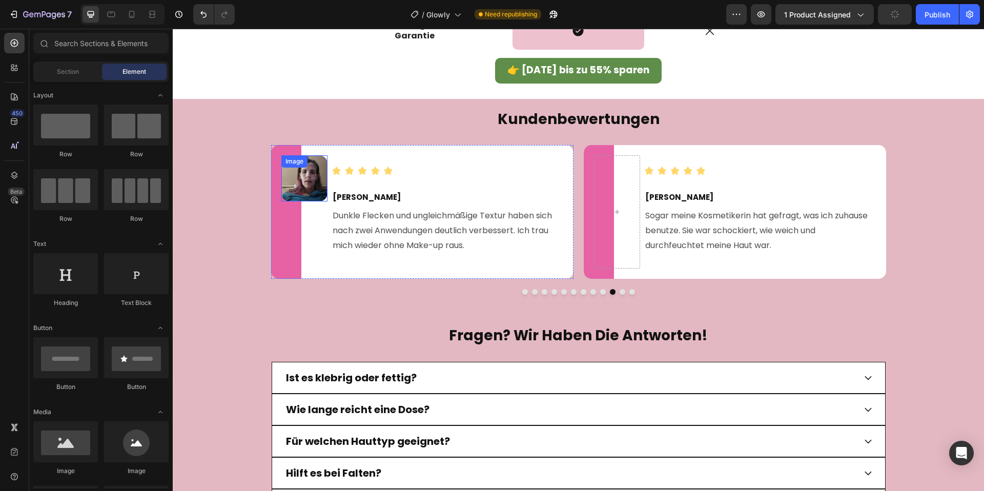
drag, startPoint x: 306, startPoint y: 175, endPoint x: 314, endPoint y: 171, distance: 9.0
click at [306, 175] on img at bounding box center [304, 178] width 46 height 46
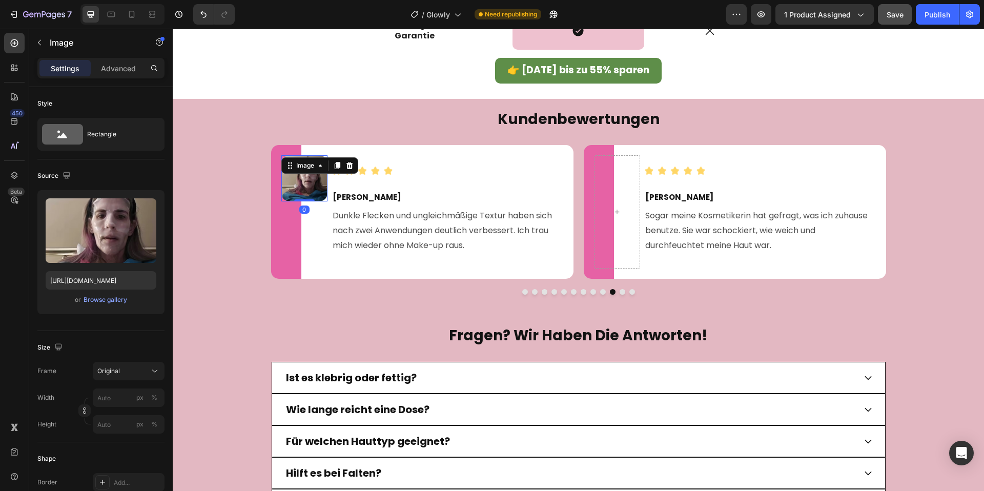
drag, startPoint x: 351, startPoint y: 164, endPoint x: 570, endPoint y: 272, distance: 244.8
click at [351, 164] on icon at bounding box center [349, 165] width 7 height 7
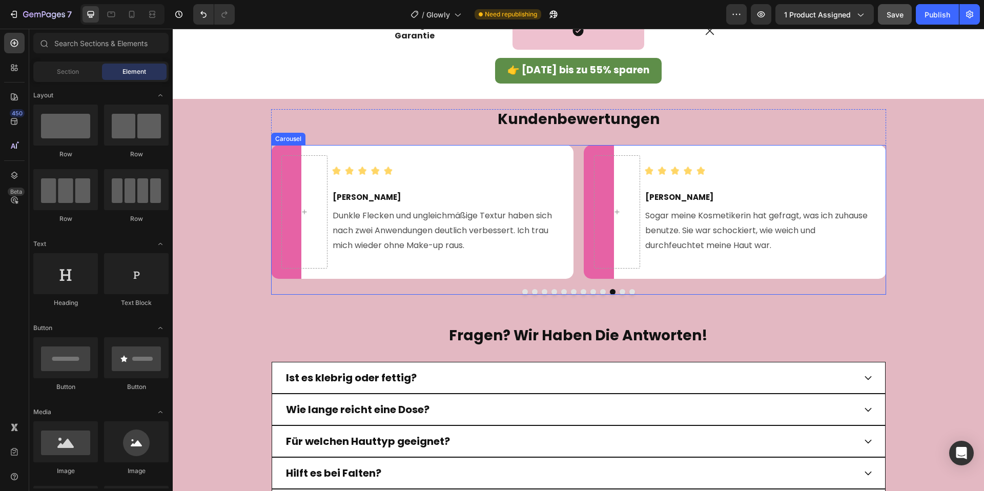
click at [604, 291] on button "Dot" at bounding box center [603, 292] width 6 height 6
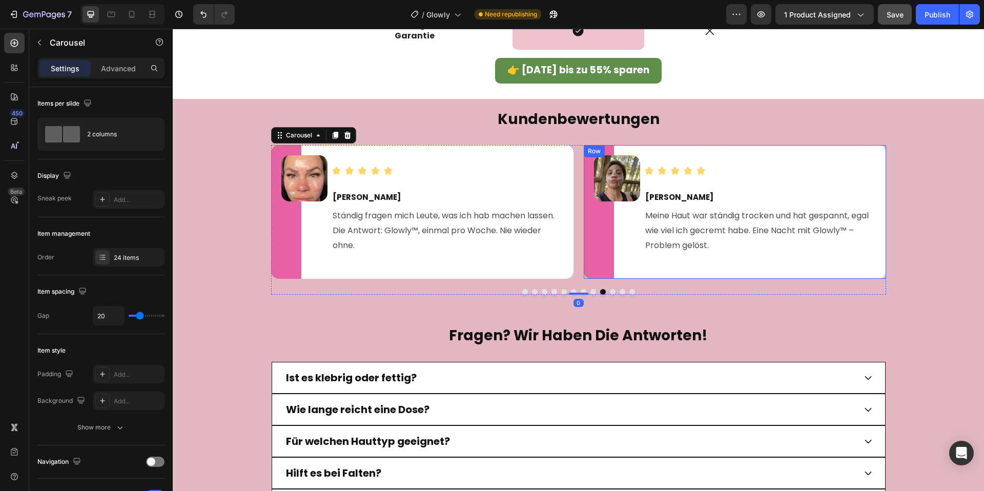
click at [615, 188] on img at bounding box center [617, 178] width 46 height 46
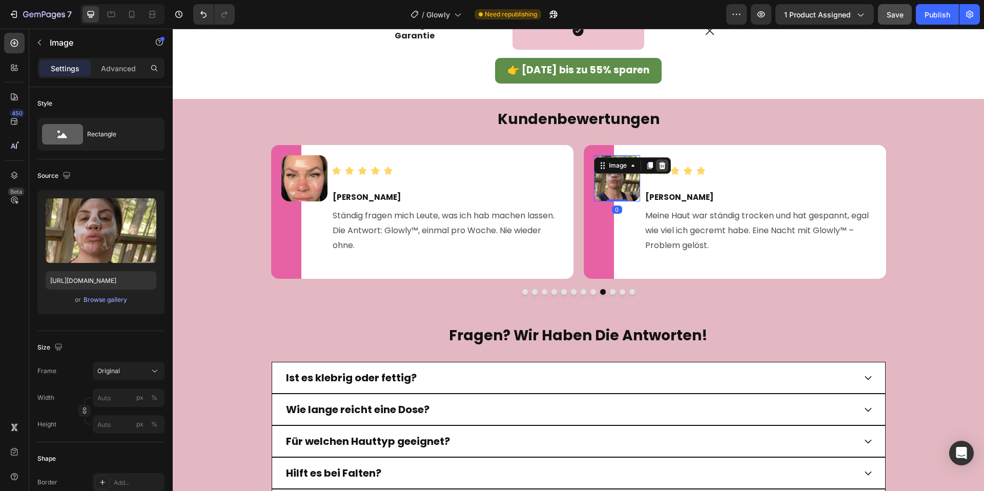
click at [661, 164] on icon at bounding box center [661, 165] width 7 height 7
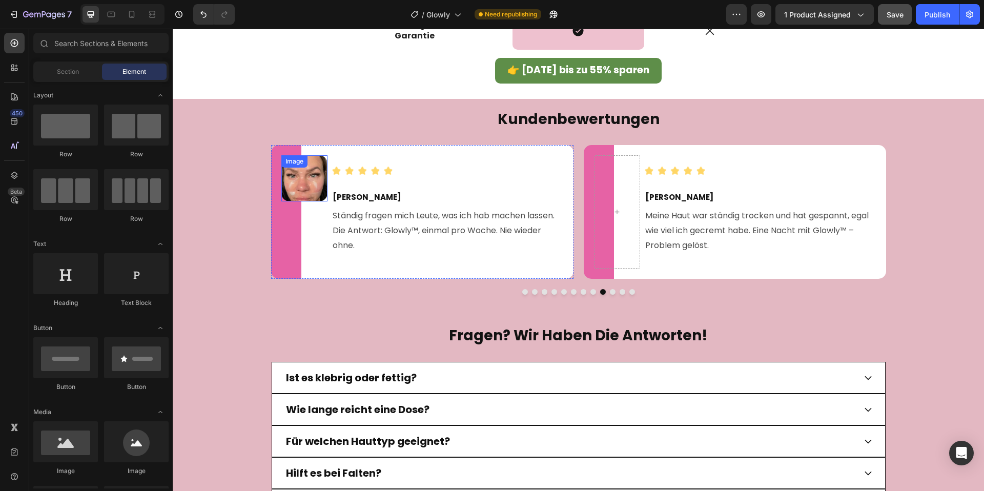
drag, startPoint x: 282, startPoint y: 173, endPoint x: 306, endPoint y: 175, distance: 23.6
click at [283, 173] on div "Image" at bounding box center [304, 178] width 46 height 46
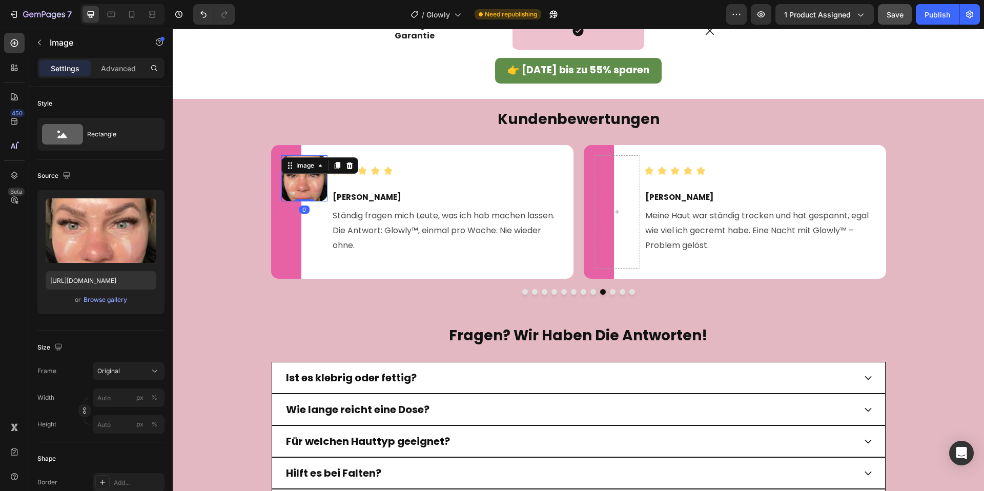
click at [348, 166] on icon at bounding box center [349, 165] width 8 height 8
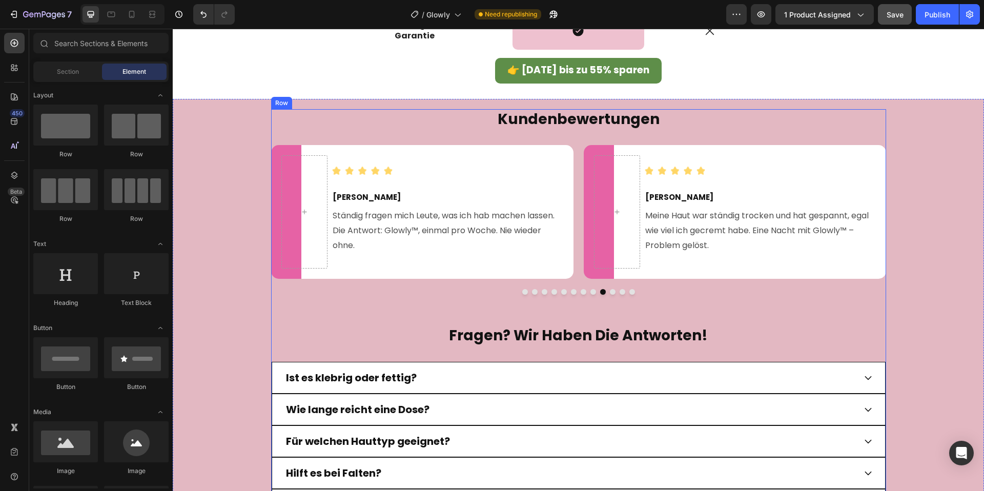
click at [591, 292] on button "Dot" at bounding box center [593, 292] width 6 height 6
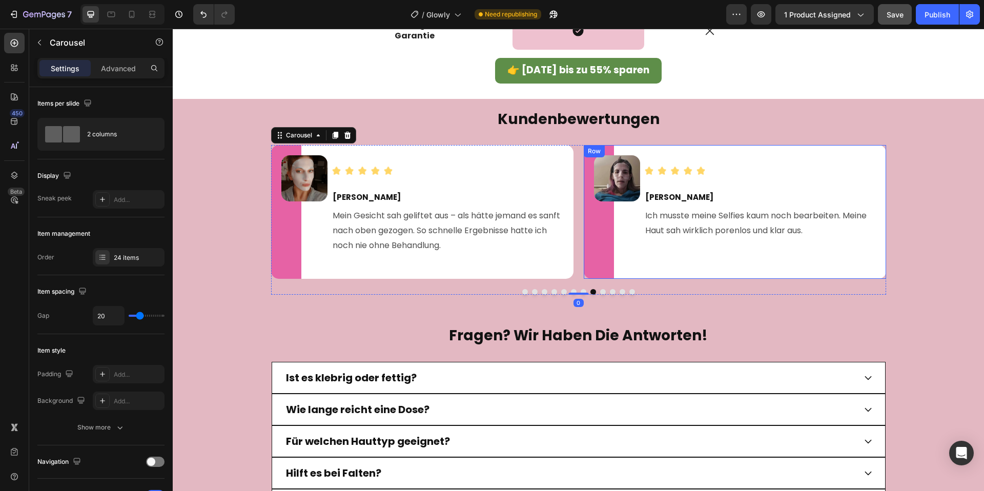
click at [615, 170] on div "Image" at bounding box center [617, 178] width 46 height 46
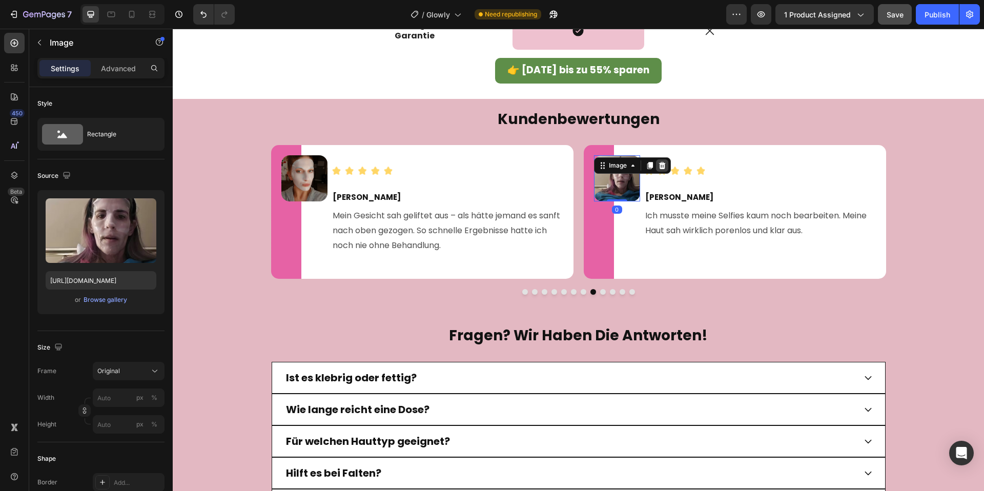
click at [658, 166] on icon at bounding box center [662, 165] width 8 height 8
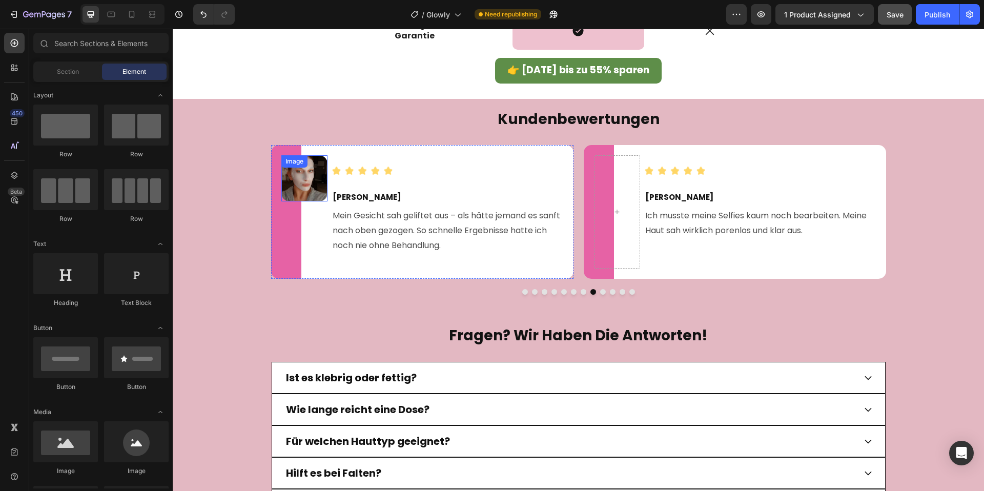
click at [321, 180] on img at bounding box center [304, 178] width 46 height 46
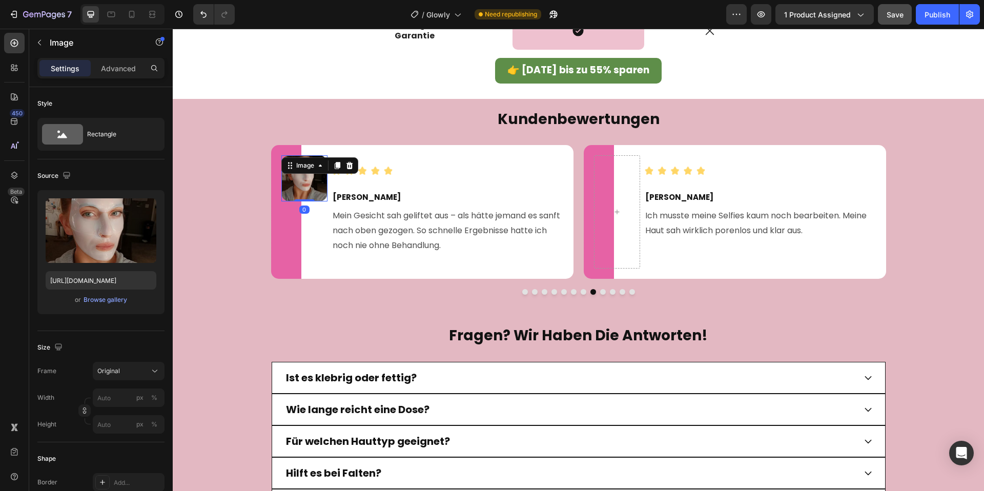
drag, startPoint x: 353, startPoint y: 163, endPoint x: 558, endPoint y: 222, distance: 213.4
click at [353, 163] on icon at bounding box center [349, 165] width 8 height 8
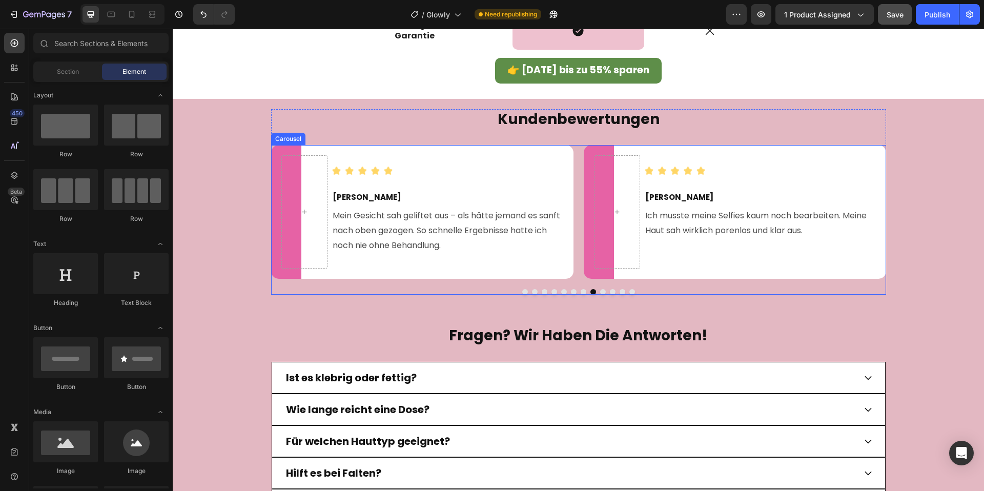
click at [578, 292] on div at bounding box center [578, 292] width 615 height 6
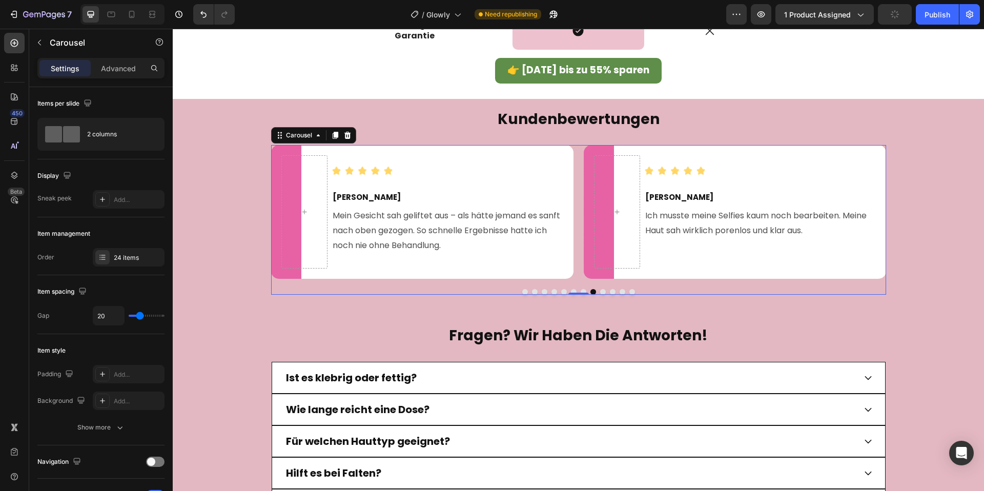
click at [581, 292] on button "Dot" at bounding box center [584, 292] width 6 height 6
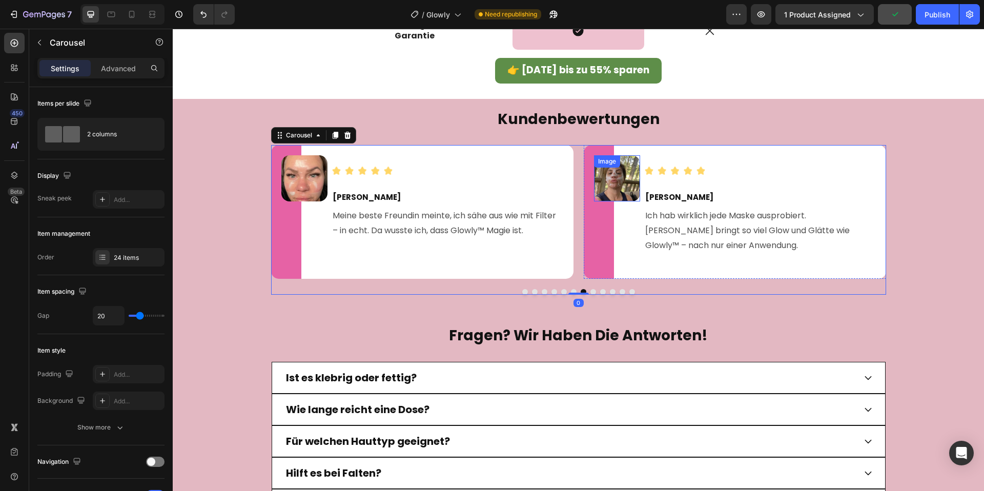
click at [622, 193] on img at bounding box center [617, 178] width 46 height 46
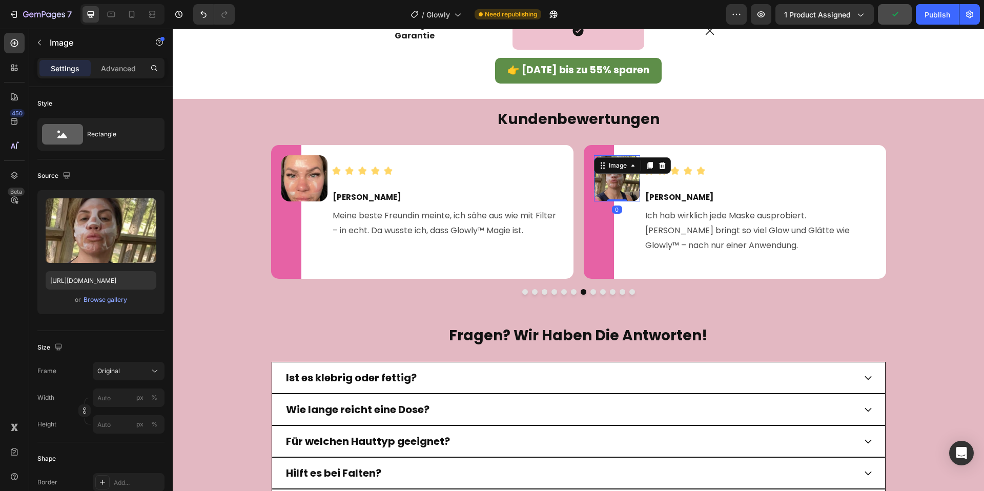
click at [656, 163] on div at bounding box center [662, 165] width 12 height 12
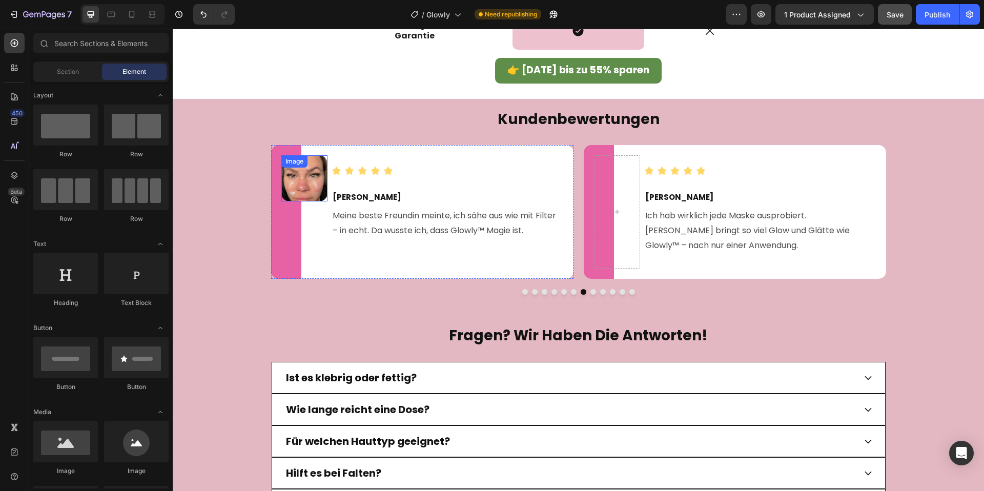
click at [285, 174] on img at bounding box center [304, 178] width 46 height 46
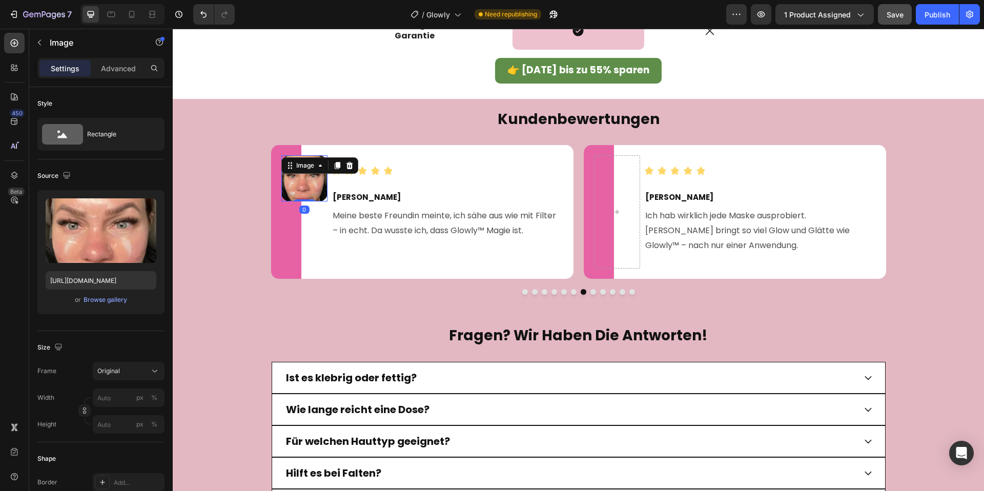
drag, startPoint x: 351, startPoint y: 166, endPoint x: 578, endPoint y: 295, distance: 260.9
click at [351, 166] on icon at bounding box center [349, 165] width 7 height 7
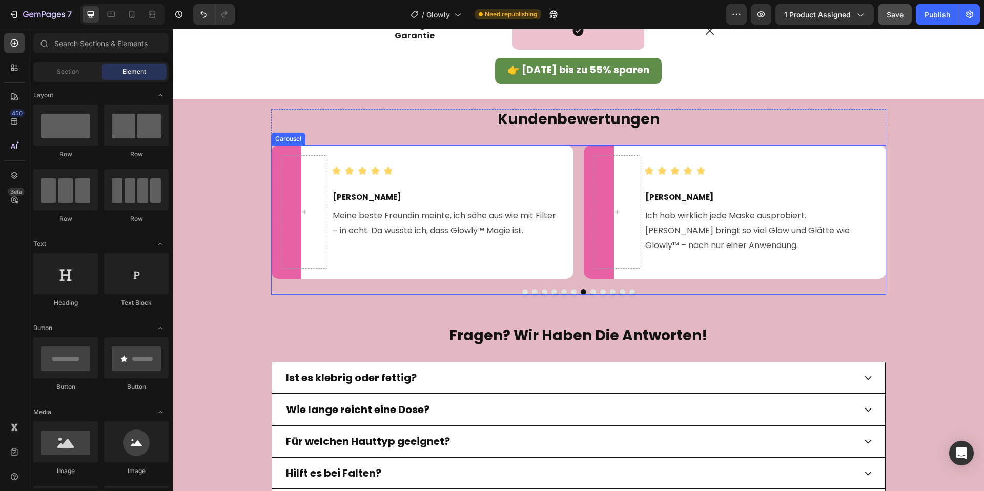
click at [572, 290] on button "Dot" at bounding box center [574, 292] width 6 height 6
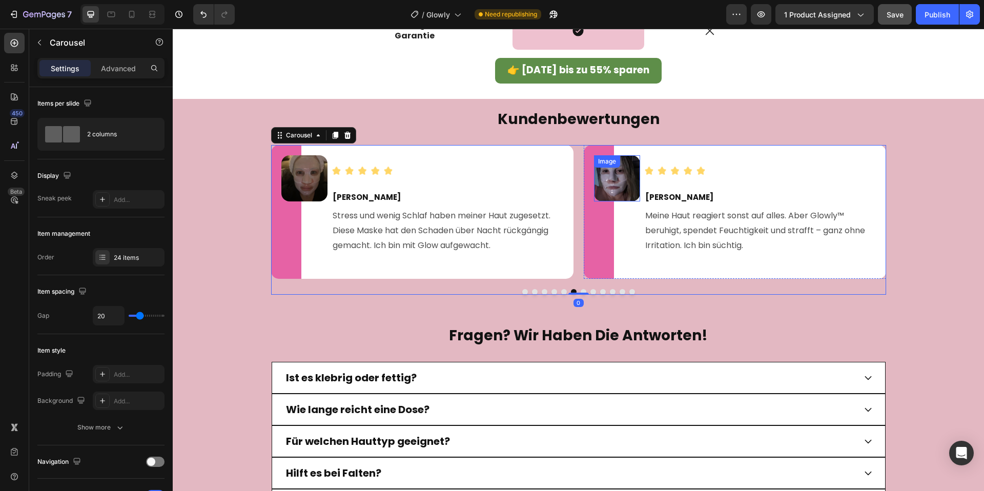
click at [622, 182] on img at bounding box center [617, 178] width 46 height 46
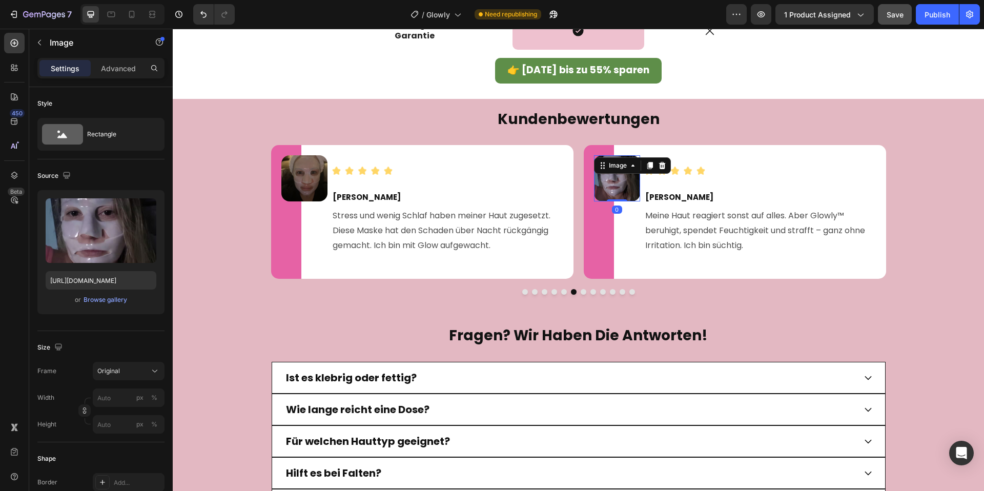
drag, startPoint x: 665, startPoint y: 166, endPoint x: 551, endPoint y: 168, distance: 113.8
click at [665, 166] on icon at bounding box center [662, 165] width 8 height 8
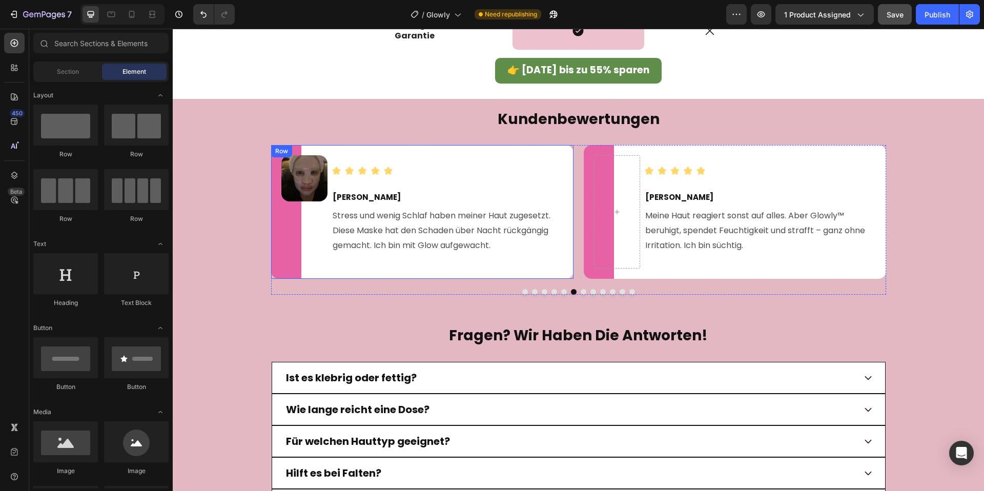
click at [336, 179] on div "Image [PERSON_NAME] Text Block Stress und wenig Schlaf haben meiner Haut zugese…" at bounding box center [448, 211] width 232 height 113
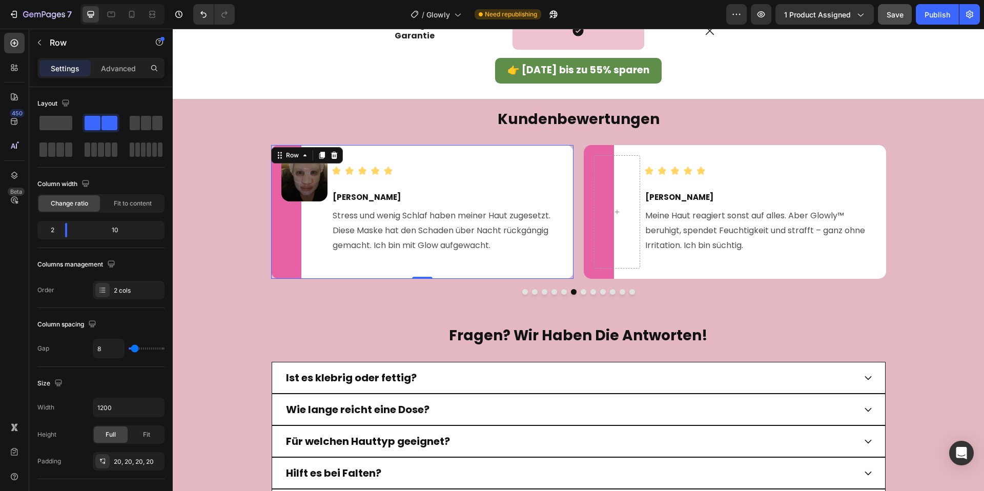
drag, startPoint x: 325, startPoint y: 179, endPoint x: 331, endPoint y: 178, distance: 5.7
click at [325, 180] on img at bounding box center [304, 178] width 46 height 46
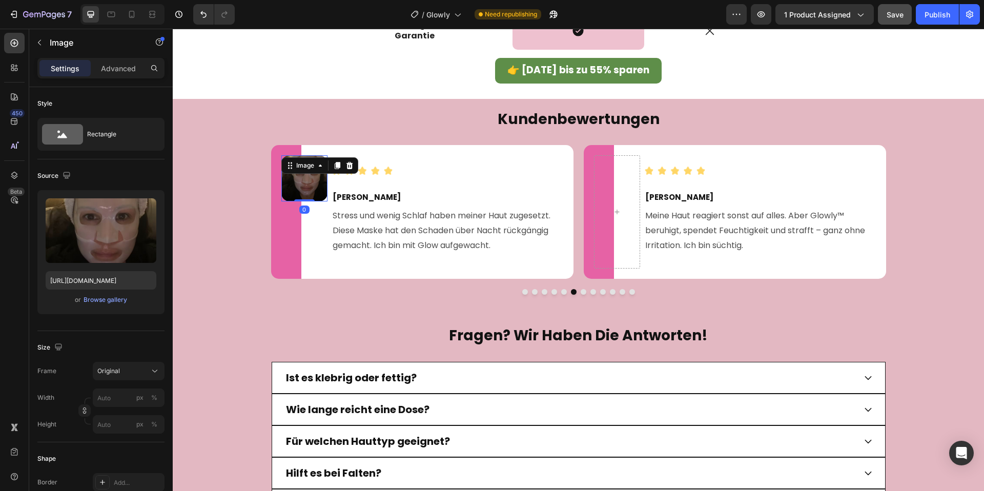
drag, startPoint x: 349, startPoint y: 168, endPoint x: 489, endPoint y: 231, distance: 153.4
click at [349, 168] on icon at bounding box center [349, 165] width 7 height 7
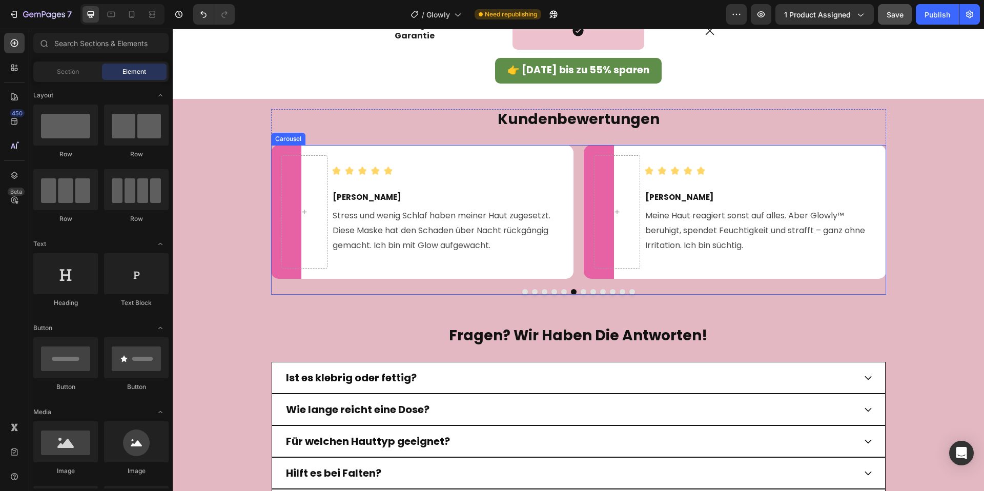
click at [566, 292] on button "Dot" at bounding box center [564, 292] width 6 height 6
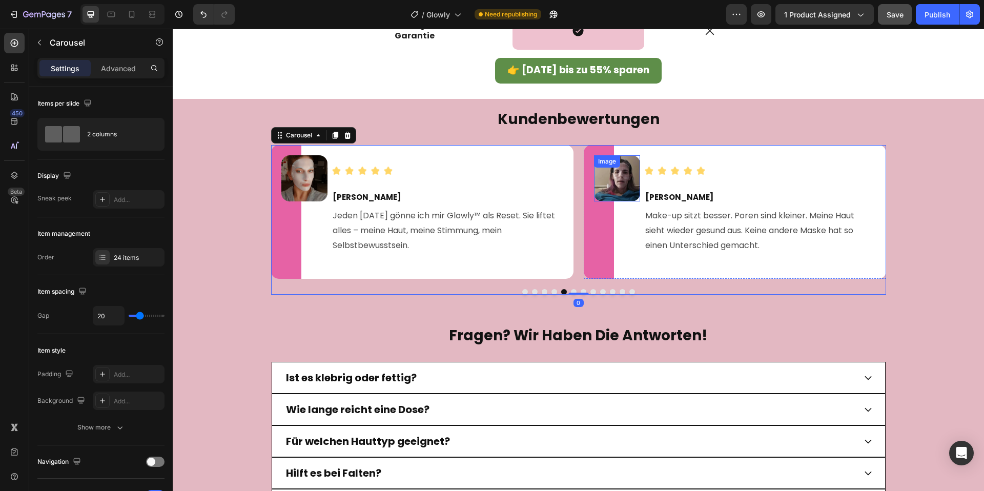
click at [617, 183] on img at bounding box center [617, 178] width 46 height 46
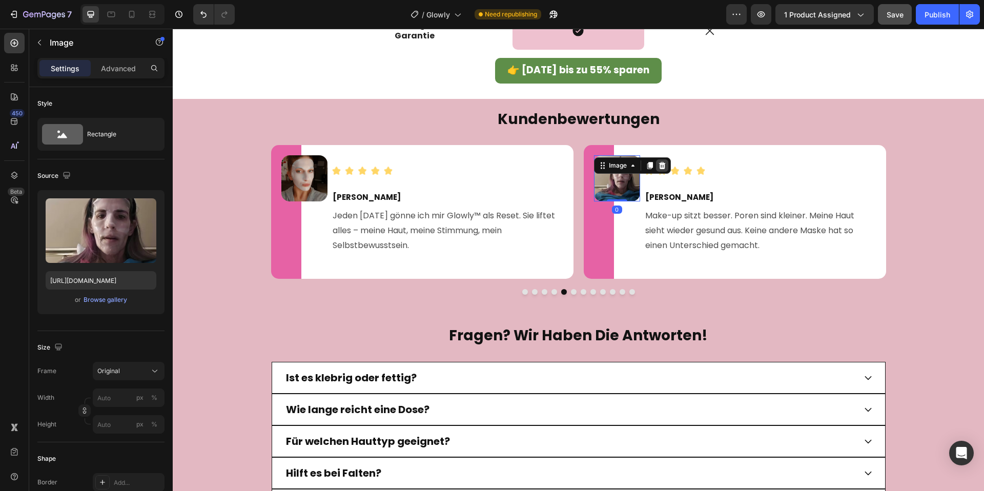
click at [665, 167] on icon at bounding box center [662, 165] width 8 height 8
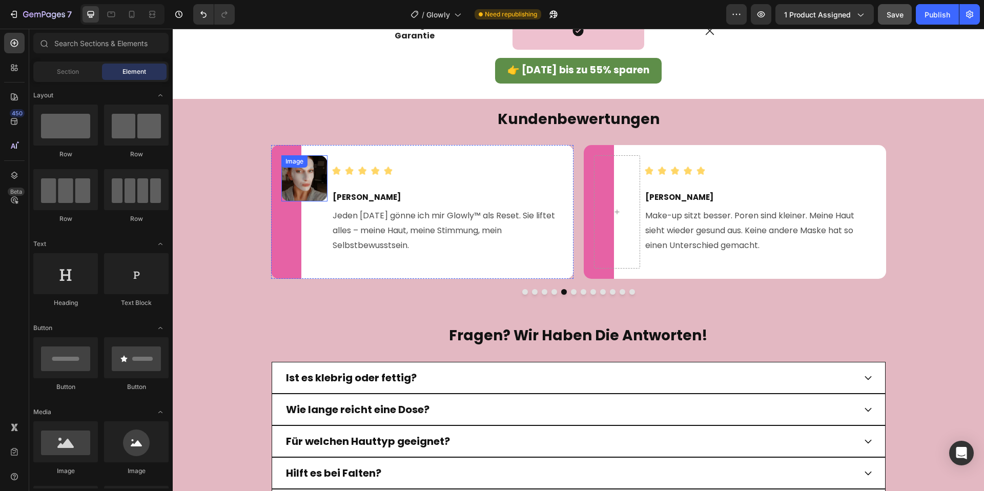
drag, startPoint x: 302, startPoint y: 172, endPoint x: 313, endPoint y: 171, distance: 11.3
click at [302, 172] on div "Image" at bounding box center [304, 178] width 46 height 46
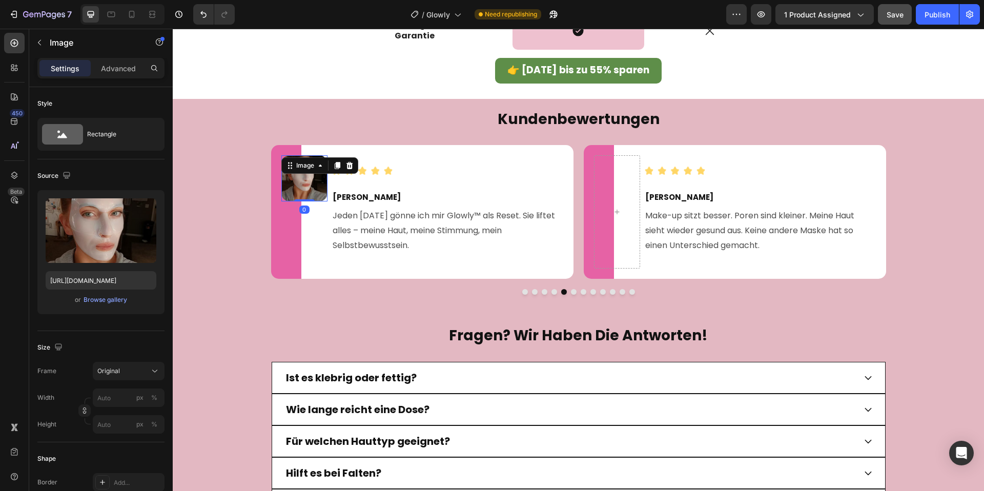
drag, startPoint x: 351, startPoint y: 166, endPoint x: 537, endPoint y: 273, distance: 214.9
click at [351, 166] on icon at bounding box center [349, 165] width 7 height 7
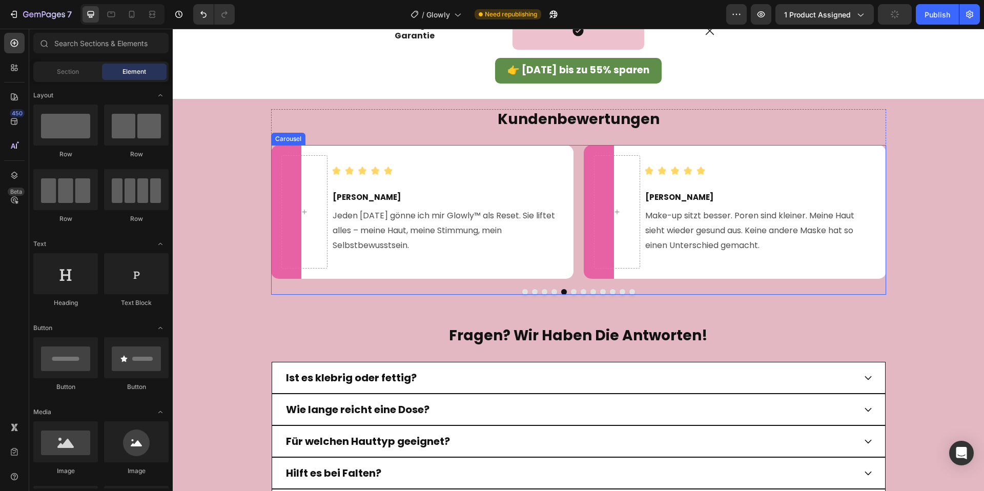
click at [548, 290] on div at bounding box center [578, 292] width 615 height 6
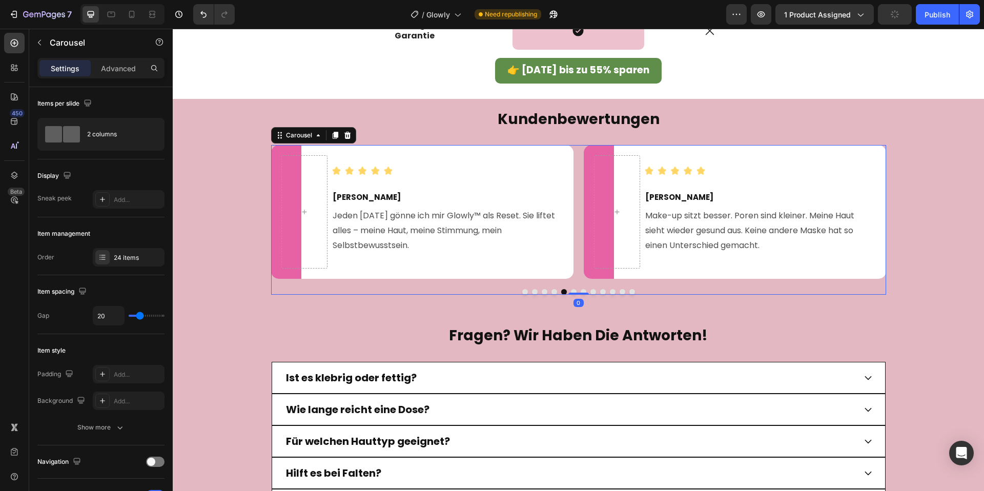
click at [553, 290] on button "Dot" at bounding box center [554, 292] width 6 height 6
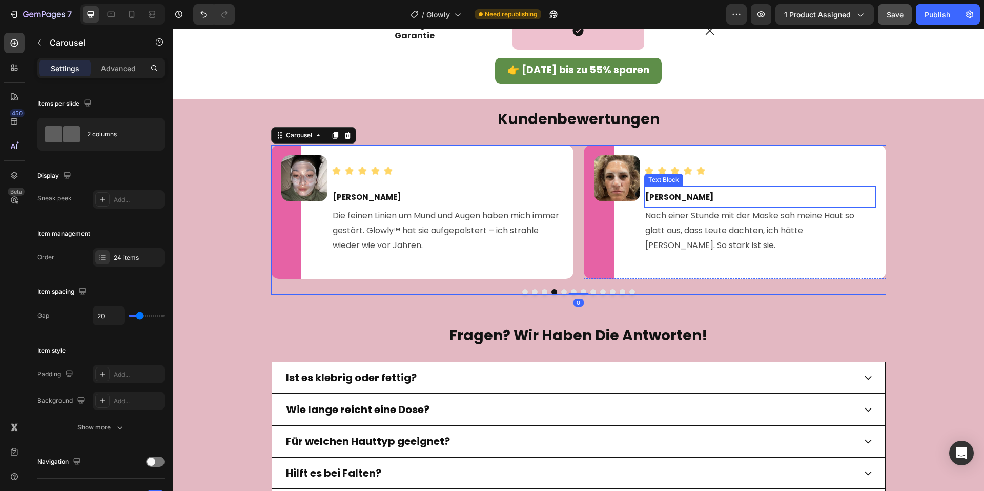
click at [609, 188] on img at bounding box center [617, 178] width 46 height 46
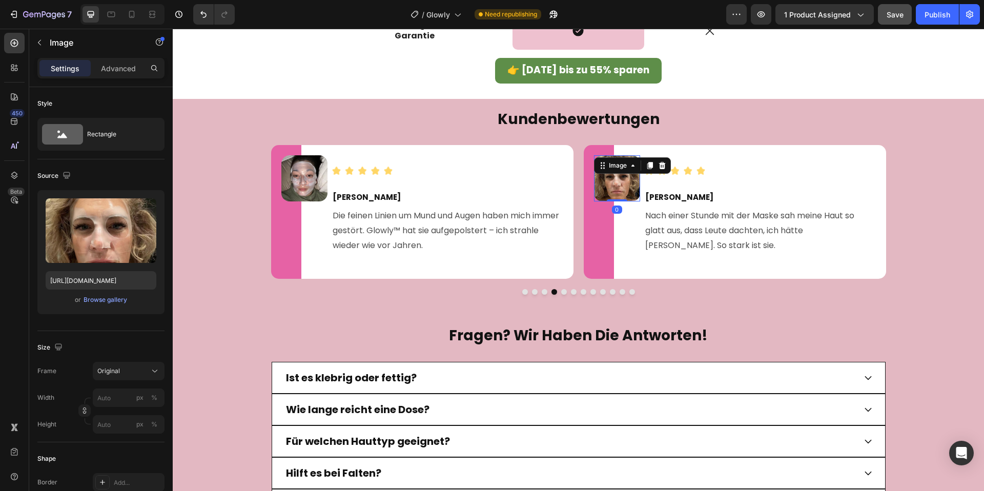
drag, startPoint x: 662, startPoint y: 167, endPoint x: 396, endPoint y: 159, distance: 266.6
click at [662, 167] on icon at bounding box center [662, 165] width 8 height 8
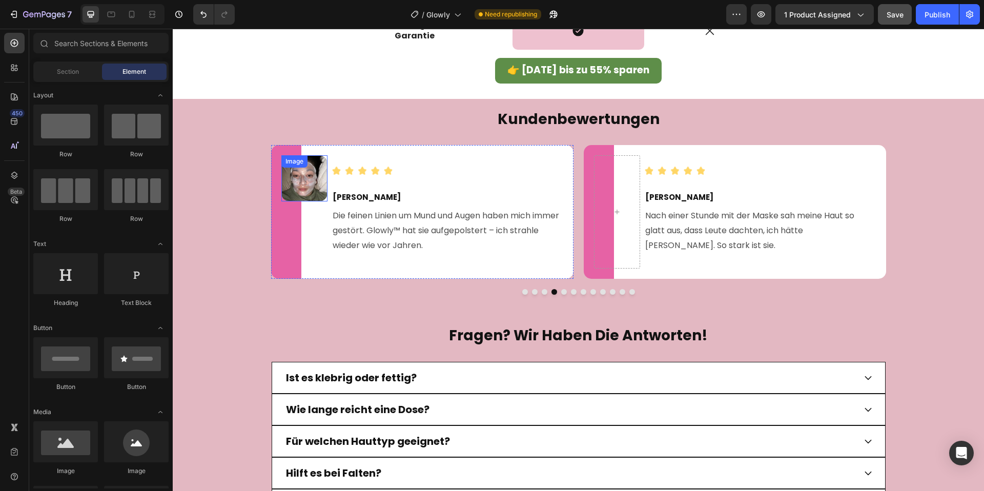
click at [312, 171] on div "Image" at bounding box center [304, 178] width 46 height 46
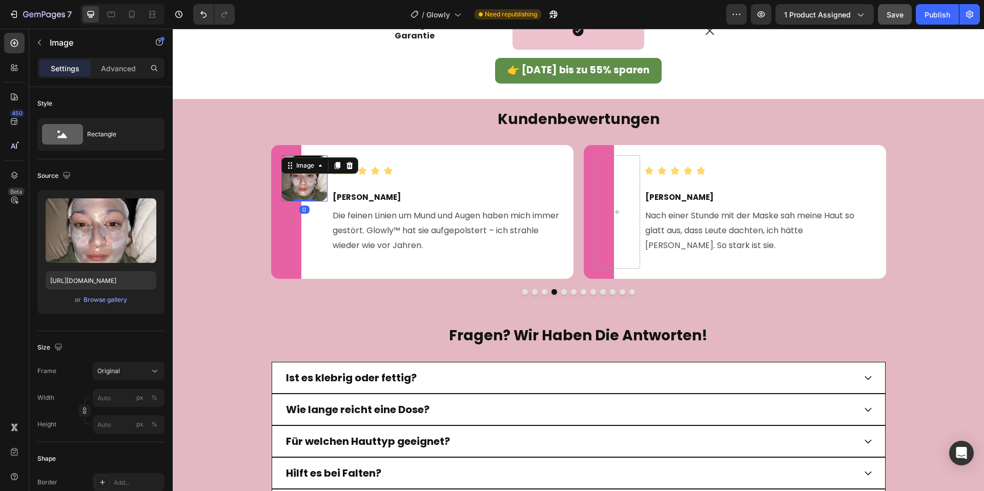
drag, startPoint x: 350, startPoint y: 165, endPoint x: 457, endPoint y: 197, distance: 111.2
click at [350, 165] on icon at bounding box center [349, 165] width 8 height 8
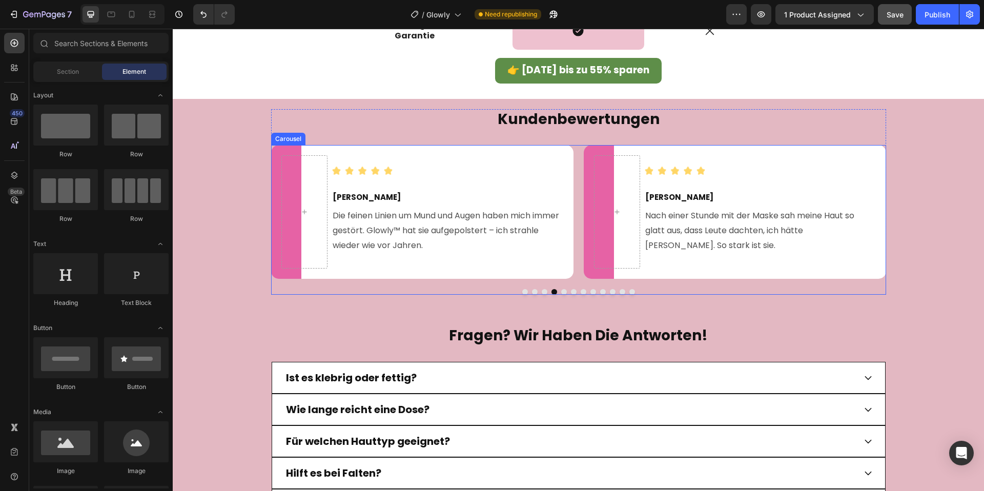
click at [541, 288] on div "Image Image [PERSON_NAME] Text Block Ehrlich? Ich dachte, das ist wieder nur so…" at bounding box center [578, 220] width 615 height 150
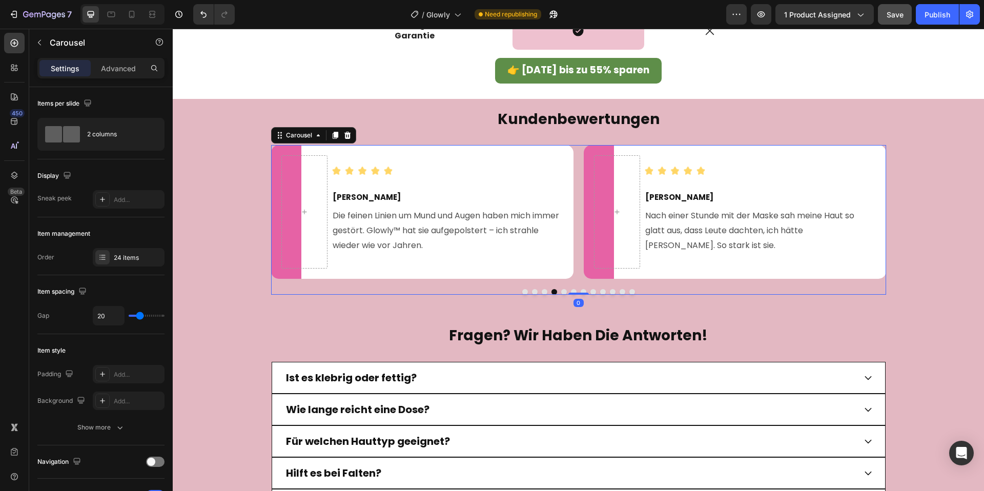
click at [542, 289] on div at bounding box center [578, 292] width 615 height 6
click at [542, 289] on button "Dot" at bounding box center [545, 292] width 6 height 6
click at [528, 291] on div at bounding box center [578, 292] width 615 height 6
click at [527, 292] on button "Dot" at bounding box center [525, 292] width 6 height 6
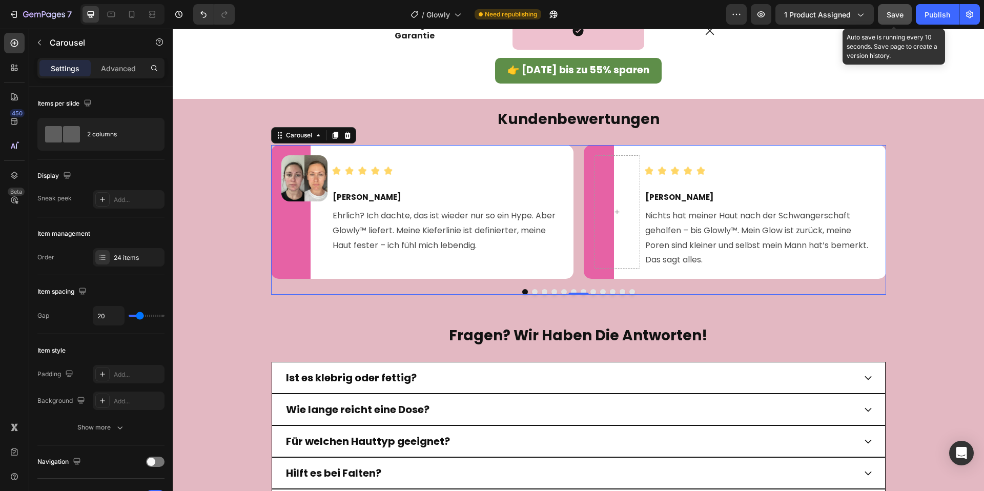
click at [892, 17] on span "Save" at bounding box center [895, 14] width 17 height 9
click at [892, 16] on icon "button" at bounding box center [895, 14] width 10 height 10
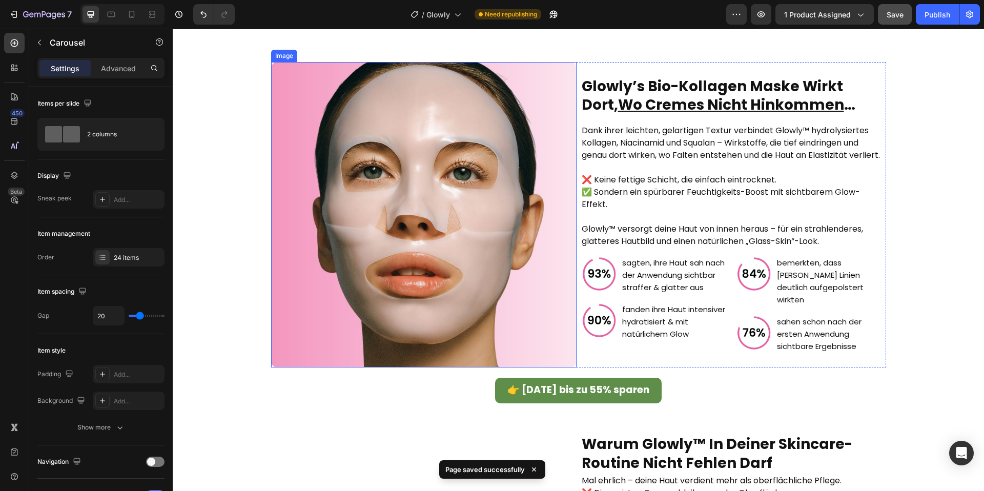
scroll to position [1064, 0]
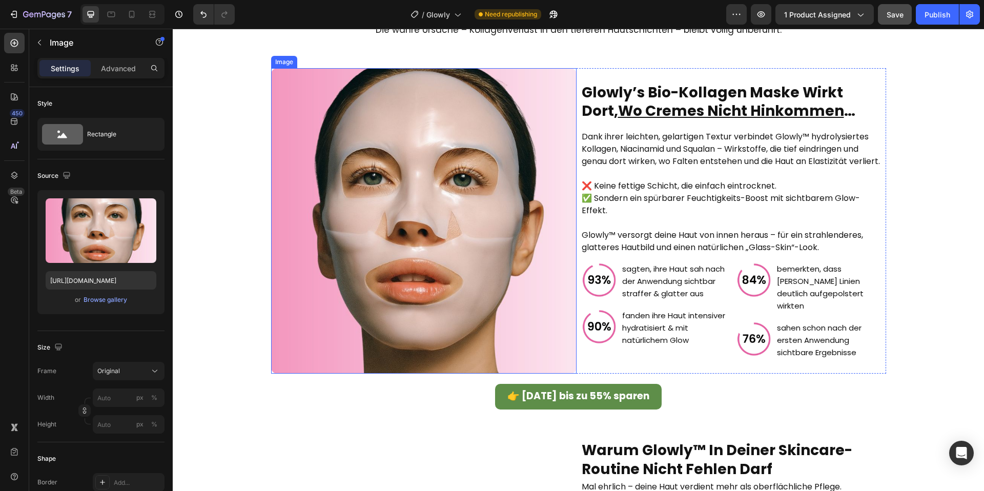
click at [479, 203] on img at bounding box center [423, 220] width 305 height 305
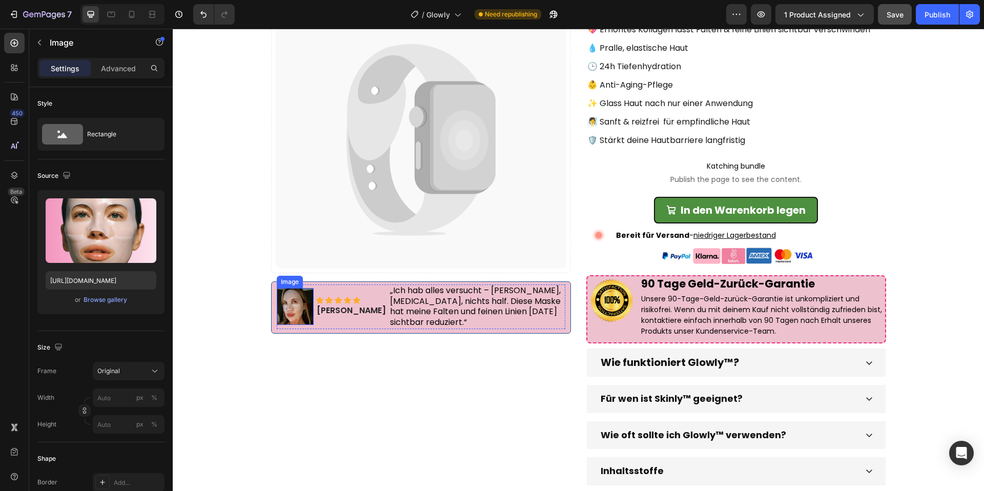
scroll to position [79, 0]
click at [290, 312] on img at bounding box center [295, 305] width 37 height 37
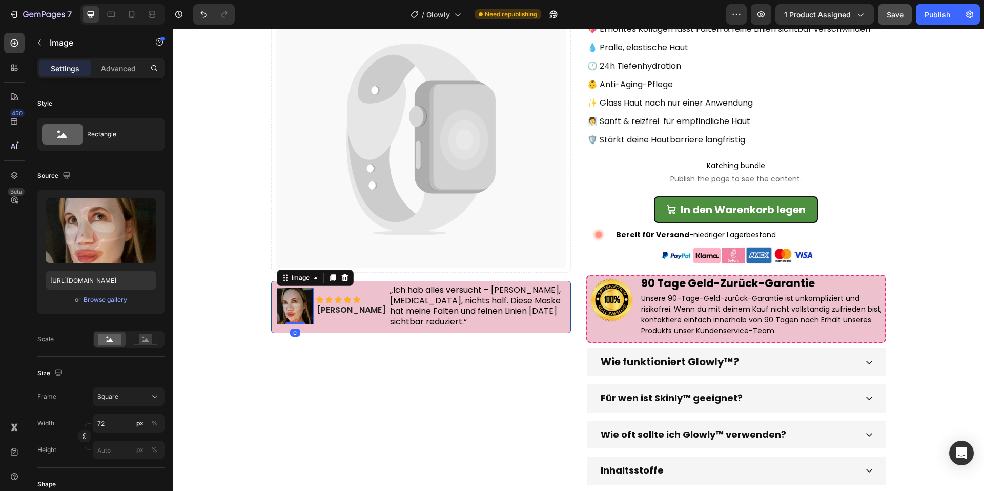
scroll to position [127, 0]
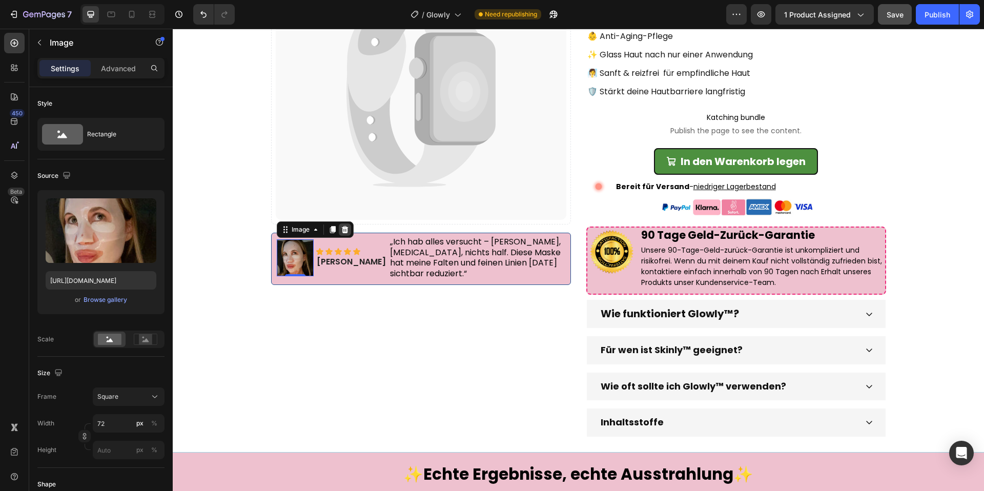
click at [348, 228] on icon at bounding box center [345, 229] width 8 height 8
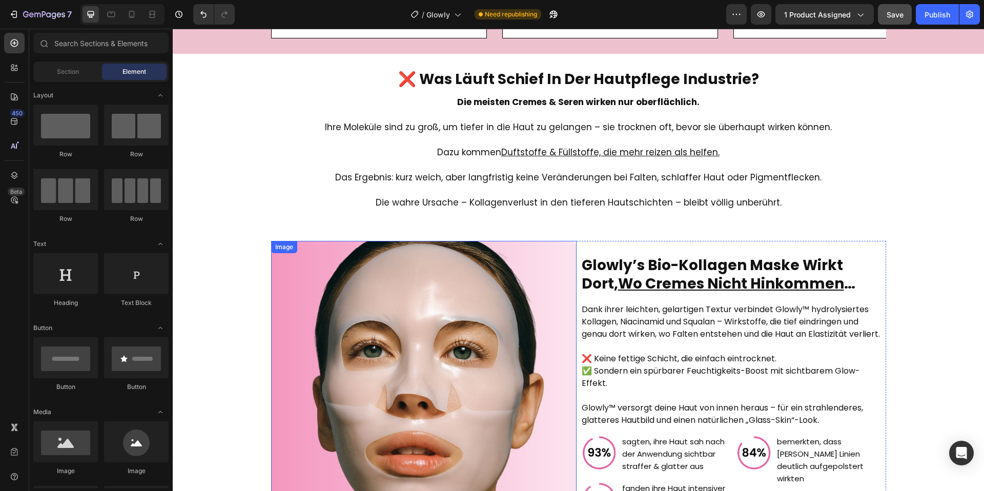
scroll to position [274, 0]
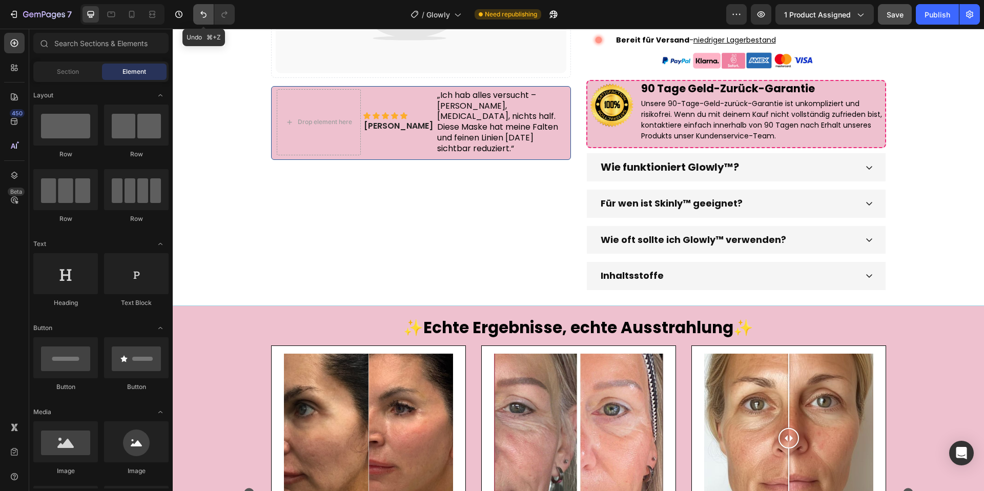
click at [202, 17] on icon "Undo/Redo" at bounding box center [203, 14] width 10 height 10
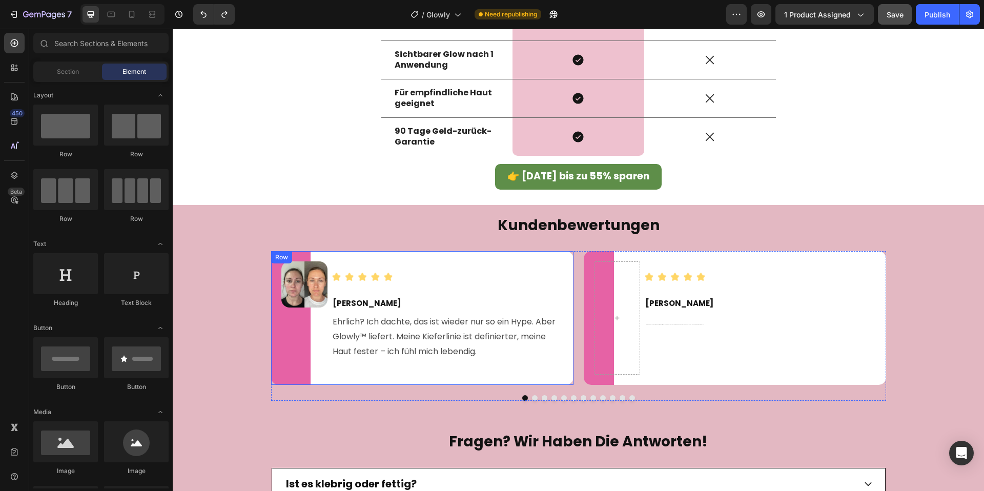
scroll to position [2318, 0]
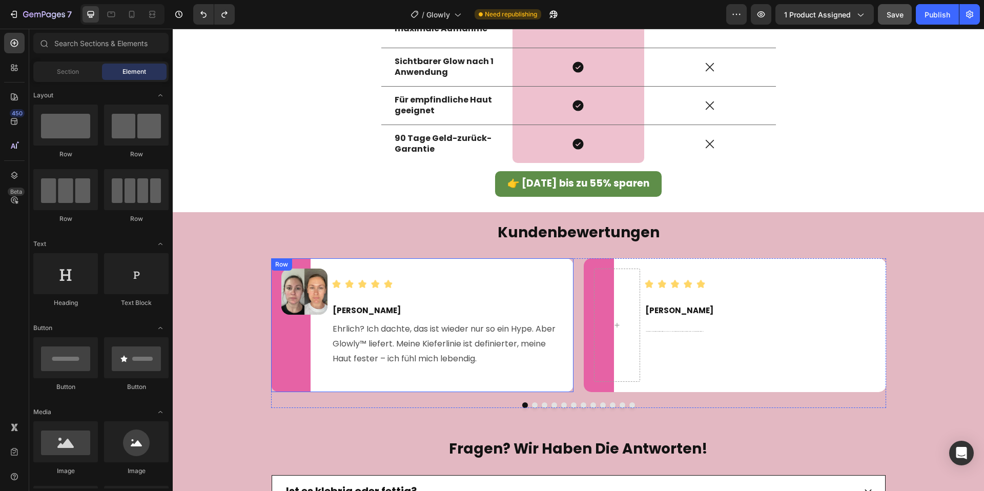
click at [303, 306] on img at bounding box center [304, 292] width 46 height 46
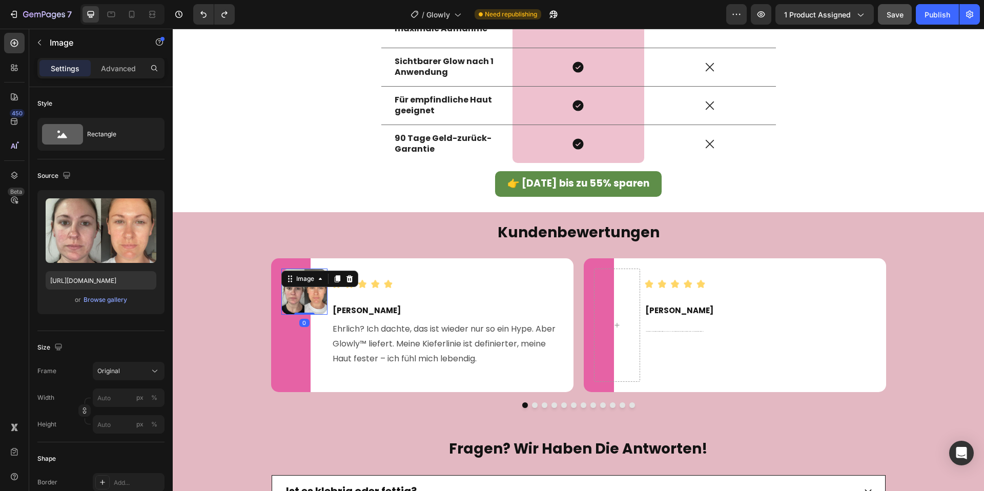
click at [335, 278] on icon at bounding box center [337, 278] width 6 height 7
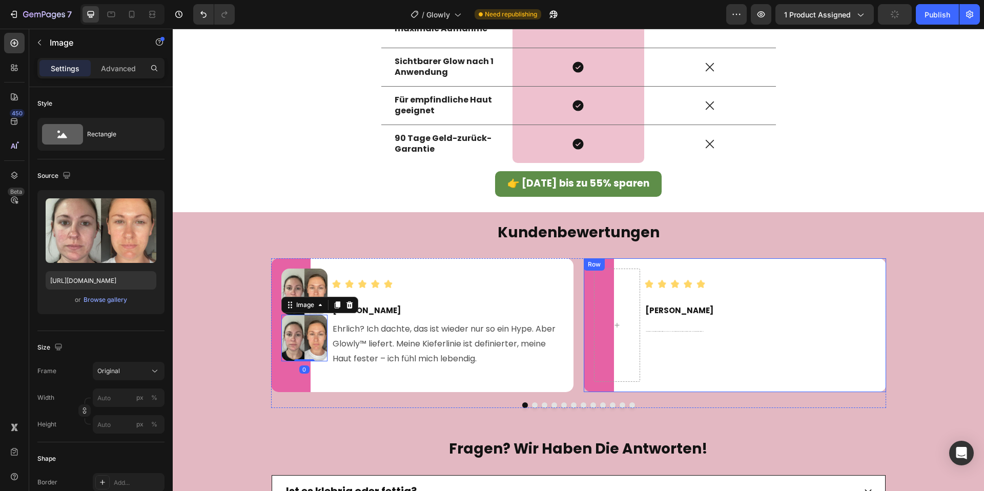
click at [595, 402] on div at bounding box center [578, 405] width 615 height 6
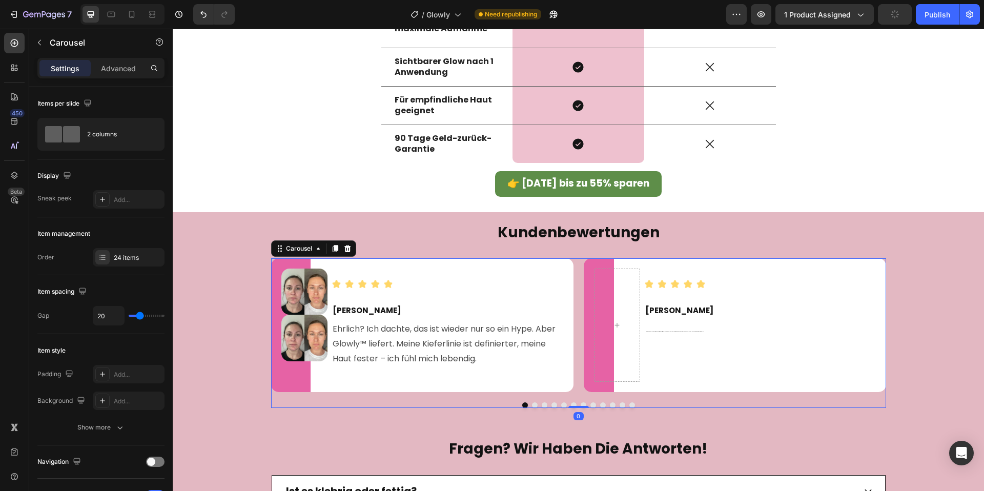
click at [595, 404] on button "Dot" at bounding box center [593, 405] width 6 height 6
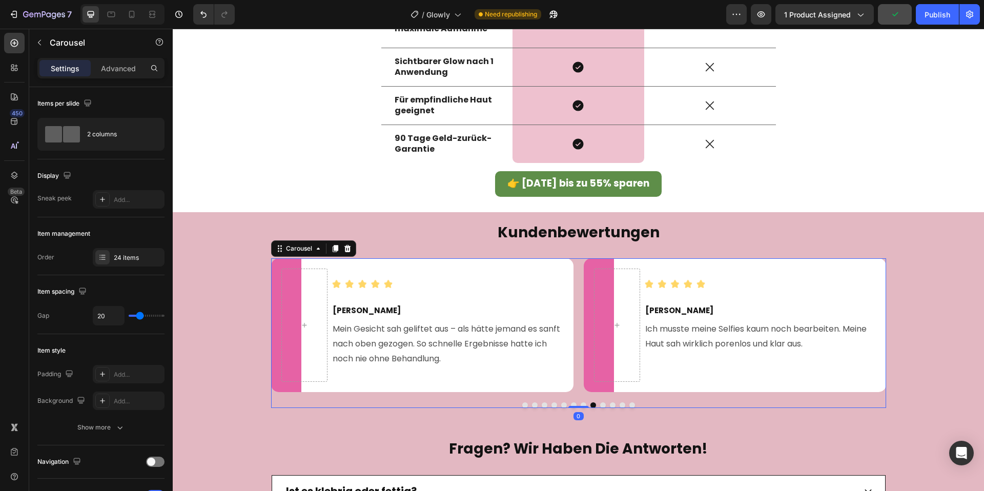
click at [621, 404] on button "Dot" at bounding box center [623, 405] width 6 height 6
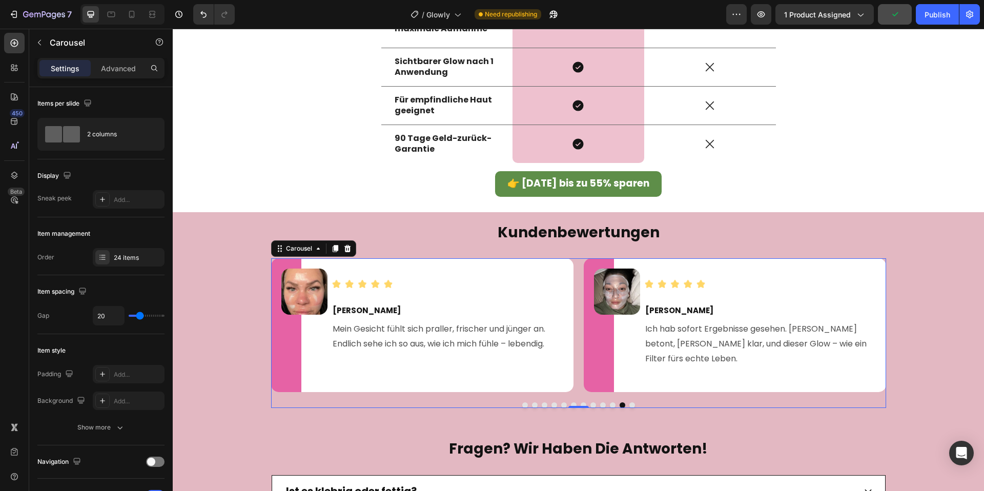
click at [632, 404] on button "Dot" at bounding box center [632, 405] width 6 height 6
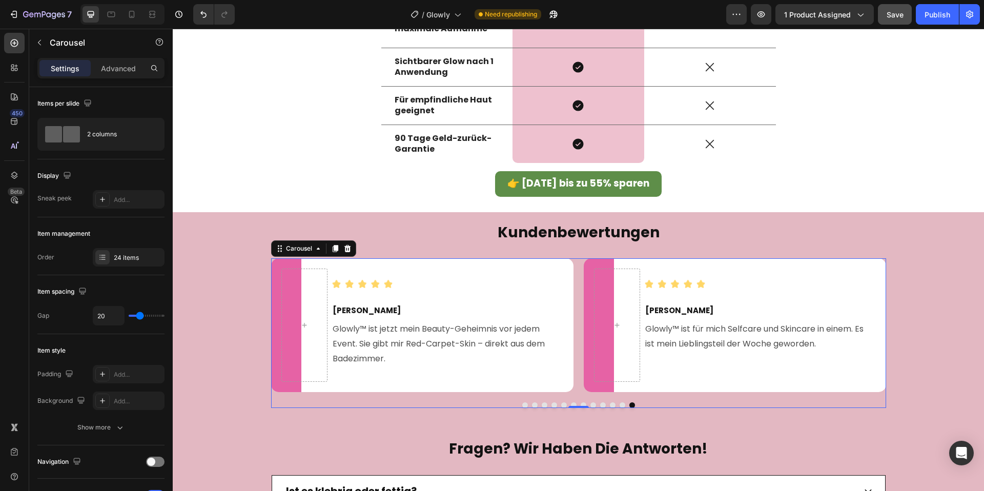
click at [622, 404] on button "Dot" at bounding box center [623, 405] width 6 height 6
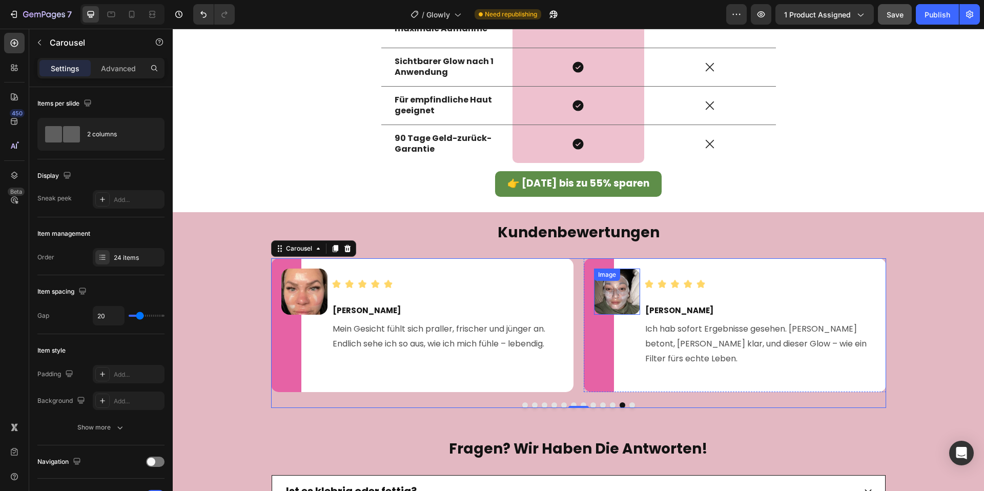
click at [602, 290] on img at bounding box center [617, 292] width 46 height 46
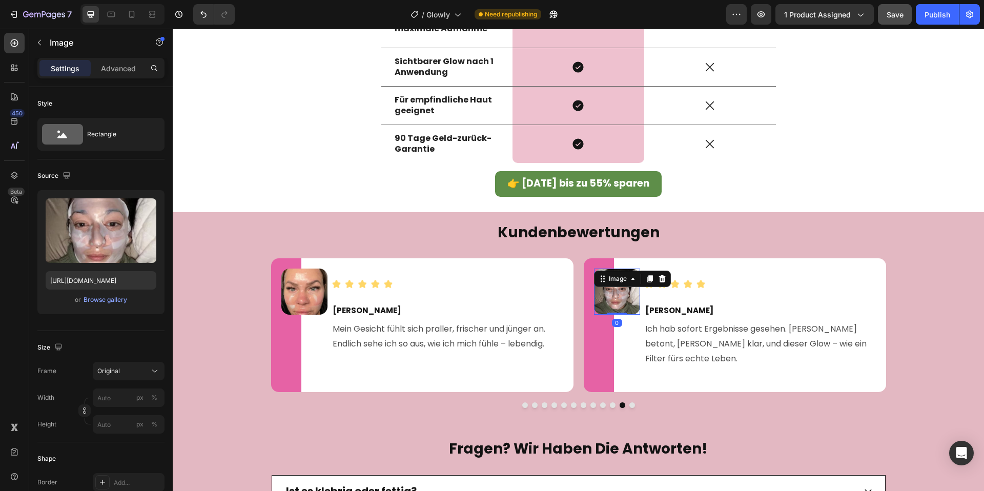
click at [663, 282] on icon at bounding box center [661, 278] width 7 height 7
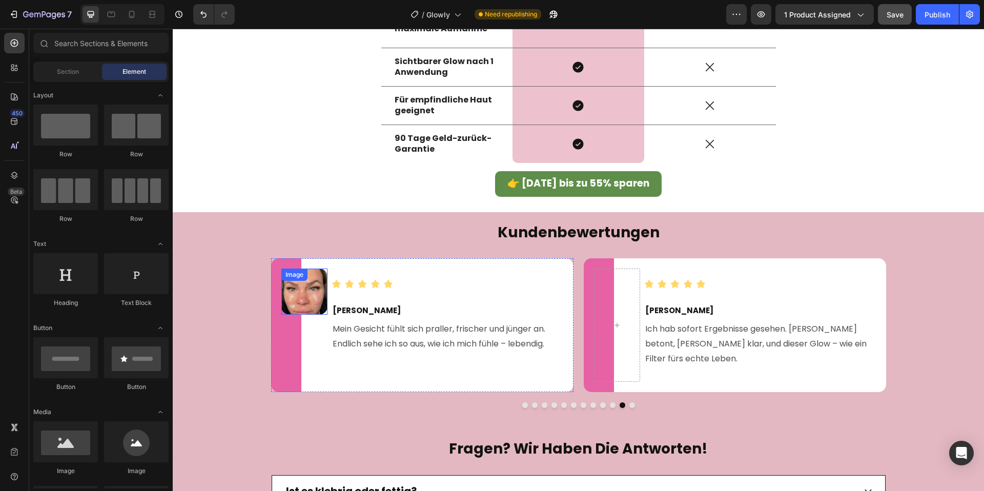
click at [285, 288] on img at bounding box center [304, 292] width 46 height 46
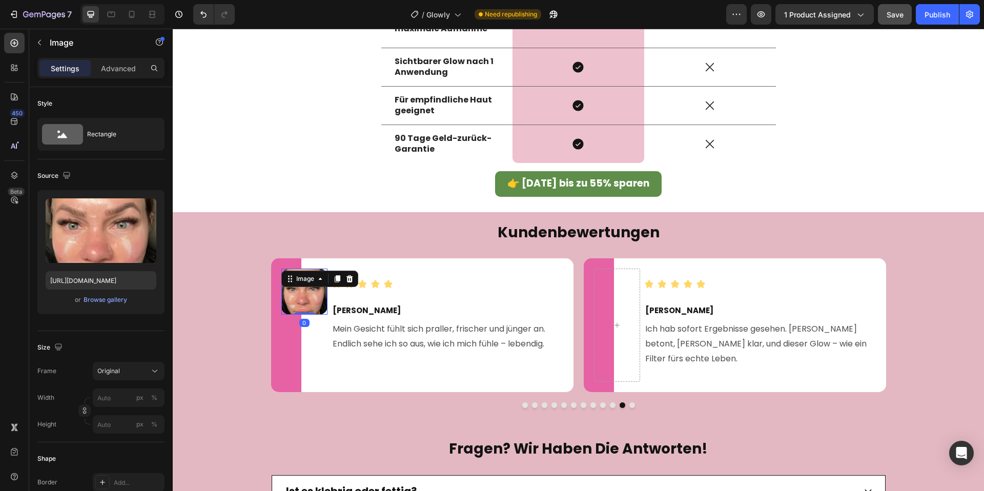
click at [357, 280] on div "Image" at bounding box center [319, 279] width 77 height 16
click at [351, 279] on icon at bounding box center [349, 278] width 7 height 7
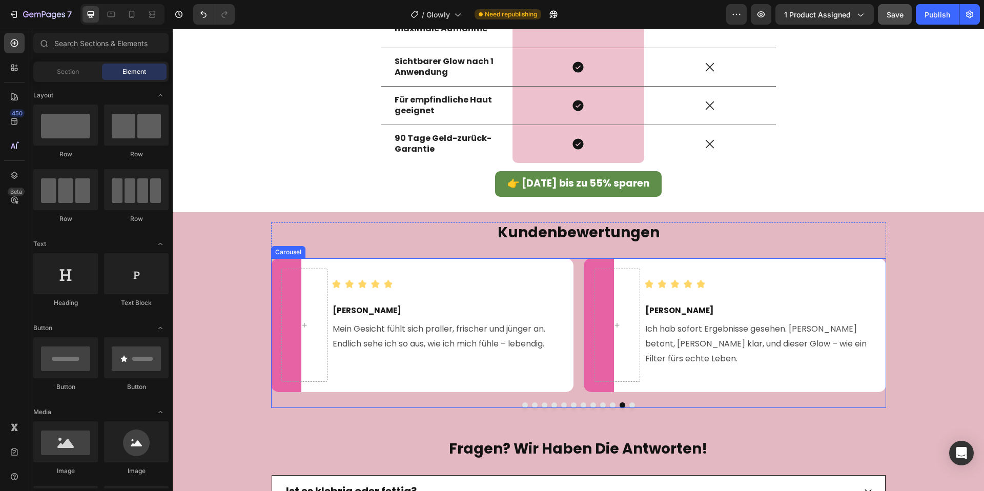
click at [527, 403] on div at bounding box center [578, 405] width 615 height 6
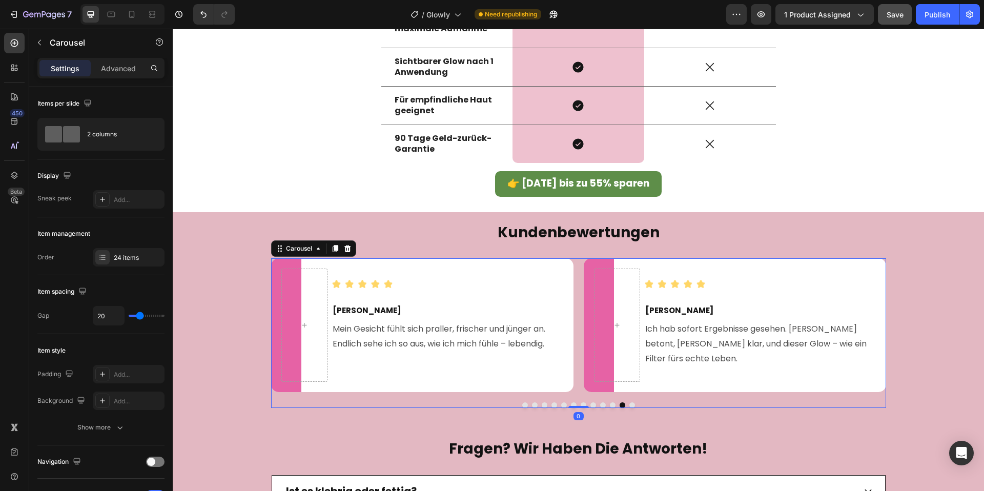
click at [525, 404] on button "Dot" at bounding box center [525, 405] width 6 height 6
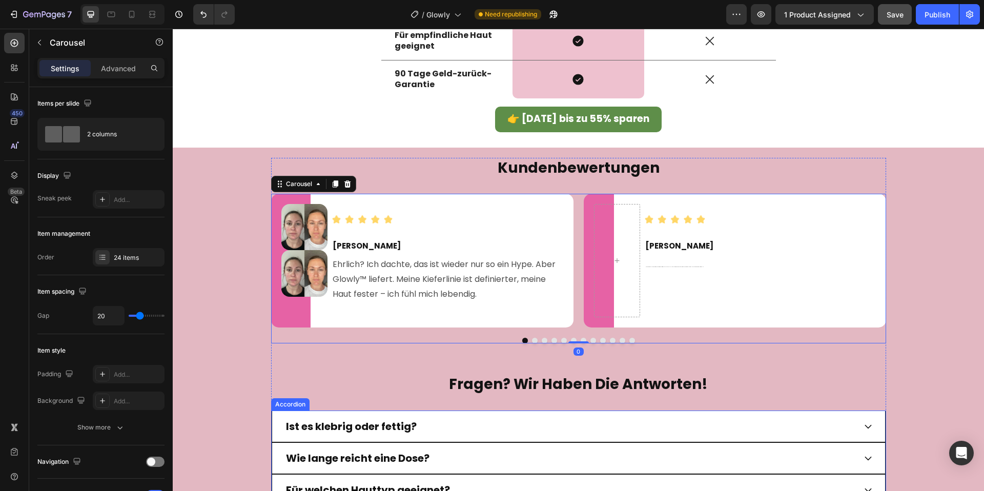
scroll to position [2384, 0]
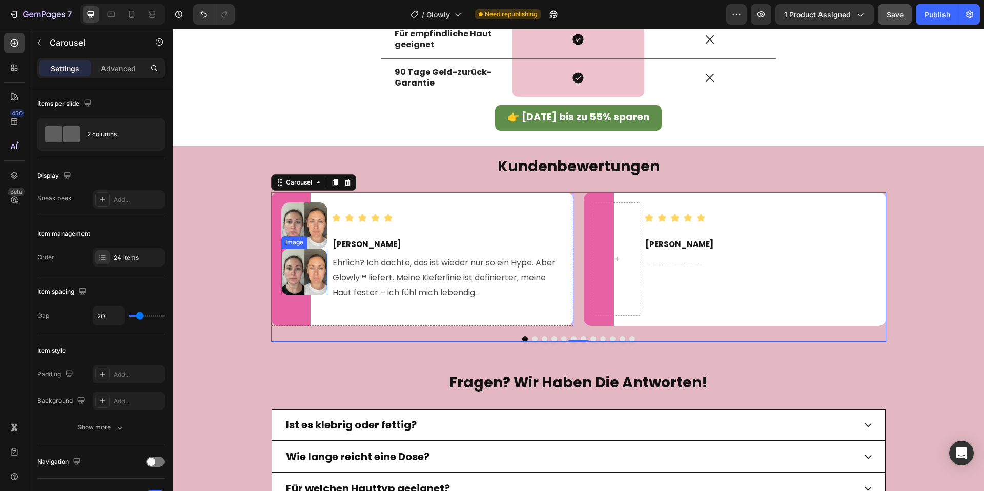
click at [310, 276] on img at bounding box center [304, 272] width 46 height 46
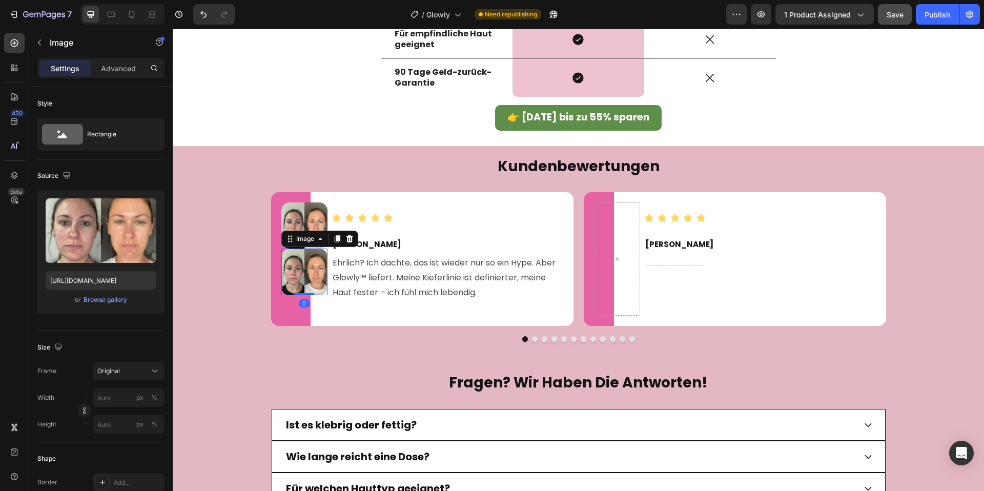
drag, startPoint x: 349, startPoint y: 241, endPoint x: 344, endPoint y: 264, distance: 24.1
click at [349, 241] on icon at bounding box center [349, 238] width 7 height 7
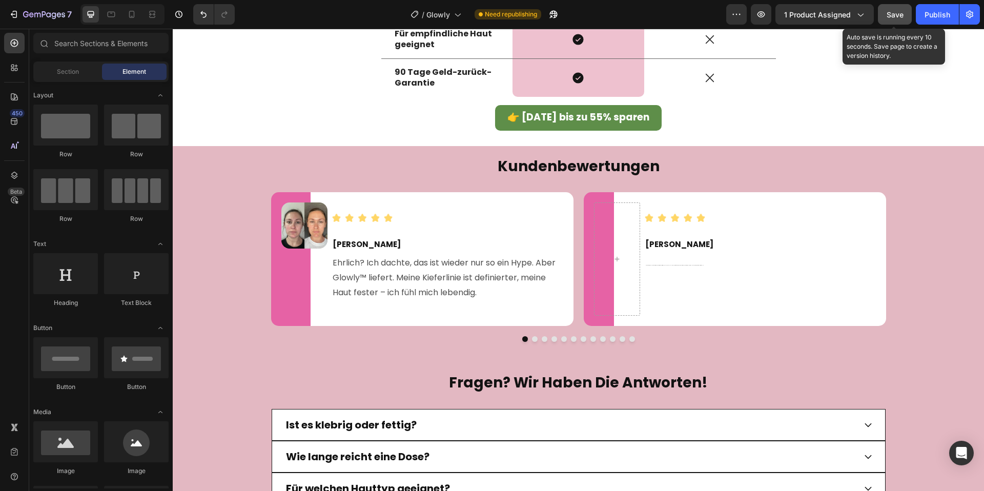
click at [897, 16] on span "Save" at bounding box center [895, 14] width 17 height 9
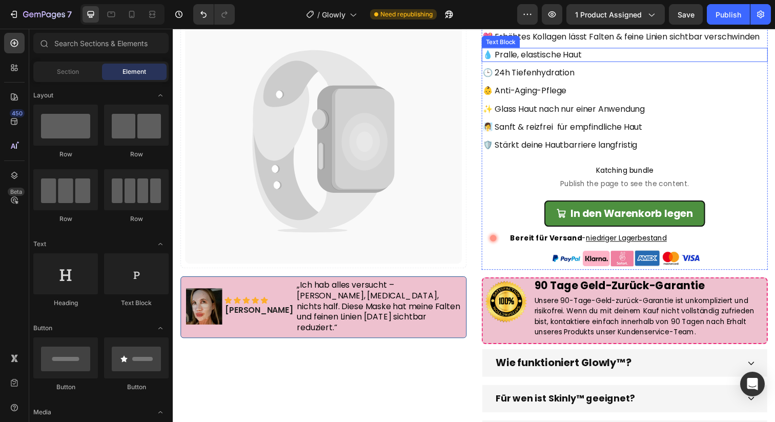
scroll to position [76, 0]
